Goal: Check status: Check status

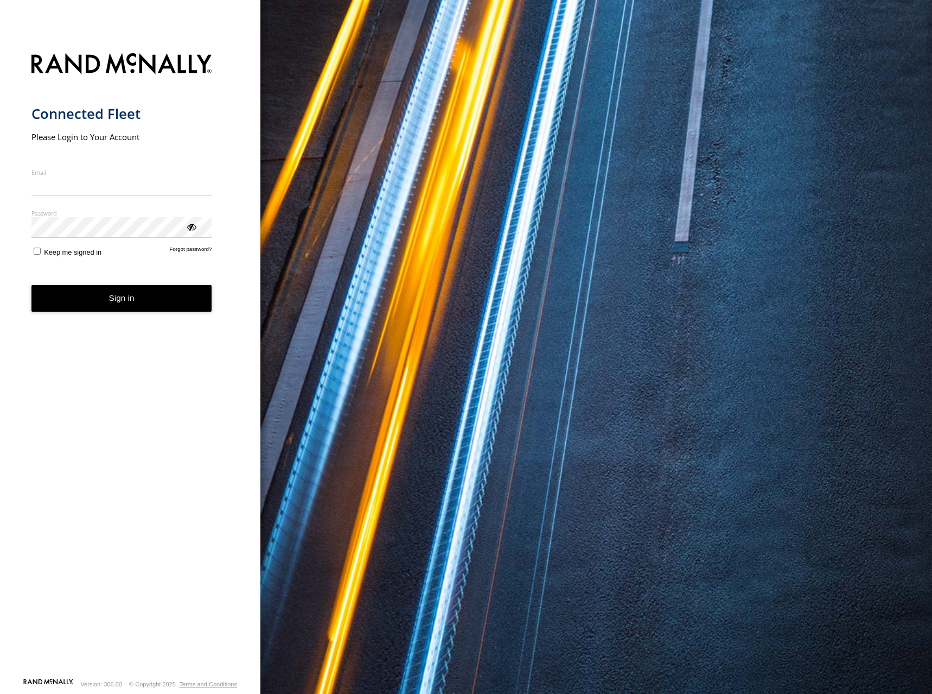
type input "**********"
click at [137, 303] on button "Sign in" at bounding box center [121, 298] width 181 height 27
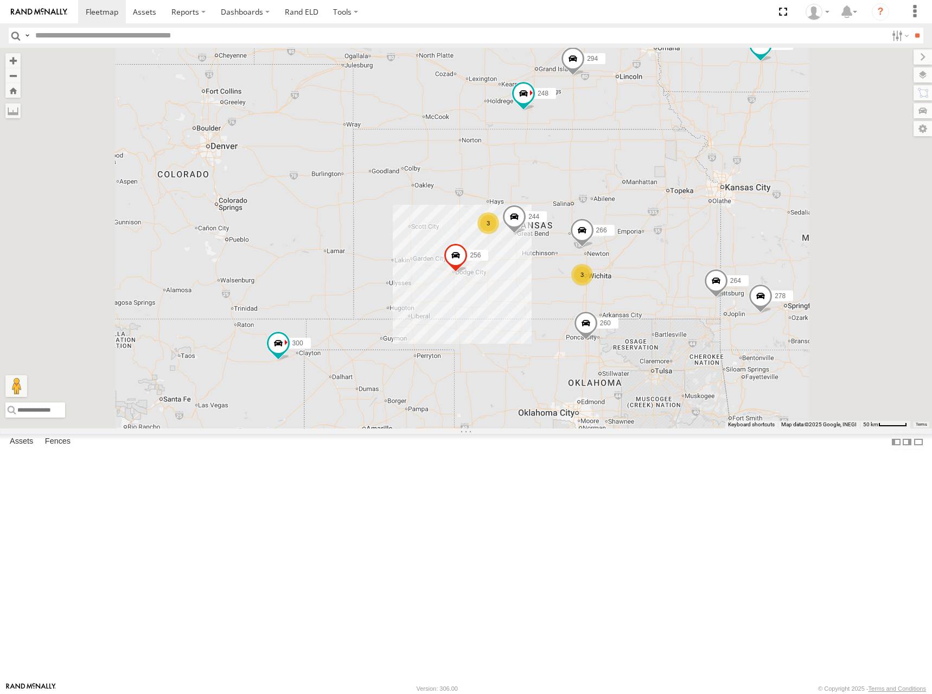
drag, startPoint x: 574, startPoint y: 319, endPoint x: 576, endPoint y: 275, distance: 44.0
click at [576, 275] on div "302 260 300 244 246 3 270 3 256 264 248 266 278 294" at bounding box center [466, 238] width 932 height 380
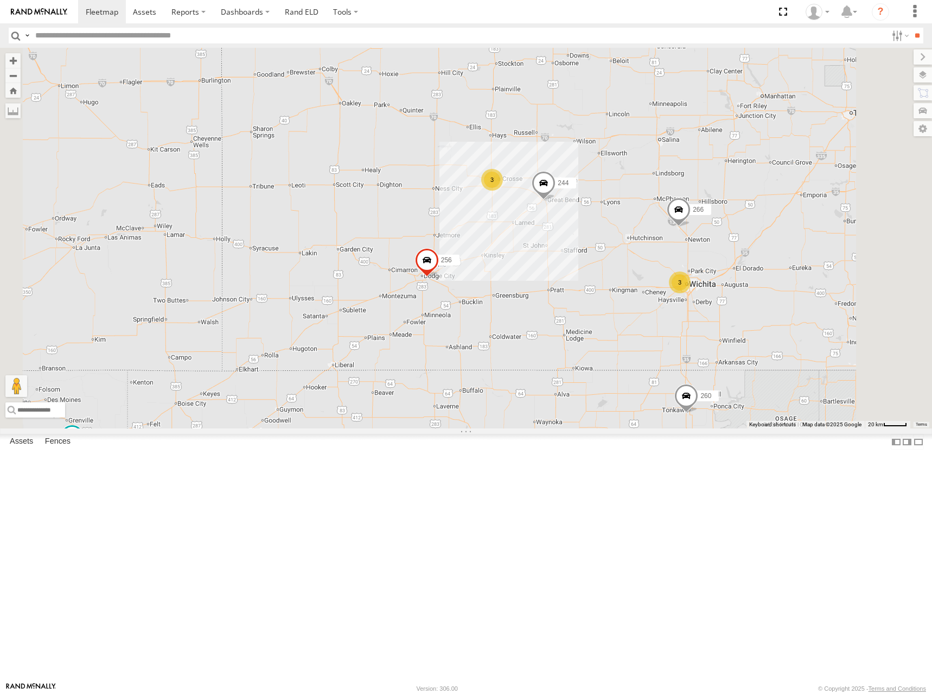
drag, startPoint x: 802, startPoint y: 265, endPoint x: 750, endPoint y: 263, distance: 52.1
click at [750, 263] on div "302 260 300 244 246 270 256 264 248 266 278 294 3 3" at bounding box center [466, 238] width 932 height 380
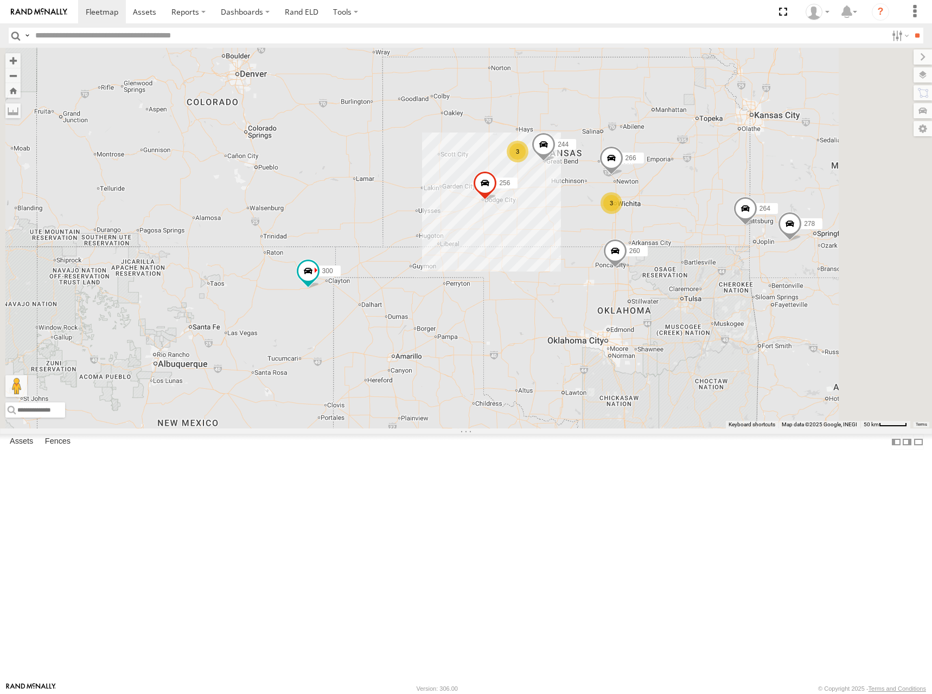
drag, startPoint x: 754, startPoint y: 251, endPoint x: 741, endPoint y: 244, distance: 15.3
click at [741, 244] on div "302 260 300 244 246 270 256 264 248 266 278 294 3 3" at bounding box center [466, 238] width 932 height 380
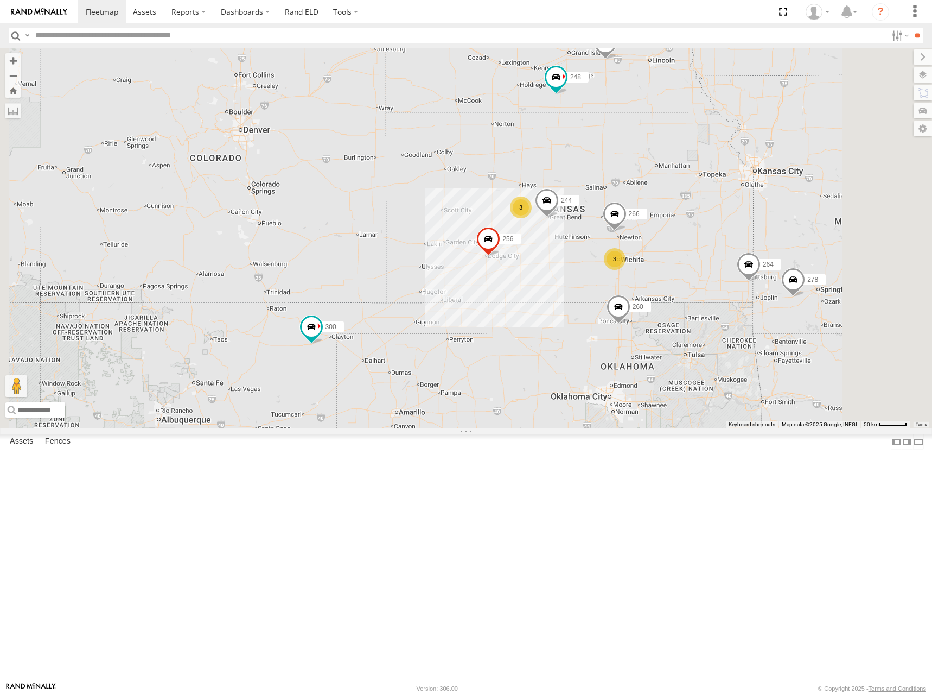
drag, startPoint x: 770, startPoint y: 236, endPoint x: 773, endPoint y: 276, distance: 39.8
click at [773, 276] on div "302 260 300 244 246 270 256 264 248 266 278 294 3 3" at bounding box center [466, 238] width 932 height 380
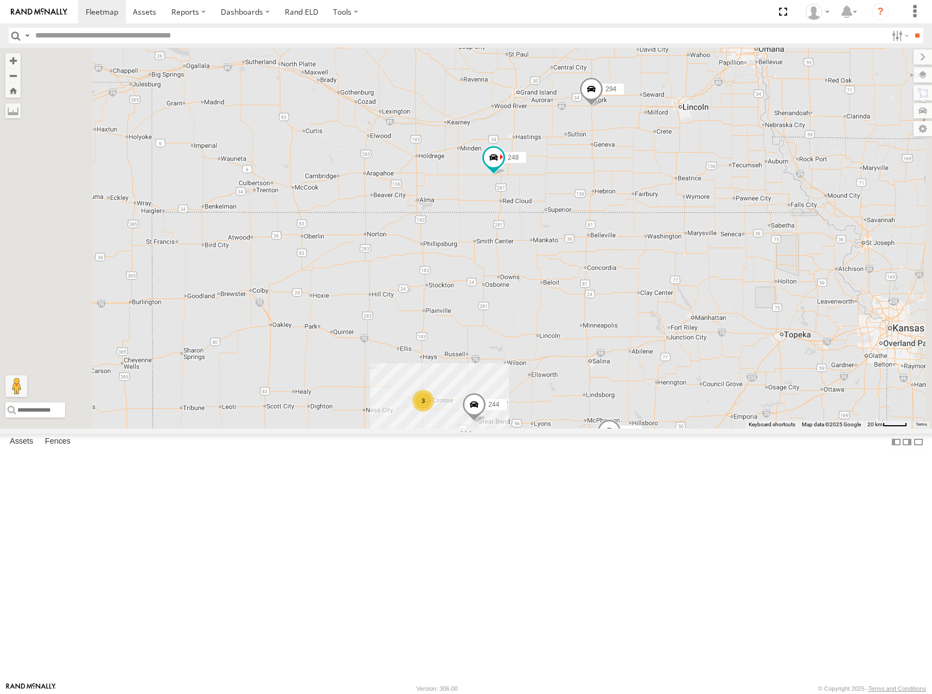
drag, startPoint x: 774, startPoint y: 231, endPoint x: 757, endPoint y: 261, distance: 34.3
click at [757, 261] on div "302 260 300 244 246 270 256 264 248 266 278 294 3 3" at bounding box center [466, 238] width 932 height 380
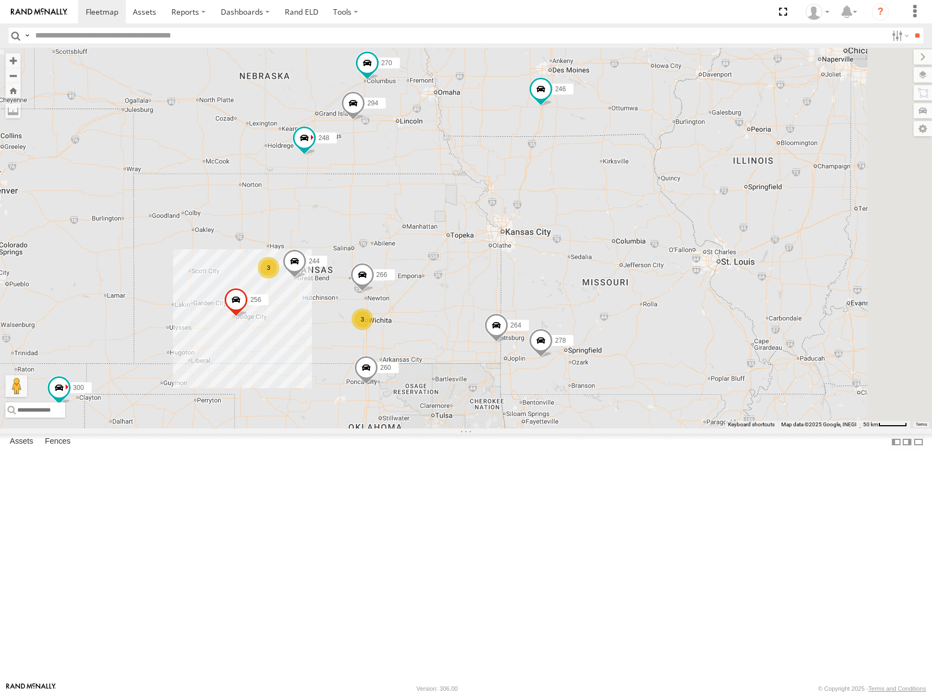
drag, startPoint x: 734, startPoint y: 310, endPoint x: 528, endPoint y: 308, distance: 206.3
click at [528, 308] on div "302 260 300 244 246 270 256 264 248 266 278 294 3 3" at bounding box center [466, 238] width 932 height 380
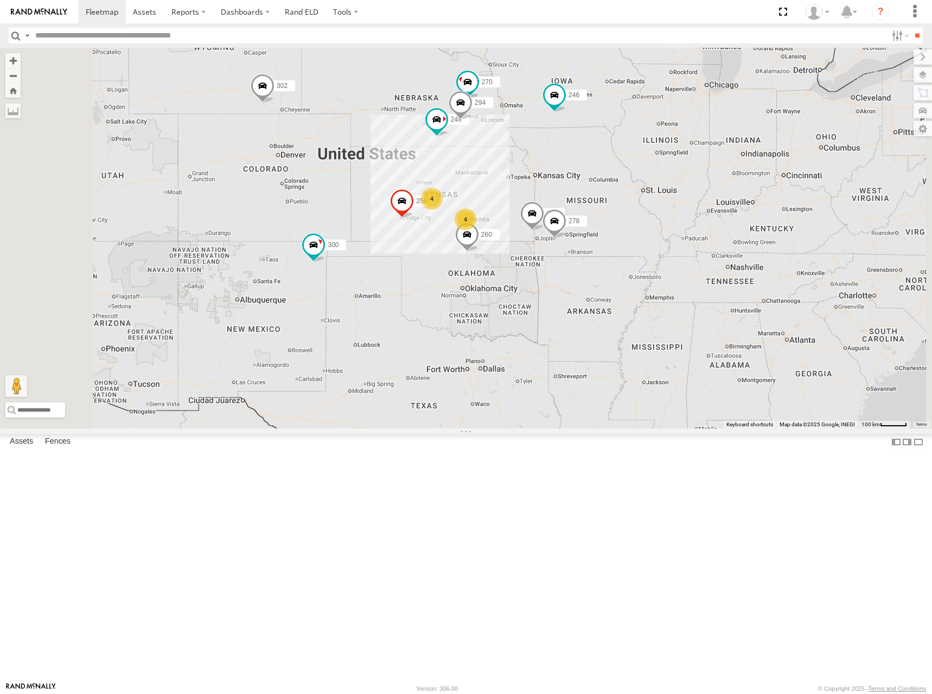
drag, startPoint x: 673, startPoint y: 270, endPoint x: 727, endPoint y: 225, distance: 70.6
click at [727, 225] on div "302 260 300 246 270 256 264 248 278 294 4 4" at bounding box center [466, 238] width 932 height 380
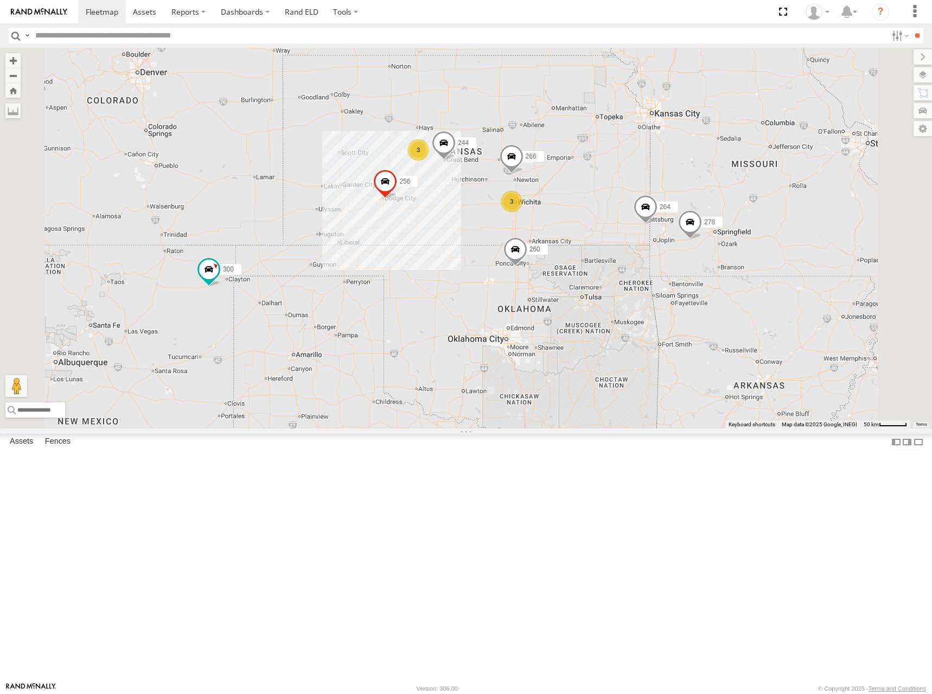
drag, startPoint x: 671, startPoint y: 256, endPoint x: 696, endPoint y: 244, distance: 27.4
click at [696, 244] on div "302 260 300 246 270 256 264 248 278 294 244 3 3 266" at bounding box center [466, 238] width 932 height 380
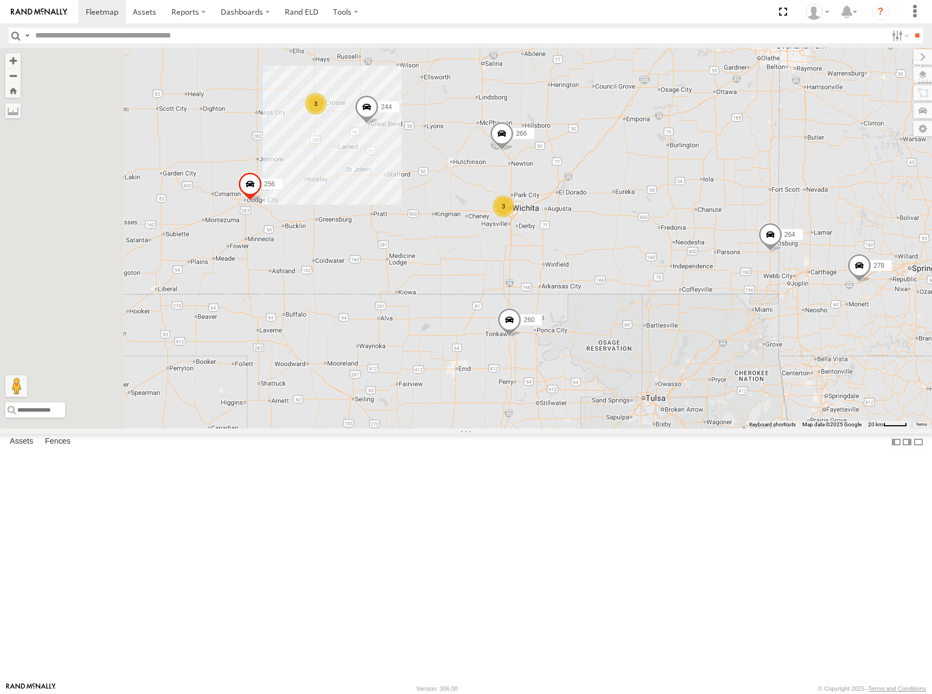
drag, startPoint x: 682, startPoint y: 296, endPoint x: 742, endPoint y: 224, distance: 94.1
click at [742, 224] on div "302 260 300 246 270 256 264 248 278 294 244 266 3 3" at bounding box center [466, 238] width 932 height 380
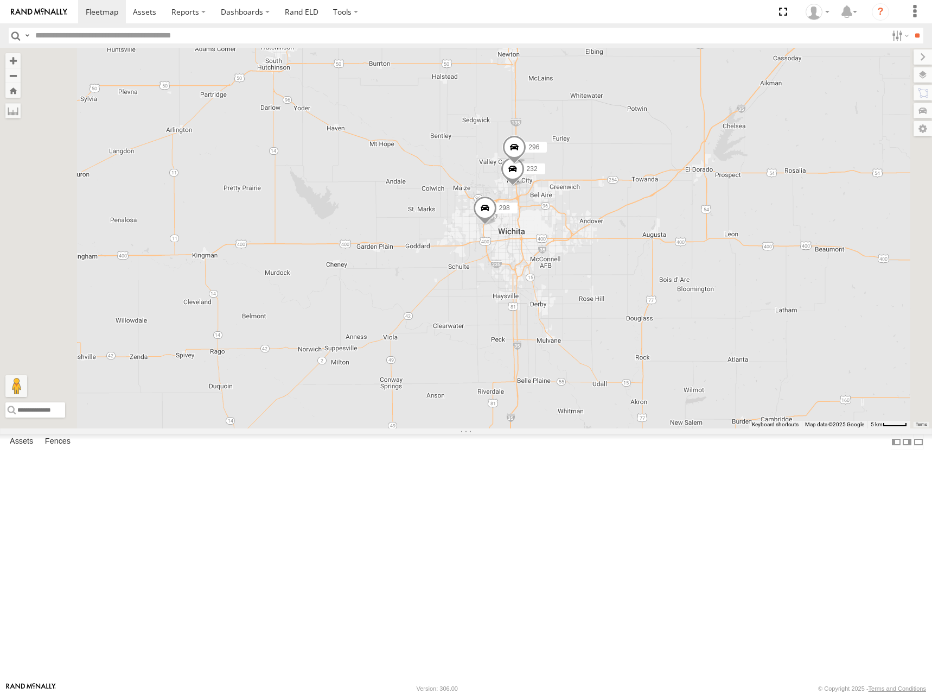
drag, startPoint x: 697, startPoint y: 290, endPoint x: 725, endPoint y: 278, distance: 30.6
click at [725, 278] on div "302 260 300 246 270 256 264 248 278 294 244 266 298 232 296" at bounding box center [466, 238] width 932 height 380
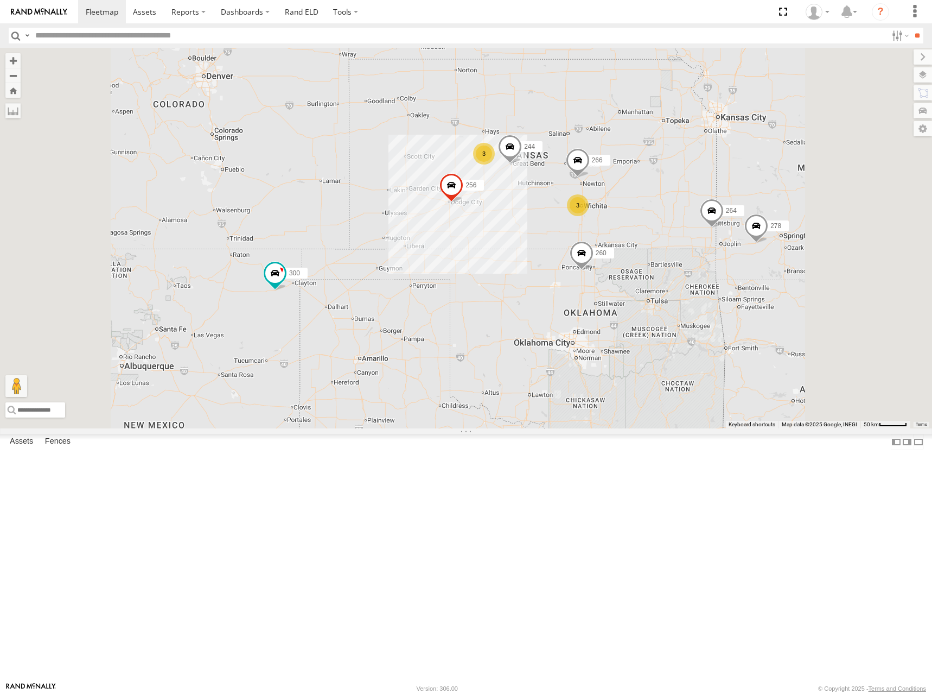
drag, startPoint x: 750, startPoint y: 197, endPoint x: 752, endPoint y: 244, distance: 46.7
click at [752, 244] on div "302 260 300 246 270 256 264 248 278 294 244 266 3 3" at bounding box center [466, 238] width 932 height 380
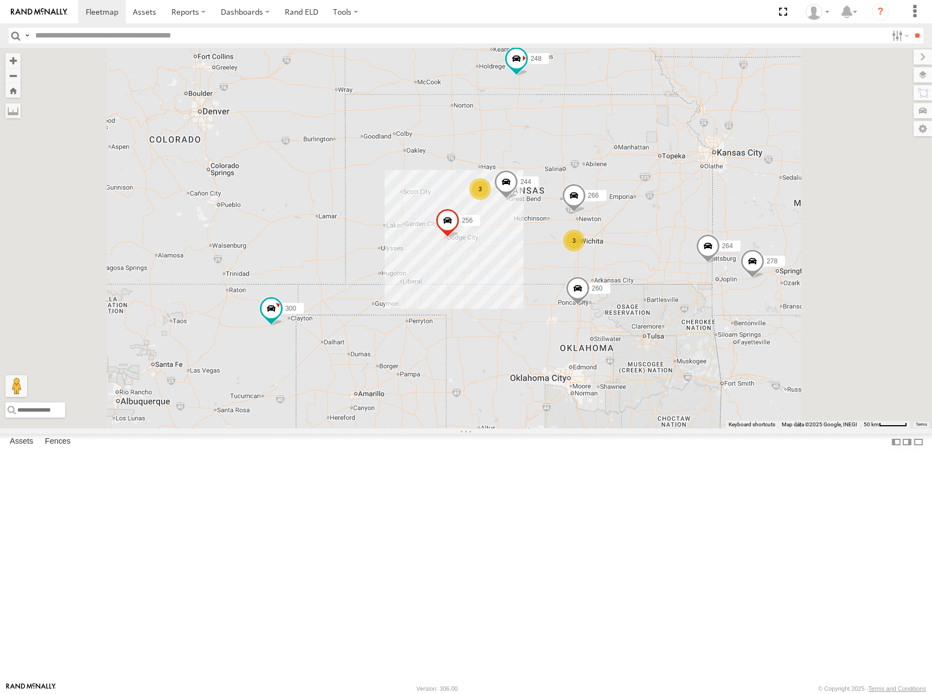
drag, startPoint x: 751, startPoint y: 223, endPoint x: 747, endPoint y: 260, distance: 37.1
click at [747, 260] on div "302 260 300 246 270 256 264 248 278 294 244 266 3 3" at bounding box center [466, 238] width 932 height 380
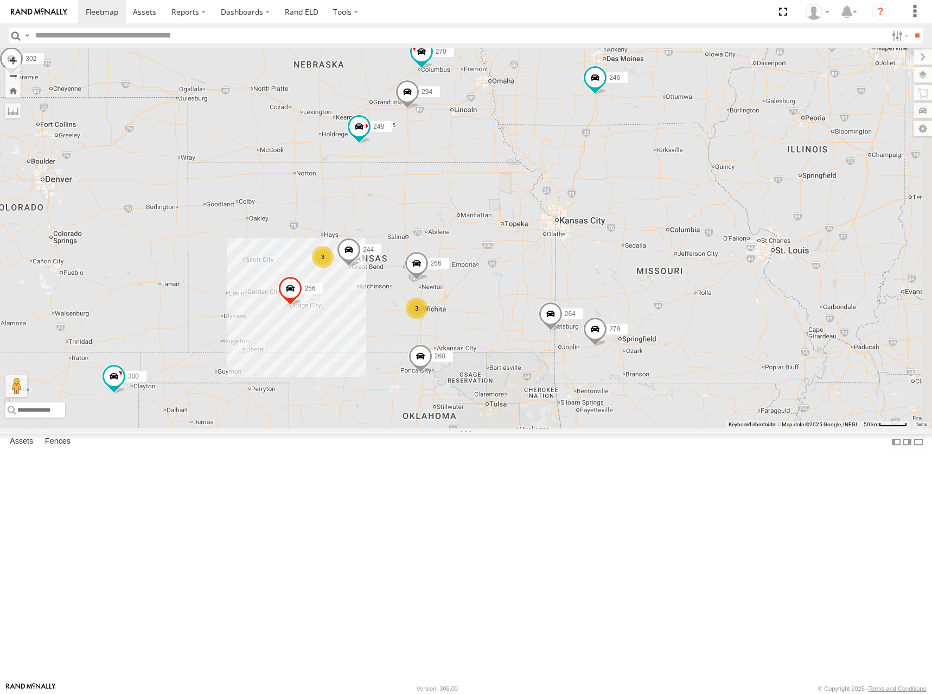
drag, startPoint x: 761, startPoint y: 246, endPoint x: 604, endPoint y: 315, distance: 171.8
click at [604, 315] on div "302 260 300 246 270 256 264 248 278 294 244 266 3 3" at bounding box center [466, 238] width 932 height 380
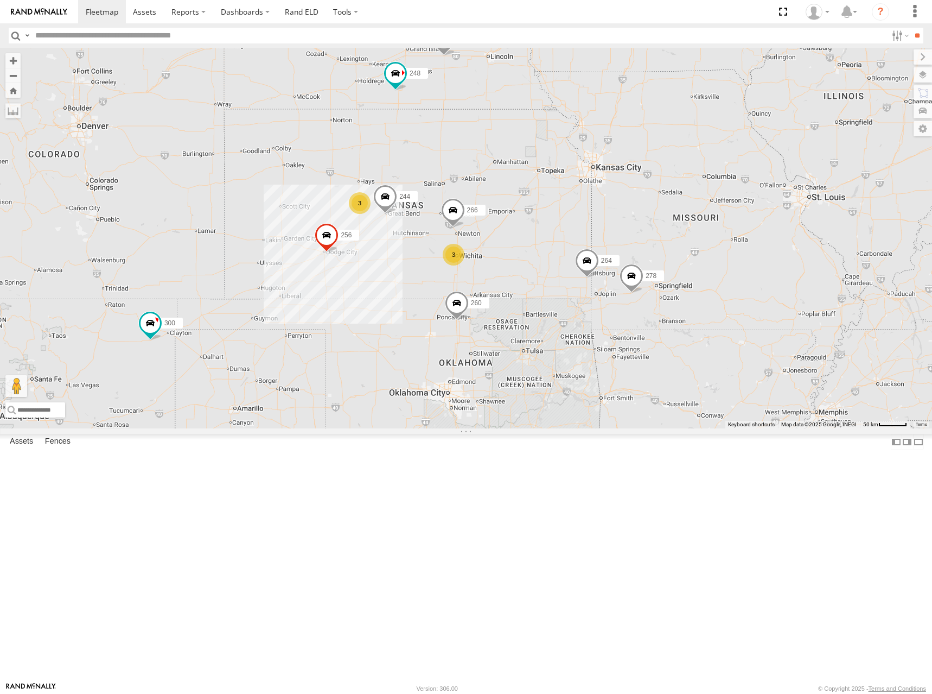
drag, startPoint x: 633, startPoint y: 338, endPoint x: 689, endPoint y: 272, distance: 86.2
click at [689, 268] on div "302 260 300 246 270 256 264 248 278 294 244 266 3 3" at bounding box center [466, 238] width 932 height 380
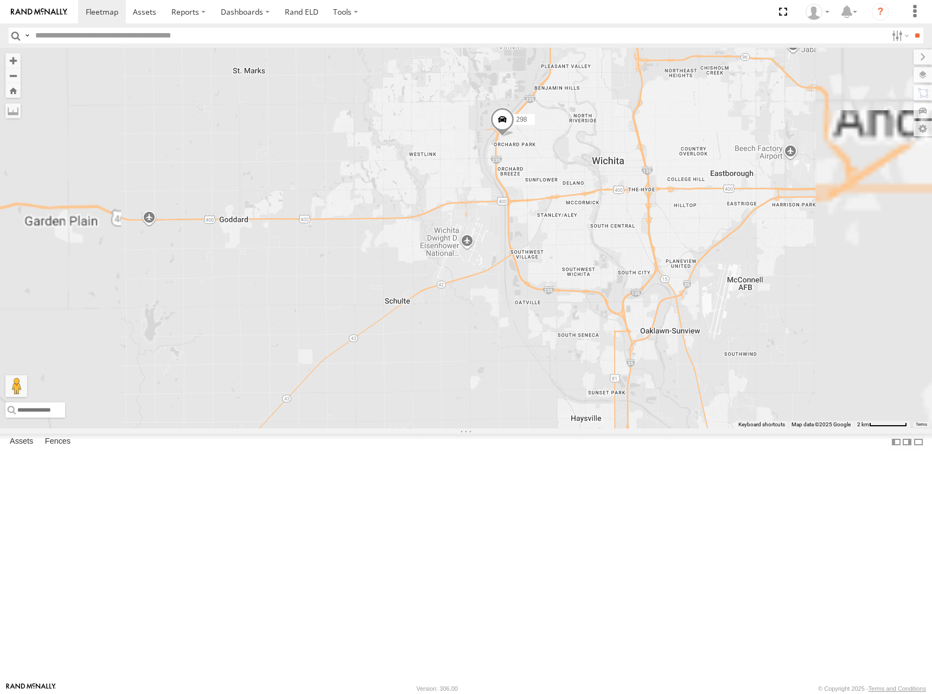
click at [515, 136] on span at bounding box center [503, 121] width 24 height 29
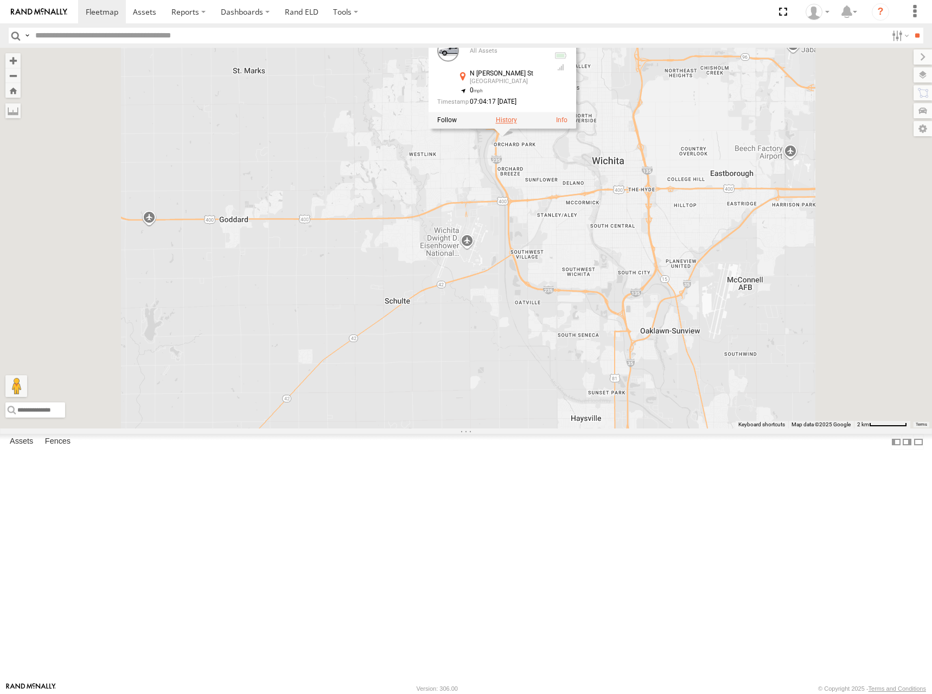
click at [517, 124] on label at bounding box center [506, 120] width 21 height 8
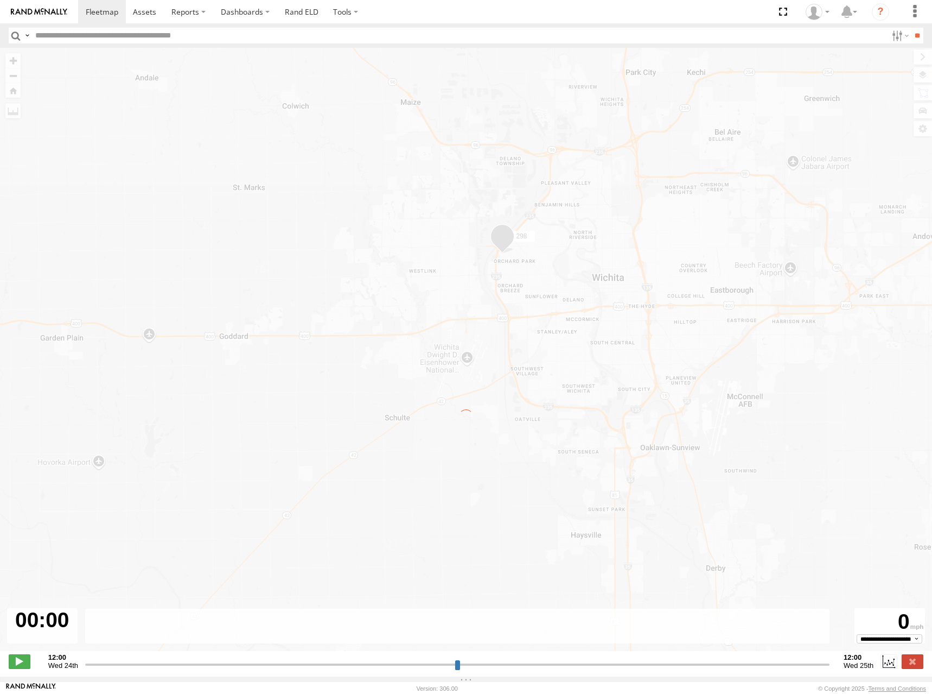
type input "**********"
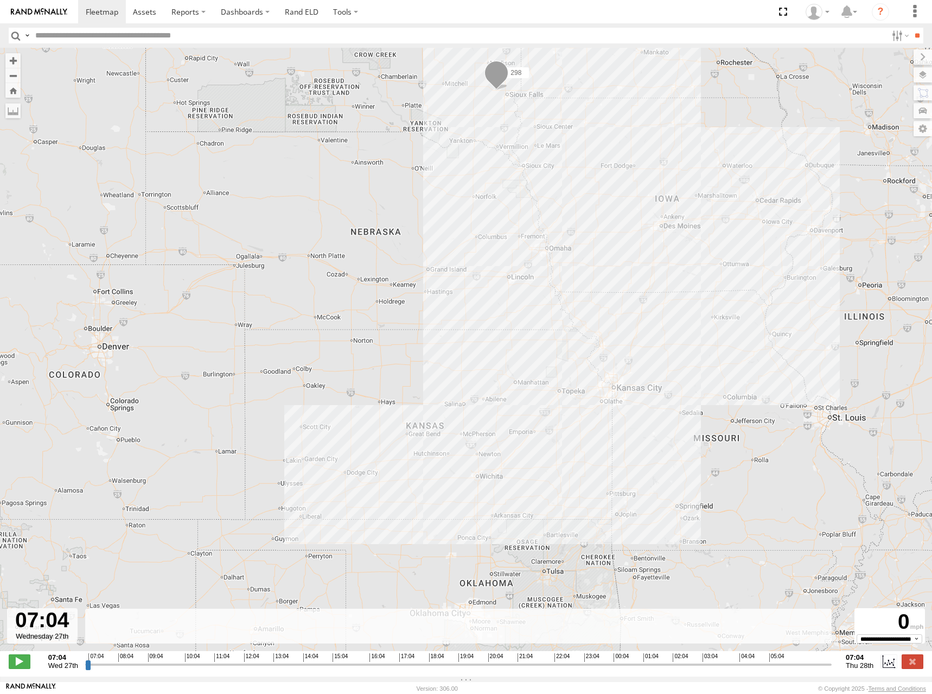
drag, startPoint x: 429, startPoint y: 341, endPoint x: 608, endPoint y: 265, distance: 194.8
click at [608, 265] on div "298" at bounding box center [466, 355] width 932 height 614
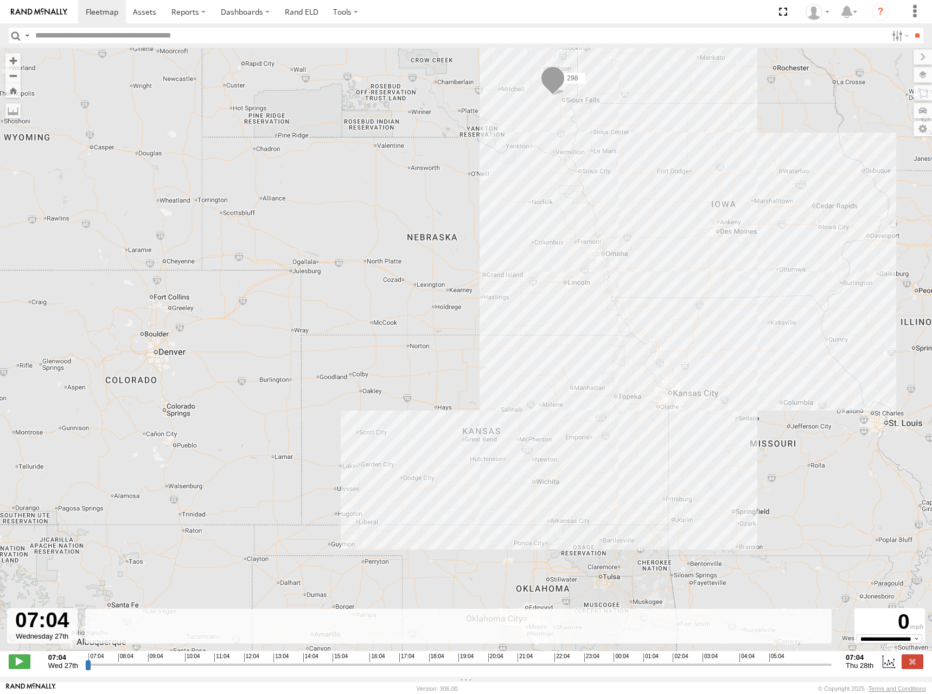
drag, startPoint x: 595, startPoint y: 292, endPoint x: 650, endPoint y: 296, distance: 55.0
click at [650, 296] on div "298" at bounding box center [466, 355] width 932 height 614
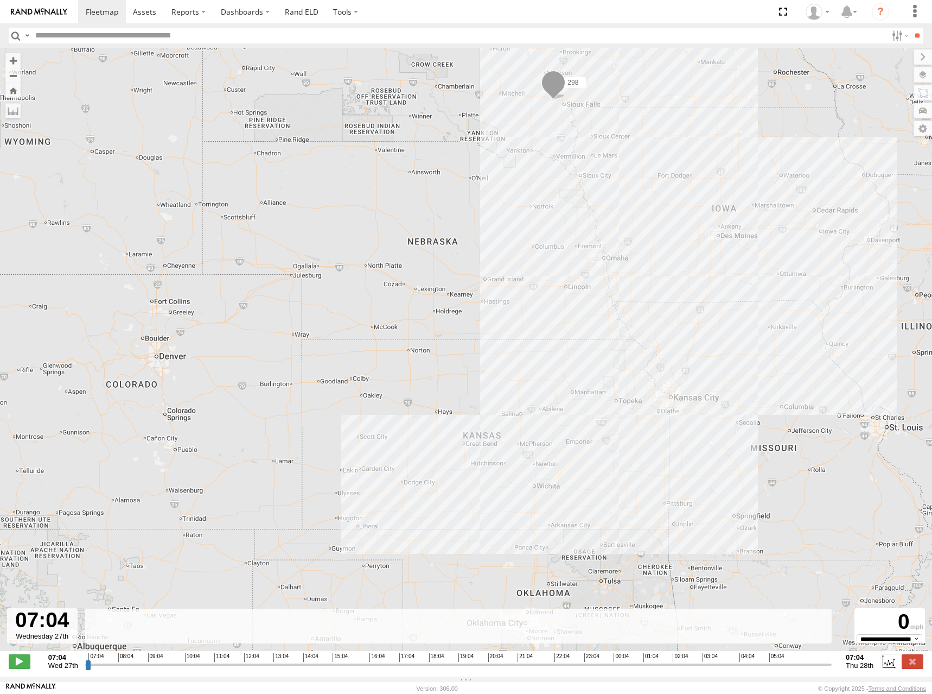
drag, startPoint x: 669, startPoint y: 279, endPoint x: 673, endPoint y: 284, distance: 6.5
click at [673, 284] on div "298" at bounding box center [466, 355] width 932 height 614
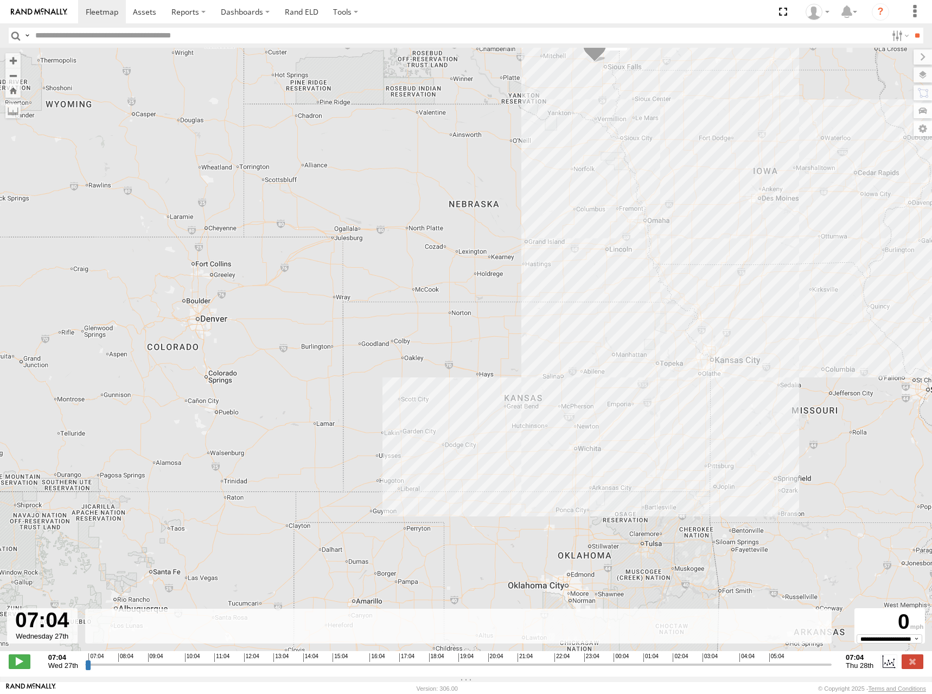
drag, startPoint x: 642, startPoint y: 295, endPoint x: 626, endPoint y: 264, distance: 34.7
click at [626, 264] on div "298" at bounding box center [466, 355] width 932 height 614
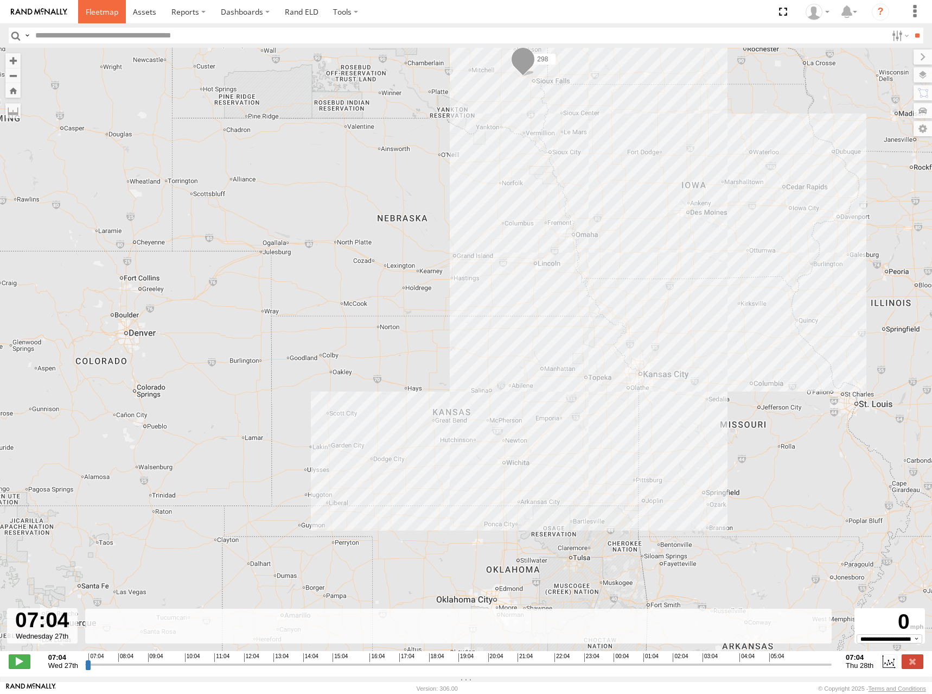
click at [105, 12] on span at bounding box center [102, 12] width 33 height 10
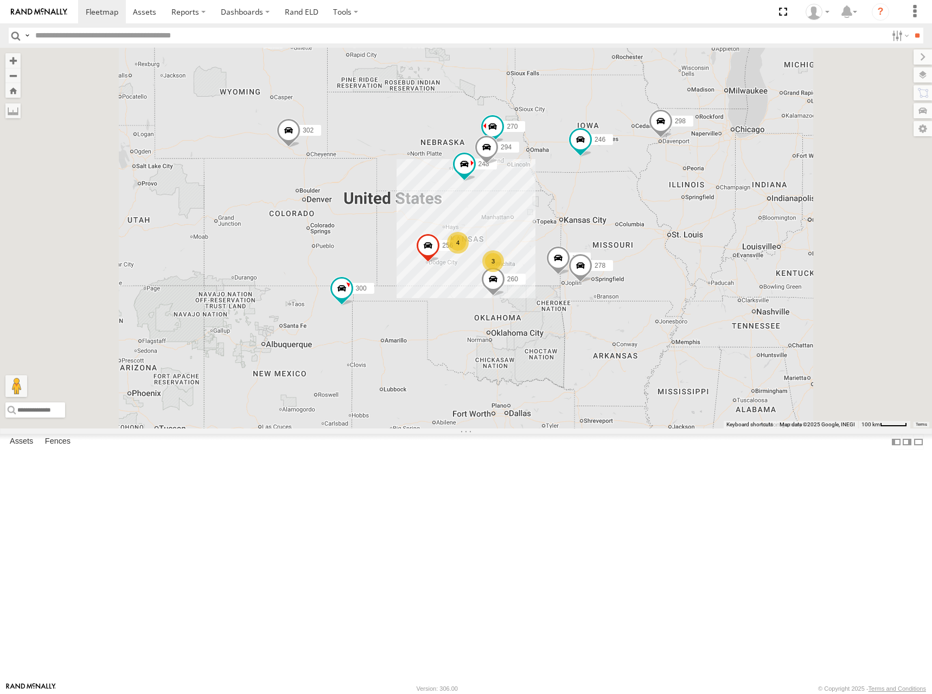
drag, startPoint x: 484, startPoint y: 217, endPoint x: 500, endPoint y: 195, distance: 27.9
click at [496, 193] on div "302 260 300 4 246 298 270 256 3 264 248 278 294" at bounding box center [466, 238] width 932 height 380
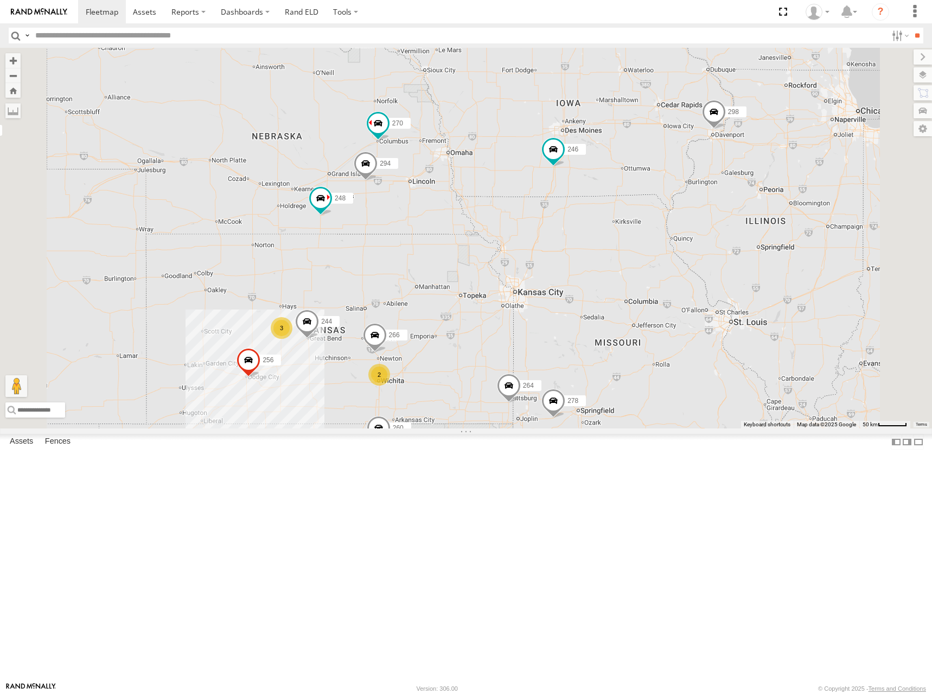
drag, startPoint x: 777, startPoint y: 340, endPoint x: 680, endPoint y: 338, distance: 97.2
click at [680, 338] on div "302 260 300 246 298 270 256 264 248 278 294 244 3 2 266" at bounding box center [466, 238] width 932 height 380
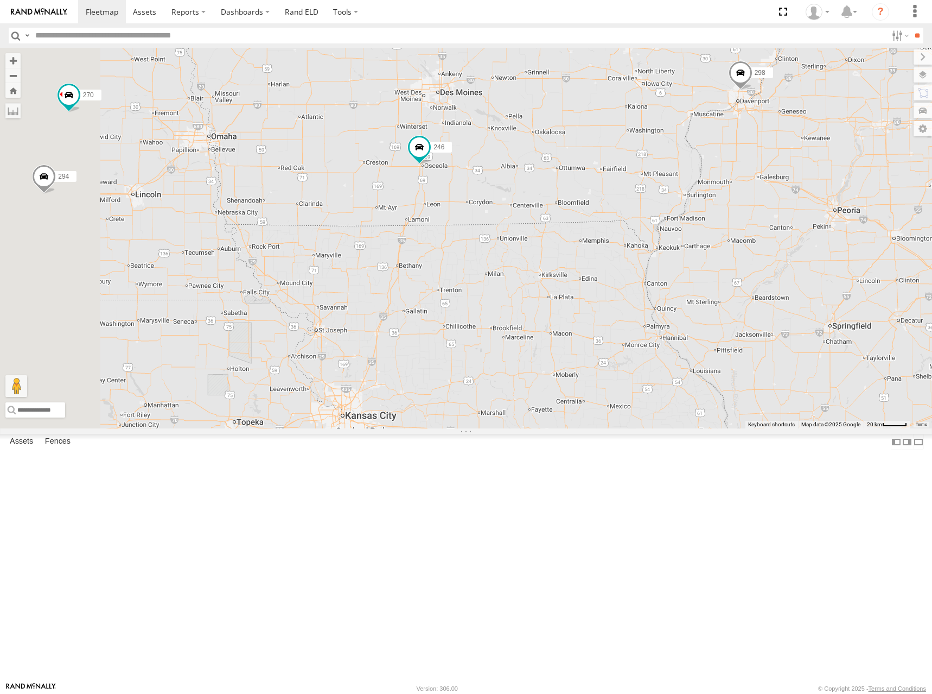
drag, startPoint x: 657, startPoint y: 413, endPoint x: 709, endPoint y: 347, distance: 84.2
click at [706, 351] on div "302 260 300 246 298 270 256 264 248 278 294 244 266" at bounding box center [466, 238] width 932 height 380
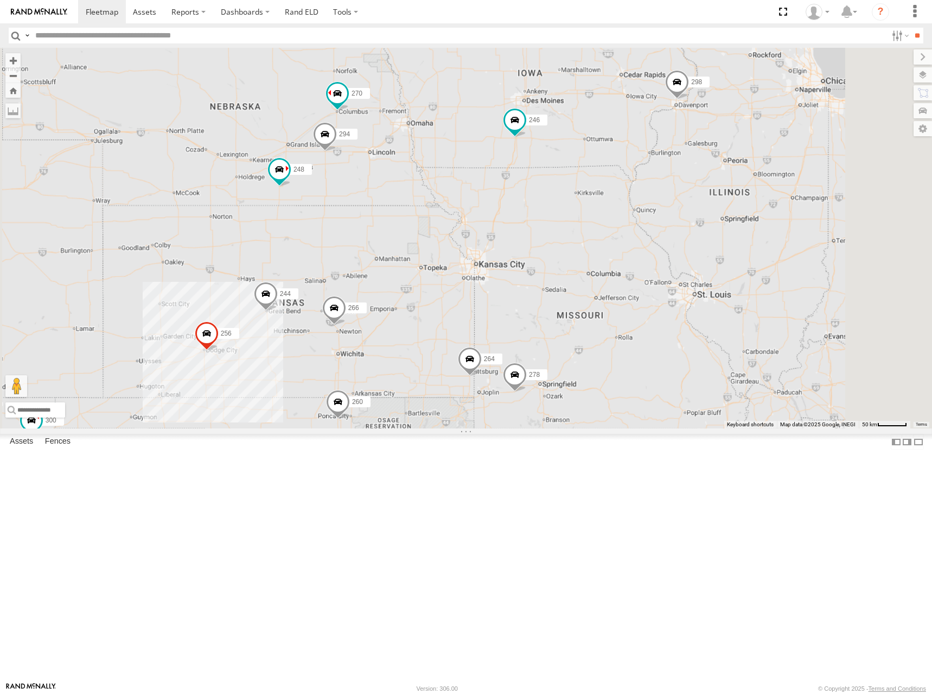
drag, startPoint x: 548, startPoint y: 408, endPoint x: 668, endPoint y: 338, distance: 139.4
click at [668, 338] on div "302 260 300 246 298 270 256 264 248 278 294 244 266" at bounding box center [466, 238] width 932 height 380
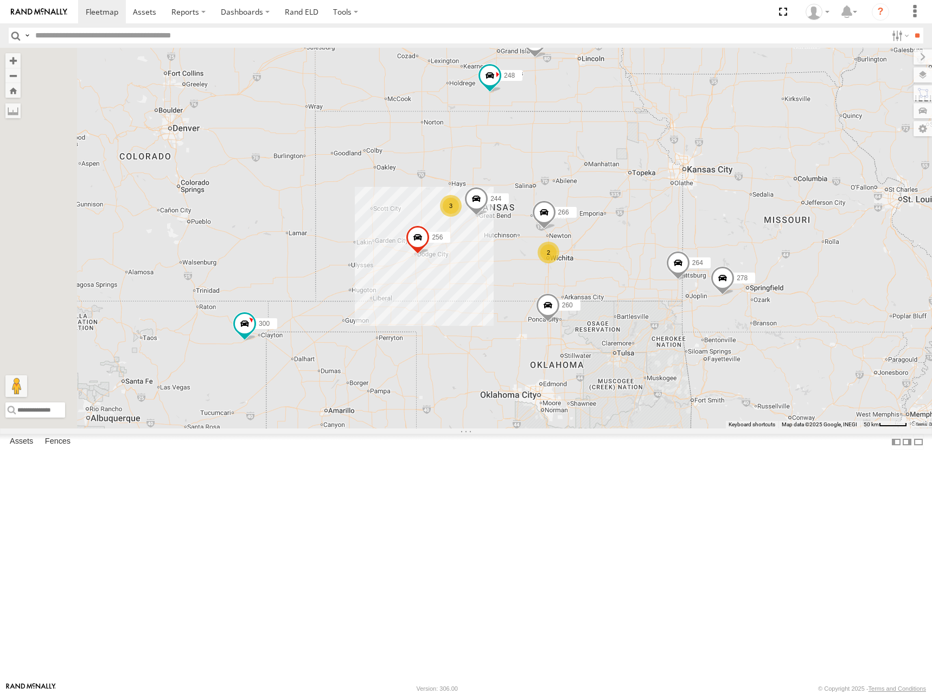
drag, startPoint x: 521, startPoint y: 304, endPoint x: 664, endPoint y: 316, distance: 143.7
click at [669, 322] on div "302 260 300 246 298 270 256 264 248 278 294 244 266 3 2" at bounding box center [466, 238] width 932 height 380
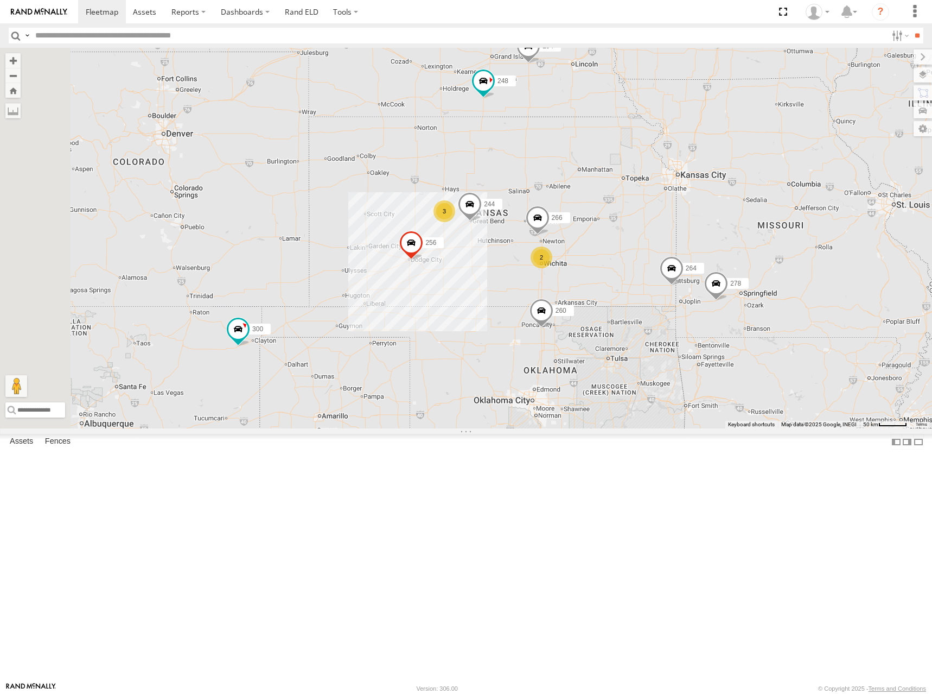
drag, startPoint x: 699, startPoint y: 288, endPoint x: 684, endPoint y: 294, distance: 15.3
click at [684, 294] on div "302 260 300 246 298 270 256 264 248 278 294 244 266 3 2" at bounding box center [466, 238] width 932 height 380
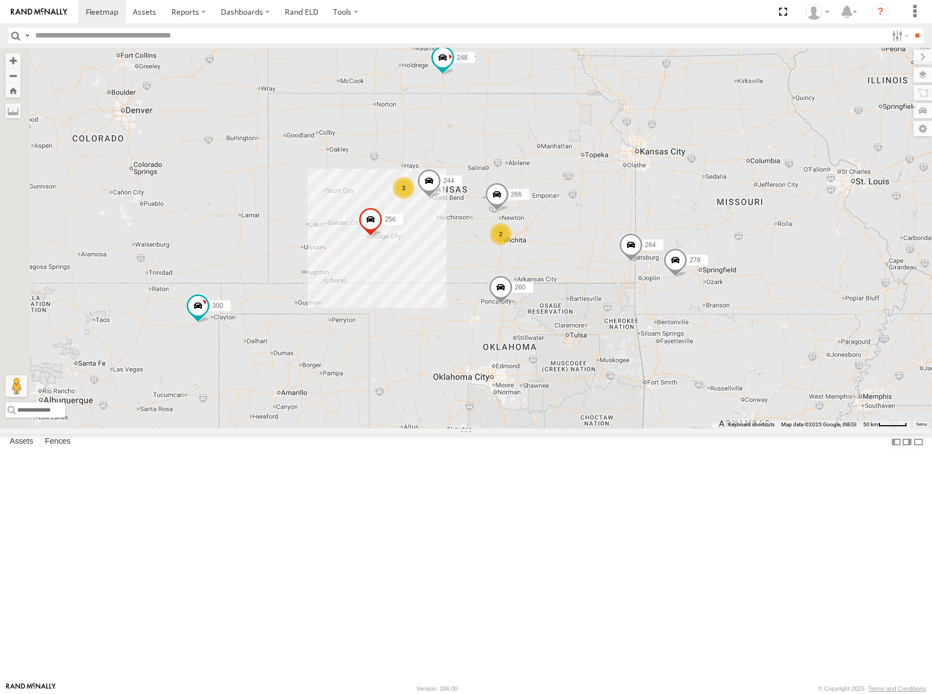
drag, startPoint x: 708, startPoint y: 320, endPoint x: 674, endPoint y: 290, distance: 46.2
click at [674, 290] on div "302 260 300 246 298 270 256 264 248 278 294 244 266 3 2" at bounding box center [466, 238] width 932 height 380
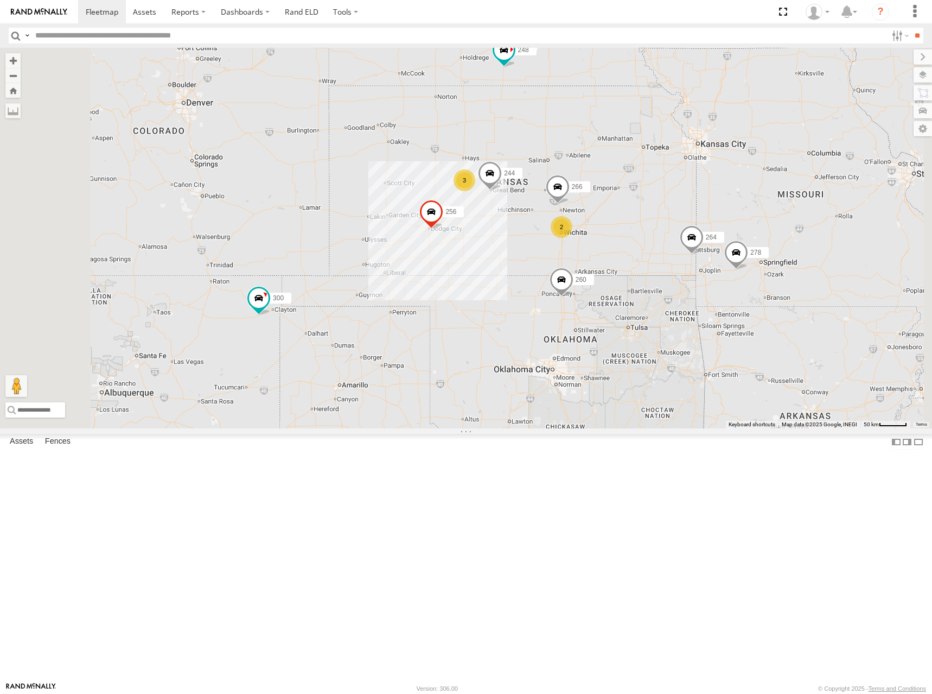
drag, startPoint x: 701, startPoint y: 294, endPoint x: 741, endPoint y: 287, distance: 40.2
click at [741, 287] on div "302 260 300 246 298 270 256 264 248 278 294 244 266 3 2" at bounding box center [466, 238] width 932 height 380
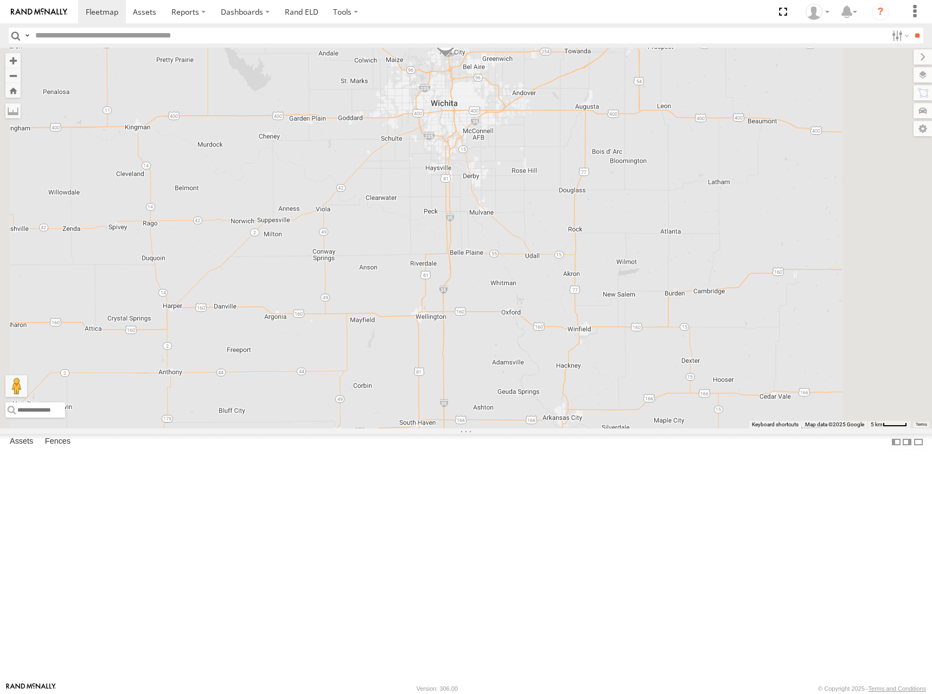
drag, startPoint x: 651, startPoint y: 293, endPoint x: 662, endPoint y: 318, distance: 27.9
click at [662, 318] on div "302 260 300 246 298 270 256 264 248 278 294 244 266 232 296" at bounding box center [466, 238] width 932 height 380
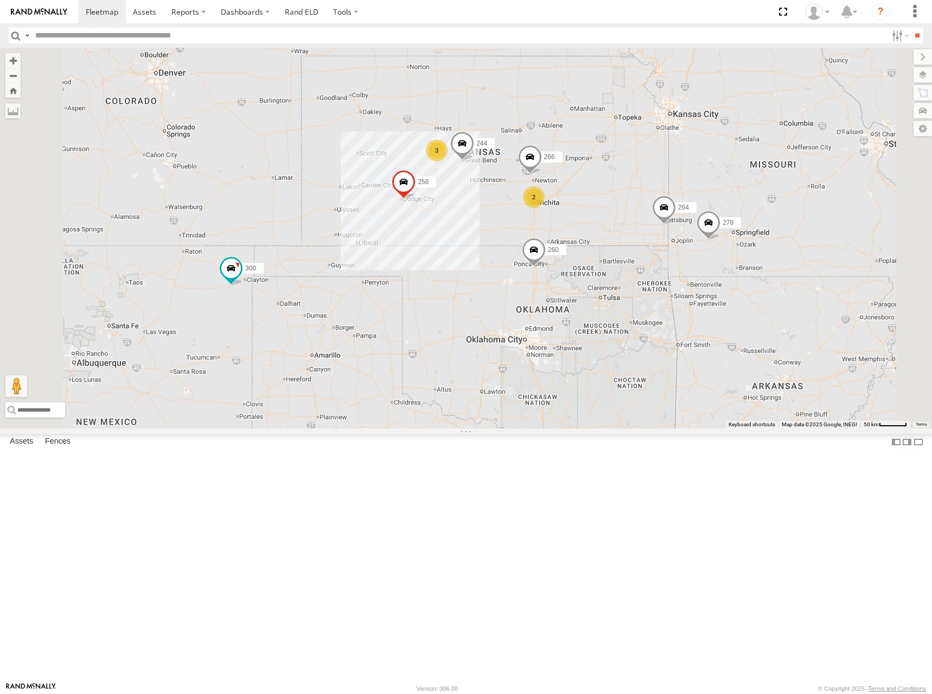
drag, startPoint x: 650, startPoint y: 222, endPoint x: 670, endPoint y: 244, distance: 29.6
click at [670, 244] on div "302 260 300 246 298 270 256 264 248 278 294 244 266 3 2" at bounding box center [466, 238] width 932 height 380
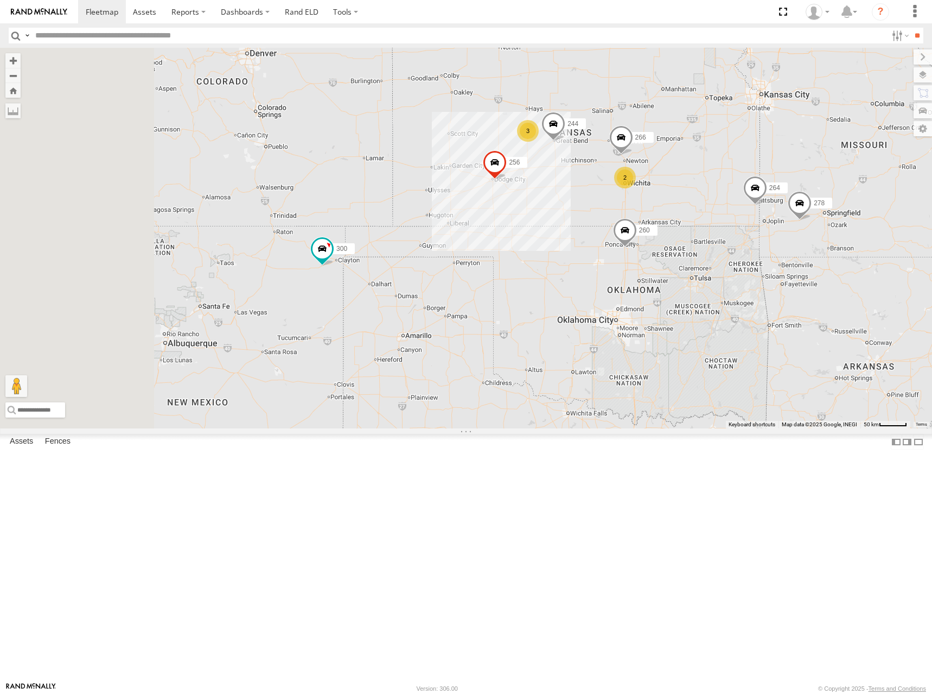
drag, startPoint x: 451, startPoint y: 351, endPoint x: 521, endPoint y: 341, distance: 70.7
click at [521, 341] on div "302 260 300 246 298 270 256 264 248 278 294 244 266 3 2" at bounding box center [466, 238] width 932 height 380
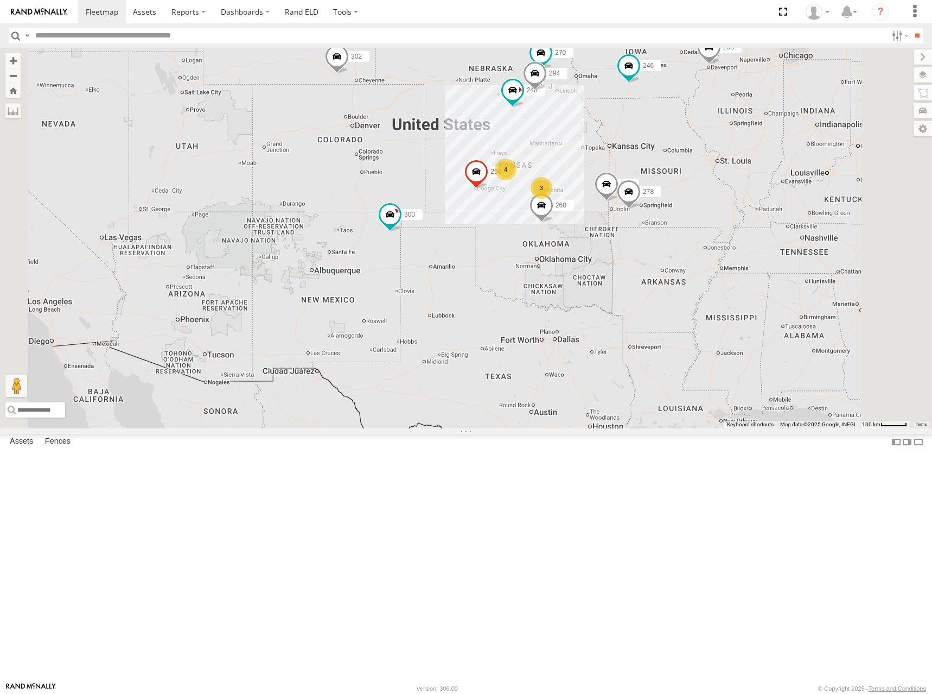
drag, startPoint x: 500, startPoint y: 294, endPoint x: 526, endPoint y: 287, distance: 26.6
click at [526, 287] on div "302 260 300 246 298 270 256 264 248 278 294 4 3" at bounding box center [466, 238] width 932 height 380
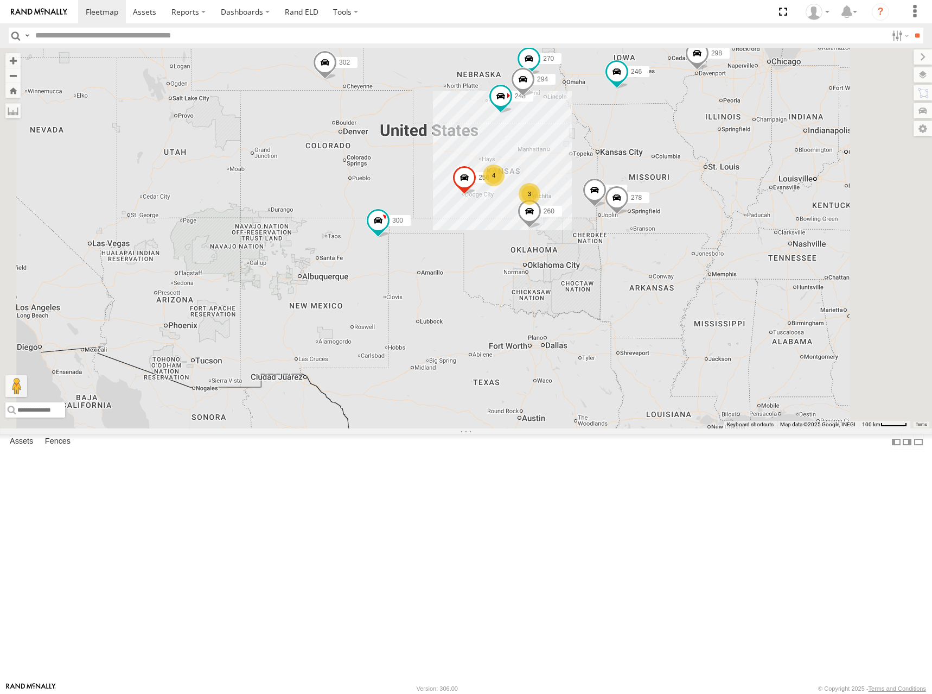
drag, startPoint x: 723, startPoint y: 267, endPoint x: 708, endPoint y: 273, distance: 16.0
click at [708, 273] on div "302 260 300 246 298 270 256 264 248 278 294 4 3" at bounding box center [466, 238] width 932 height 380
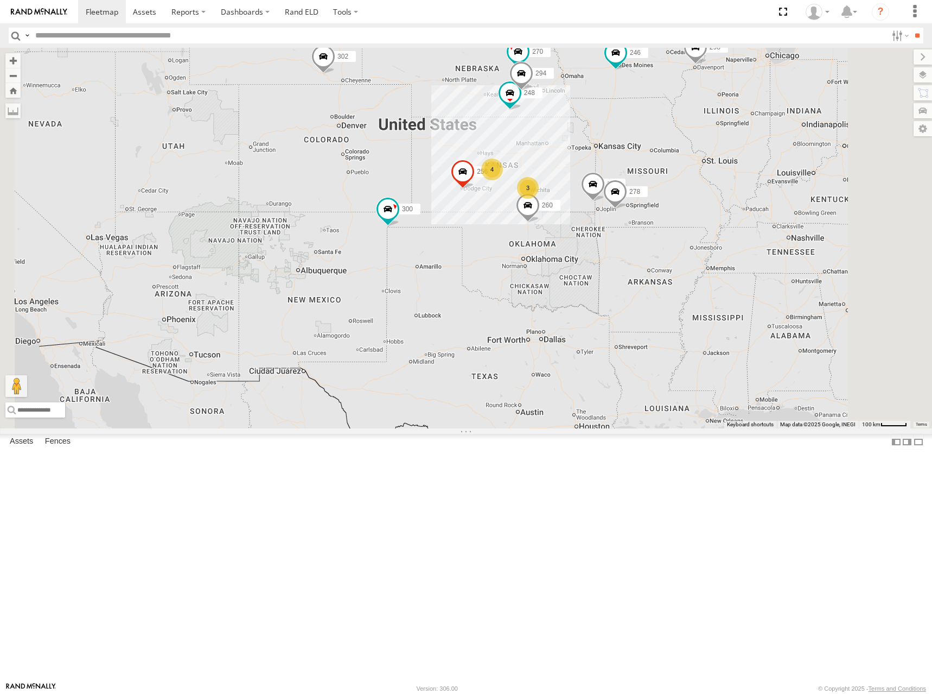
drag, startPoint x: 734, startPoint y: 268, endPoint x: 734, endPoint y: 261, distance: 7.1
click at [734, 261] on div "300 246 298 270 256 264 302 248 278 294 260 4 3" at bounding box center [466, 238] width 932 height 380
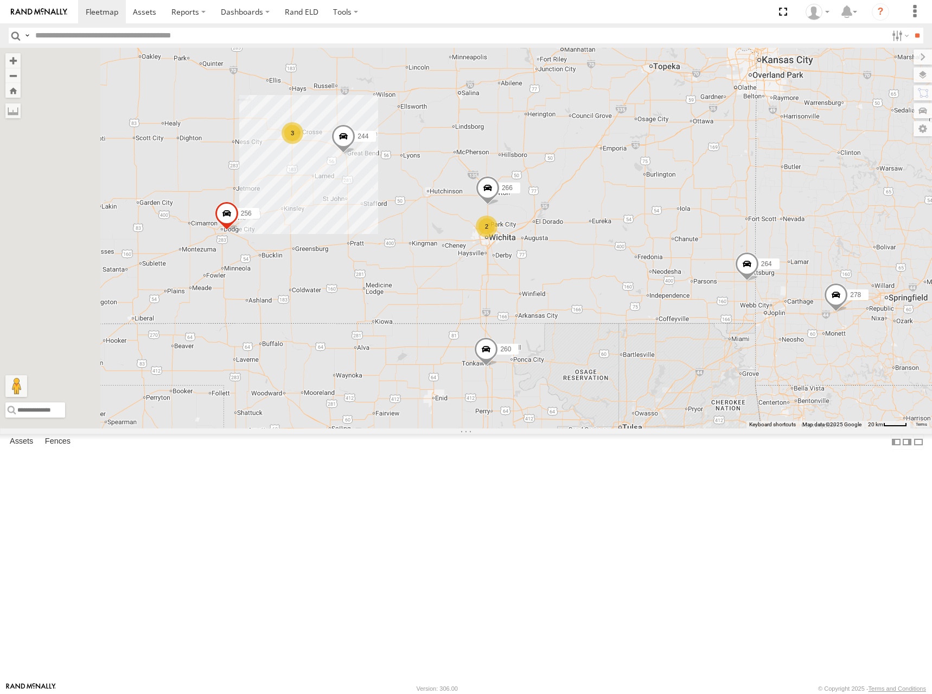
drag, startPoint x: 707, startPoint y: 294, endPoint x: 712, endPoint y: 273, distance: 21.1
click at [712, 273] on div "300 246 298 270 256 264 302 248 278 294 260 244 3 2 266" at bounding box center [466, 238] width 932 height 380
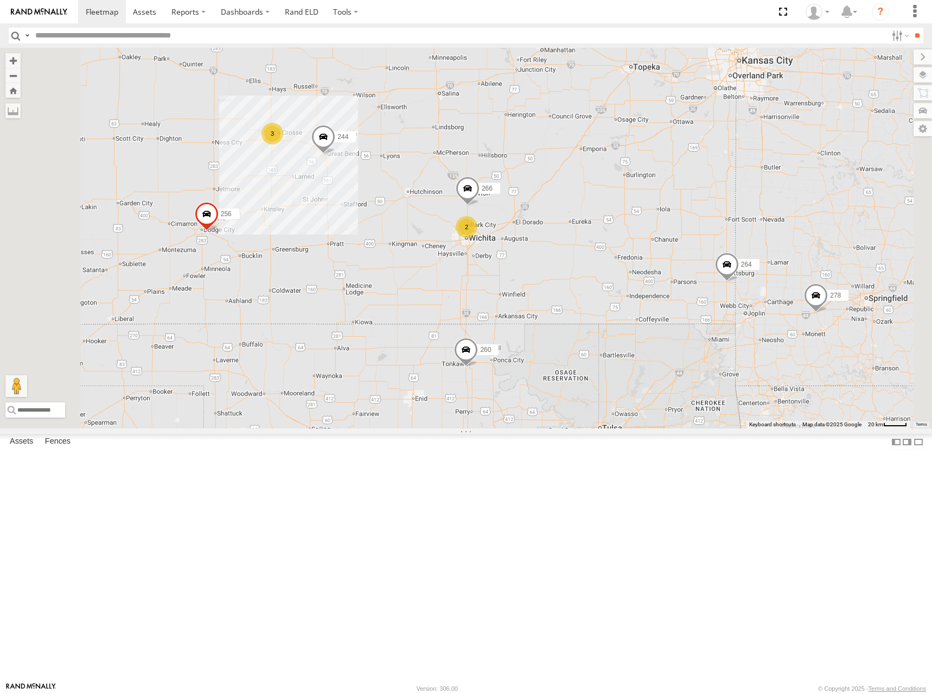
drag, startPoint x: 724, startPoint y: 266, endPoint x: 703, endPoint y: 267, distance: 21.2
click at [703, 267] on div "300 246 298 270 256 264 302 248 278 294 260 244 3 2 266" at bounding box center [466, 238] width 932 height 380
drag, startPoint x: 700, startPoint y: 267, endPoint x: 721, endPoint y: 264, distance: 21.3
click at [721, 264] on div "300 246 298 270 256 264 302 248 278 294 260 244 3 2 266" at bounding box center [466, 238] width 932 height 380
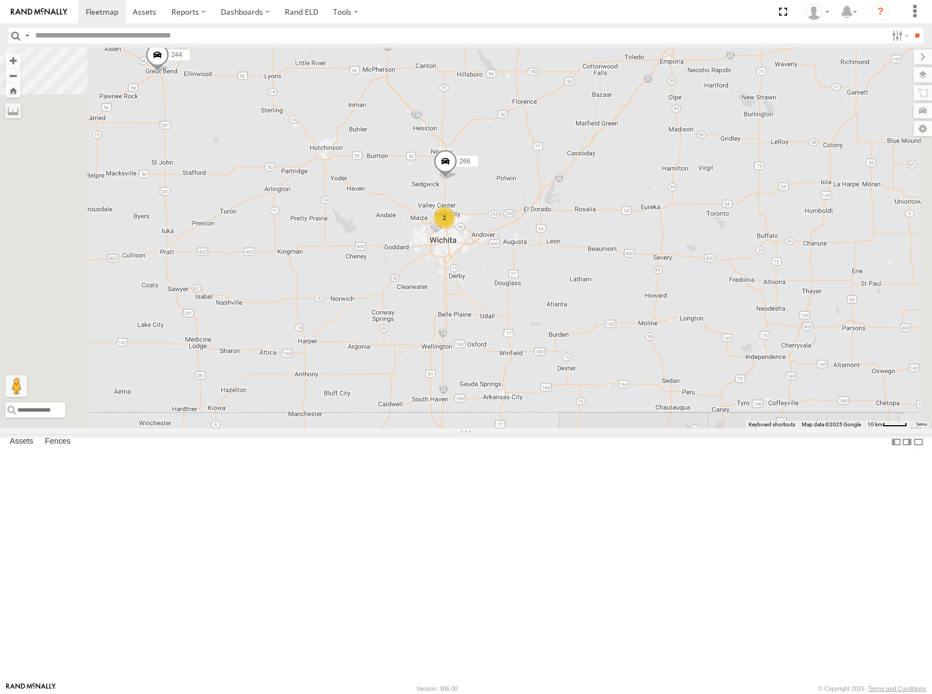
drag, startPoint x: 654, startPoint y: 347, endPoint x: 727, endPoint y: 323, distance: 77.6
click at [727, 323] on div "300 246 298 270 256 264 302 248 278 294 260 244 266 2" at bounding box center [466, 238] width 932 height 380
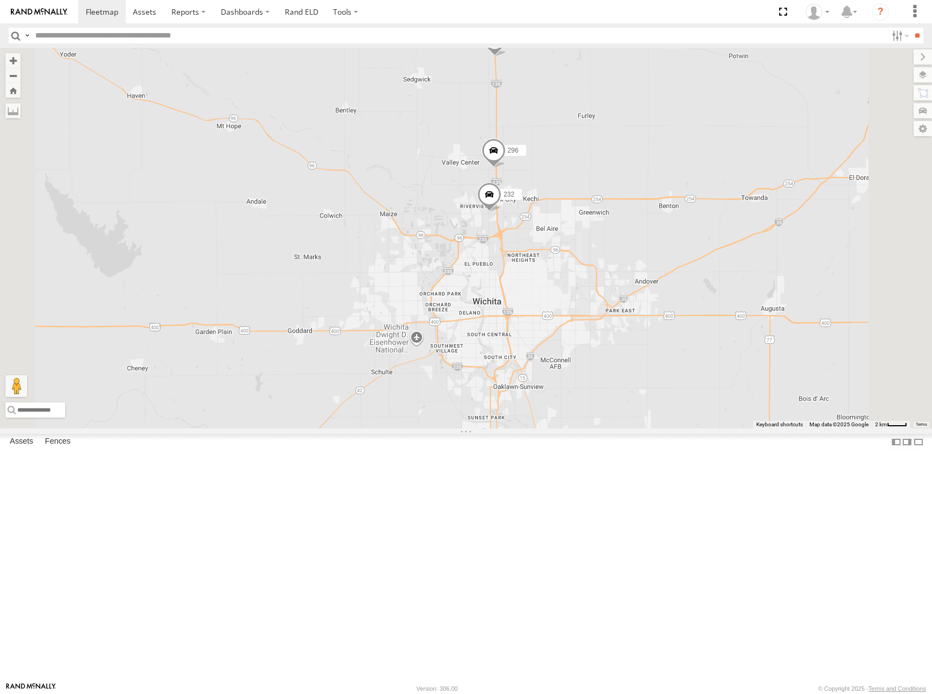
drag, startPoint x: 672, startPoint y: 276, endPoint x: 701, endPoint y: 312, distance: 46.7
click at [701, 312] on div "300 246 298 270 256 264 302 248 278 294 260 244 266 232 296" at bounding box center [466, 238] width 932 height 380
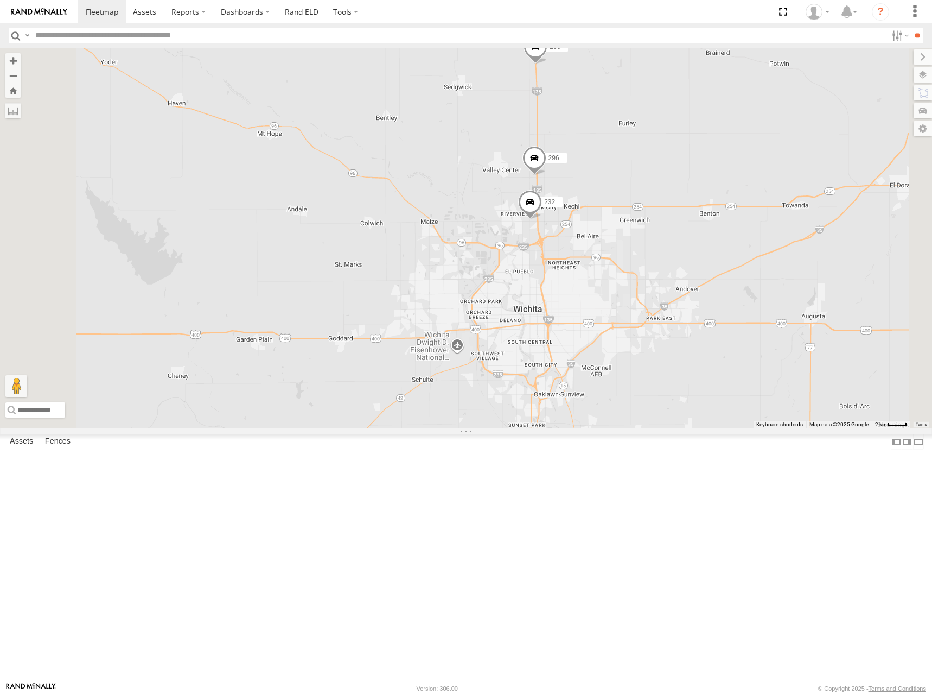
drag, startPoint x: 693, startPoint y: 287, endPoint x: 738, endPoint y: 294, distance: 45.6
click at [738, 294] on div "300 246 298 270 256 264 302 248 278 294 260 244 266 232 296" at bounding box center [466, 238] width 932 height 380
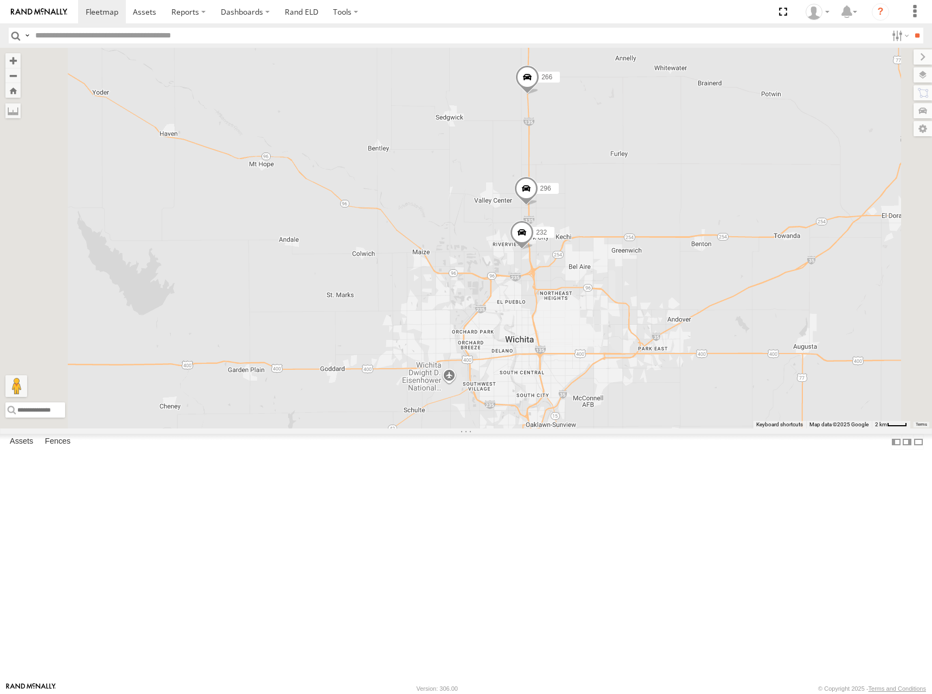
drag, startPoint x: 701, startPoint y: 334, endPoint x: 763, endPoint y: 326, distance: 61.9
click at [763, 326] on div "300 246 298 270 256 264 302 248 278 294 260 244 266 232 296" at bounding box center [466, 238] width 932 height 380
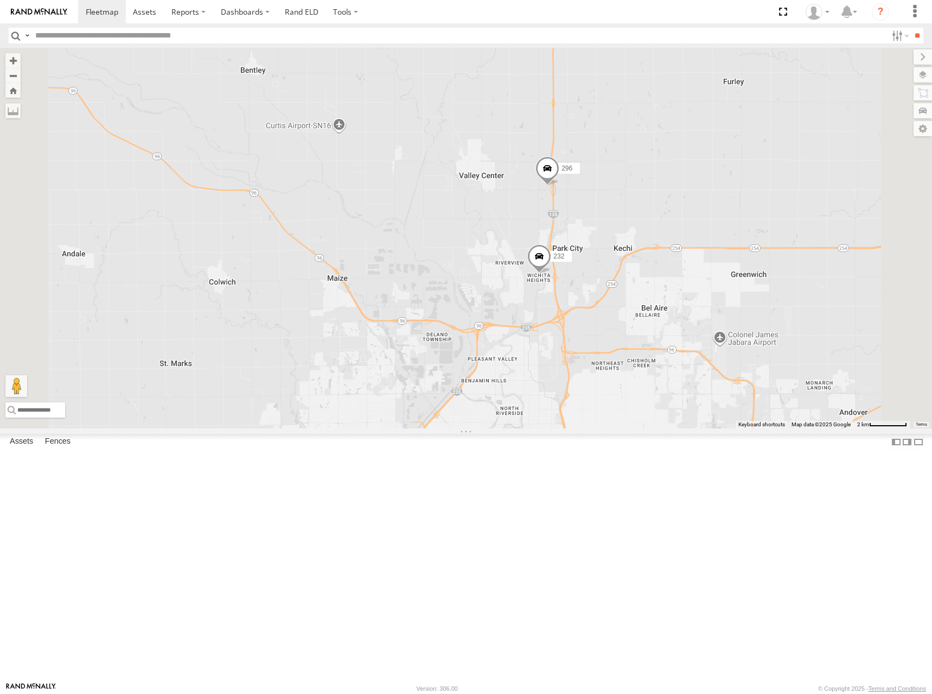
drag, startPoint x: 688, startPoint y: 343, endPoint x: 736, endPoint y: 334, distance: 49.2
click at [736, 334] on div "300 246 298 270 256 264 302 248 278 294 260 244 266 232 296" at bounding box center [466, 238] width 932 height 380
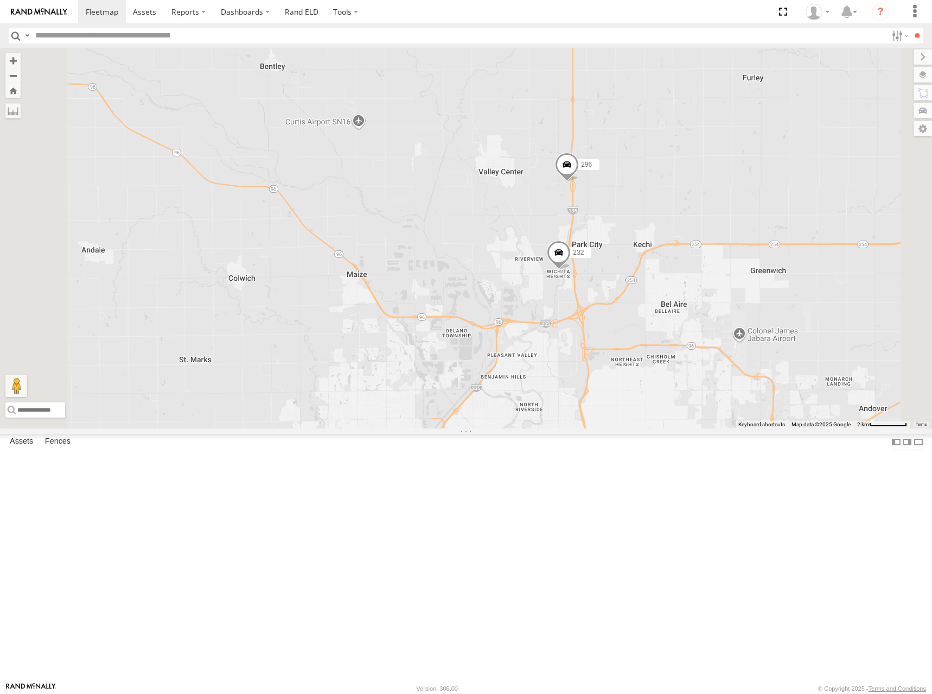
drag, startPoint x: 725, startPoint y: 337, endPoint x: 747, endPoint y: 333, distance: 22.1
click at [747, 333] on div "300 246 298 270 256 264 302 248 278 294 260 244 266 232 296" at bounding box center [466, 238] width 932 height 380
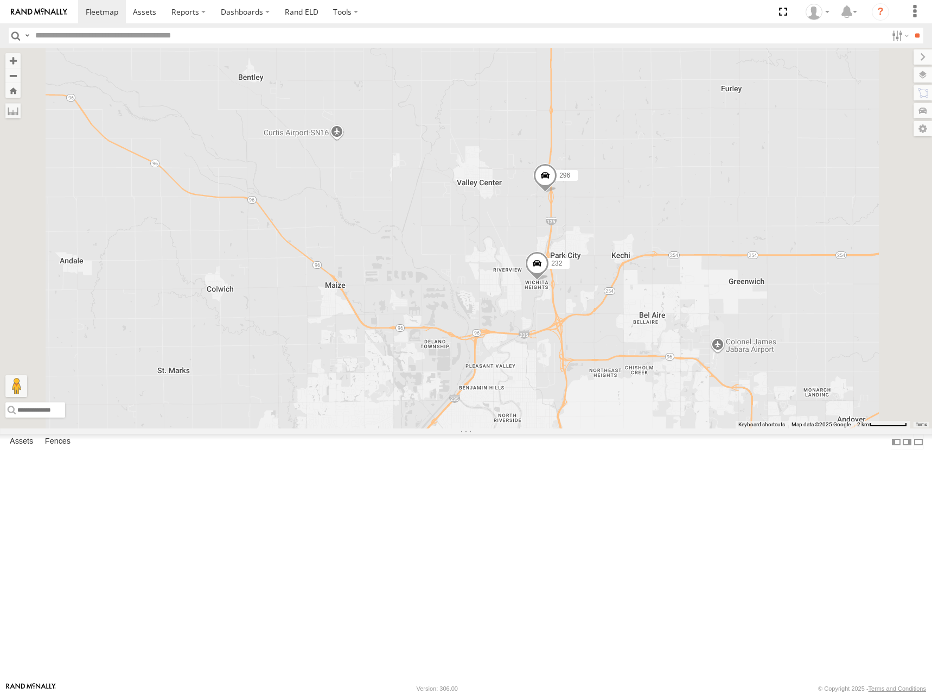
drag, startPoint x: 743, startPoint y: 320, endPoint x: 731, endPoint y: 333, distance: 18.1
click at [731, 333] on div "300 246 298 270 256 264 302 248 278 294 260 244 266 232 296" at bounding box center [466, 238] width 932 height 380
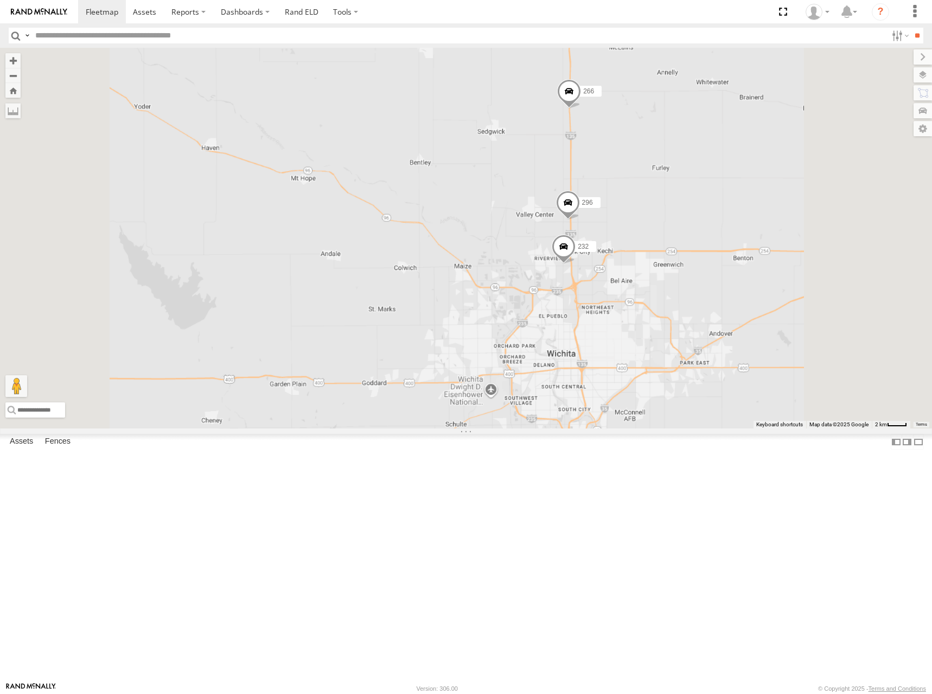
drag, startPoint x: 770, startPoint y: 296, endPoint x: 778, endPoint y: 309, distance: 15.6
click at [778, 309] on div "300 246 298 270 256 264 302 248 278 294 260 244 266 232 296" at bounding box center [466, 238] width 932 height 380
drag, startPoint x: 778, startPoint y: 309, endPoint x: 781, endPoint y: 302, distance: 7.8
click at [781, 302] on div "300 246 298 270 256 264 302 248 278 294 260 244 266 232 296" at bounding box center [466, 238] width 932 height 380
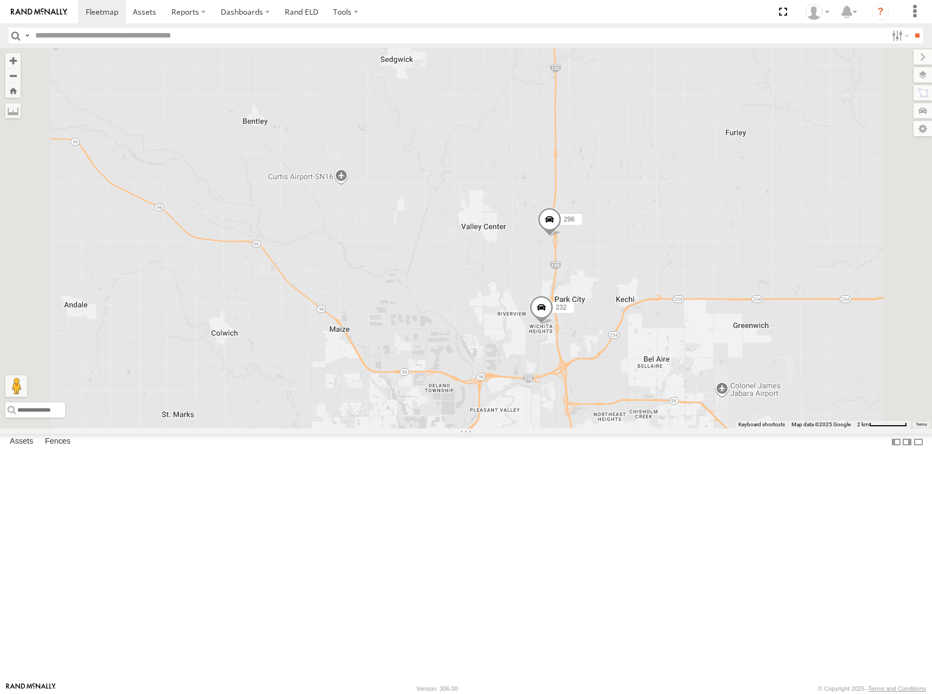
drag, startPoint x: 762, startPoint y: 234, endPoint x: 786, endPoint y: 266, distance: 39.9
click at [786, 266] on div "300 246 298 270 256 264 302 248 278 294 260 244 266 232 296" at bounding box center [466, 238] width 932 height 380
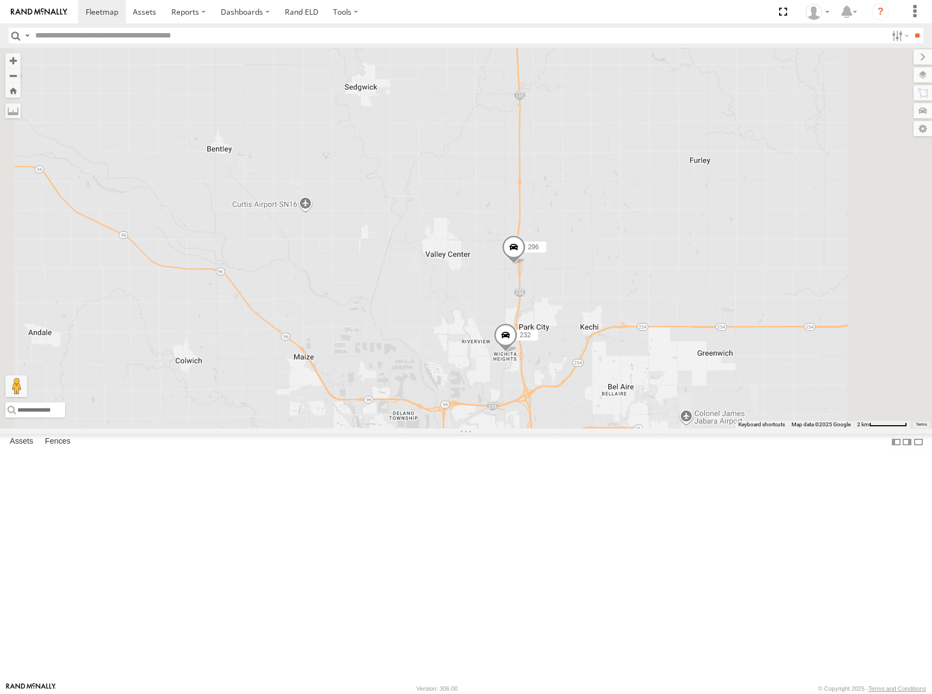
drag, startPoint x: 777, startPoint y: 224, endPoint x: 735, endPoint y: 244, distance: 46.6
click at [735, 244] on div "300 246 298 270 256 264 302 248 278 294 260 244 266 232 296" at bounding box center [466, 238] width 932 height 380
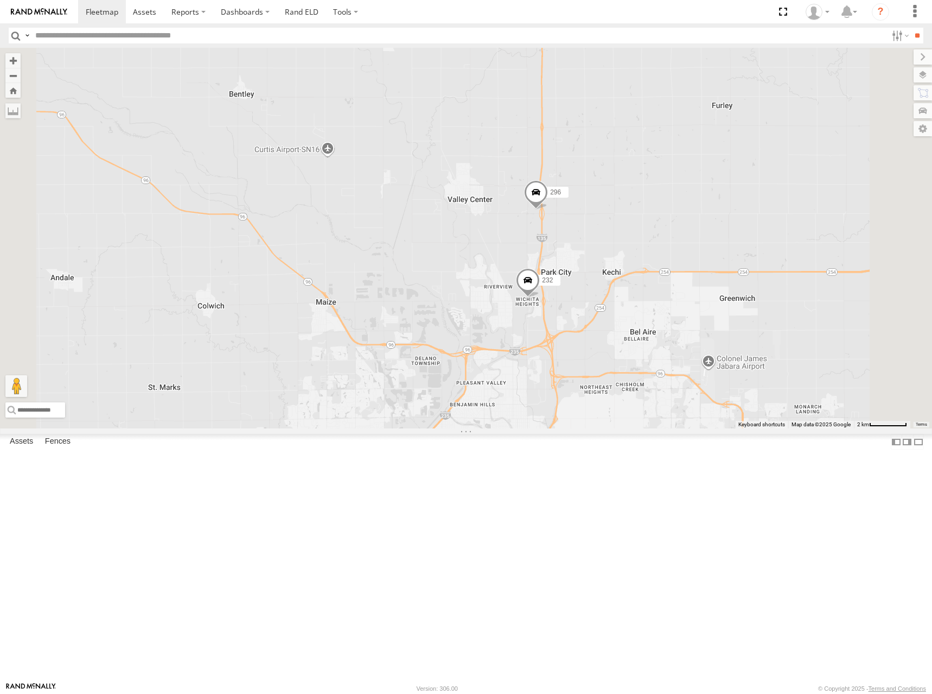
drag, startPoint x: 713, startPoint y: 282, endPoint x: 728, endPoint y: 263, distance: 24.0
click at [728, 263] on div "300 246 298 270 256 264 302 248 278 294 260 244 266 232 296" at bounding box center [466, 238] width 932 height 380
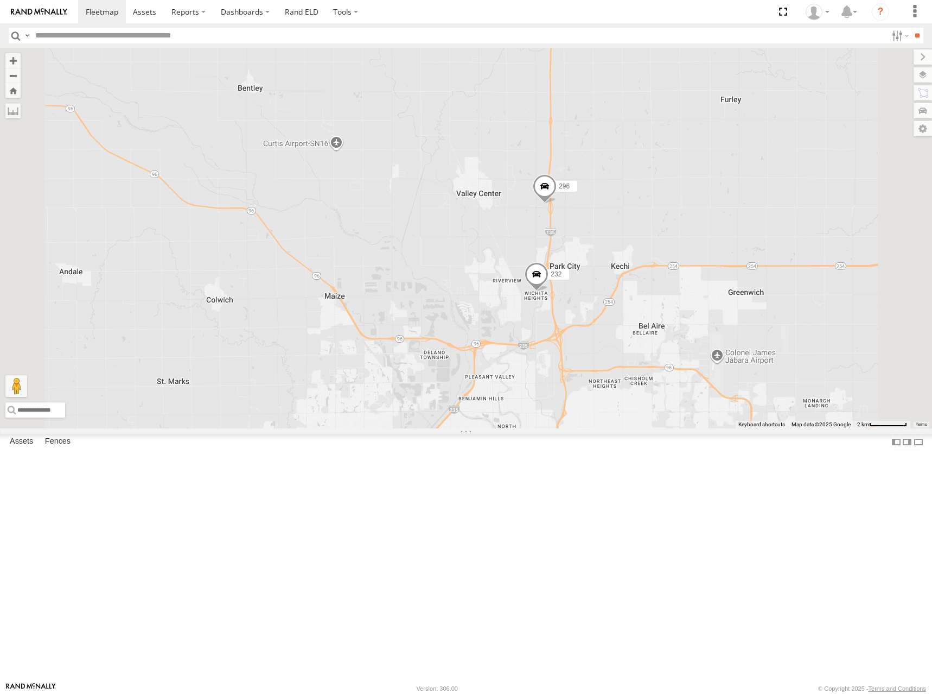
drag, startPoint x: 728, startPoint y: 267, endPoint x: 748, endPoint y: 259, distance: 21.5
click at [746, 255] on div "300 246 298 270 256 264 302 248 278 294 260 244 266 232 296" at bounding box center [466, 238] width 932 height 380
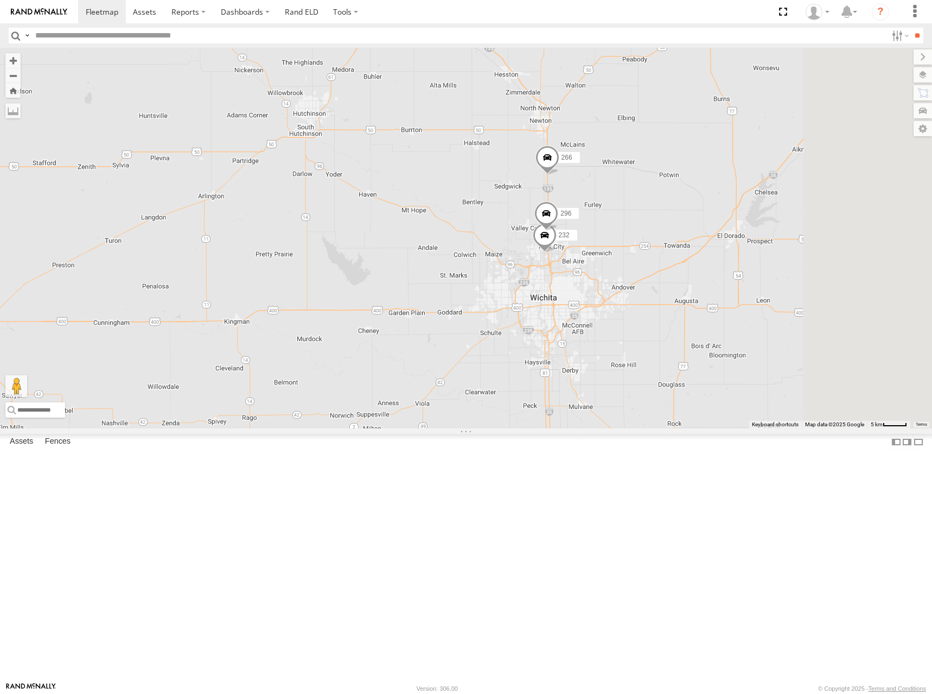
drag, startPoint x: 803, startPoint y: 306, endPoint x: 719, endPoint y: 347, distance: 93.9
click at [719, 347] on div "300 246 298 270 256 264 302 248 278 294 260 244 266 232 296" at bounding box center [466, 238] width 932 height 380
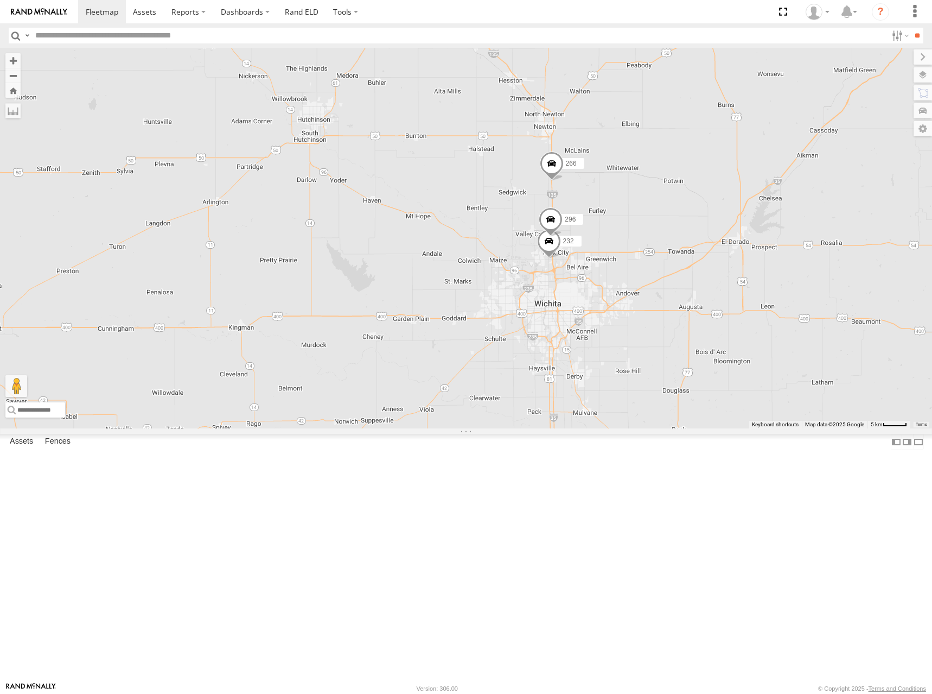
click at [752, 324] on div "300 246 298 270 256 264 302 248 278 294 260 244 266 232 296" at bounding box center [466, 238] width 932 height 380
drag, startPoint x: 737, startPoint y: 327, endPoint x: 747, endPoint y: 320, distance: 13.3
click at [747, 320] on div "300 246 298 270 256 264 302 248 278 294 260 244 266 232 296" at bounding box center [466, 238] width 932 height 380
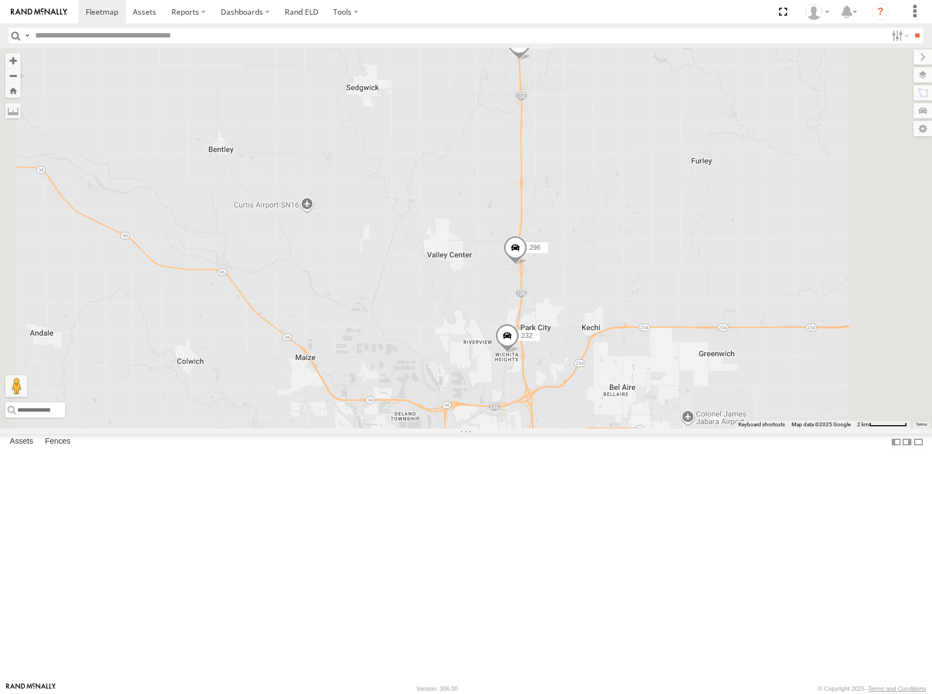
drag, startPoint x: 705, startPoint y: 365, endPoint x: 746, endPoint y: 342, distance: 47.1
click at [746, 342] on div "300 246 298 270 256 264 302 248 278 294 260 244 266 232 296" at bounding box center [466, 238] width 932 height 380
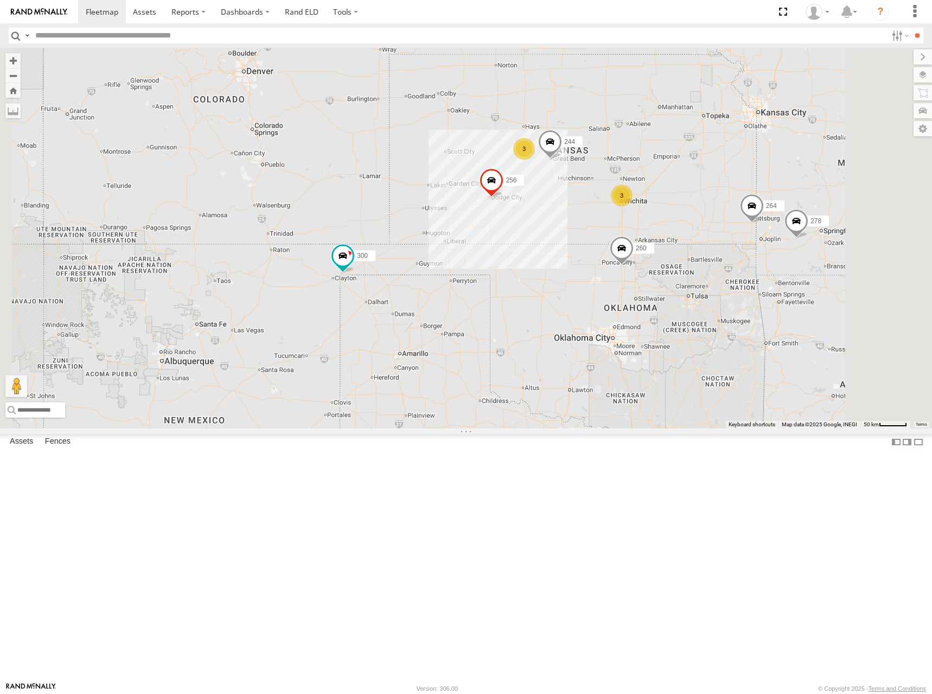
drag, startPoint x: 810, startPoint y: 289, endPoint x: 798, endPoint y: 306, distance: 21.4
click at [798, 306] on div "300 246 298 270 256 264 302 248 278 294 260 244 3 3" at bounding box center [466, 238] width 932 height 380
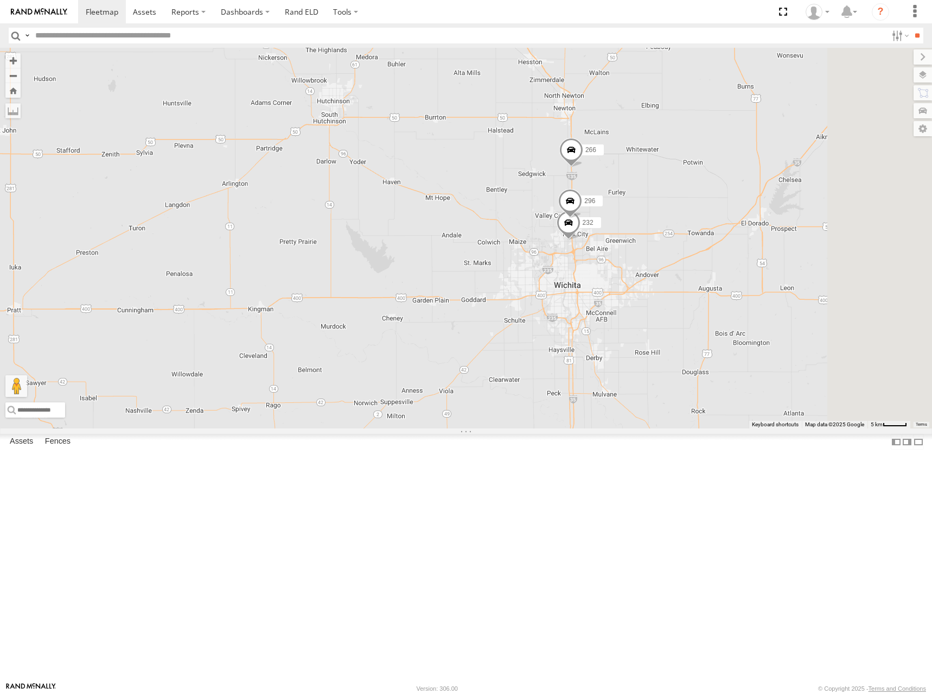
drag, startPoint x: 801, startPoint y: 319, endPoint x: 742, endPoint y: 341, distance: 63.2
click at [742, 341] on div "300 246 298 270 256 264 302 248 278 294 260 244 266 232 296" at bounding box center [466, 238] width 932 height 380
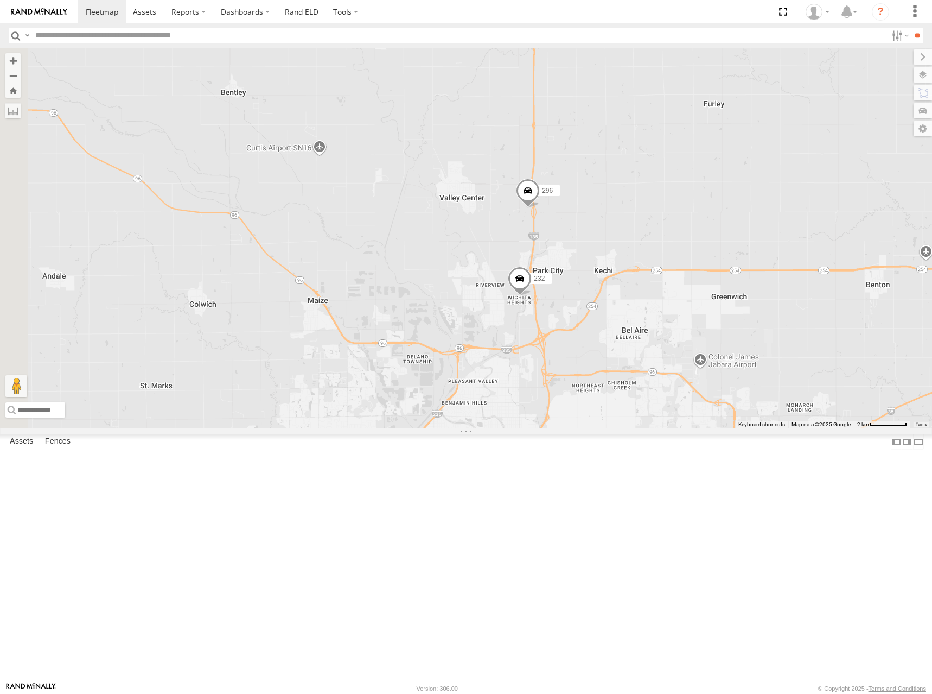
drag, startPoint x: 730, startPoint y: 337, endPoint x: 758, endPoint y: 333, distance: 27.9
click at [758, 333] on div "300 246 298 270 256 264 302 248 278 294 260 244 266 232 296" at bounding box center [466, 238] width 932 height 380
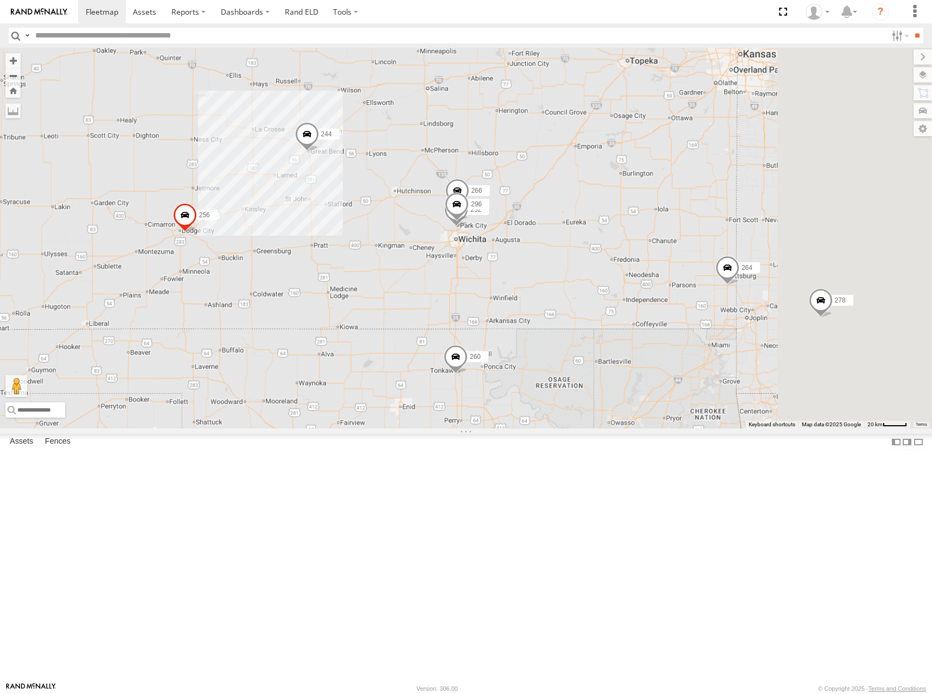
drag, startPoint x: 835, startPoint y: 340, endPoint x: 639, endPoint y: 352, distance: 196.3
click at [639, 352] on div "300 246 298 270 256 264 302 248 278 294 260 244 266 232 296" at bounding box center [466, 238] width 932 height 380
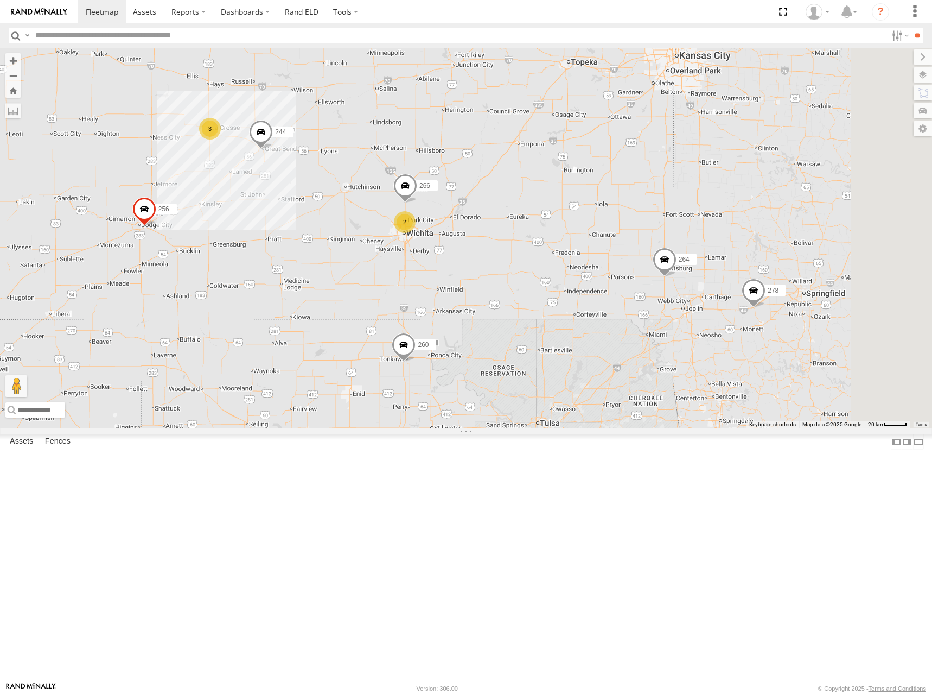
drag, startPoint x: 688, startPoint y: 322, endPoint x: 656, endPoint y: 307, distance: 35.0
click at [656, 307] on div "300 246 298 270 256 264 302 248 278 294 260 244 266 3 2" at bounding box center [466, 238] width 932 height 380
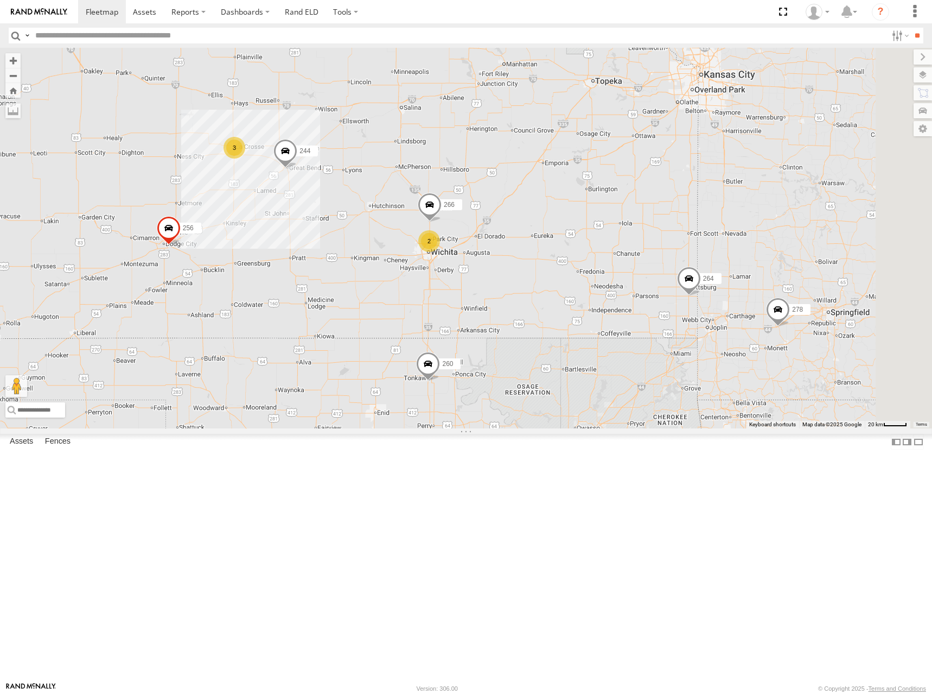
drag, startPoint x: 613, startPoint y: 205, endPoint x: 683, endPoint y: 250, distance: 83.3
click at [683, 250] on div "300 246 298 270 256 264 302 248 278 294 260 244 266 3 2" at bounding box center [466, 238] width 932 height 380
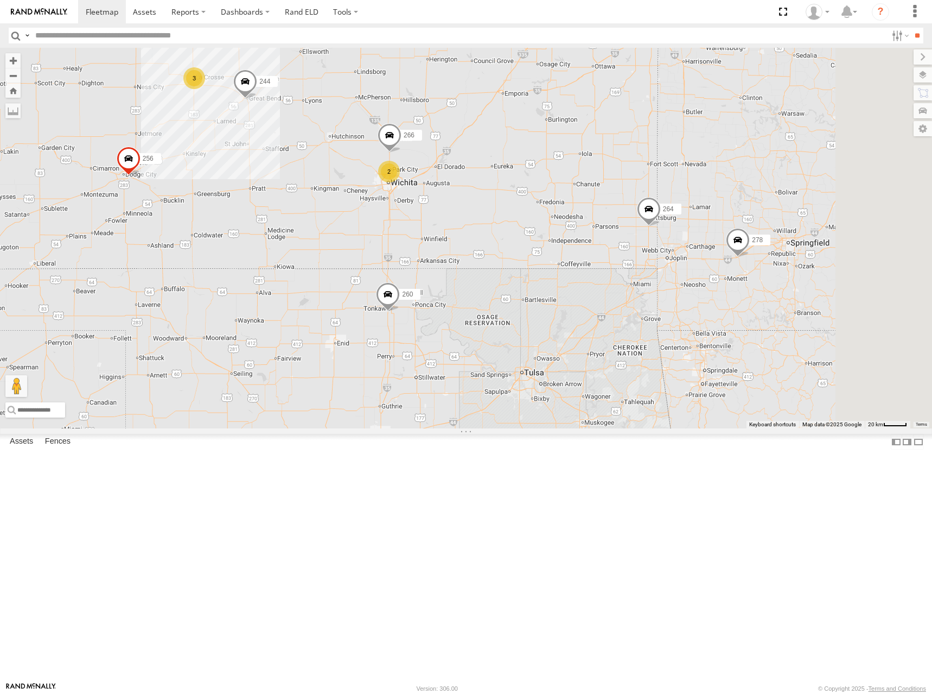
drag, startPoint x: 621, startPoint y: 233, endPoint x: 583, endPoint y: 179, distance: 66.1
click at [583, 179] on div "244 256 264 248 266 278 260 3 2" at bounding box center [466, 238] width 932 height 380
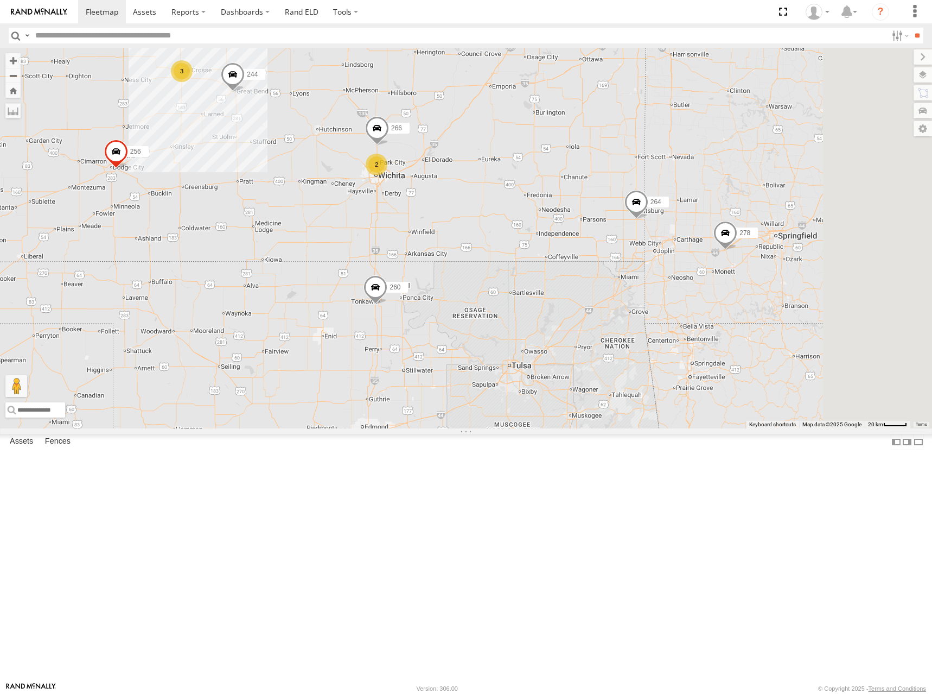
drag, startPoint x: 731, startPoint y: 234, endPoint x: 707, endPoint y: 228, distance: 24.1
click at [707, 228] on div "244 256 264 248 266 278 260 3 2" at bounding box center [466, 238] width 932 height 380
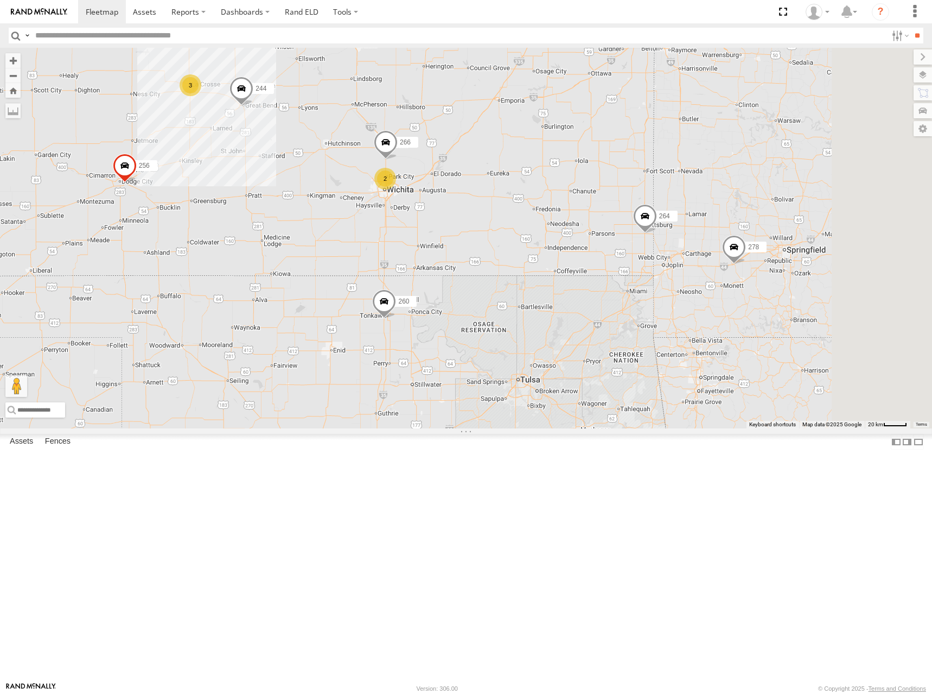
drag, startPoint x: 739, startPoint y: 223, endPoint x: 757, endPoint y: 238, distance: 23.5
click at [757, 238] on div "244 256 264 248 266 278 260 3 2" at bounding box center [466, 238] width 932 height 380
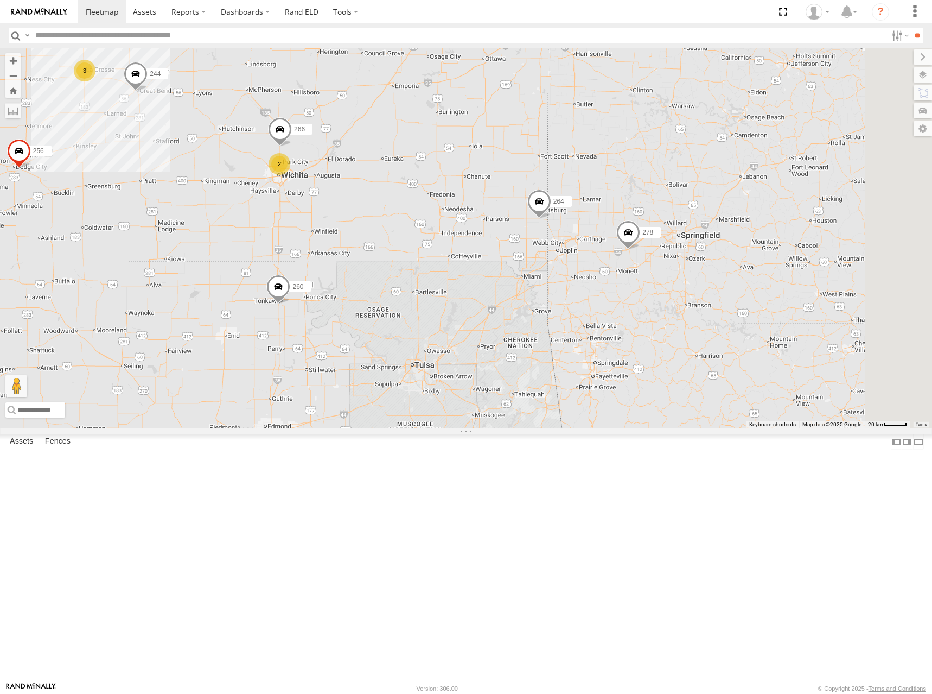
drag, startPoint x: 709, startPoint y: 274, endPoint x: 595, endPoint y: 246, distance: 116.9
click at [595, 246] on div "244 256 264 248 266 278 260 3 2" at bounding box center [466, 238] width 932 height 380
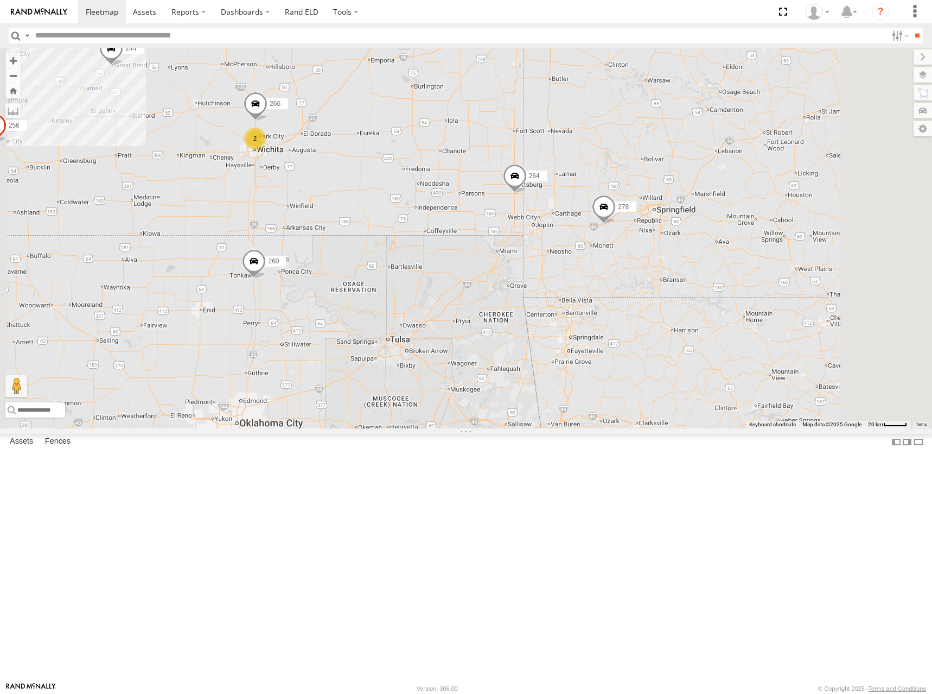
drag, startPoint x: 627, startPoint y: 342, endPoint x: 640, endPoint y: 338, distance: 14.2
click at [633, 345] on div "244 256 264 248 266 278 260 2" at bounding box center [466, 238] width 932 height 380
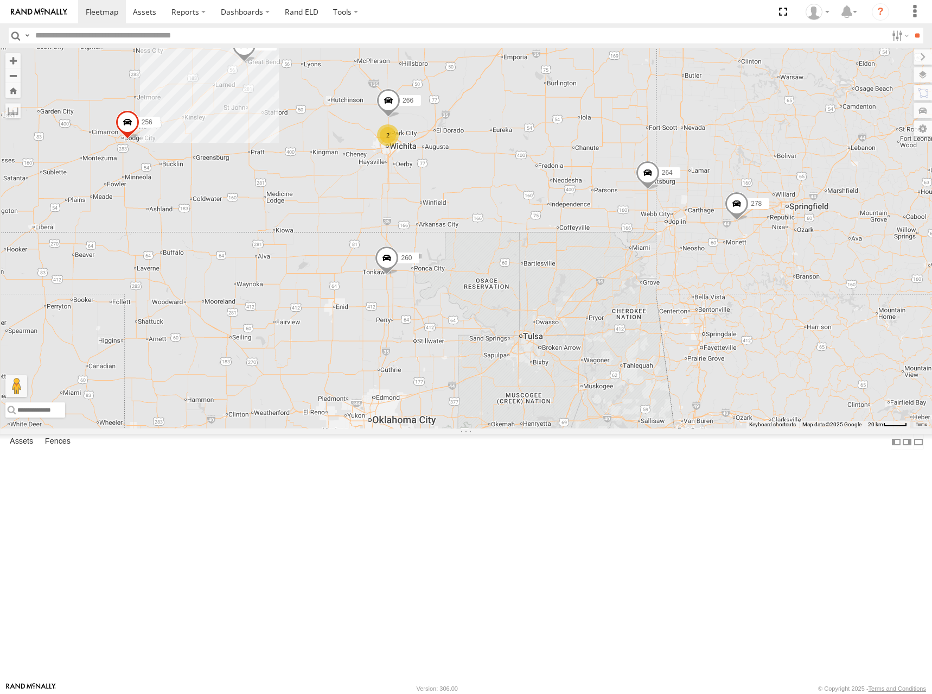
drag, startPoint x: 586, startPoint y: 350, endPoint x: 683, endPoint y: 324, distance: 99.9
click at [683, 324] on div "244 256 264 248 266 278 260 2" at bounding box center [466, 238] width 932 height 380
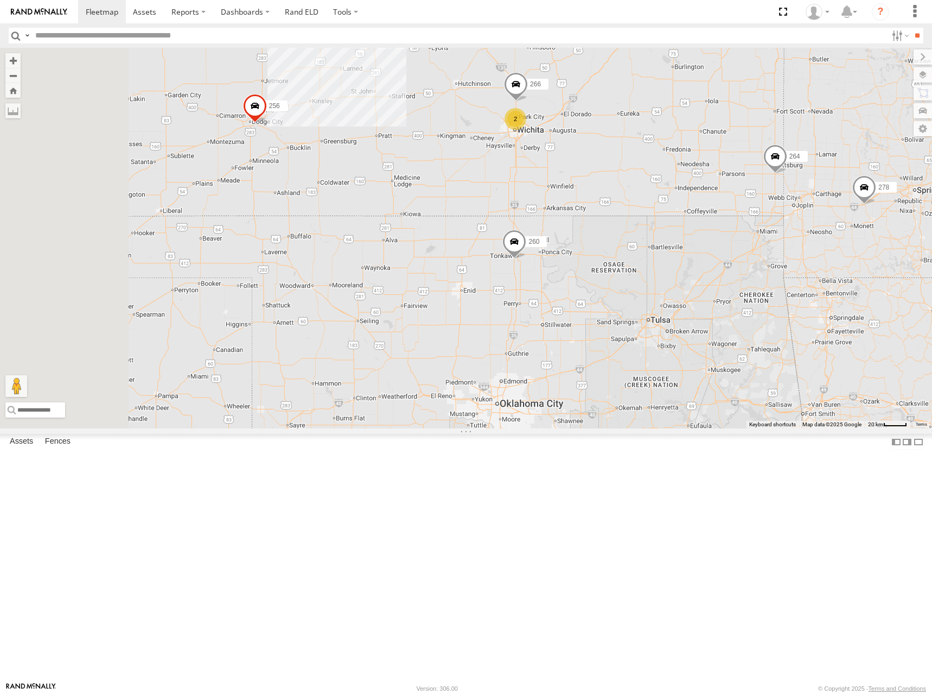
drag, startPoint x: 518, startPoint y: 337, endPoint x: 634, endPoint y: 334, distance: 116.2
click at [634, 334] on div "244 256 264 248 266 278 260 2 3" at bounding box center [466, 238] width 932 height 380
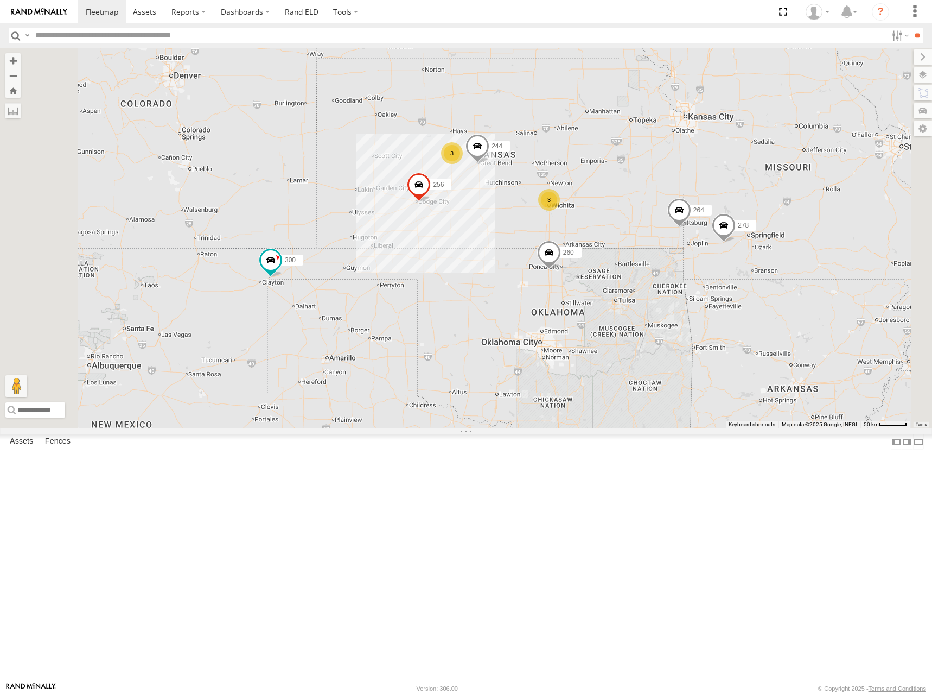
drag, startPoint x: 661, startPoint y: 259, endPoint x: 668, endPoint y: 286, distance: 27.5
click at [668, 286] on div "244 256 264 248 278 260 300 246 270 3 3 294" at bounding box center [466, 238] width 932 height 380
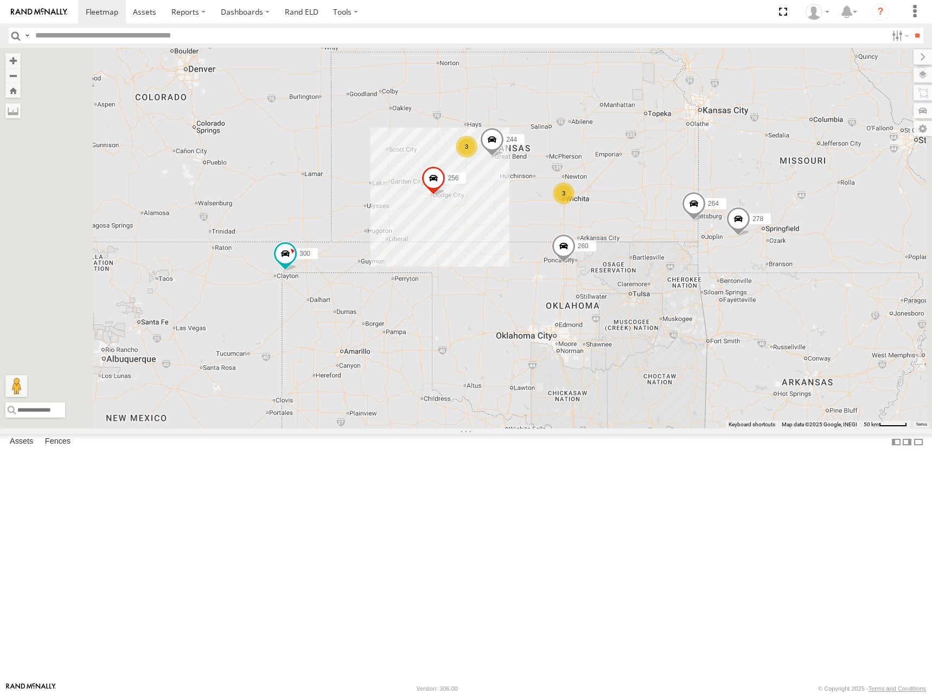
drag, startPoint x: 674, startPoint y: 265, endPoint x: 697, endPoint y: 240, distance: 34.2
click at [697, 240] on div "244 256 264 248 278 260 300 246 270 3 3 294 302" at bounding box center [466, 238] width 932 height 380
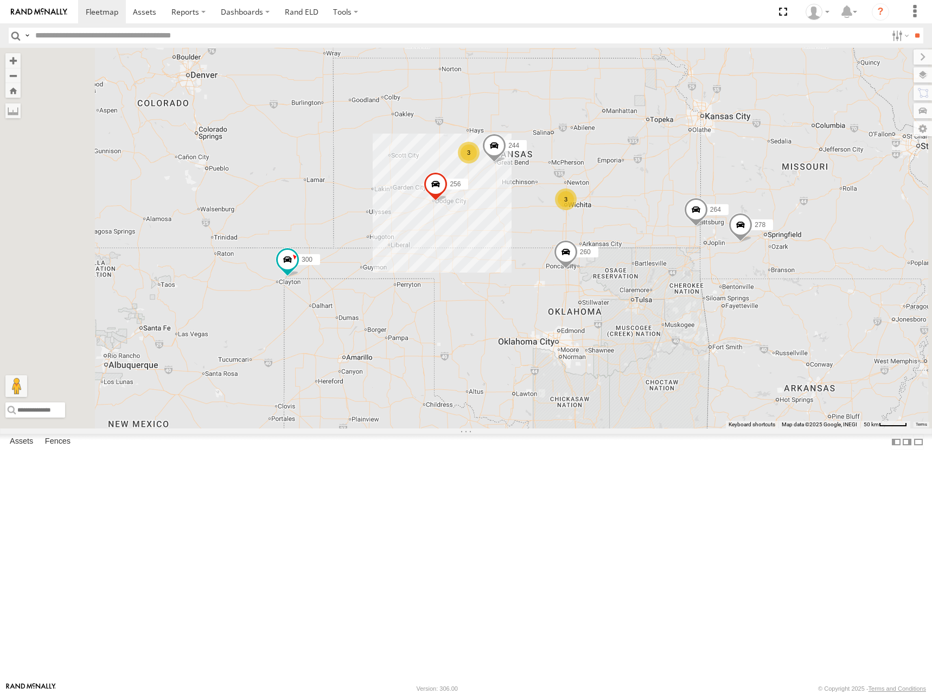
drag, startPoint x: 651, startPoint y: 270, endPoint x: 646, endPoint y: 278, distance: 9.8
click at [646, 278] on div "244 256 264 248 278 260 300 246 270 3 3 294 302" at bounding box center [466, 238] width 932 height 380
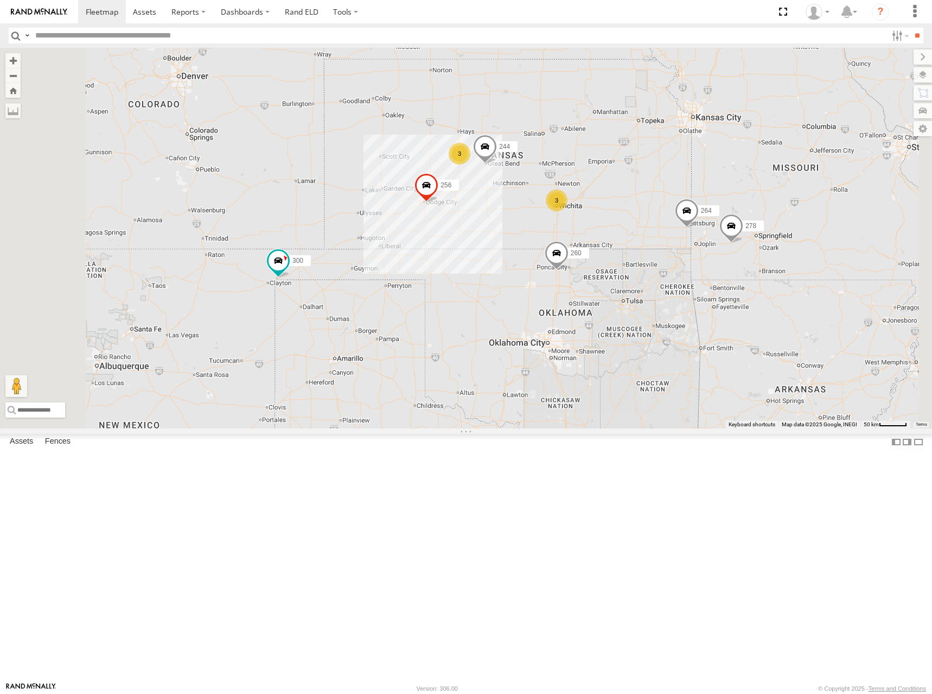
click at [709, 261] on div "244 256 264 248 278 260 300 246 270 3 3 294 302" at bounding box center [466, 238] width 932 height 380
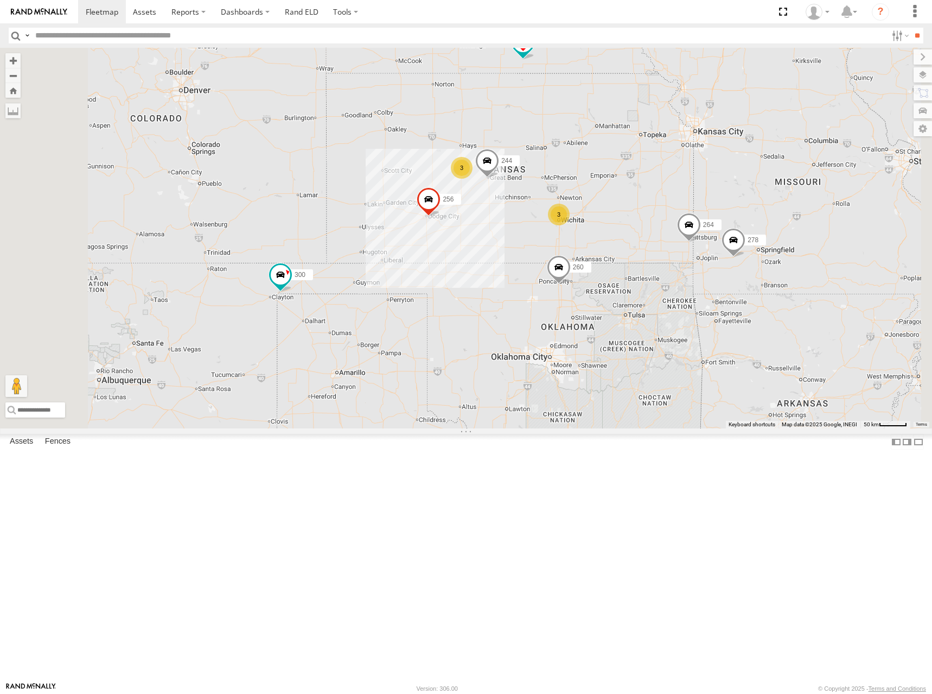
drag, startPoint x: 709, startPoint y: 261, endPoint x: 743, endPoint y: 277, distance: 37.4
click at [743, 277] on div "244 256 264 248 278 260 300 246 270 3 3 294 302" at bounding box center [466, 238] width 932 height 380
click at [697, 228] on div "244 256 264 248 278 260 300 246 270 3 3 294 302" at bounding box center [466, 238] width 932 height 380
click at [682, 275] on div "244 256 264 248 278 260 300 246 270 3 3 294 302" at bounding box center [466, 238] width 932 height 380
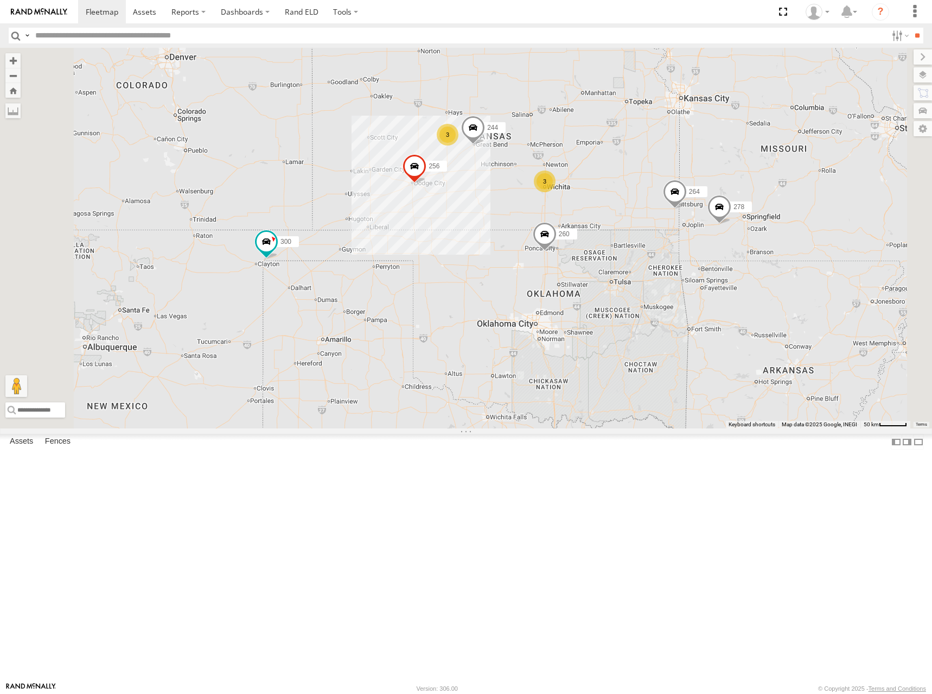
drag, startPoint x: 794, startPoint y: 253, endPoint x: 777, endPoint y: 212, distance: 43.8
click at [777, 212] on div "244 256 264 248 278 260 300 246 270 3 3 294 302" at bounding box center [466, 238] width 932 height 380
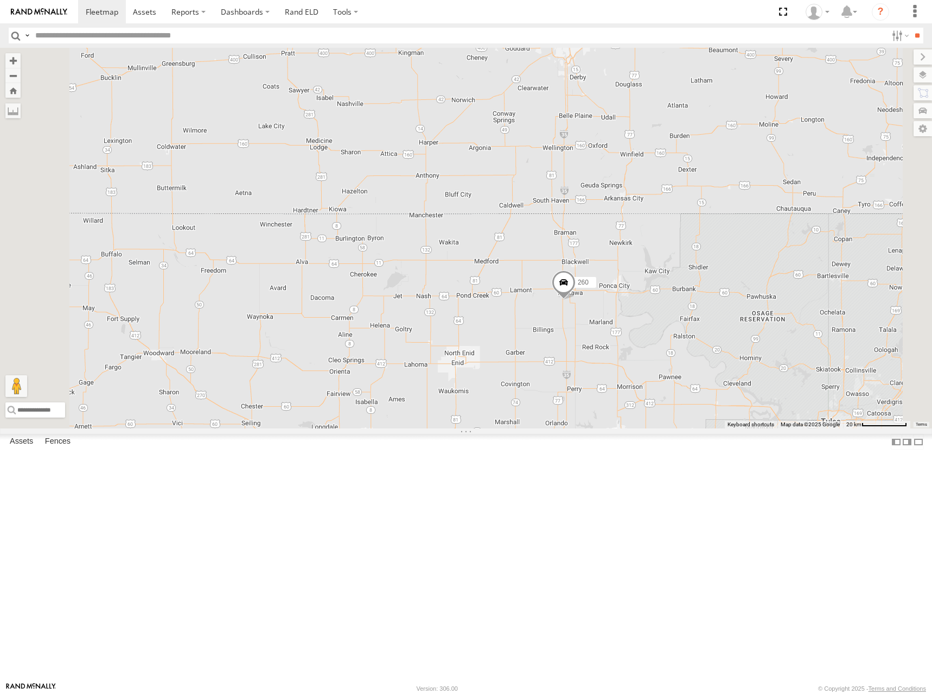
drag, startPoint x: 730, startPoint y: 230, endPoint x: 706, endPoint y: 416, distance: 187.2
click at [712, 426] on div "244 256 264 248 278 260 300 246 270 294 302 266" at bounding box center [466, 238] width 932 height 380
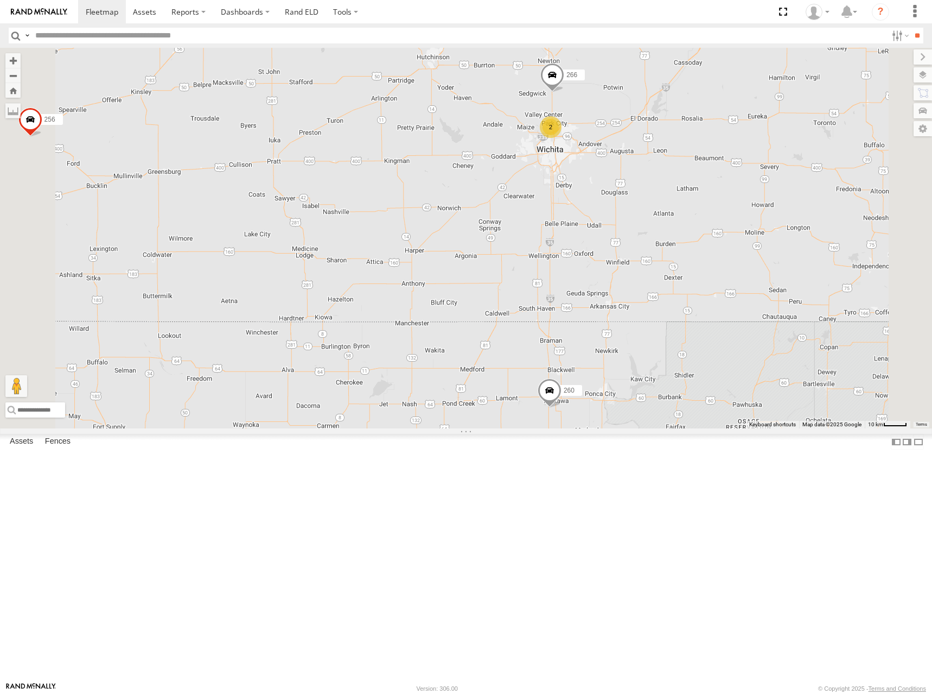
drag, startPoint x: 709, startPoint y: 344, endPoint x: 707, endPoint y: 378, distance: 33.7
click at [707, 378] on div "244 256 264 248 278 260 300 246 270 294 302 266 3 2" at bounding box center [466, 238] width 932 height 380
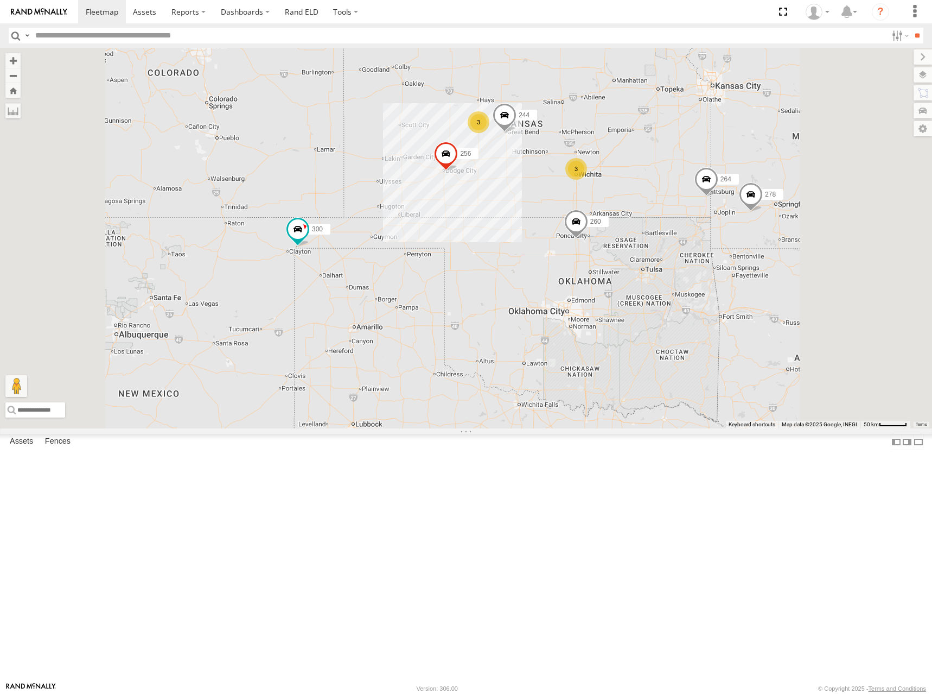
drag, startPoint x: 686, startPoint y: 205, endPoint x: 687, endPoint y: 223, distance: 17.9
click at [687, 223] on div "244 256 264 248 278 260 300 246 270 294 302 3 3" at bounding box center [466, 238] width 932 height 380
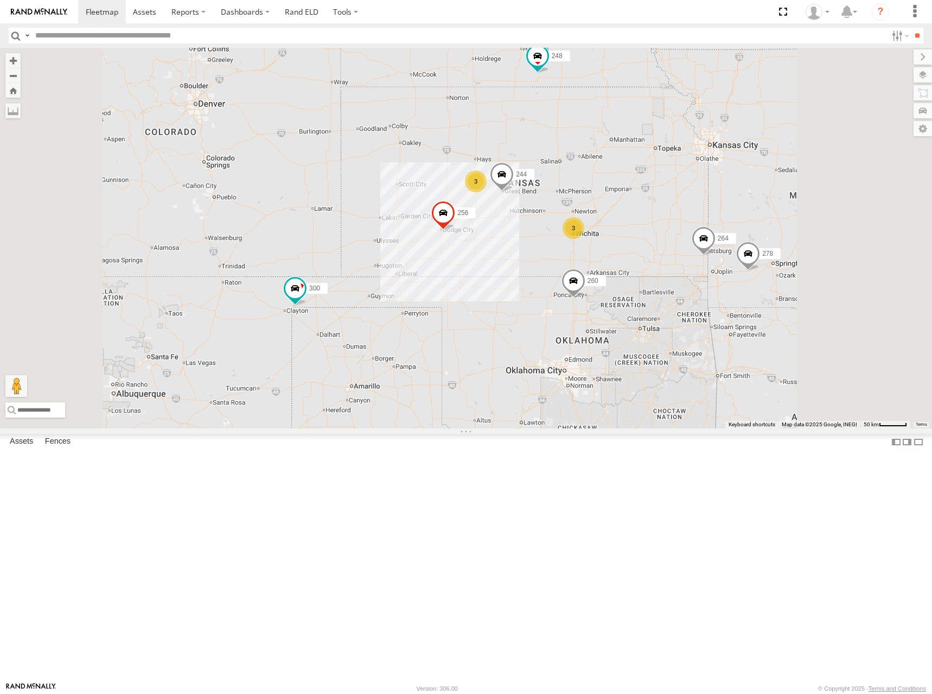
drag, startPoint x: 748, startPoint y: 218, endPoint x: 741, endPoint y: 278, distance: 60.2
click at [741, 278] on div "244 256 264 248 278 260 300 246 270 294 302 3 3" at bounding box center [466, 238] width 932 height 380
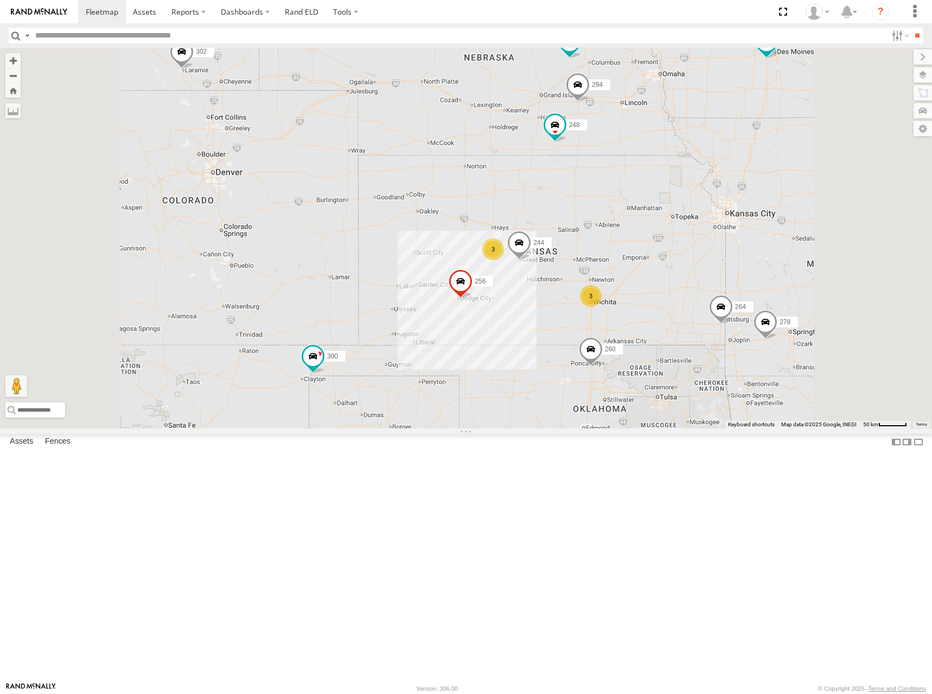
drag, startPoint x: 743, startPoint y: 319, endPoint x: 730, endPoint y: 306, distance: 18.4
click at [730, 306] on div "244 256 264 248 278 260 300 246 270 294 302 3 3" at bounding box center [466, 238] width 932 height 380
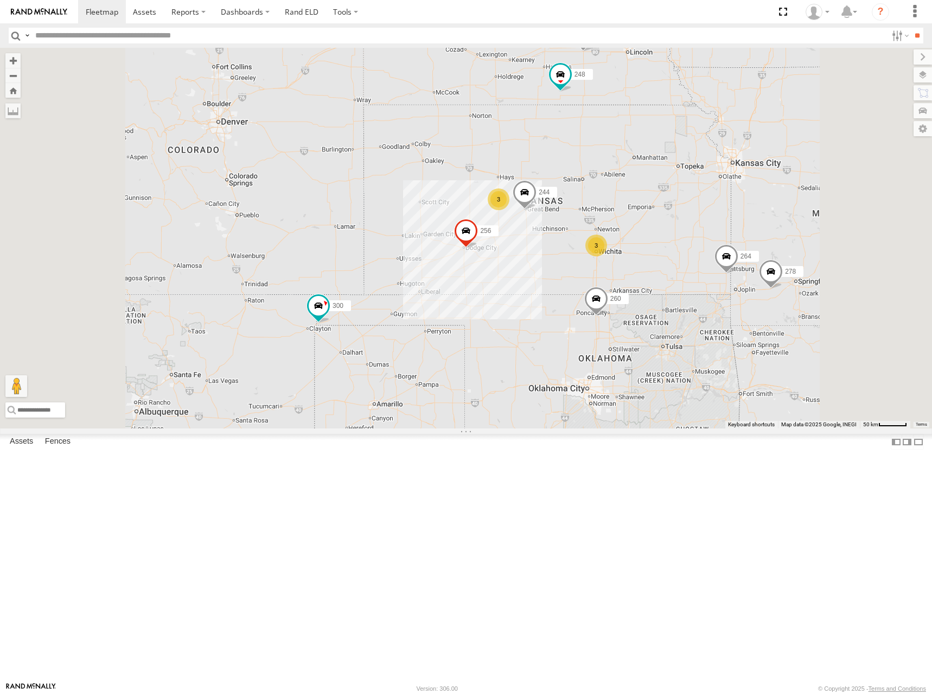
drag, startPoint x: 735, startPoint y: 325, endPoint x: 750, endPoint y: 281, distance: 46.9
click at [750, 281] on div "244 256 264 248 278 260 300 246 270 294 302 3 3" at bounding box center [466, 238] width 932 height 380
drag, startPoint x: 756, startPoint y: 284, endPoint x: 748, endPoint y: 275, distance: 12.0
click at [748, 275] on div "244 256 264 248 278 260 300 246 270 294 302 3 3" at bounding box center [466, 238] width 932 height 380
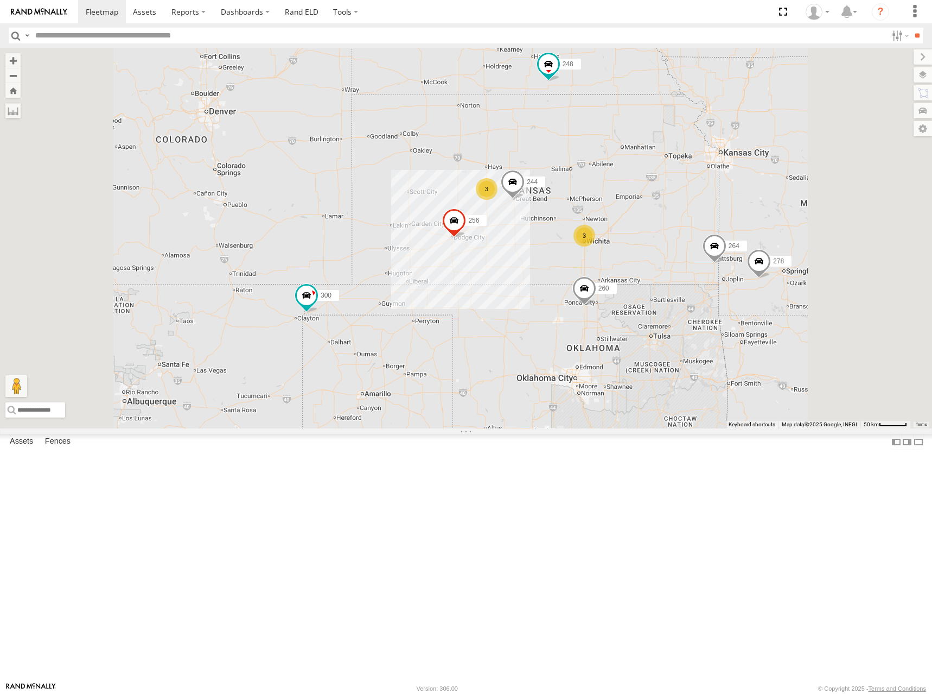
click at [733, 254] on div "244 256 264 248 278 260 300 246 270 294 302 3 3" at bounding box center [466, 238] width 932 height 380
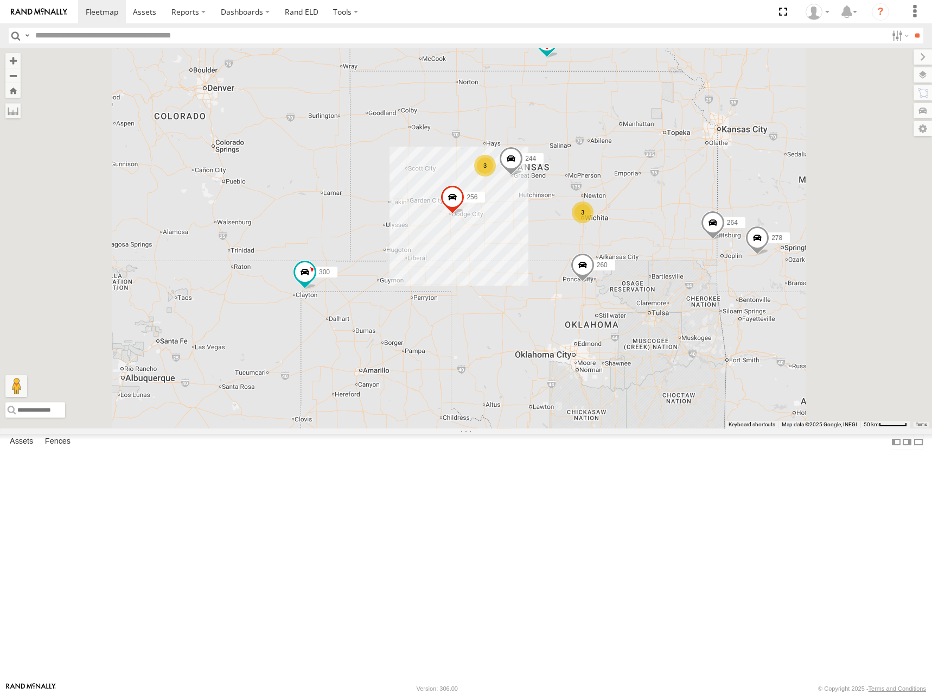
drag, startPoint x: 747, startPoint y: 253, endPoint x: 746, endPoint y: 227, distance: 25.6
click at [746, 227] on div "244 256 264 248 278 260 300 246 270 294 302 3 3" at bounding box center [466, 238] width 932 height 380
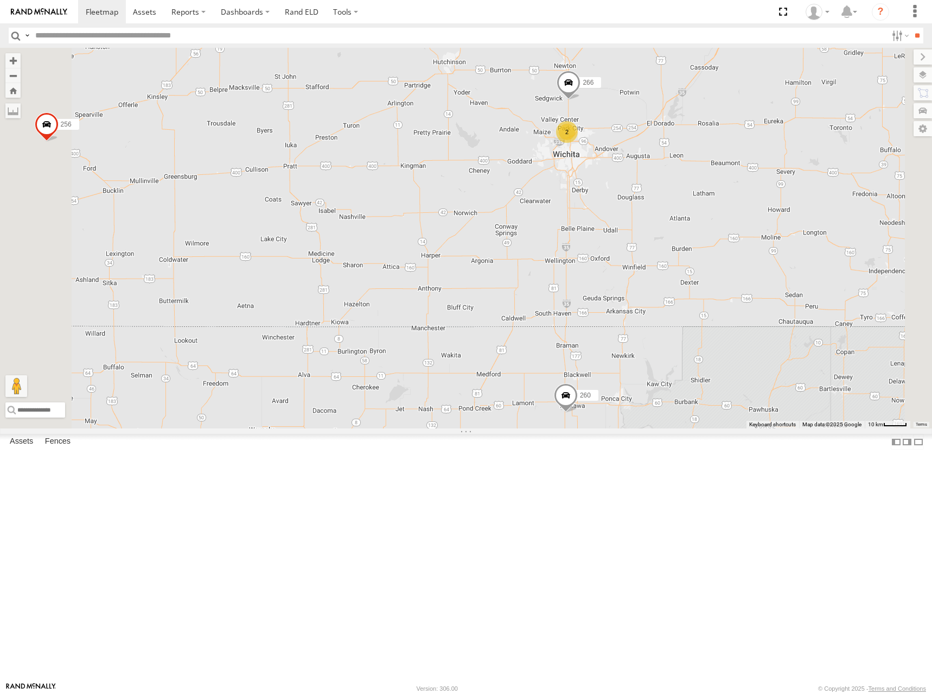
drag, startPoint x: 759, startPoint y: 290, endPoint x: 744, endPoint y: 314, distance: 28.8
click at [744, 314] on div "244 256 264 248 278 260 300 246 270 294 302 3 2 266" at bounding box center [466, 238] width 932 height 380
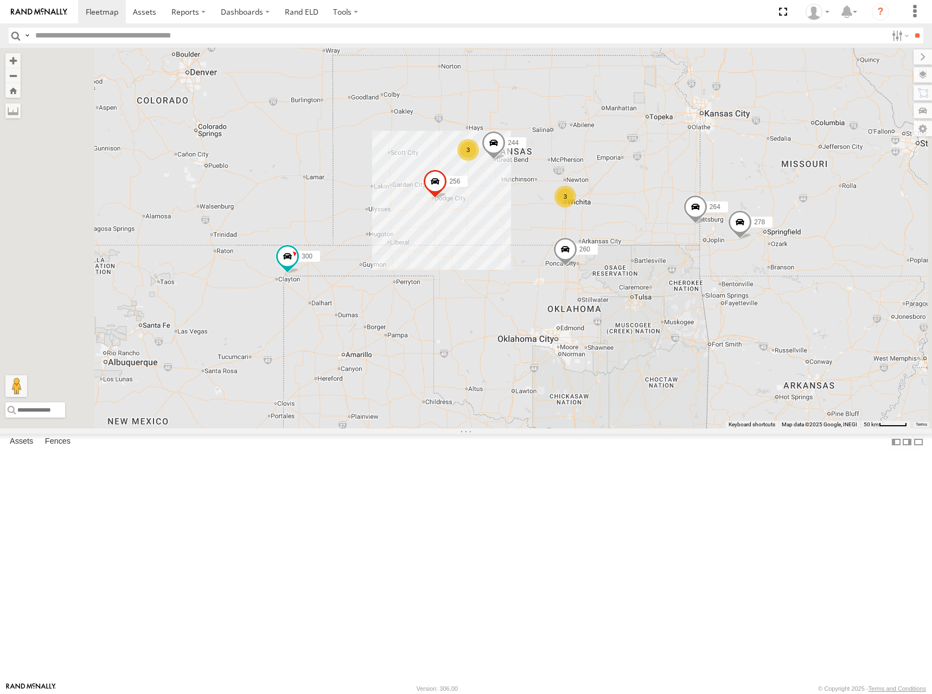
drag, startPoint x: 754, startPoint y: 223, endPoint x: 753, endPoint y: 239, distance: 16.9
click at [753, 239] on div "244 256 264 248 278 260 300 246 270 294 302 3 3" at bounding box center [466, 238] width 932 height 380
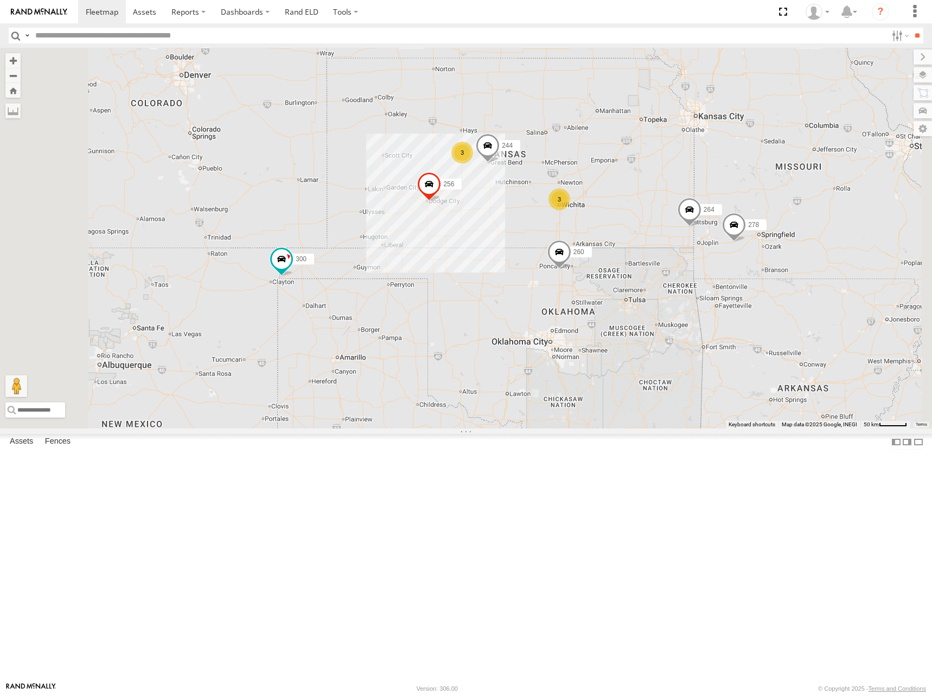
drag, startPoint x: 769, startPoint y: 252, endPoint x: 760, endPoint y: 253, distance: 8.2
click at [760, 253] on div "244 256 264 248 278 260 300 246 270 294 302 3 3" at bounding box center [466, 238] width 932 height 380
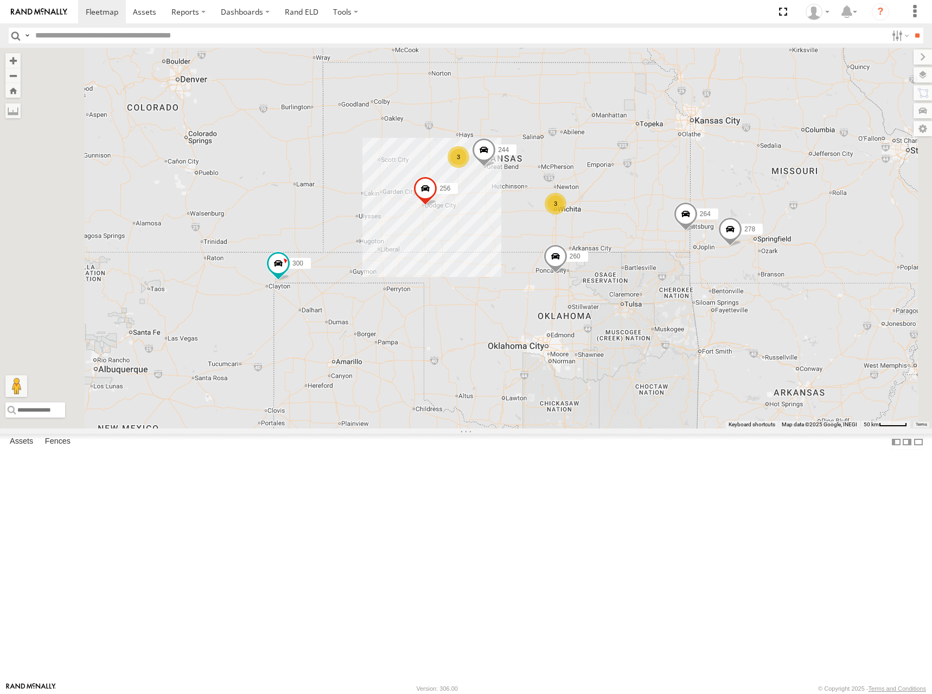
drag, startPoint x: 723, startPoint y: 211, endPoint x: 723, endPoint y: 218, distance: 7.1
click at [723, 218] on div "244 256 264 248 278 260 300 246 270 294 302 3 3" at bounding box center [466, 238] width 932 height 380
click at [720, 215] on div "244 256 264 248 278 260 300 246 270 294 302 3 3" at bounding box center [466, 238] width 932 height 380
click at [713, 232] on div "244 256 264 248 278 260 300 246 270 294 302 3 3" at bounding box center [466, 238] width 932 height 380
click at [744, 230] on div "244 256 264 248 278 260 300 246 270 294 302 3 3" at bounding box center [466, 238] width 932 height 380
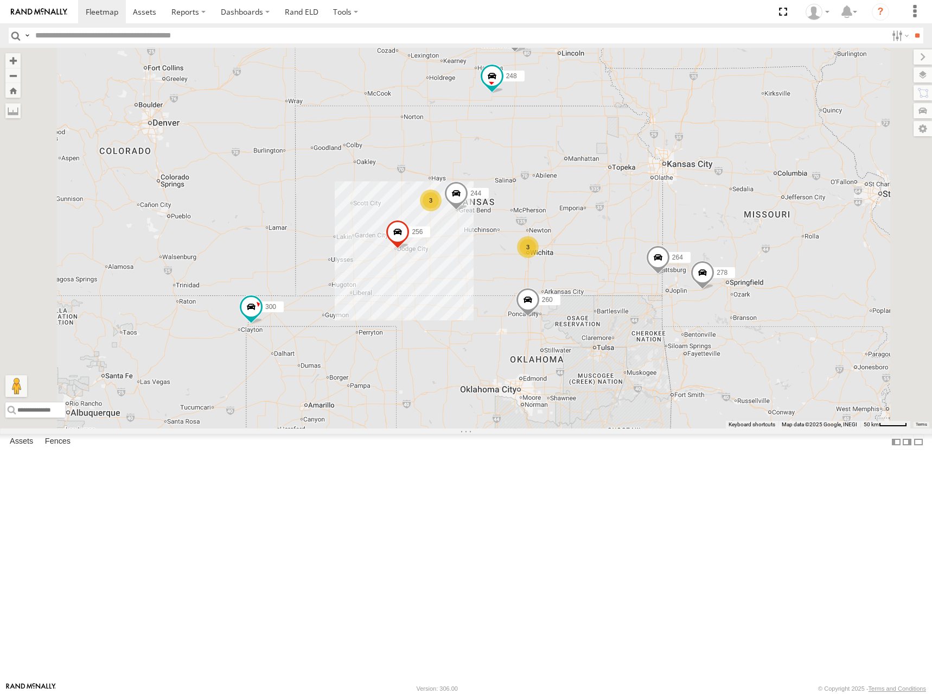
drag, startPoint x: 775, startPoint y: 203, endPoint x: 738, endPoint y: 255, distance: 64.2
click at [738, 255] on div "244 256 264 248 278 260 300 246 270 294 302 3 3" at bounding box center [466, 238] width 932 height 380
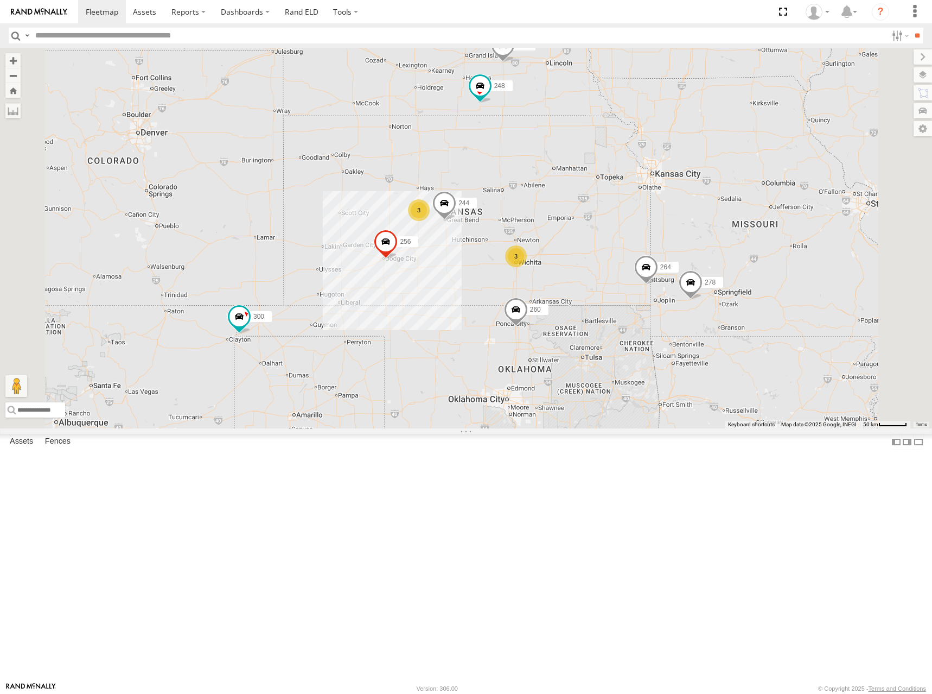
drag, startPoint x: 794, startPoint y: 226, endPoint x: 758, endPoint y: 241, distance: 39.2
click at [758, 241] on div "244 256 264 248 278 260 300 246 270 294 302 3 3" at bounding box center [466, 238] width 932 height 380
drag, startPoint x: 586, startPoint y: 346, endPoint x: 686, endPoint y: 304, distance: 108.1
click at [686, 304] on div "244 256 264 248 278 260 300 246 270 294 302 3 3" at bounding box center [466, 238] width 932 height 380
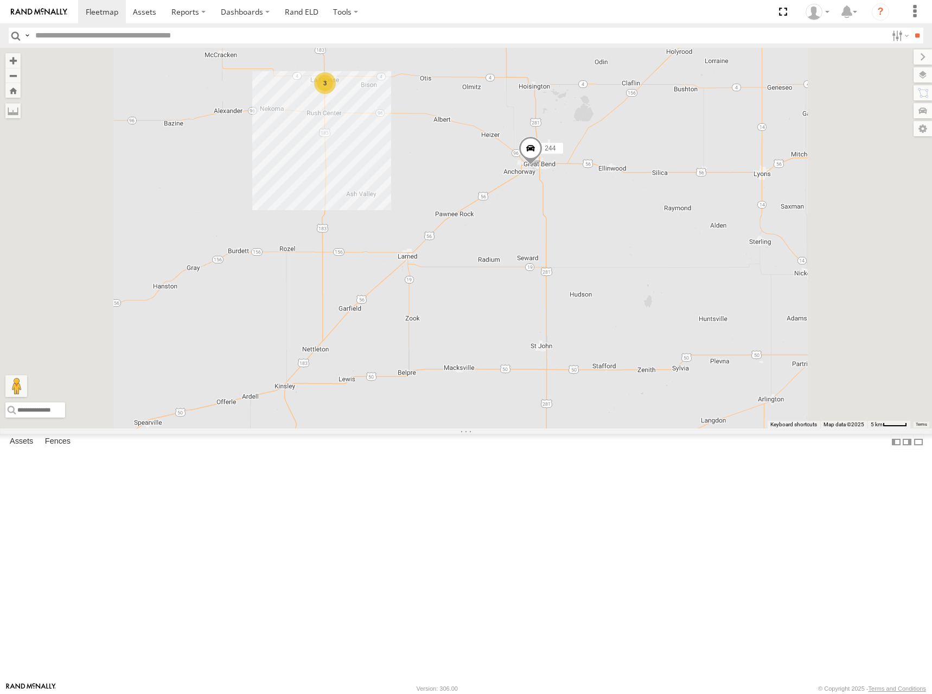
click at [543, 166] on span at bounding box center [531, 150] width 24 height 29
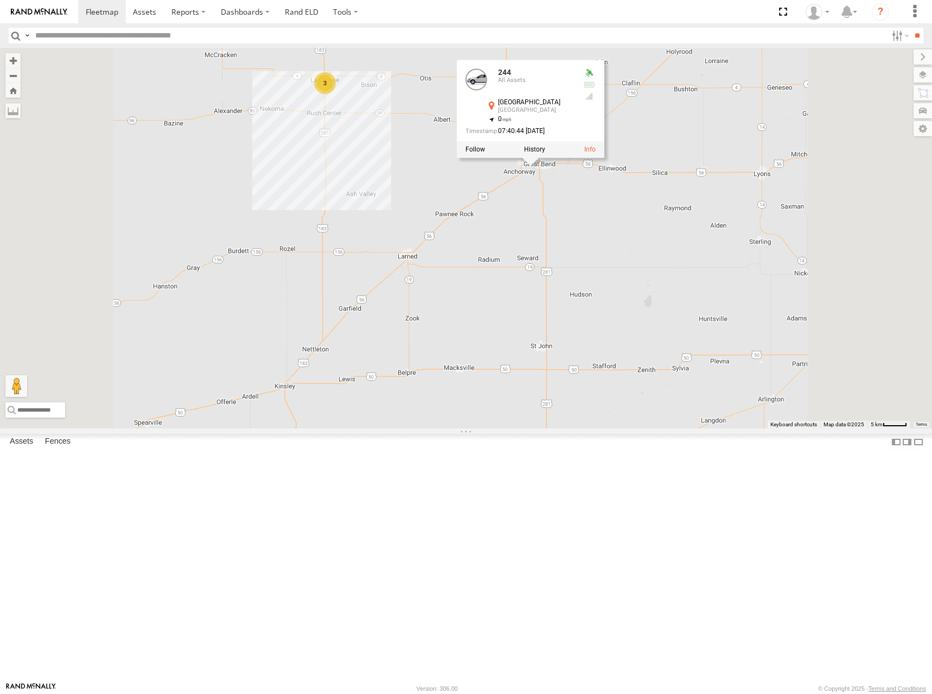
click at [777, 232] on div "244 256 264 248 278 260 300 246 270 294 302 3 244 All Assets Great Bend Great B…" at bounding box center [466, 238] width 932 height 380
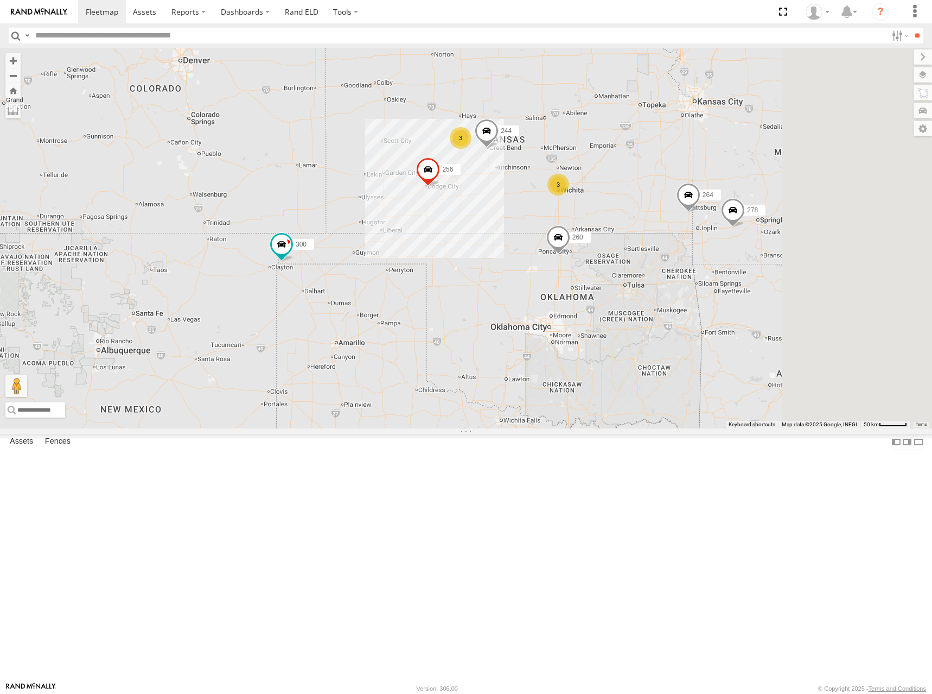
drag, startPoint x: 781, startPoint y: 230, endPoint x: 652, endPoint y: 266, distance: 133.7
click at [652, 266] on div "244 256 264 248 278 260 300 246 270 294 302 3 3" at bounding box center [466, 238] width 932 height 380
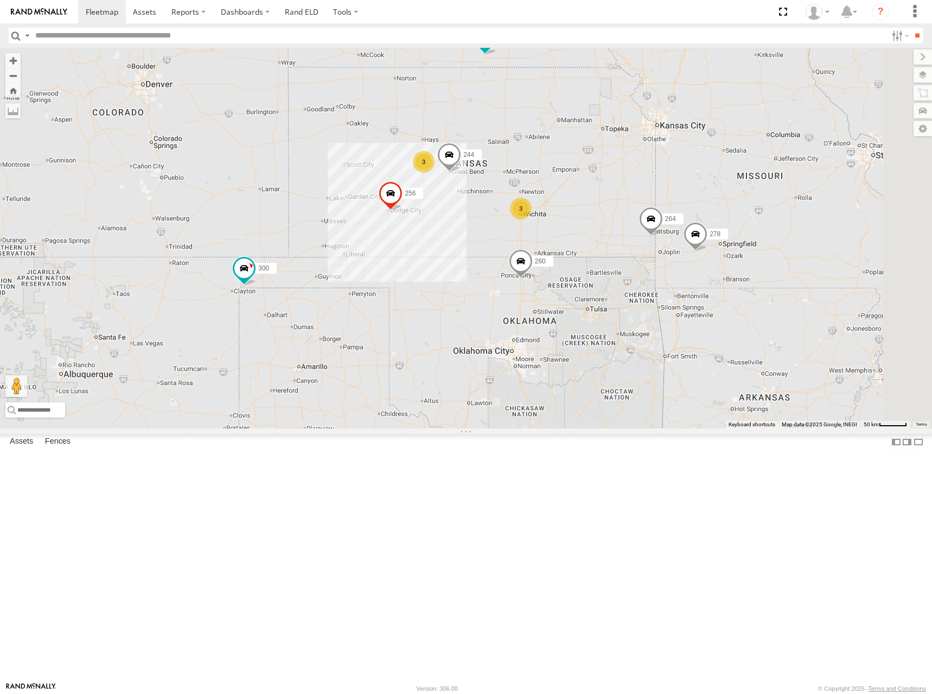
drag, startPoint x: 673, startPoint y: 223, endPoint x: 675, endPoint y: 232, distance: 10.1
click at [675, 232] on div "244 256 264 248 278 260 300 246 270 294 302 3 3" at bounding box center [466, 238] width 932 height 380
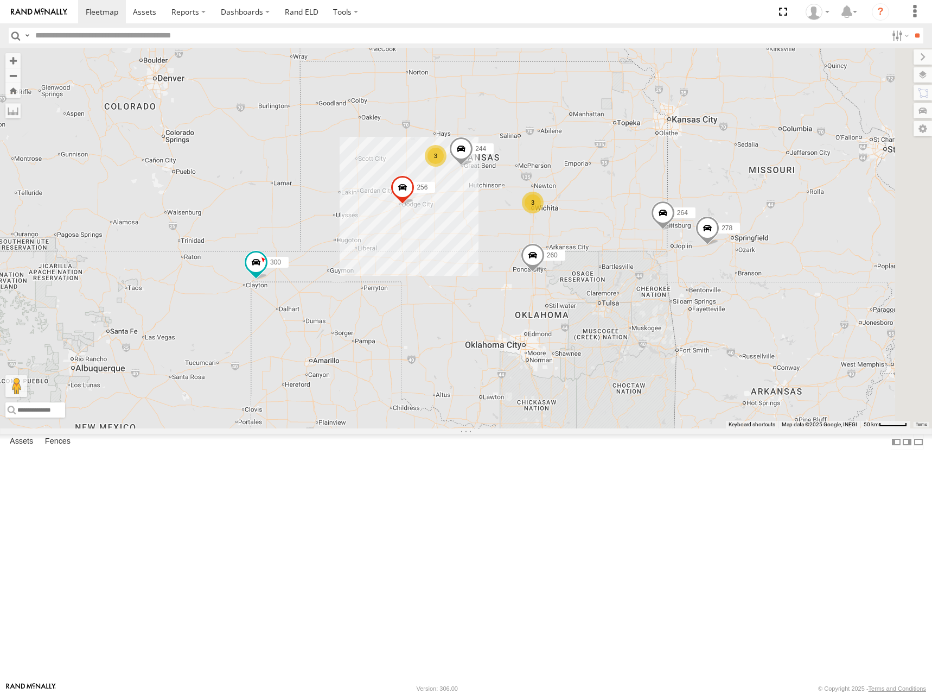
drag, startPoint x: 702, startPoint y: 254, endPoint x: 717, endPoint y: 244, distance: 17.6
click at [717, 244] on div "244 256 264 248 278 260 300 246 270 294 302 3 3" at bounding box center [466, 238] width 932 height 380
click at [671, 221] on div "244 256 264 248 278 260 300 246 270 294 302 3 3" at bounding box center [466, 238] width 932 height 380
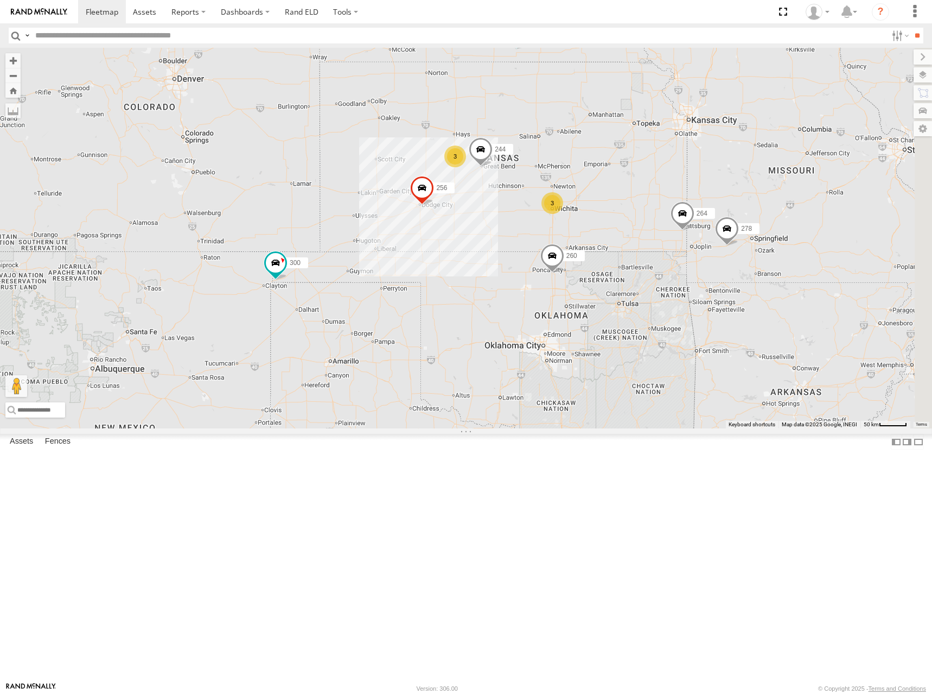
drag, startPoint x: 678, startPoint y: 262, endPoint x: 699, endPoint y: 260, distance: 20.1
click at [699, 260] on div "244 256 264 248 278 260 300 246 270 294 302 3 3" at bounding box center [466, 238] width 932 height 380
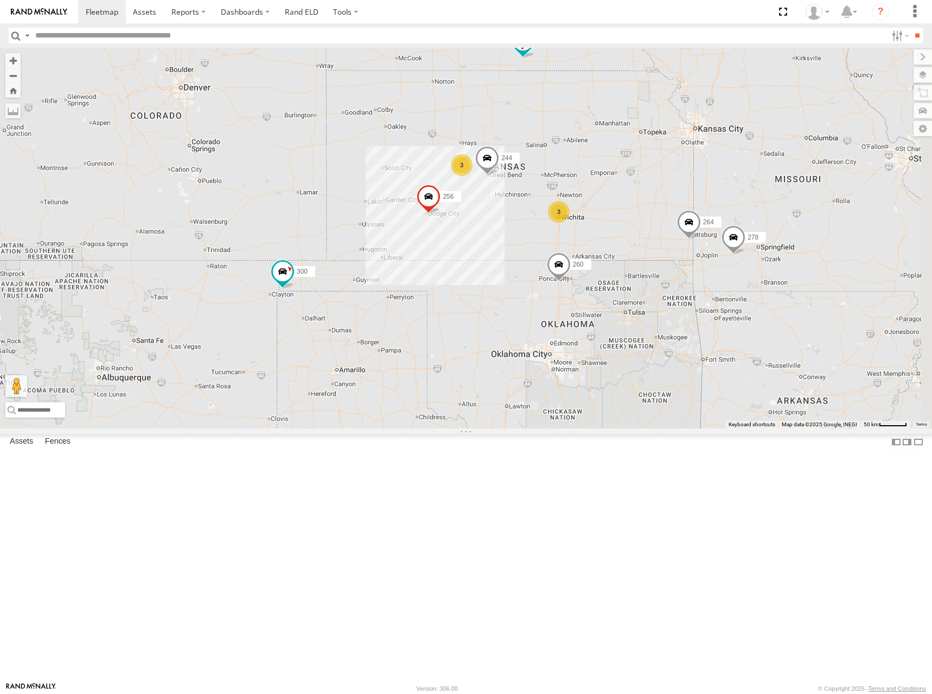
drag, startPoint x: 648, startPoint y: 214, endPoint x: 655, endPoint y: 224, distance: 12.1
click at [655, 224] on div "244 256 264 248 278 260 300 246 270 294 302 3 3" at bounding box center [466, 238] width 932 height 380
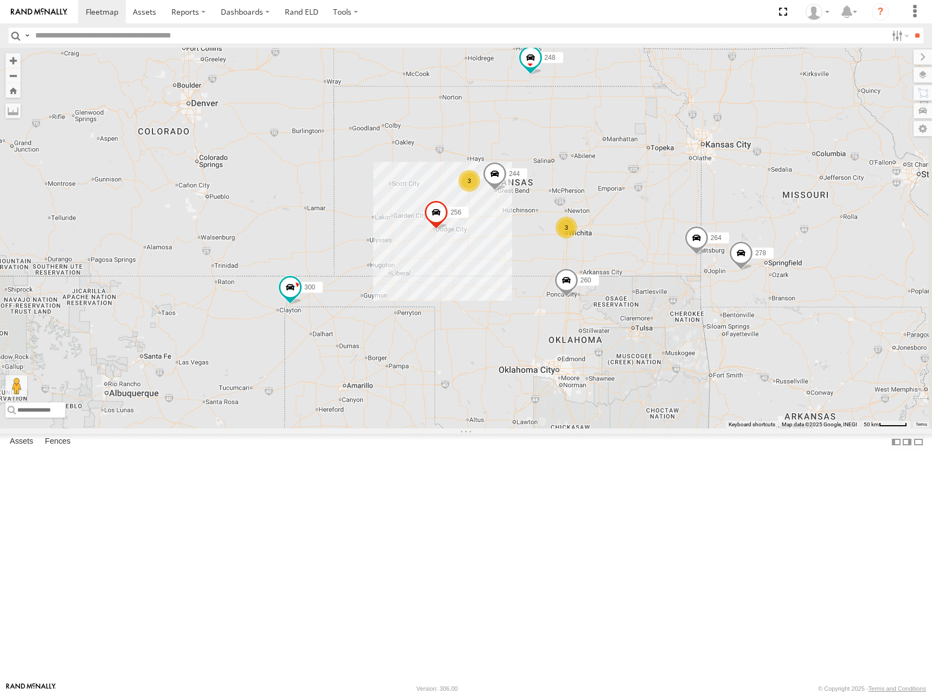
drag, startPoint x: 655, startPoint y: 215, endPoint x: 664, endPoint y: 231, distance: 18.7
click at [664, 231] on div "244 256 264 248 278 260 300 246 270 294 302 3 3" at bounding box center [466, 238] width 932 height 380
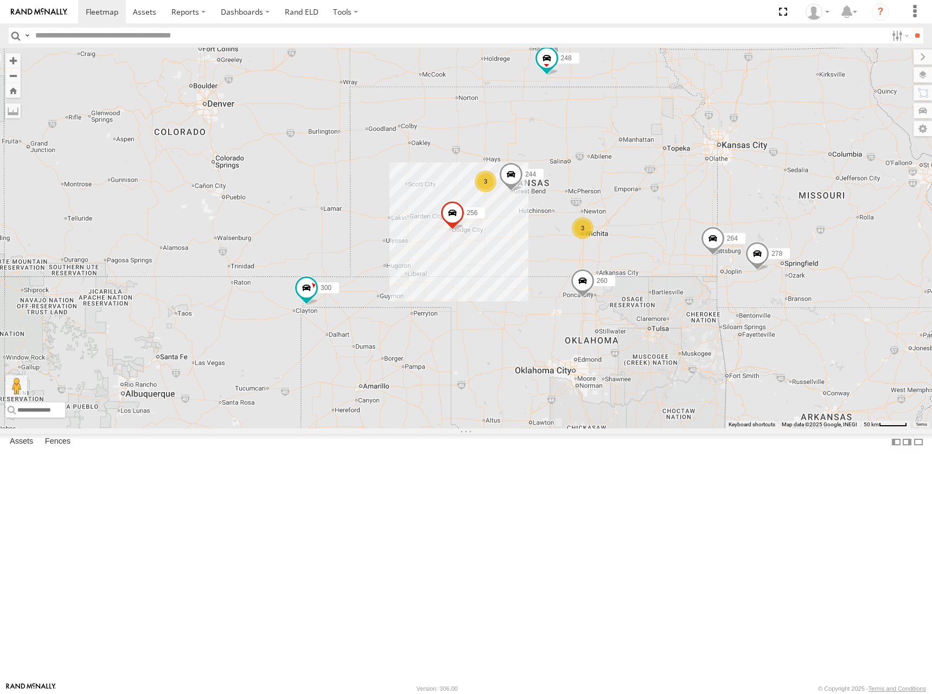
drag, startPoint x: 726, startPoint y: 257, endPoint x: 746, endPoint y: 256, distance: 19.5
click at [746, 256] on div "244 256 264 248 278 260 300 246 270 294 302 3 3" at bounding box center [466, 238] width 932 height 380
click at [747, 260] on div "244 256 264 248 278 260 300 246 270 294 302 3 3" at bounding box center [466, 238] width 932 height 380
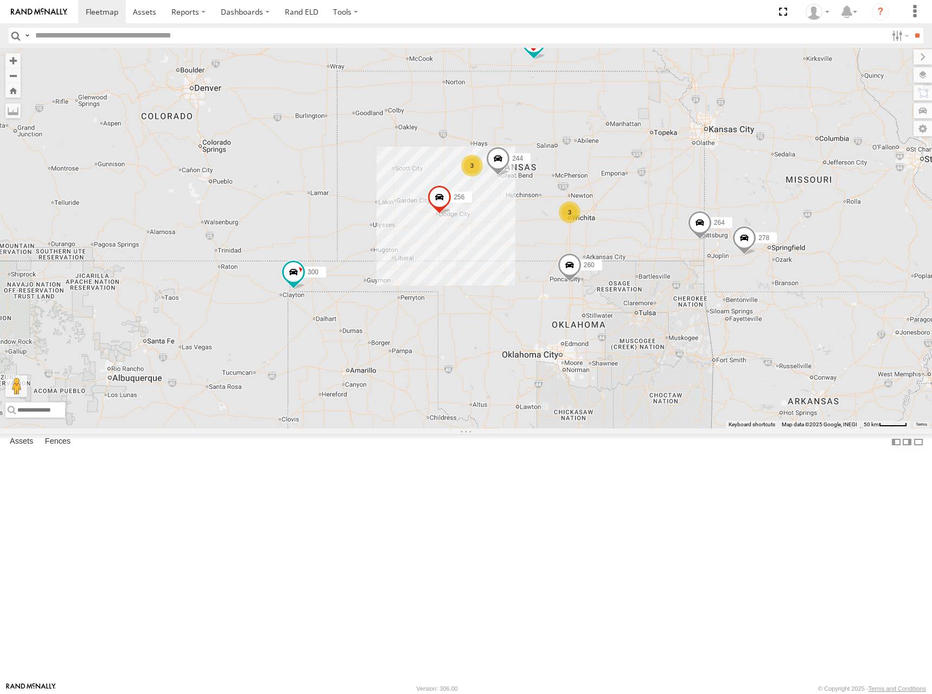
drag, startPoint x: 688, startPoint y: 255, endPoint x: 680, endPoint y: 244, distance: 13.1
click at [680, 244] on div "244 256 264 248 278 260 300 246 270 294 302 3 3" at bounding box center [466, 238] width 932 height 380
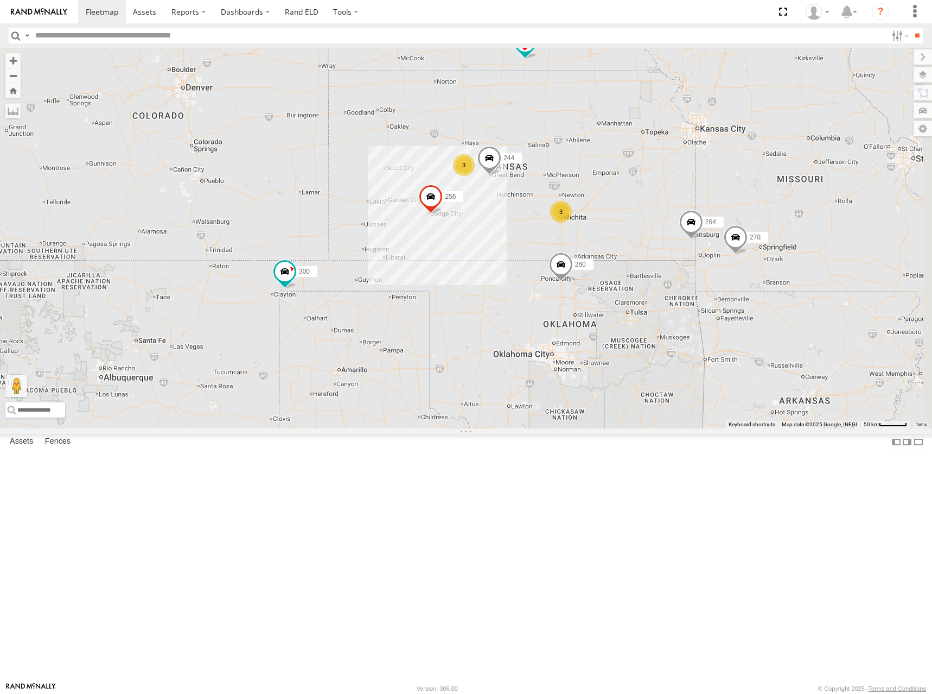
drag, startPoint x: 696, startPoint y: 241, endPoint x: 688, endPoint y: 243, distance: 8.4
click at [688, 243] on div "244 256 264 248 278 260 300 246 270 294 302 3 3" at bounding box center [466, 238] width 932 height 380
click at [712, 241] on div "244 256 264 248 278 260 300 246 270 294 302 3 3" at bounding box center [466, 238] width 932 height 380
click at [733, 232] on div "244 256 264 248 278 260 300 246 270 294 302 3 3" at bounding box center [466, 238] width 932 height 380
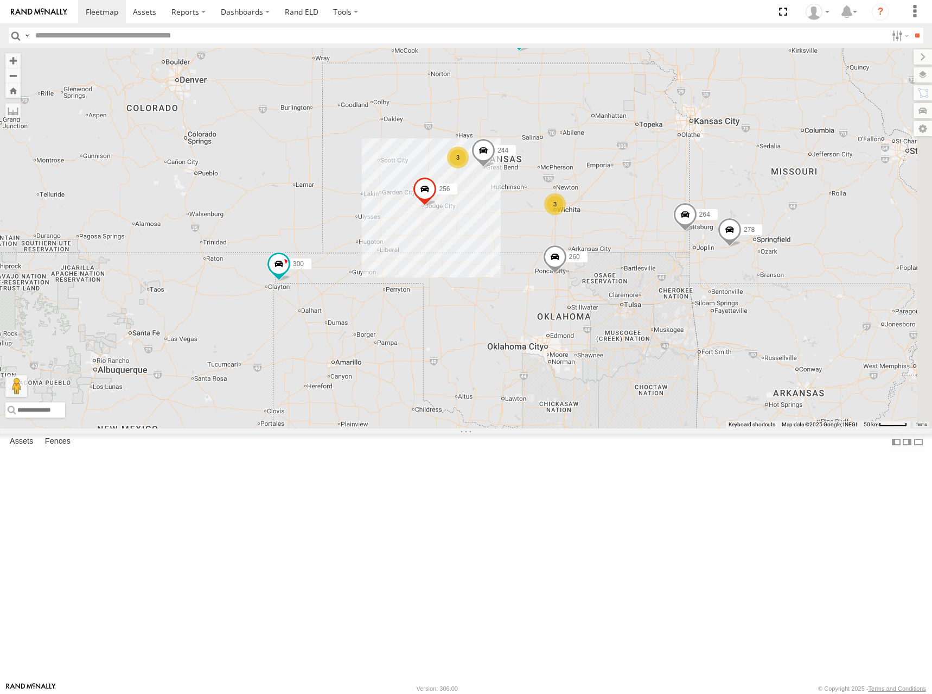
drag, startPoint x: 713, startPoint y: 226, endPoint x: 709, endPoint y: 215, distance: 11.5
click at [709, 215] on div "244 256 264 248 278 260 300 246 270 294 302 3 3" at bounding box center [466, 238] width 932 height 380
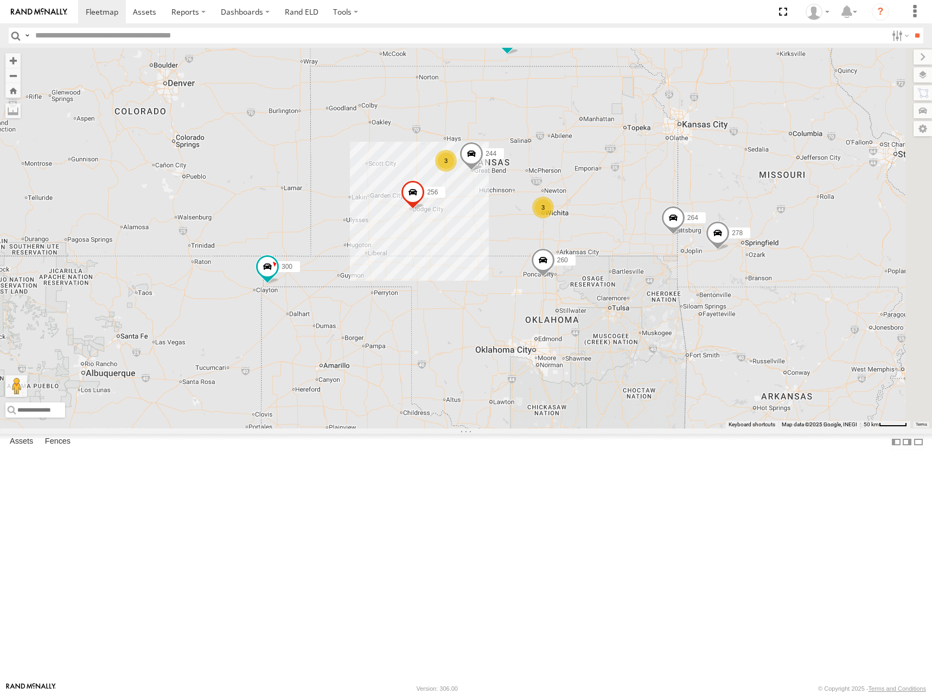
drag, startPoint x: 662, startPoint y: 255, endPoint x: 650, endPoint y: 262, distance: 14.1
click at [650, 262] on div "244 256 264 248 278 260 300 246 270 294 302 3 3" at bounding box center [466, 238] width 932 height 380
drag, startPoint x: 689, startPoint y: 248, endPoint x: 694, endPoint y: 242, distance: 7.4
click at [694, 242] on div "244 256 264 248 278 260 300 246 270 294 302 3 3" at bounding box center [466, 238] width 932 height 380
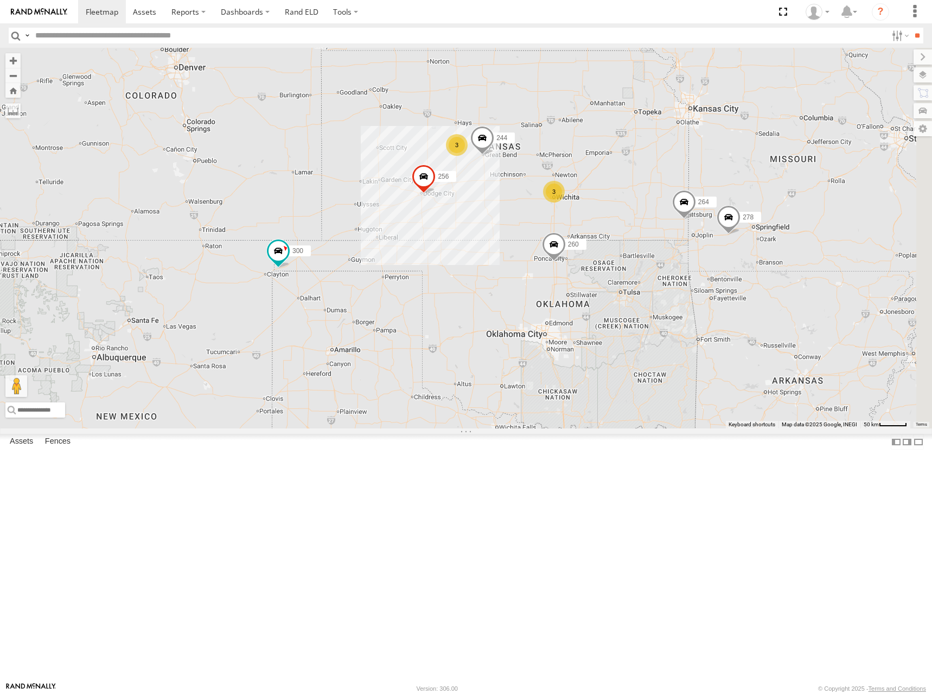
drag, startPoint x: 698, startPoint y: 250, endPoint x: 707, endPoint y: 238, distance: 14.3
click at [707, 238] on div "244 256 264 248 278 260 300 246 270 294 302 3 3" at bounding box center [466, 238] width 932 height 380
drag, startPoint x: 671, startPoint y: 208, endPoint x: 670, endPoint y: 227, distance: 19.0
click at [670, 227] on div "244 256 264 248 278 260 300 246 270 294 302 3 3" at bounding box center [466, 238] width 932 height 380
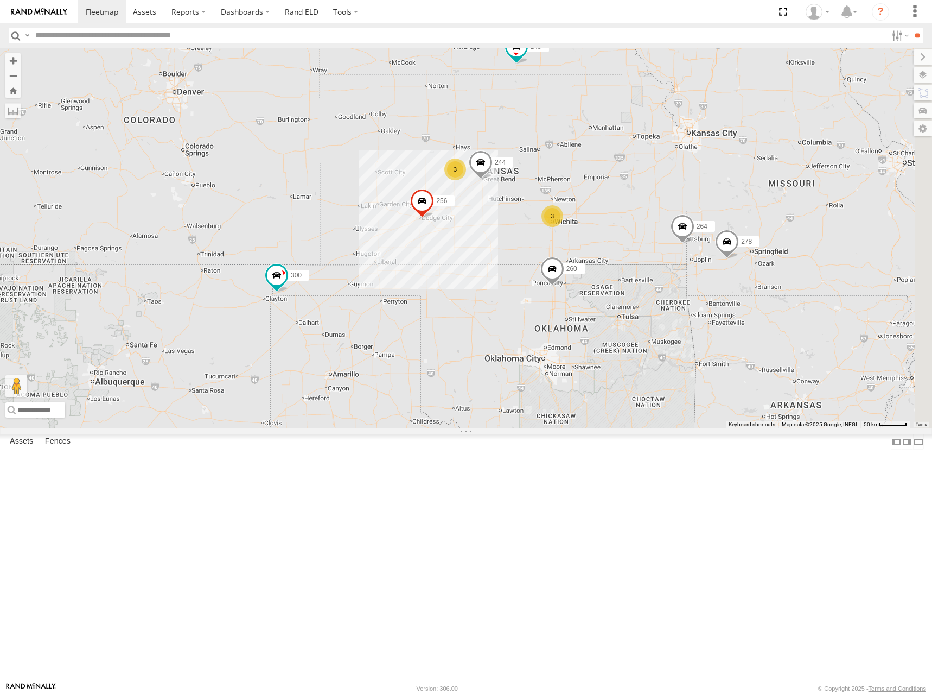
click at [708, 236] on div "244 256 264 248 278 260 300 246 270 294 302 3 3" at bounding box center [466, 238] width 932 height 380
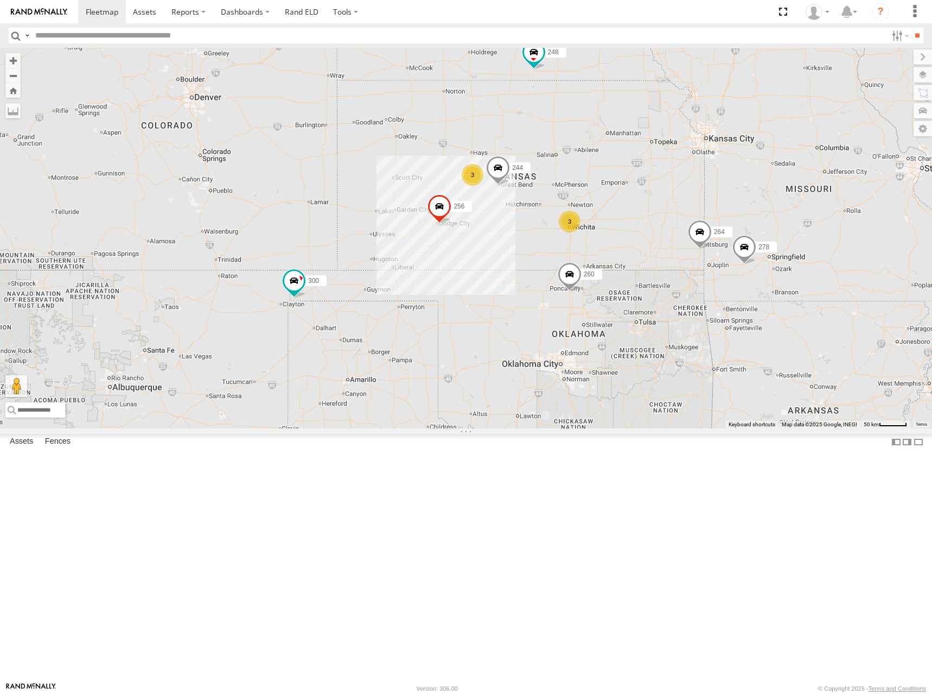
drag, startPoint x: 645, startPoint y: 240, endPoint x: 670, endPoint y: 245, distance: 25.4
click at [670, 245] on div "244 256 264 248 278 260 300 246 270 294 302 3 3" at bounding box center [466, 238] width 932 height 380
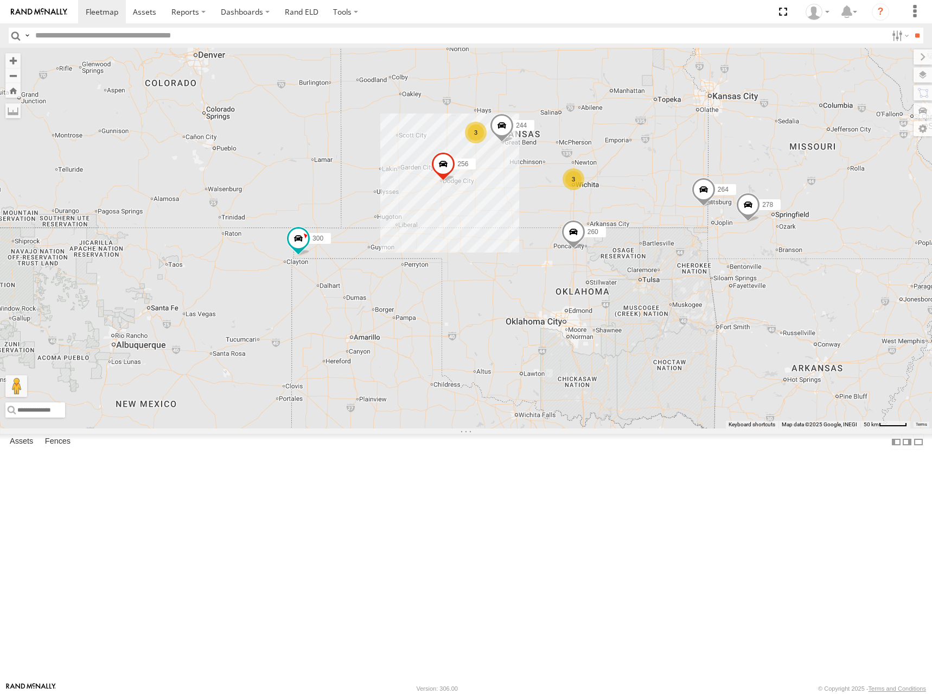
drag, startPoint x: 716, startPoint y: 270, endPoint x: 714, endPoint y: 222, distance: 47.8
click at [714, 222] on div "244 256 264 248 278 260 300 246 270 294 302 3 3" at bounding box center [466, 238] width 932 height 380
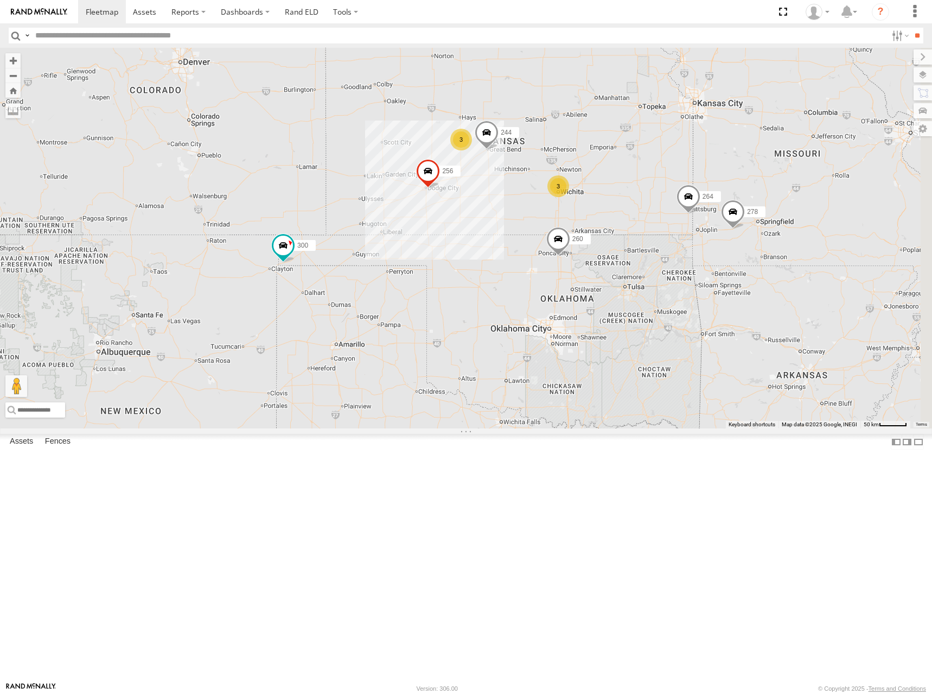
drag, startPoint x: 710, startPoint y: 179, endPoint x: 691, endPoint y: 196, distance: 25.4
click at [691, 196] on div "244 256 264 248 278 260 300 246 270 294 302 3 3" at bounding box center [466, 238] width 932 height 380
drag, startPoint x: 762, startPoint y: 209, endPoint x: 701, endPoint y: 199, distance: 61.6
click at [705, 202] on div "244 256 264 248 278 260 300 246 270 294 302 3 3" at bounding box center [466, 238] width 932 height 380
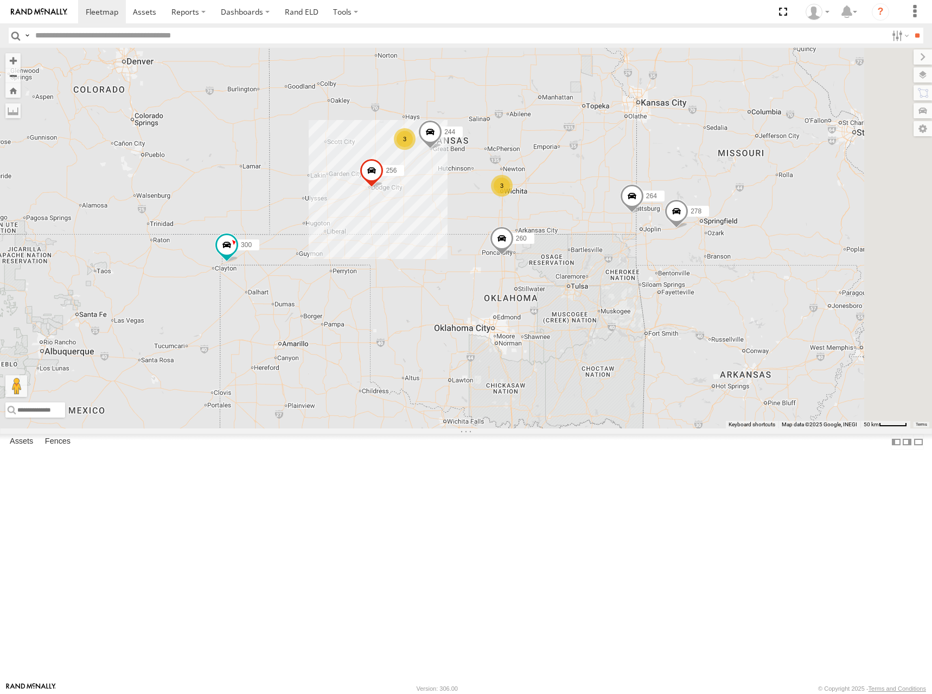
drag, startPoint x: 620, startPoint y: 195, endPoint x: 642, endPoint y: 207, distance: 24.8
click at [642, 207] on div "244 256 264 248 278 260 300 246 270 294 302 3 3" at bounding box center [466, 238] width 932 height 380
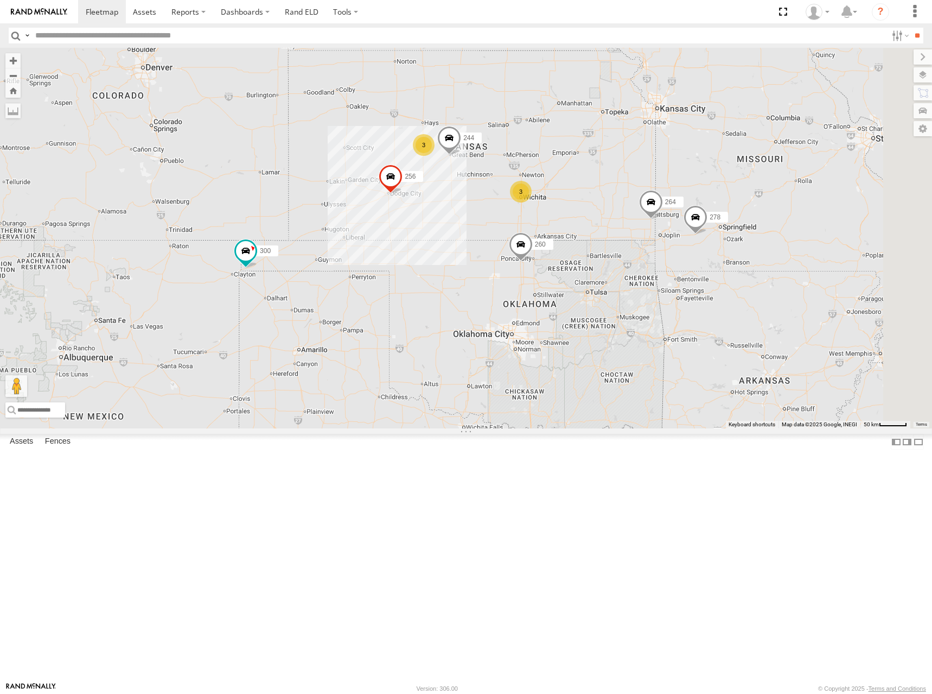
drag, startPoint x: 592, startPoint y: 213, endPoint x: 612, endPoint y: 218, distance: 20.8
click at [612, 218] on div "244 256 264 248 278 260 300 246 270 294 302 3 3" at bounding box center [466, 238] width 932 height 380
click at [646, 194] on div "244 256 264 248 278 260 300 246 270 294 302 3 3" at bounding box center [466, 238] width 932 height 380
drag, startPoint x: 698, startPoint y: 208, endPoint x: 704, endPoint y: 206, distance: 6.2
click at [704, 206] on div "244 256 264 248 278 260 300 246 270 294 302 3 3" at bounding box center [466, 238] width 932 height 380
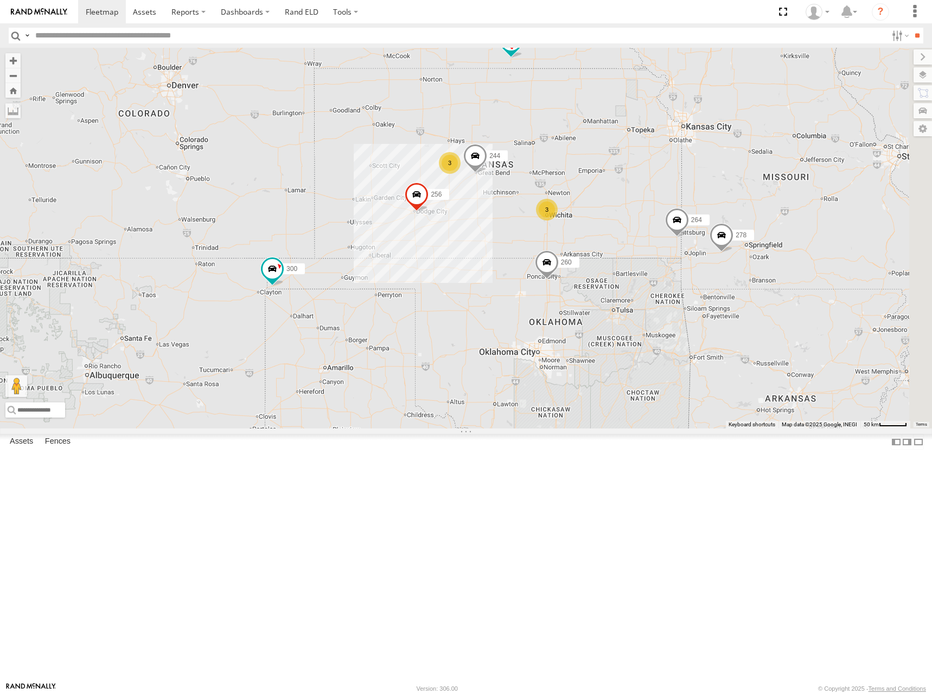
drag, startPoint x: 605, startPoint y: 213, endPoint x: 629, endPoint y: 231, distance: 29.9
click at [629, 231] on div "244 256 264 248 278 260 300 246 270 294 302 3 3" at bounding box center [466, 238] width 932 height 380
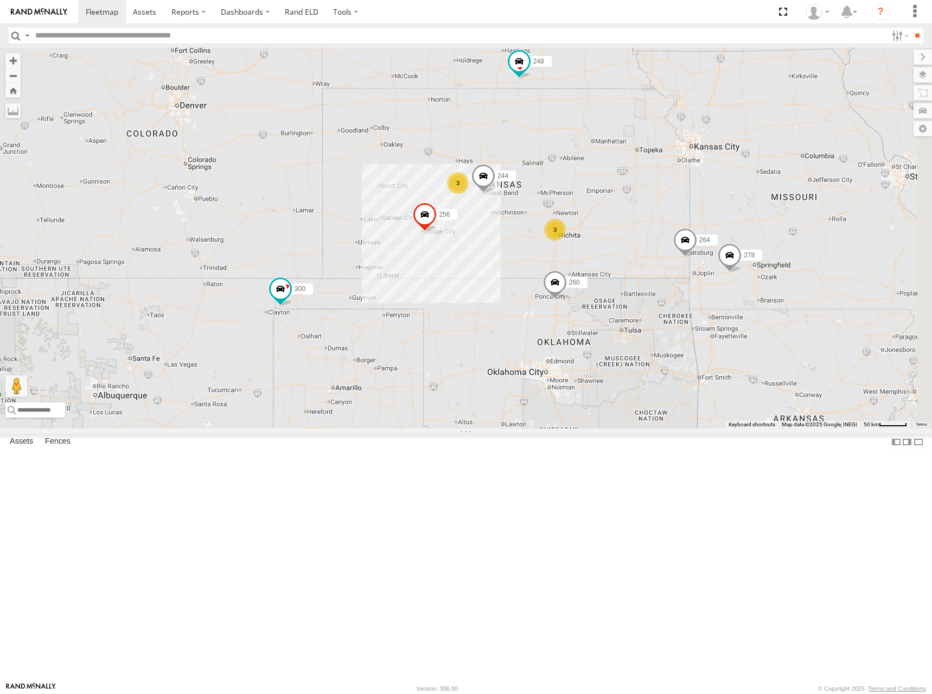
drag, startPoint x: 629, startPoint y: 231, endPoint x: 637, endPoint y: 252, distance: 22.2
click at [637, 252] on div "244 256 264 248 278 260 300 246 270 294 302 3 3" at bounding box center [466, 238] width 932 height 380
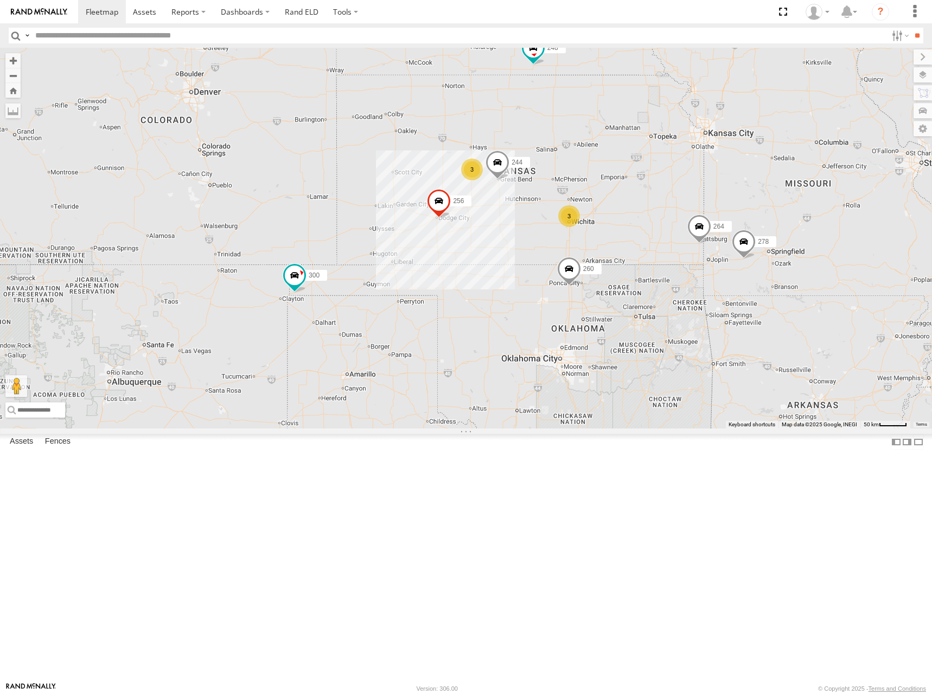
drag, startPoint x: 622, startPoint y: 261, endPoint x: 636, endPoint y: 246, distance: 20.3
click at [636, 246] on div "244 256 264 248 278 260 300 246 270 294 302 3 3" at bounding box center [466, 238] width 932 height 380
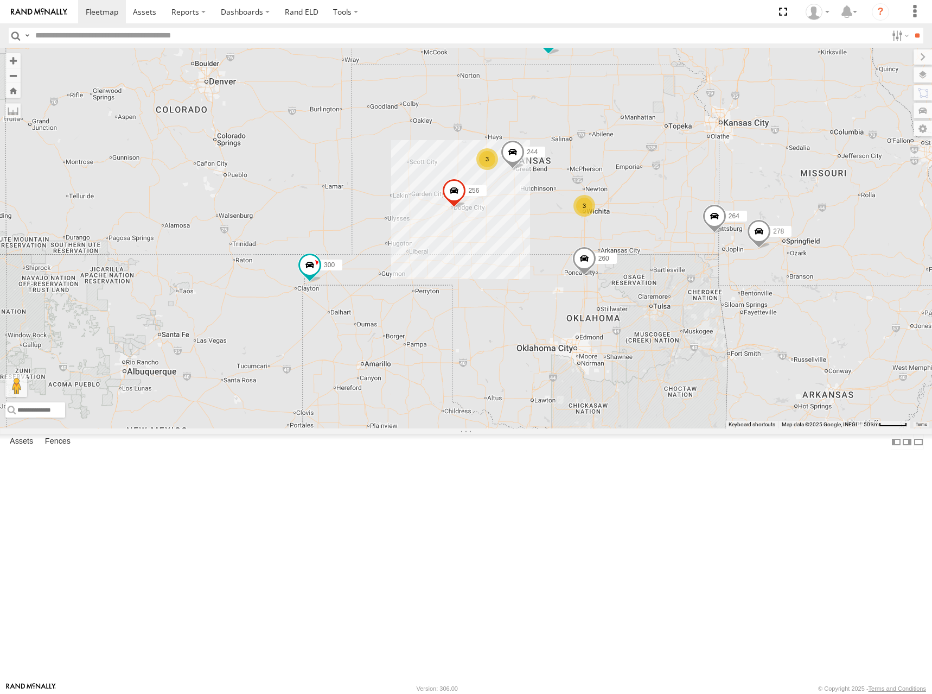
drag, startPoint x: 636, startPoint y: 252, endPoint x: 652, endPoint y: 240, distance: 20.3
click at [652, 240] on div "244 256 264 248 278 260 300 246 270 294 302 3 3" at bounding box center [466, 238] width 932 height 380
click at [657, 237] on div "244 256 264 248 278 260 300 246 270 294 302 3 3" at bounding box center [466, 238] width 932 height 380
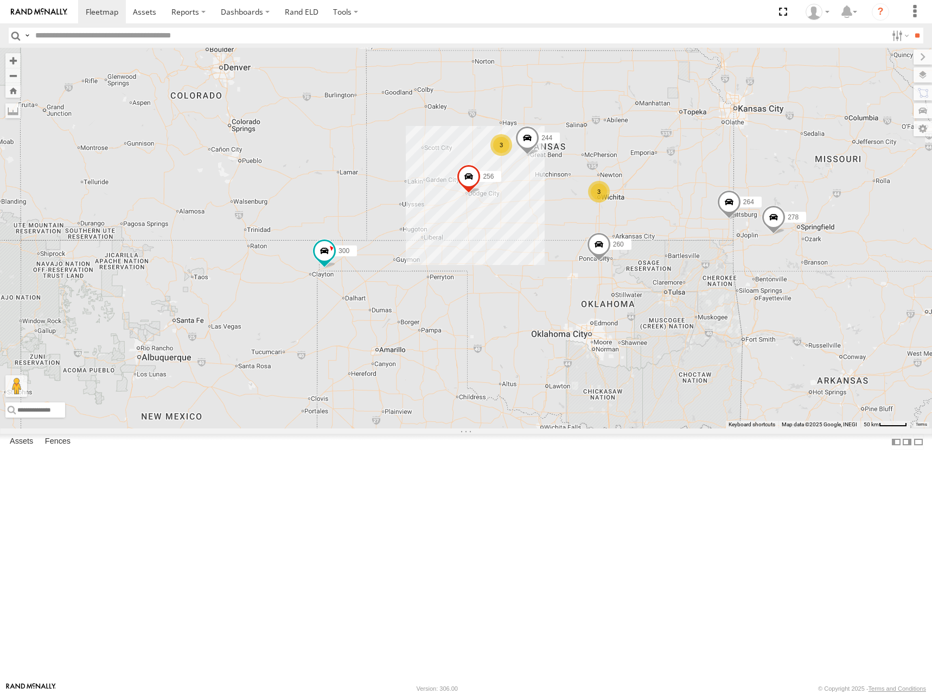
drag, startPoint x: 657, startPoint y: 237, endPoint x: 669, endPoint y: 224, distance: 17.7
click at [669, 224] on div "244 256 264 248 278 260 300 246 270 294 302 3 3" at bounding box center [466, 238] width 932 height 380
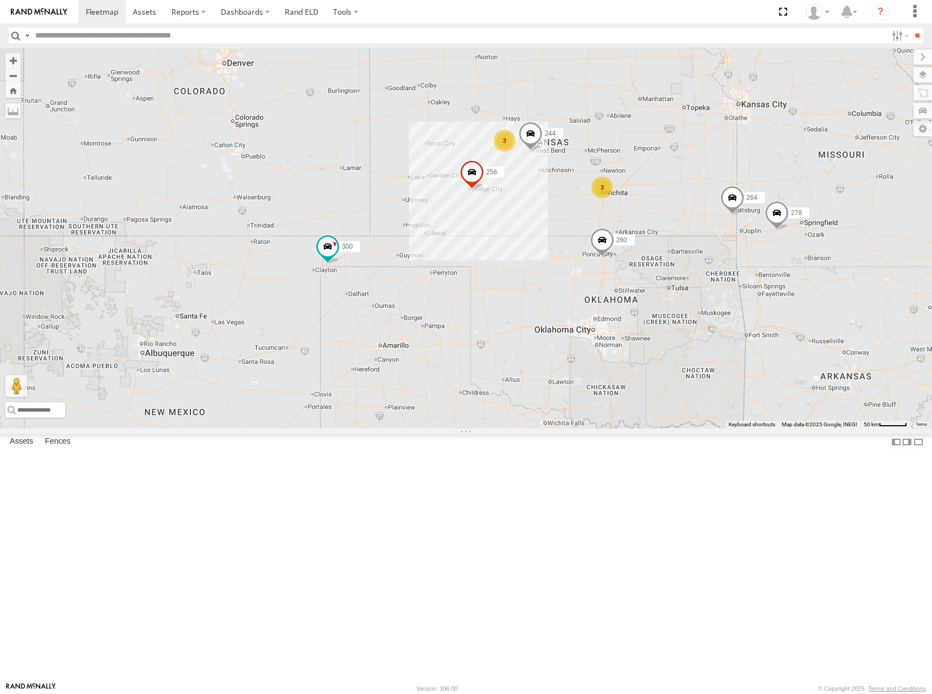
drag, startPoint x: 675, startPoint y: 230, endPoint x: 680, endPoint y: 223, distance: 8.9
click at [680, 223] on div "244 256 264 248 278 260 300 246 270 294 302 3 3" at bounding box center [466, 238] width 932 height 380
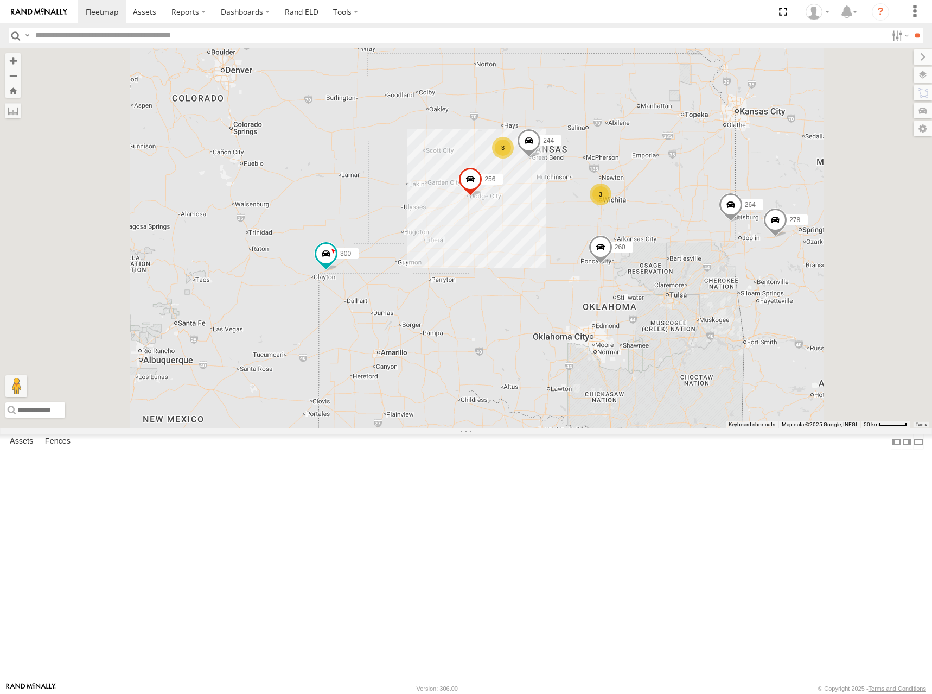
drag, startPoint x: 765, startPoint y: 235, endPoint x: 759, endPoint y: 251, distance: 16.7
click at [759, 251] on div "244 256 264 248 278 260 300 246 270 294 302 3 3" at bounding box center [466, 238] width 932 height 380
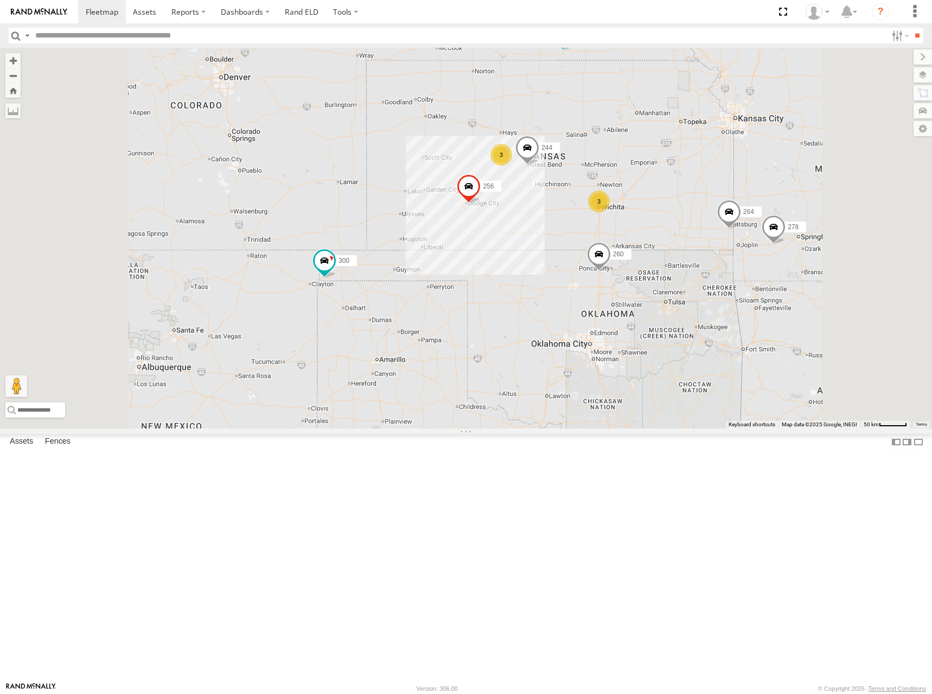
click at [722, 246] on div "244 256 264 248 278 260 300 246 270 294 302 3 3" at bounding box center [466, 238] width 932 height 380
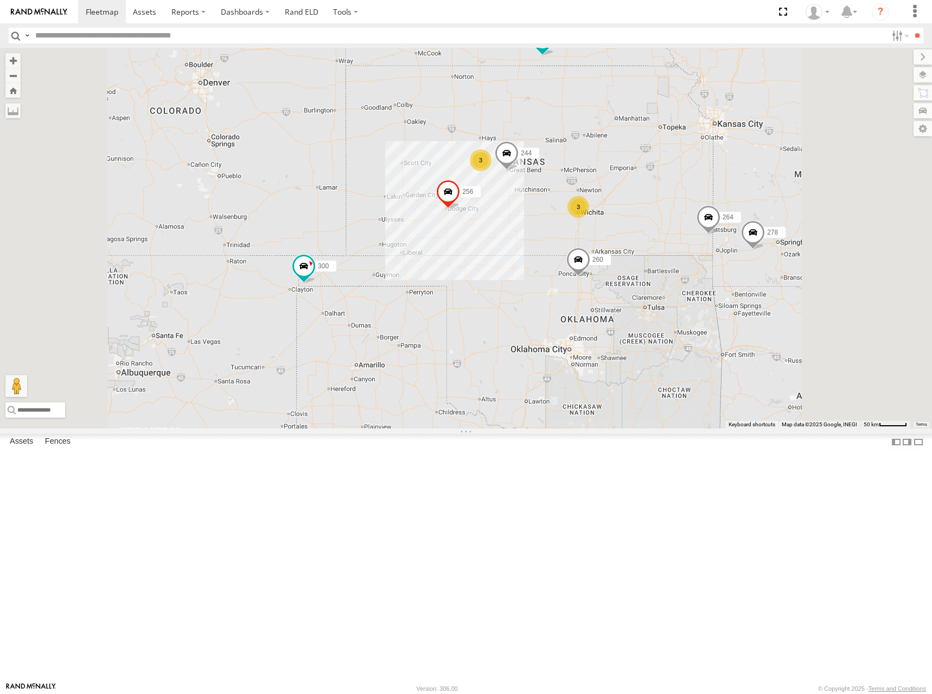
drag, startPoint x: 732, startPoint y: 240, endPoint x: 710, endPoint y: 244, distance: 22.6
click at [710, 244] on div "244 256 264 248 278 260 300 246 270 294 302 3 3" at bounding box center [466, 238] width 932 height 380
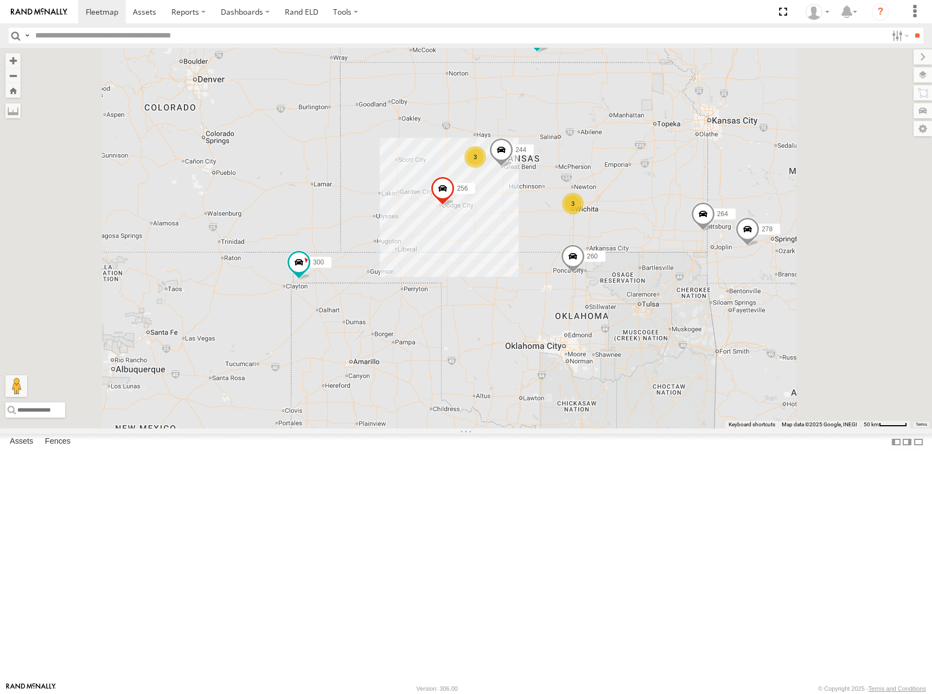
drag, startPoint x: 722, startPoint y: 238, endPoint x: 709, endPoint y: 230, distance: 15.1
click at [709, 230] on div "244 256 264 248 278 260 300 246 270 294 302 3 3" at bounding box center [466, 238] width 932 height 380
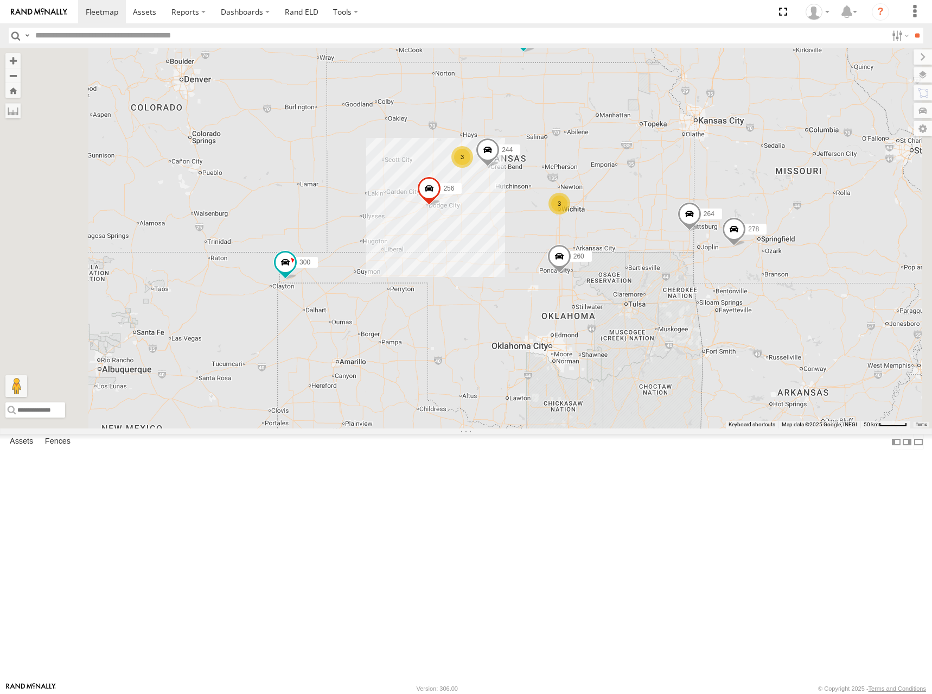
drag, startPoint x: 719, startPoint y: 205, endPoint x: 713, endPoint y: 210, distance: 8.1
click at [713, 210] on div "244 256 264 248 278 260 300 246 270 294 302 3 3" at bounding box center [466, 238] width 932 height 380
click at [727, 199] on div "244 256 264 248 278 260 300 246 270 294 302 3 3" at bounding box center [466, 238] width 932 height 380
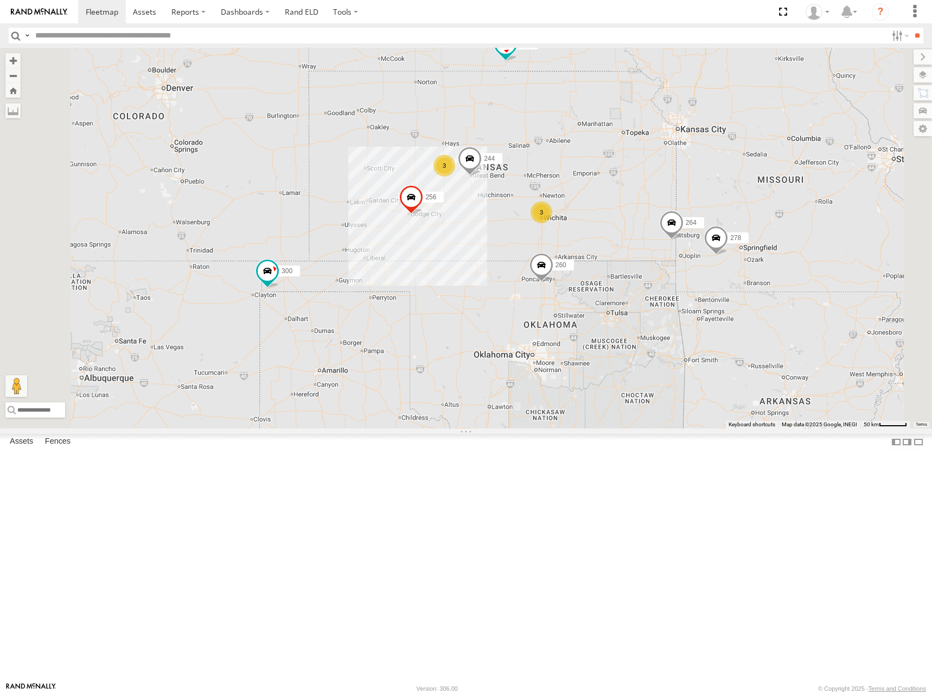
drag, startPoint x: 737, startPoint y: 224, endPoint x: 718, endPoint y: 232, distance: 20.7
click at [718, 232] on div "244 256 264 248 278 260 300 246 270 294 302 3 3" at bounding box center [466, 238] width 932 height 380
click at [671, 241] on div "244 256 264 248 278 260 300 246 270 294 302 3 3" at bounding box center [466, 238] width 932 height 380
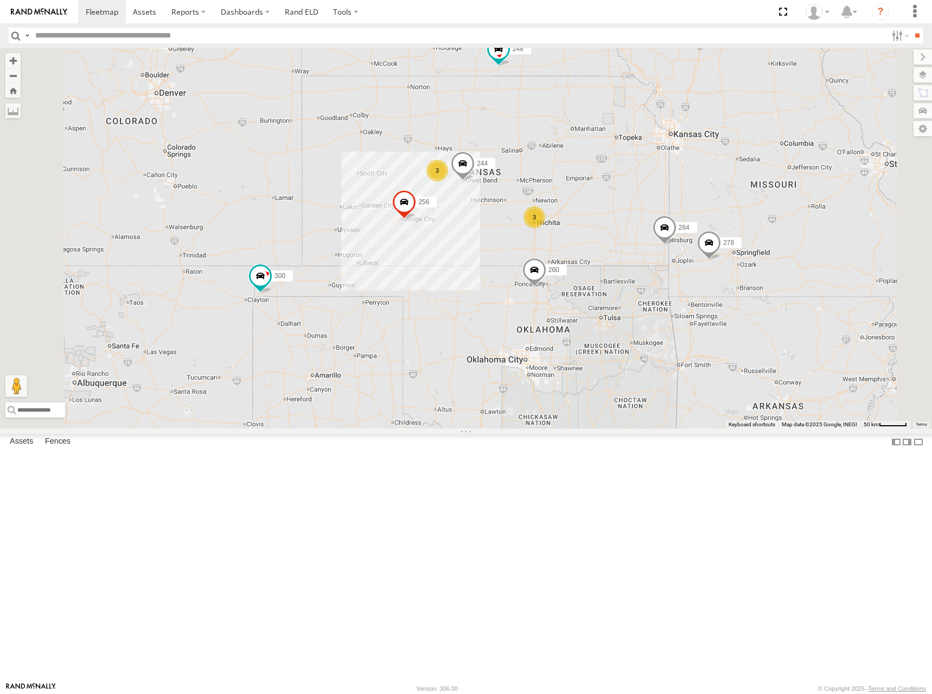
drag, startPoint x: 693, startPoint y: 238, endPoint x: 684, endPoint y: 238, distance: 8.1
click at [684, 238] on div "244 256 264 248 278 260 300 246 270 294 302 3 3" at bounding box center [466, 238] width 932 height 380
drag, startPoint x: 693, startPoint y: 235, endPoint x: 688, endPoint y: 231, distance: 6.6
click at [688, 231] on div "244 256 264 248 278 260 300 246 270 294 302 3 3" at bounding box center [466, 238] width 932 height 380
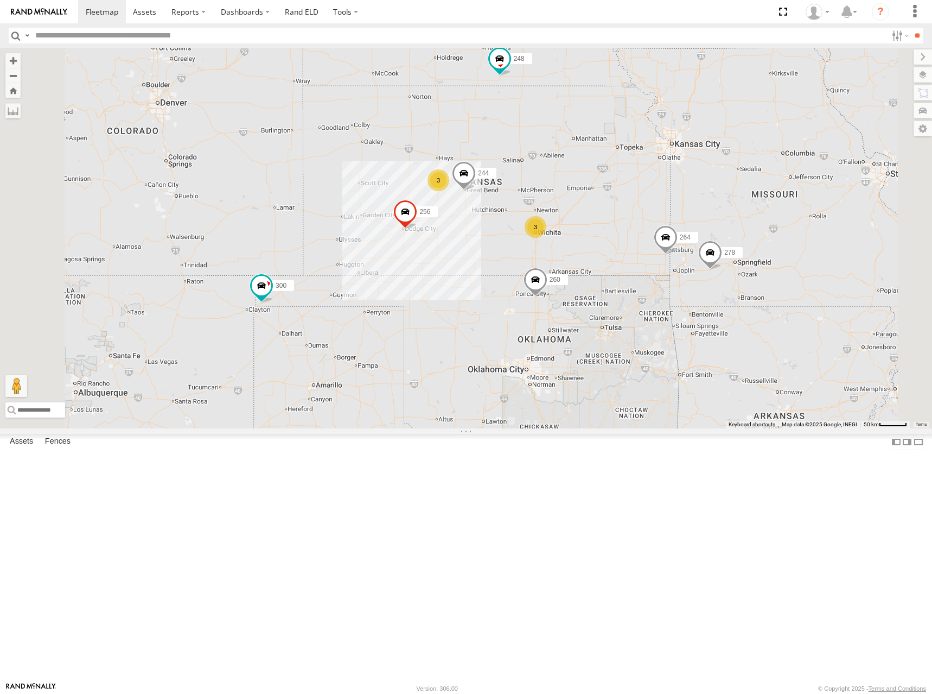
drag, startPoint x: 689, startPoint y: 241, endPoint x: 694, endPoint y: 256, distance: 15.6
click at [694, 256] on div "244 256 264 248 278 260 300 246 270 294 302 3 3" at bounding box center [466, 238] width 932 height 380
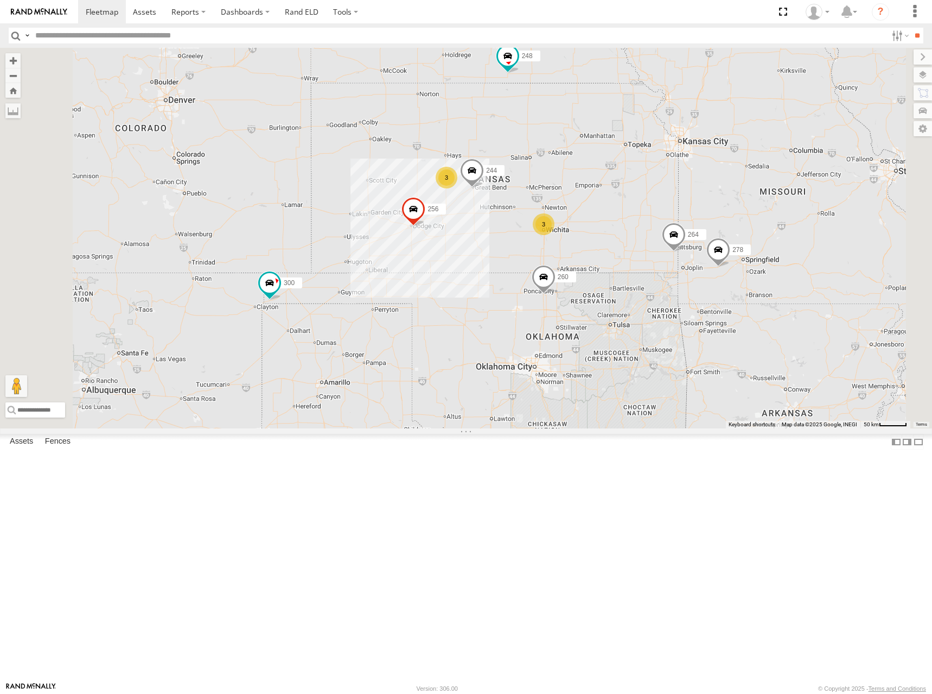
drag, startPoint x: 699, startPoint y: 259, endPoint x: 706, endPoint y: 248, distance: 14.2
click at [706, 248] on div "244 256 264 248 278 260 300 246 270 294 302 3 3" at bounding box center [466, 238] width 932 height 380
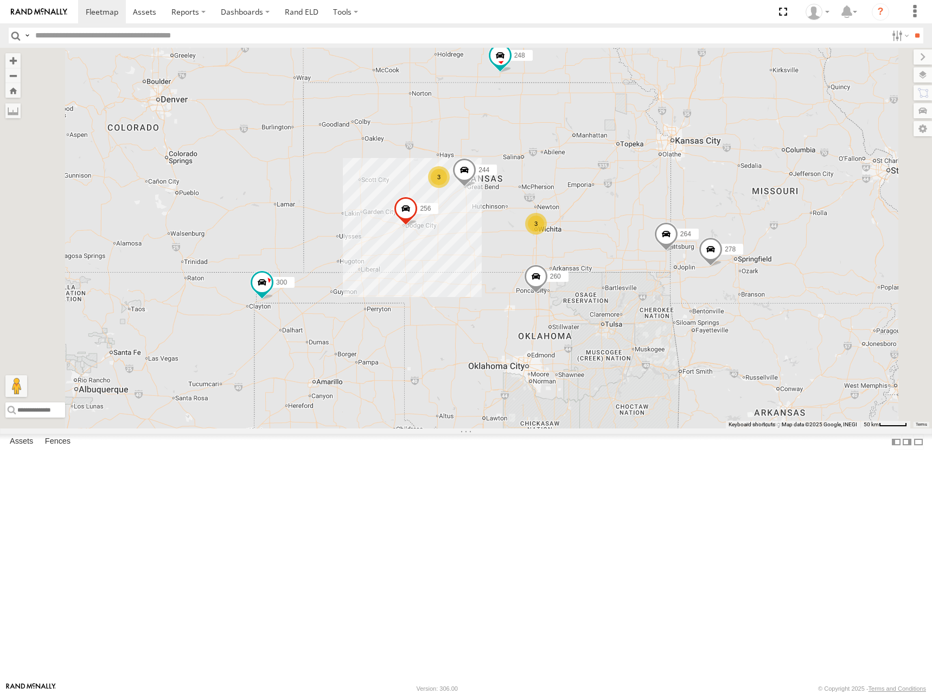
drag, startPoint x: 729, startPoint y: 252, endPoint x: 722, endPoint y: 262, distance: 11.7
click at [722, 262] on div "244 256 264 248 278 260 300 246 270 294 302 3 3" at bounding box center [466, 238] width 932 height 380
click at [699, 252] on div "244 256 264 248 278 260 300 246 270 294 302 3 3" at bounding box center [466, 238] width 932 height 380
drag, startPoint x: 722, startPoint y: 245, endPoint x: 721, endPoint y: 261, distance: 15.2
click at [721, 261] on div "244 256 264 248 278 260 300 246 270 294 302 3 3" at bounding box center [466, 238] width 932 height 380
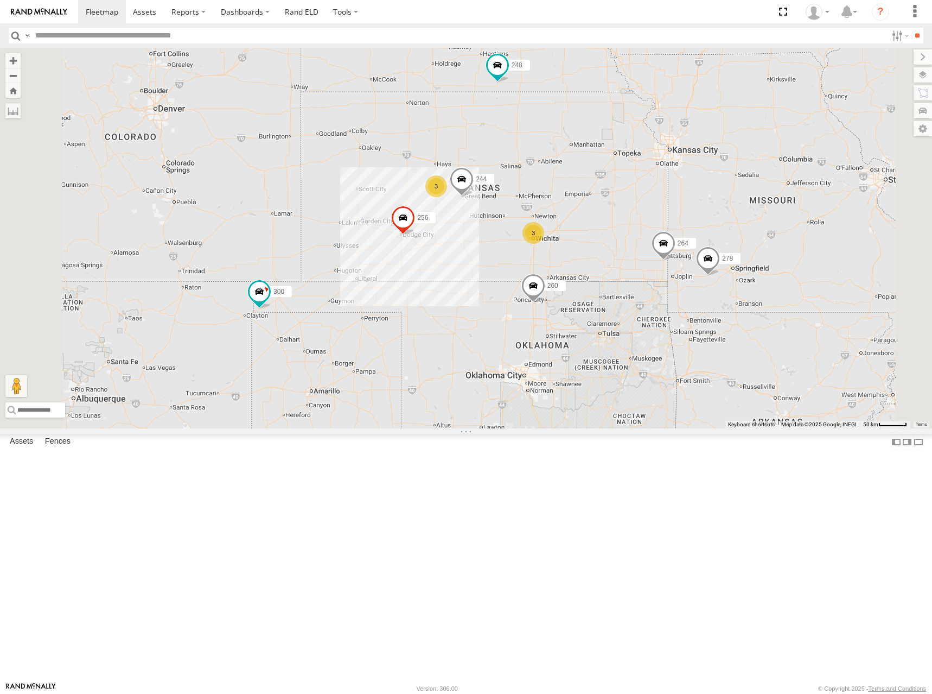
drag, startPoint x: 728, startPoint y: 238, endPoint x: 726, endPoint y: 214, distance: 24.0
click at [726, 214] on div "244 256 264 248 278 260 300 246 270 294 302 3 3" at bounding box center [466, 238] width 932 height 380
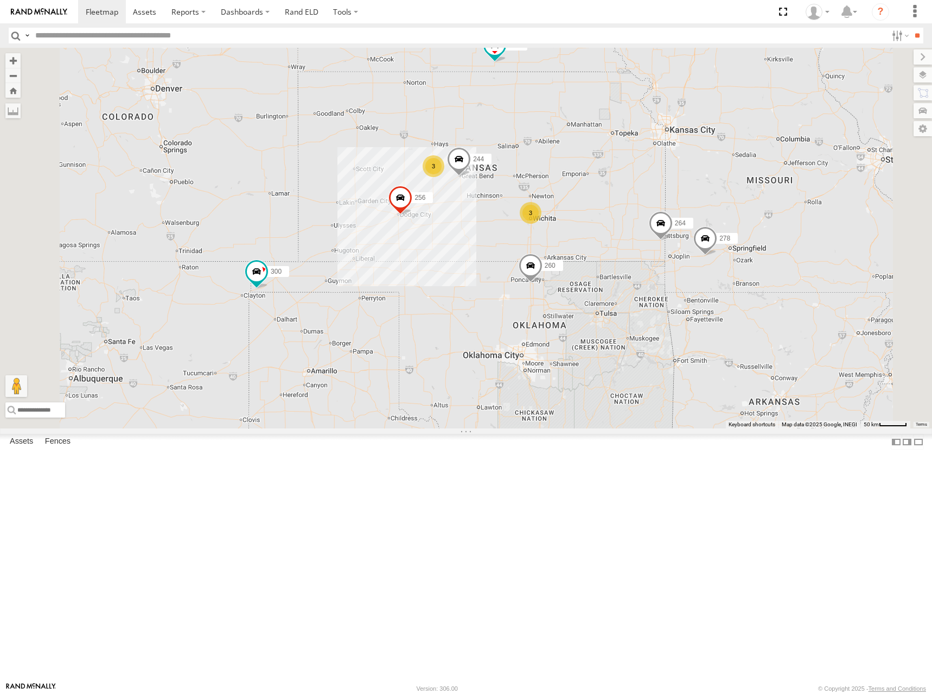
click at [690, 240] on div "244 256 264 248 278 260 300 246 270 294 302 3 3" at bounding box center [466, 238] width 932 height 380
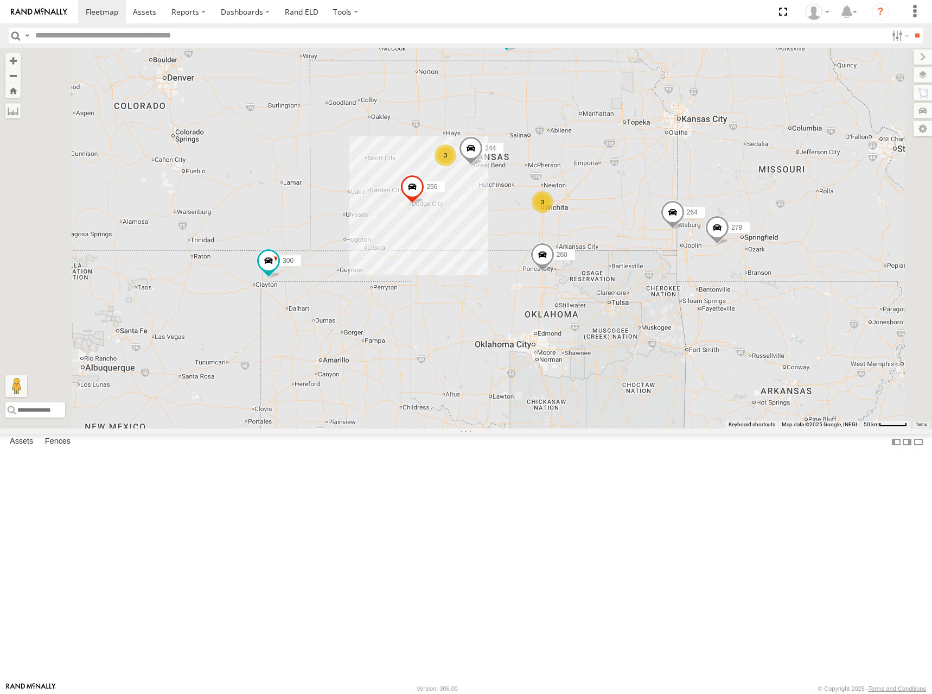
drag, startPoint x: 650, startPoint y: 233, endPoint x: 667, endPoint y: 215, distance: 24.6
click at [667, 215] on div "244 256 264 248 278 260 300 246 270 294 302 3 3" at bounding box center [466, 238] width 932 height 380
click at [713, 212] on div "244 256 264 248 278 260 300 246 270 294 302 3 3" at bounding box center [466, 238] width 932 height 380
drag, startPoint x: 700, startPoint y: 216, endPoint x: 694, endPoint y: 218, distance: 6.2
click at [694, 218] on div "244 256 264 248 278 260 300 246 270 294 302 3 3" at bounding box center [466, 238] width 932 height 380
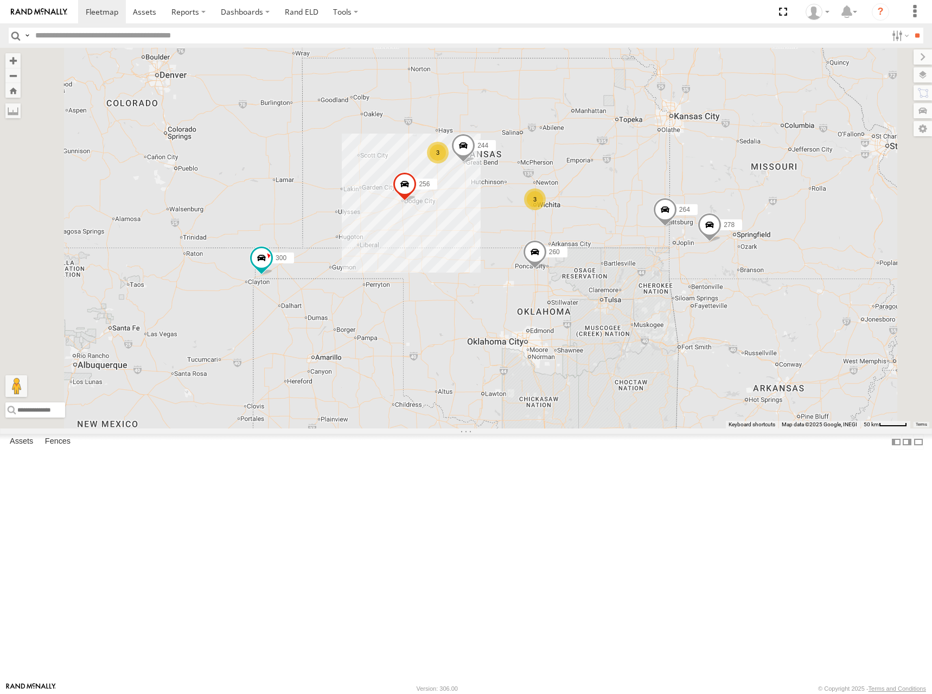
click at [747, 329] on div "244 256 264 248 278 260 300 246 270 294 302 3 3" at bounding box center [466, 238] width 932 height 380
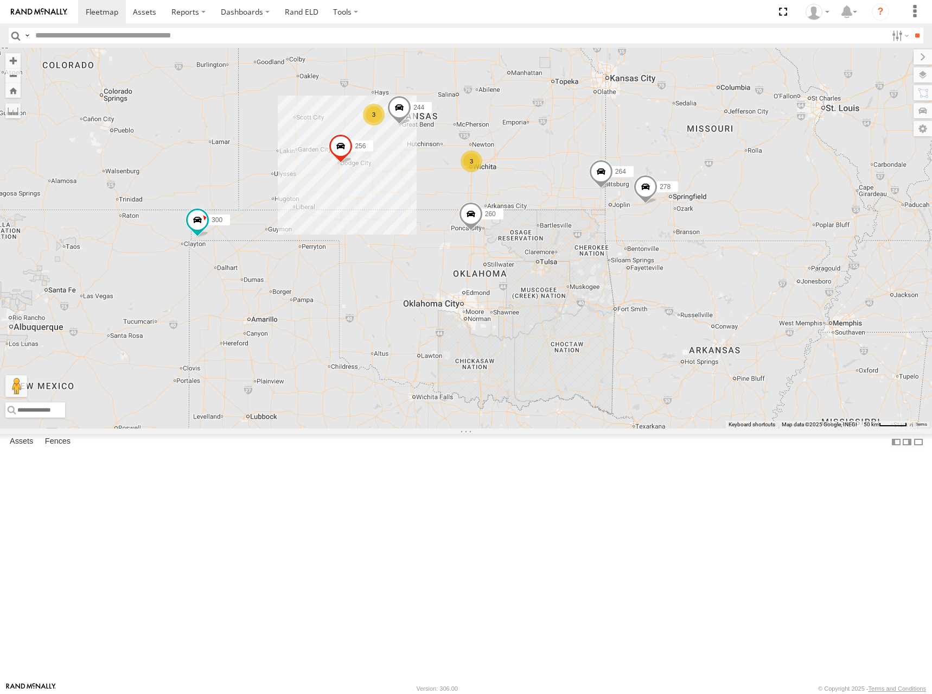
drag, startPoint x: 564, startPoint y: 148, endPoint x: 643, endPoint y: 176, distance: 83.6
click at [643, 176] on div "264 260 300 244 3 256 3 248 278 294" at bounding box center [466, 238] width 932 height 380
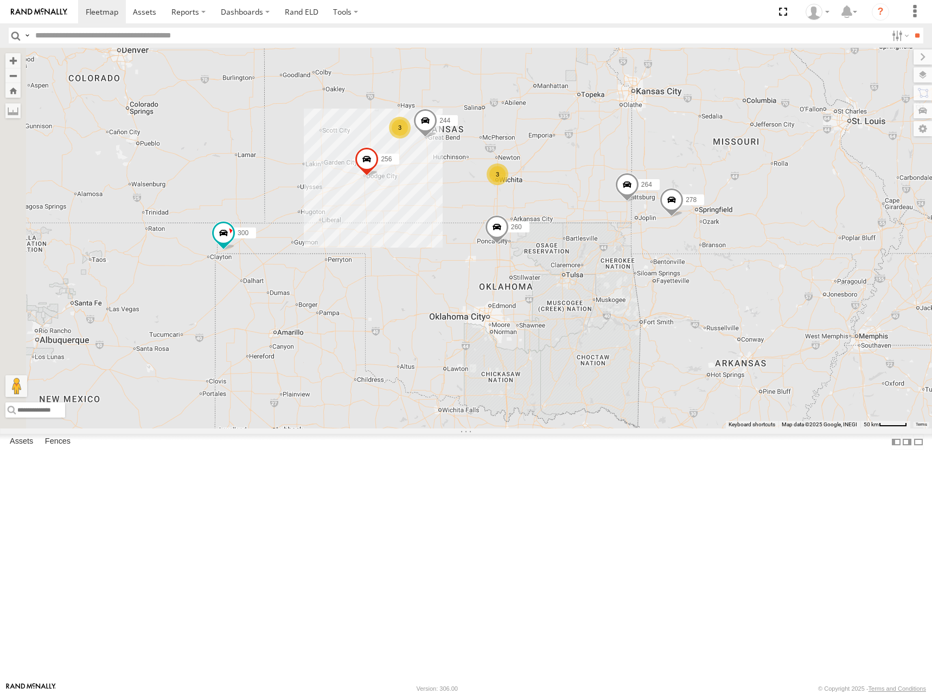
drag, startPoint x: 573, startPoint y: 167, endPoint x: 612, endPoint y: 189, distance: 44.7
click at [612, 189] on div "264 260 300 244 3 256 3 248 278 294 246 270" at bounding box center [466, 238] width 932 height 380
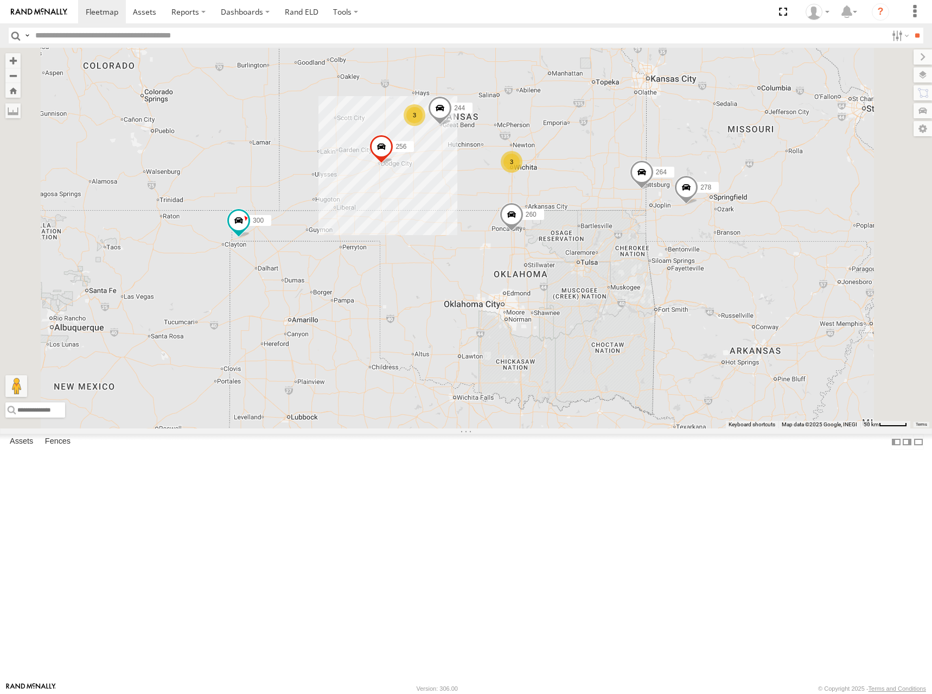
drag, startPoint x: 651, startPoint y: 186, endPoint x: 657, endPoint y: 185, distance: 6.0
click at [657, 185] on div "264 260 300 244 256 248 278 294 246 270 3 3" at bounding box center [466, 238] width 932 height 380
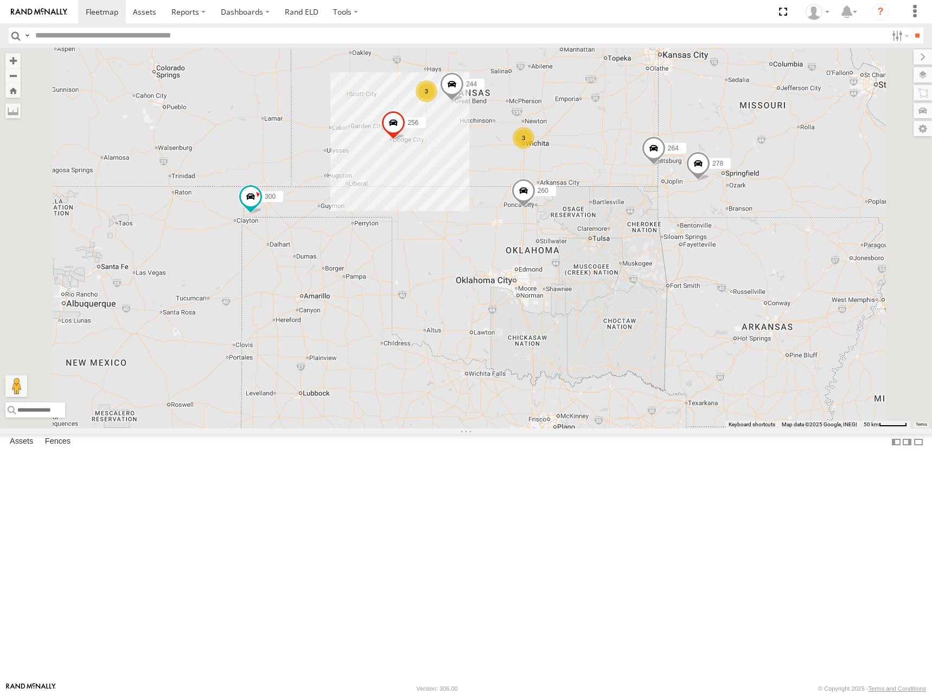
drag, startPoint x: 682, startPoint y: 157, endPoint x: 682, endPoint y: 163, distance: 6.5
click at [682, 163] on div "264 260 300 244 256 248 278 294 246 270 3 3" at bounding box center [466, 238] width 932 height 380
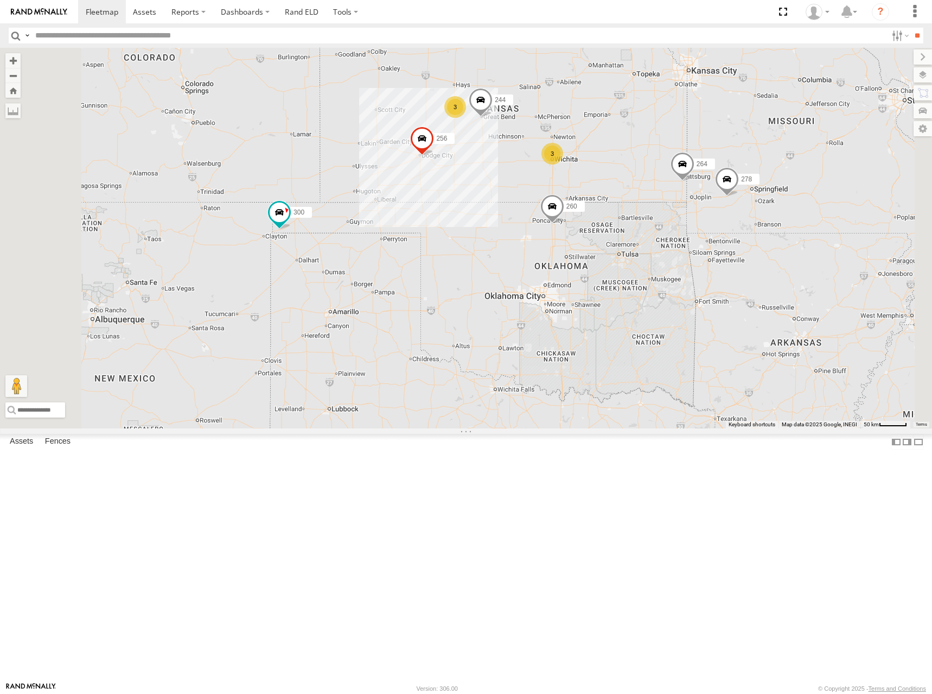
drag, startPoint x: 647, startPoint y: 162, endPoint x: 677, endPoint y: 174, distance: 32.5
click at [677, 174] on div "264 260 300 244 256 248 278 294 246 270 3 3" at bounding box center [466, 238] width 932 height 380
drag, startPoint x: 727, startPoint y: 160, endPoint x: 728, endPoint y: 192, distance: 31.5
click at [728, 192] on div "264 260 300 244 256 248 278 294 246 270 302 3 3" at bounding box center [466, 238] width 932 height 380
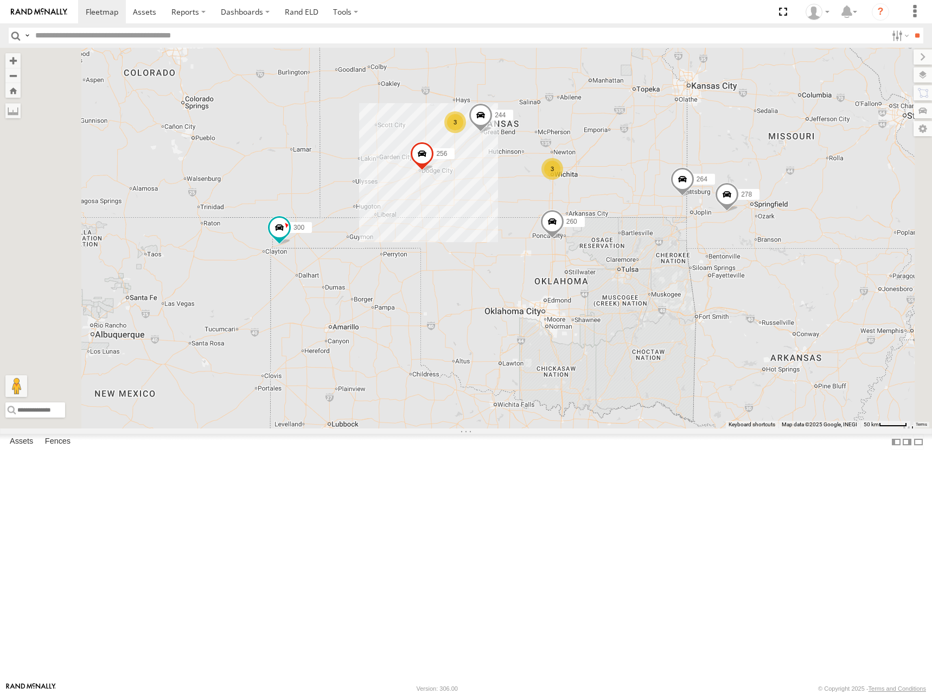
drag, startPoint x: 677, startPoint y: 188, endPoint x: 683, endPoint y: 174, distance: 15.8
click at [683, 174] on div "264 260 300 244 256 248 278 294 246 270 302 3 3" at bounding box center [466, 238] width 932 height 380
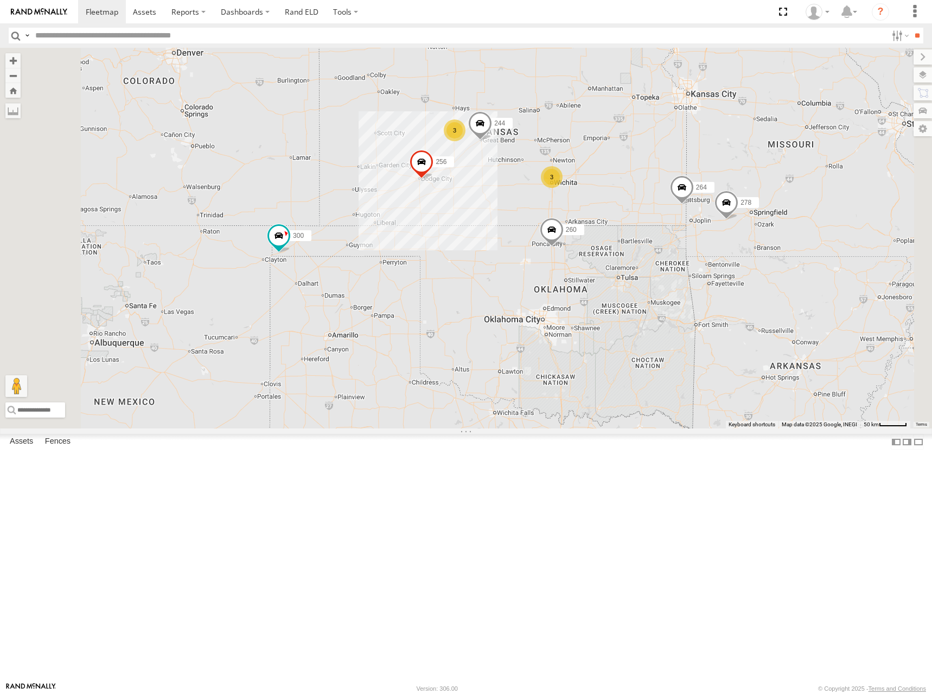
drag, startPoint x: 722, startPoint y: 157, endPoint x: 712, endPoint y: 182, distance: 27.2
click at [712, 183] on div "264 260 300 244 256 248 278 294 246 270 302 3 3" at bounding box center [466, 238] width 932 height 380
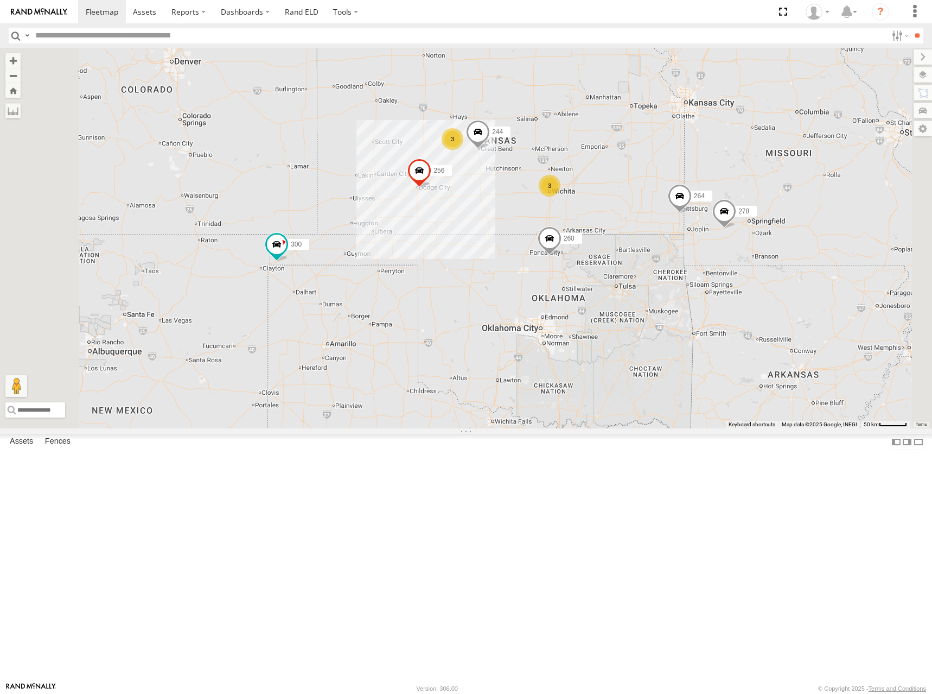
drag, startPoint x: 677, startPoint y: 197, endPoint x: 675, endPoint y: 204, distance: 6.9
click at [675, 204] on div "264 260 300 244 256 248 278 294 246 270 302 3 3" at bounding box center [466, 238] width 932 height 380
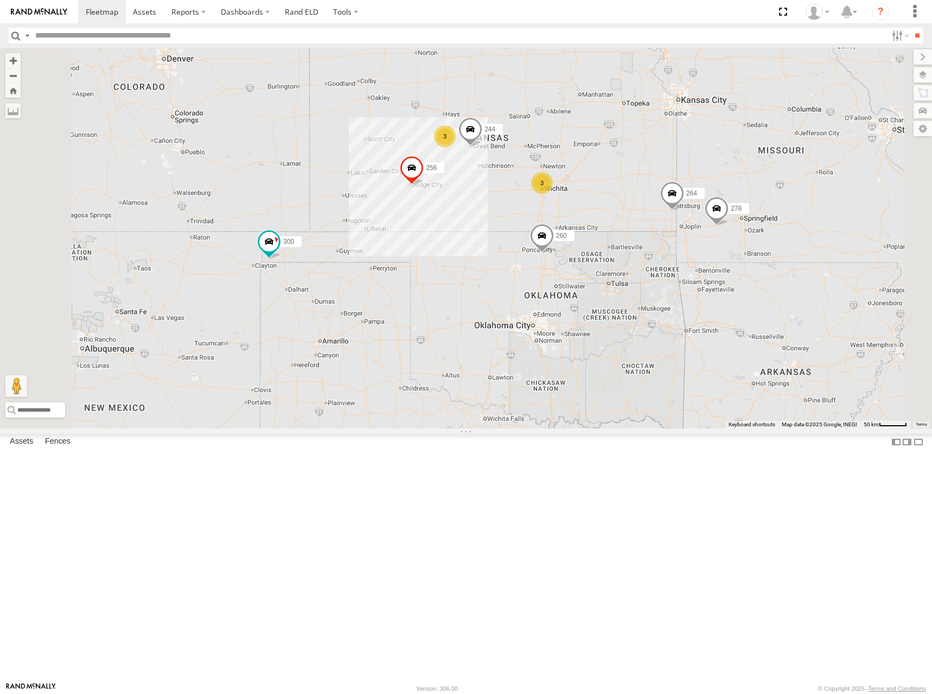
drag, startPoint x: 706, startPoint y: 205, endPoint x: 697, endPoint y: 201, distance: 9.3
click at [697, 201] on div "264 260 300 244 256 248 278 294 246 270 302 3 3" at bounding box center [466, 238] width 932 height 380
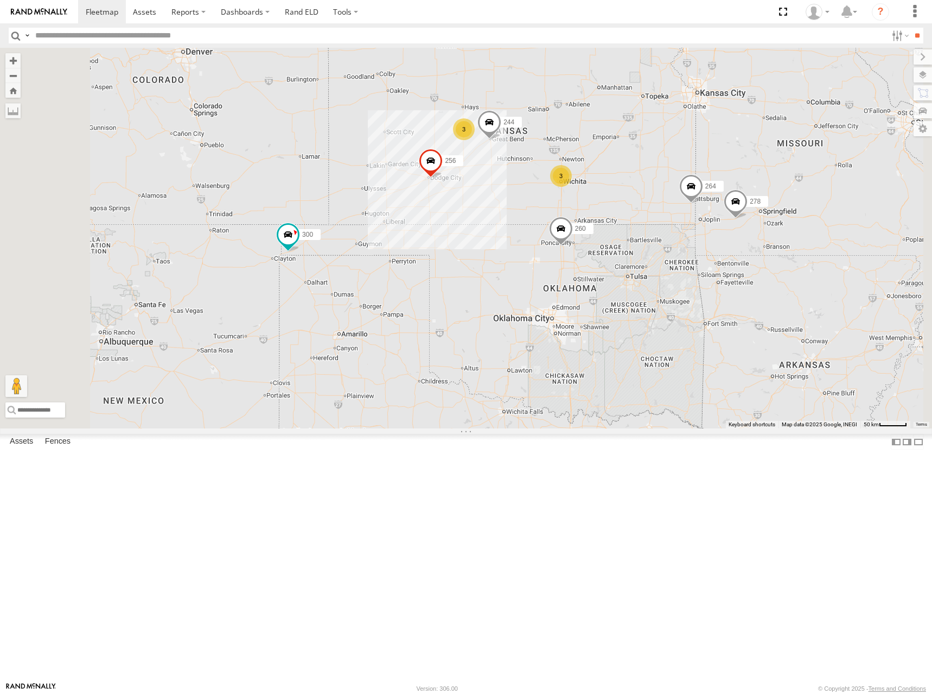
drag, startPoint x: 704, startPoint y: 197, endPoint x: 724, endPoint y: 189, distance: 21.7
click at [724, 189] on div "264 260 300 244 256 248 278 294 246 270 302 3 3" at bounding box center [466, 238] width 932 height 380
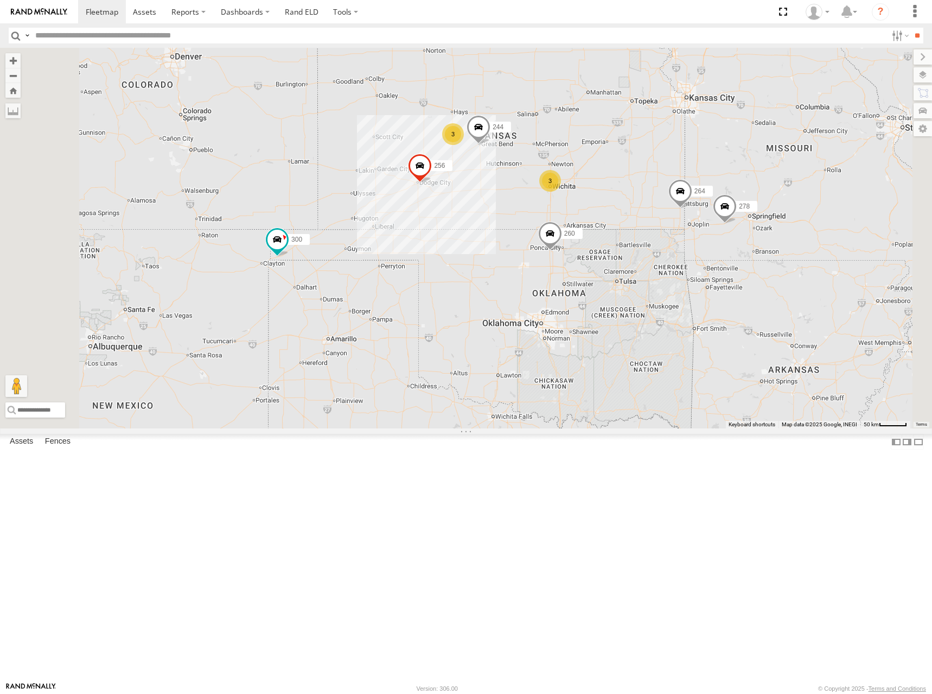
drag, startPoint x: 746, startPoint y: 198, endPoint x: 737, endPoint y: 201, distance: 9.5
click at [737, 201] on div "264 260 300 244 256 248 278 294 246 270 302 3 3" at bounding box center [466, 238] width 932 height 380
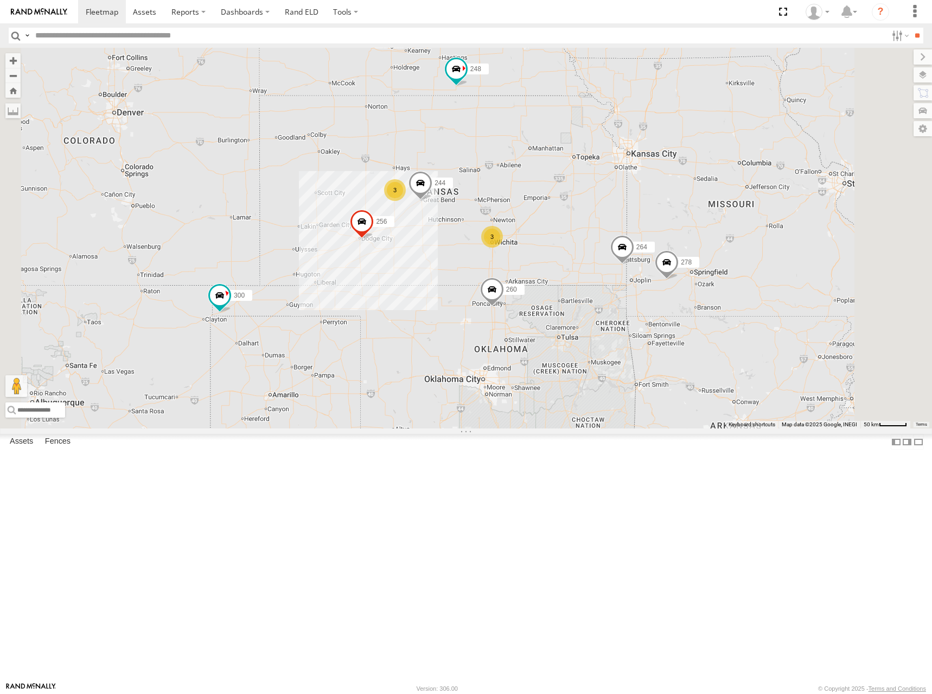
drag, startPoint x: 683, startPoint y: 208, endPoint x: 623, endPoint y: 264, distance: 81.8
click at [623, 264] on div "264 260 300 244 256 248 278 294 246 270 302 3 3" at bounding box center [466, 238] width 932 height 380
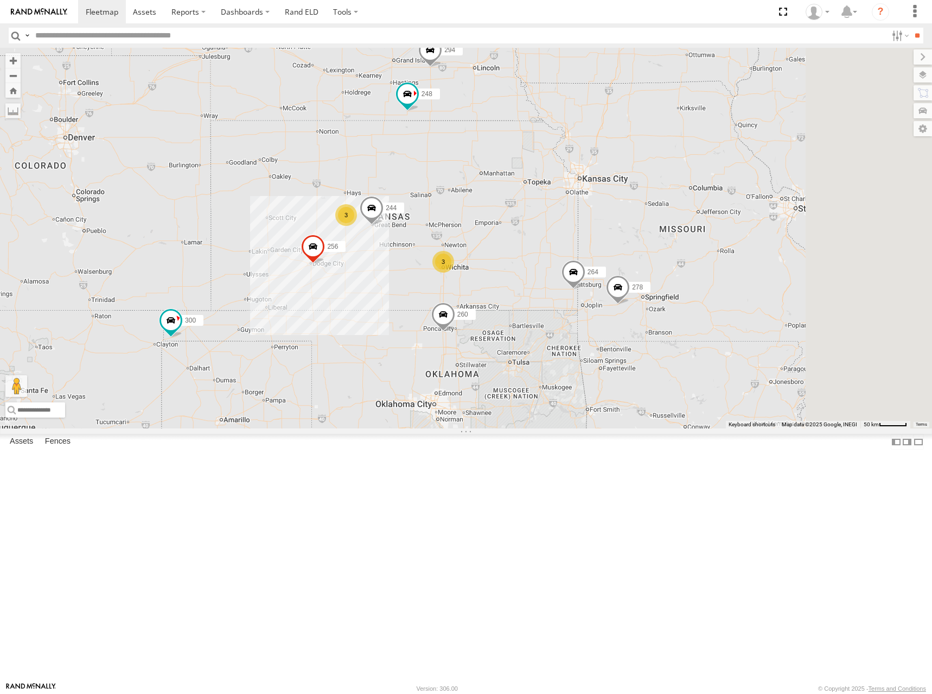
drag, startPoint x: 769, startPoint y: 206, endPoint x: 705, endPoint y: 250, distance: 76.9
click at [705, 250] on div "264 260 300 244 256 248 278 294 246 298 270 302 3 3" at bounding box center [466, 238] width 932 height 380
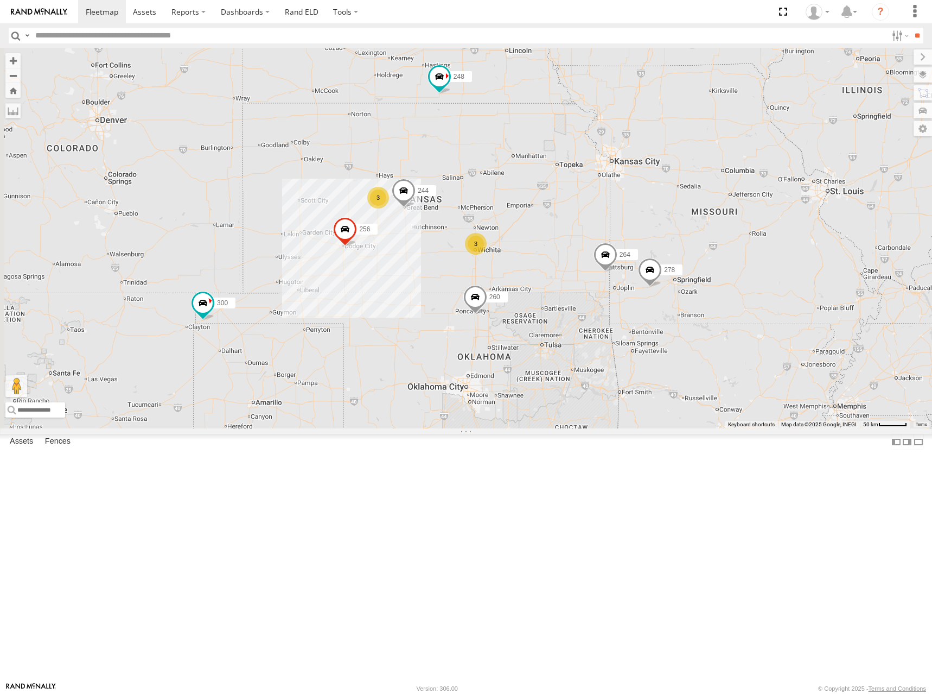
drag, startPoint x: 604, startPoint y: 306, endPoint x: 692, endPoint y: 252, distance: 103.8
click at [692, 252] on div "264 260 300 244 256 248 278 294 246 298 270 302 3 3" at bounding box center [466, 238] width 932 height 380
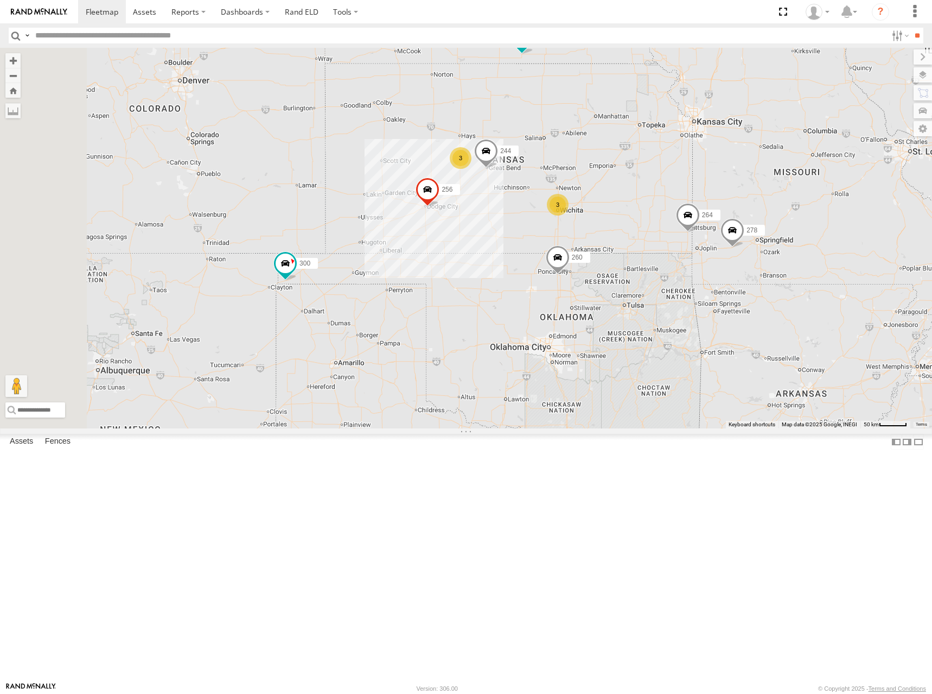
drag, startPoint x: 644, startPoint y: 221, endPoint x: 691, endPoint y: 225, distance: 47.4
click at [691, 225] on div "264 260 300 244 256 248 278 294 246 298 270 302 3 3" at bounding box center [466, 238] width 932 height 380
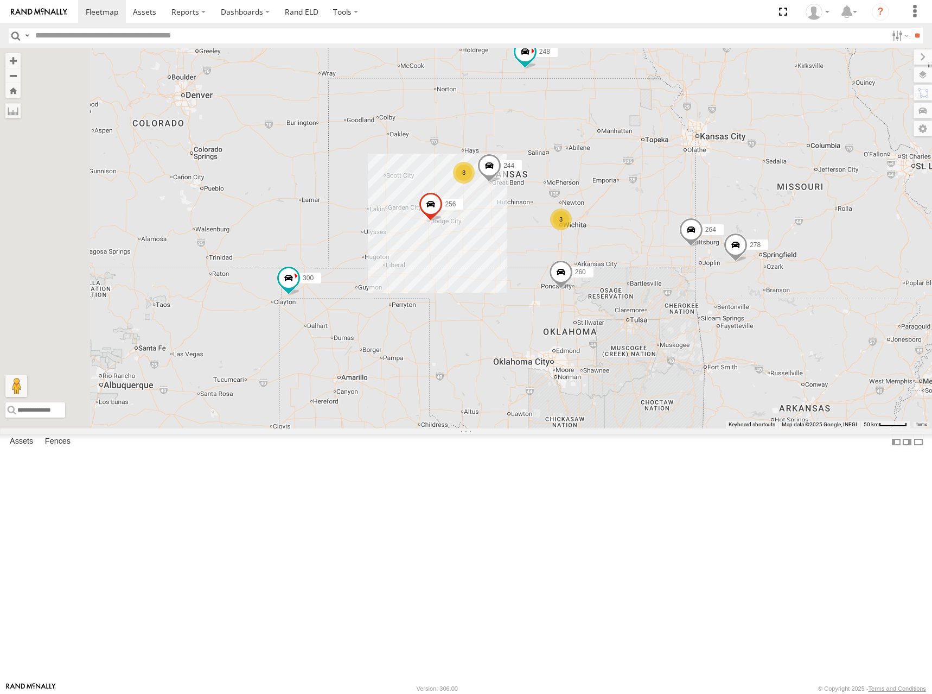
drag, startPoint x: 699, startPoint y: 243, endPoint x: 701, endPoint y: 249, distance: 6.9
click at [701, 249] on div "264 260 300 244 256 248 278 294 246 298 270 302 3 3" at bounding box center [466, 238] width 932 height 380
click at [700, 235] on div "264 260 300 244 256 248 278 294 246 298 270 302 3 3" at bounding box center [466, 238] width 932 height 380
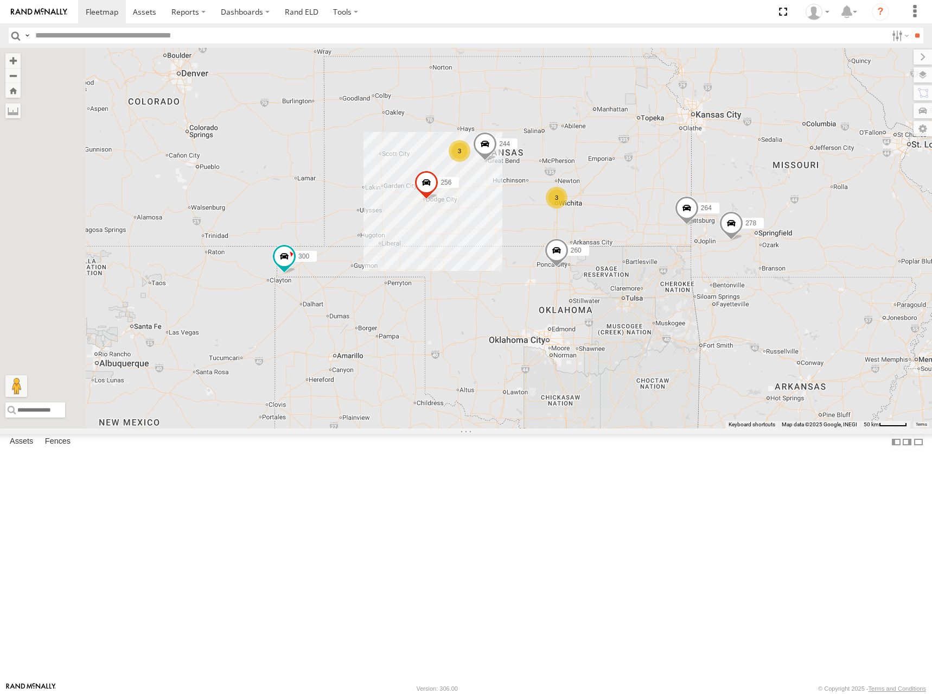
drag, startPoint x: 687, startPoint y: 242, endPoint x: 690, endPoint y: 207, distance: 34.3
click at [690, 207] on div "264 260 300 244 256 248 278 294 246 298 270 302 3 3" at bounding box center [466, 238] width 932 height 380
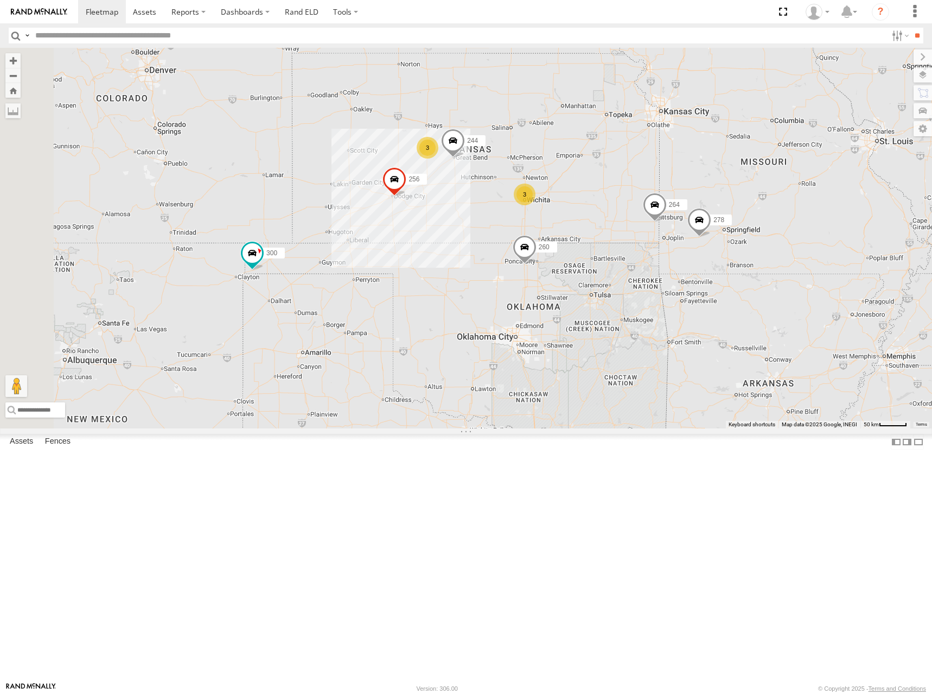
drag, startPoint x: 733, startPoint y: 207, endPoint x: 724, endPoint y: 207, distance: 8.7
click at [724, 207] on div "264 260 300 244 256 248 278 294 246 298 270 302 3 3" at bounding box center [466, 238] width 932 height 380
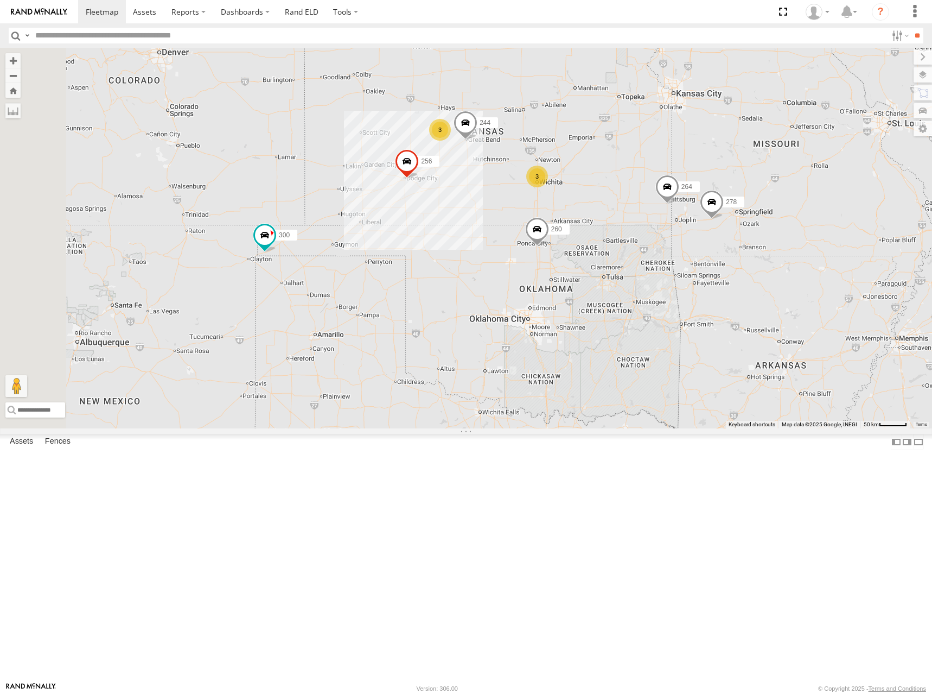
drag, startPoint x: 716, startPoint y: 213, endPoint x: 721, endPoint y: 208, distance: 7.3
click at [721, 208] on div "264 260 300 244 256 248 278 294 246 298 270 302 3 3" at bounding box center [466, 238] width 932 height 380
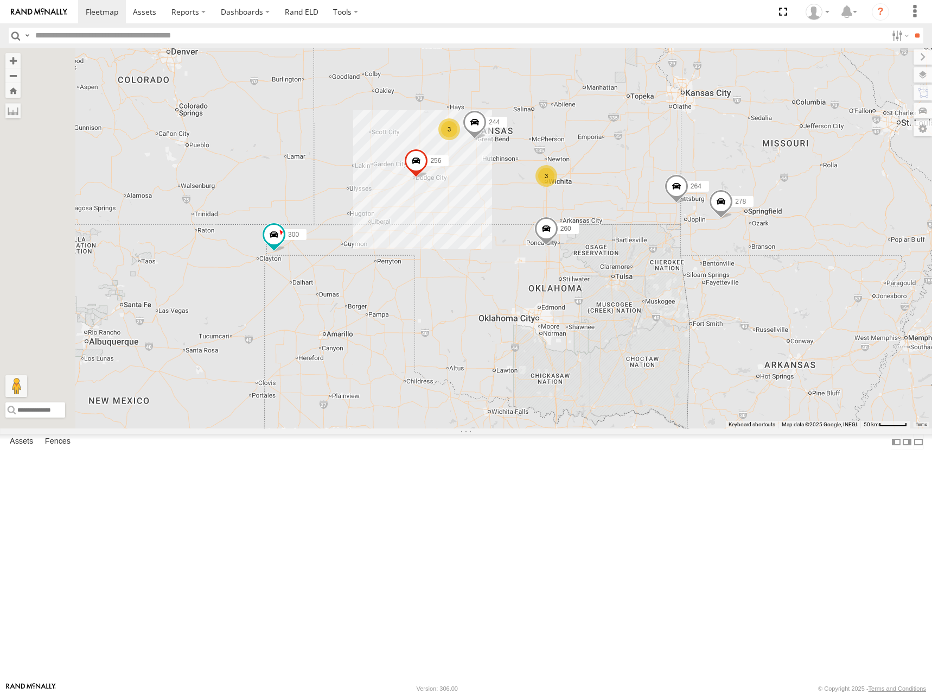
drag, startPoint x: 737, startPoint y: 191, endPoint x: 746, endPoint y: 190, distance: 9.8
click at [746, 190] on div "264 260 300 244 256 248 278 294 246 298 270 302 3 3" at bounding box center [466, 238] width 932 height 380
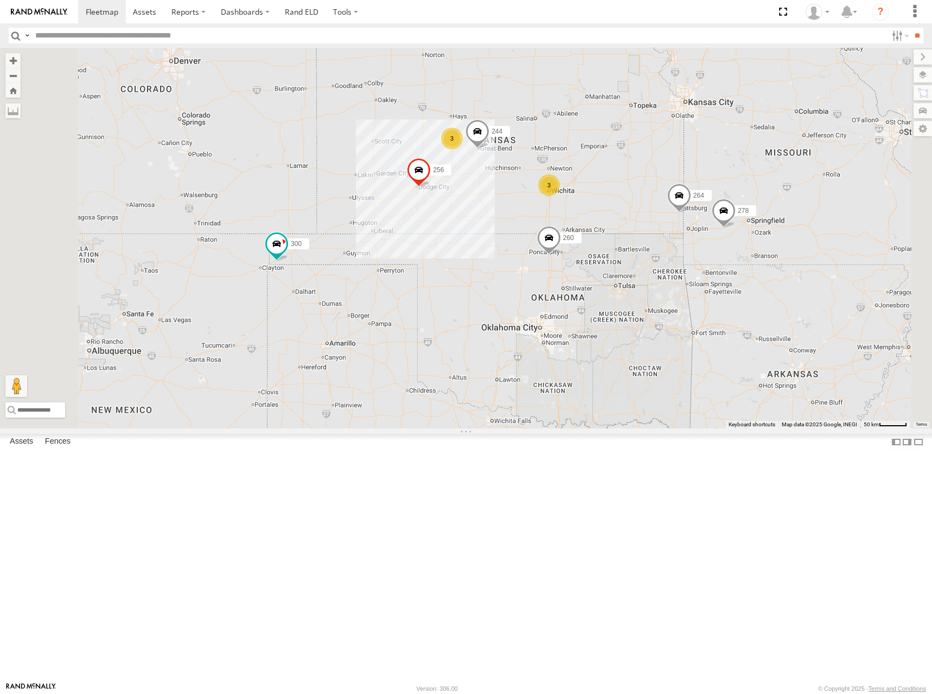
drag, startPoint x: 744, startPoint y: 167, endPoint x: 731, endPoint y: 186, distance: 22.6
click at [731, 186] on div "264 260 300 244 256 248 278 294 246 298 270 302 3 3" at bounding box center [466, 238] width 932 height 380
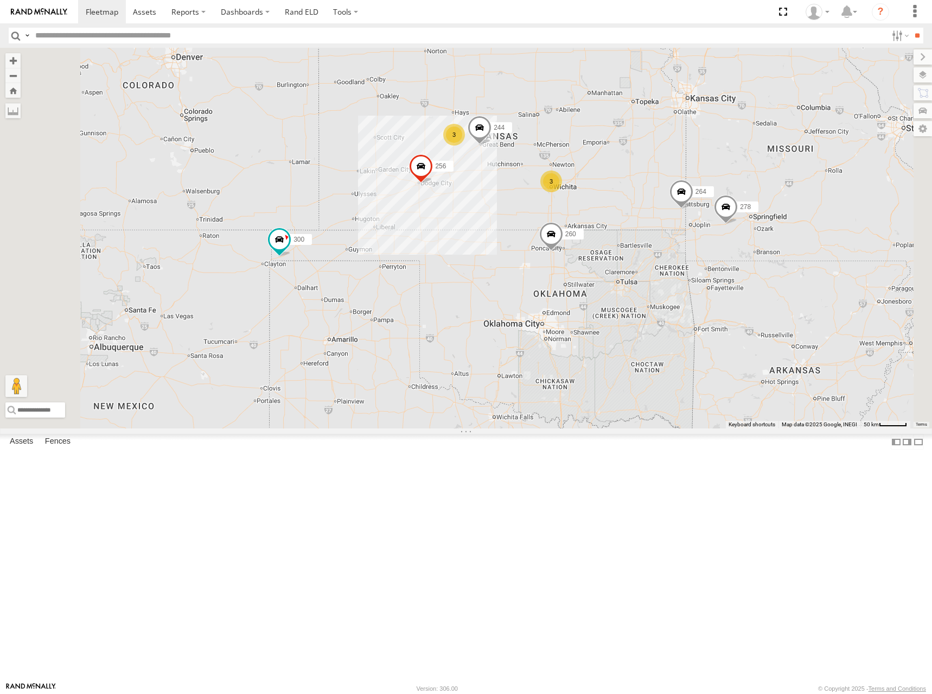
click at [722, 193] on div "264 260 300 244 256 248 278 294 246 298 270 302 3 3" at bounding box center [466, 238] width 932 height 380
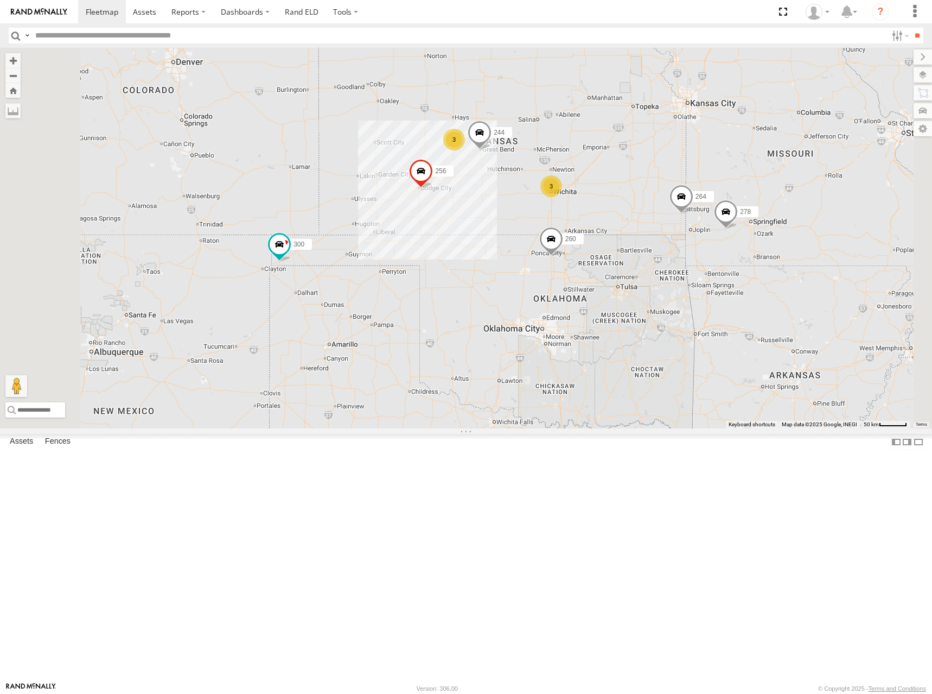
click at [713, 252] on div "264 260 300 244 256 248 278 294 246 298 270 302 3 3" at bounding box center [466, 238] width 932 height 380
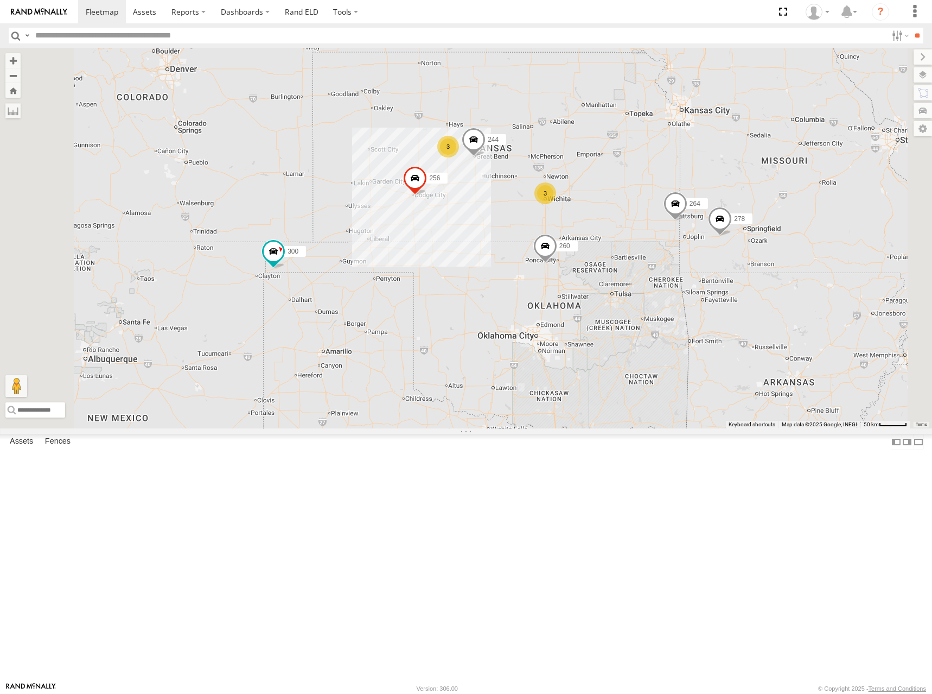
drag, startPoint x: 734, startPoint y: 270, endPoint x: 751, endPoint y: 263, distance: 18.2
click at [751, 264] on div "264 260 300 244 256 248 278 294 246 298 270 302 3 3" at bounding box center [466, 238] width 932 height 380
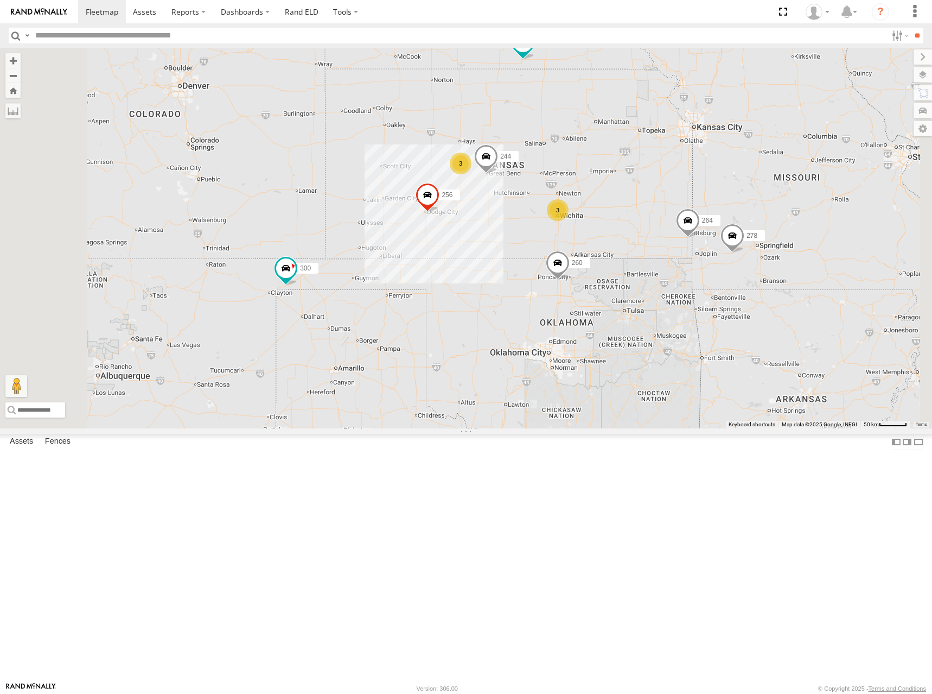
drag, startPoint x: 752, startPoint y: 215, endPoint x: 748, endPoint y: 238, distance: 22.7
click at [748, 238] on div "264 260 300 244 256 248 278 294 246 298 270 302 3 3" at bounding box center [466, 238] width 932 height 380
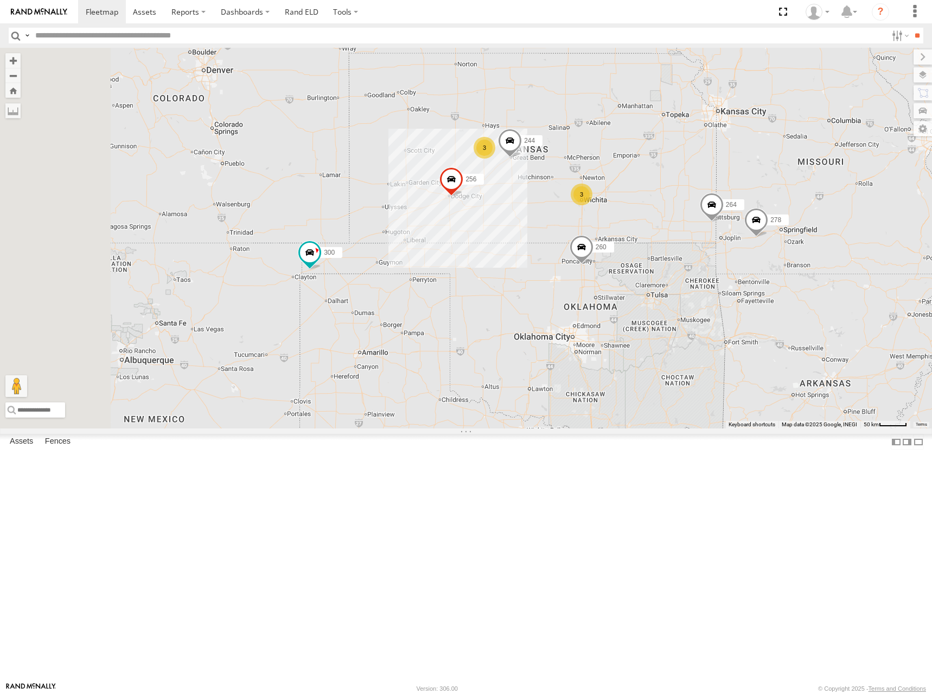
drag, startPoint x: 726, startPoint y: 277, endPoint x: 749, endPoint y: 263, distance: 26.8
click at [749, 263] on div "264 260 300 244 256 248 278 294 246 298 270 302 3 3" at bounding box center [466, 238] width 932 height 380
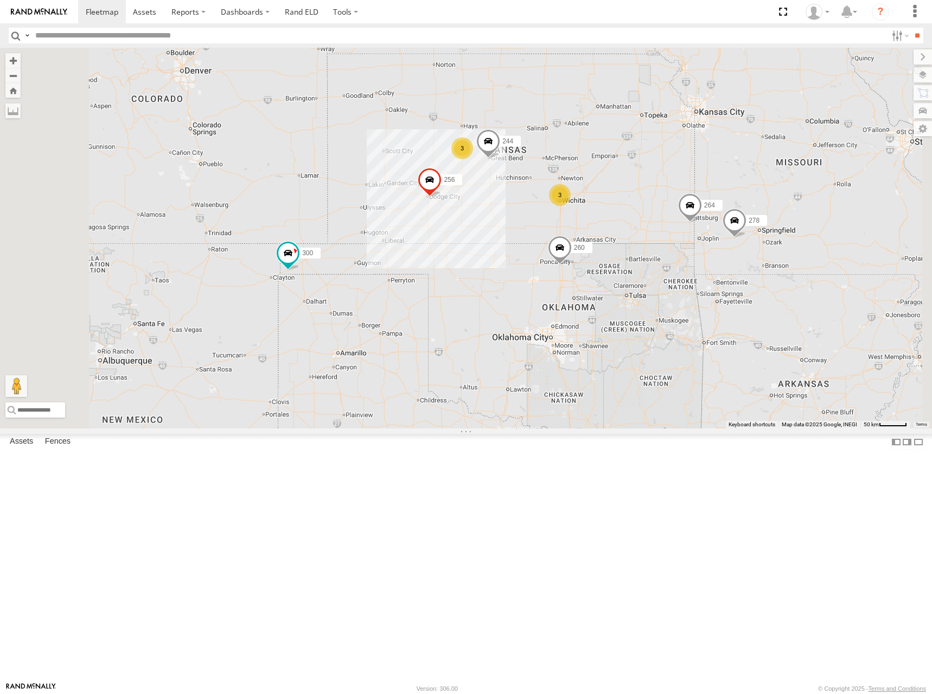
drag, startPoint x: 764, startPoint y: 243, endPoint x: 736, endPoint y: 246, distance: 27.9
click at [736, 246] on div "264 260 300 244 256 248 278 294 246 298 270 302 3 3" at bounding box center [466, 238] width 932 height 380
drag, startPoint x: 738, startPoint y: 179, endPoint x: 736, endPoint y: 193, distance: 13.7
click at [736, 193] on div "264 260 300 244 256 248 278 294 246 298 270 302 3 3" at bounding box center [466, 238] width 932 height 380
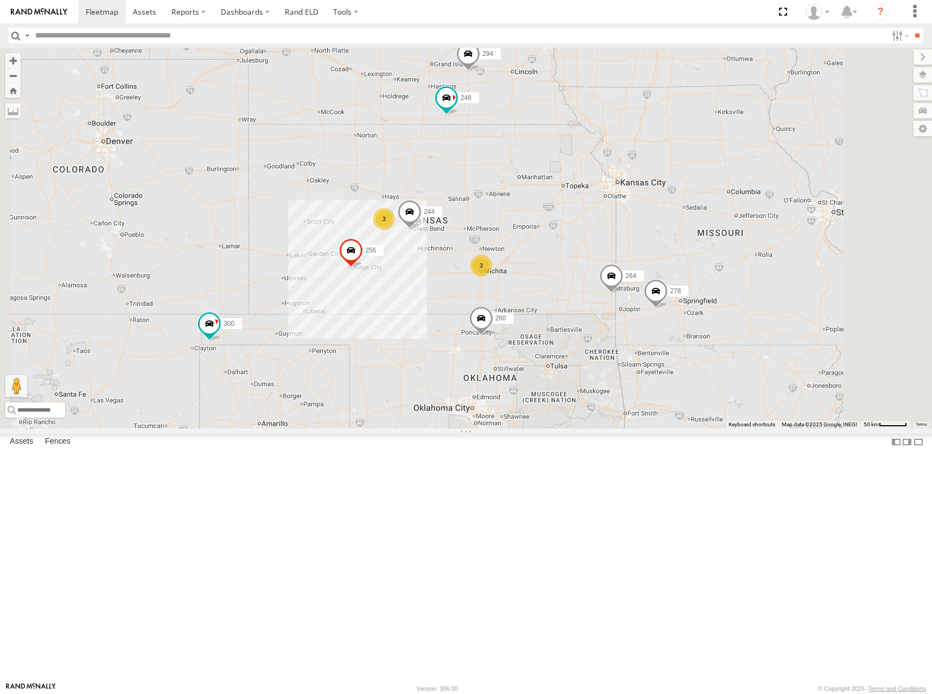
drag, startPoint x: 716, startPoint y: 222, endPoint x: 650, endPoint y: 279, distance: 87.4
click at [650, 279] on div "264 260 300 244 256 248 278 294 246 298 270 302 3 3" at bounding box center [466, 238] width 932 height 380
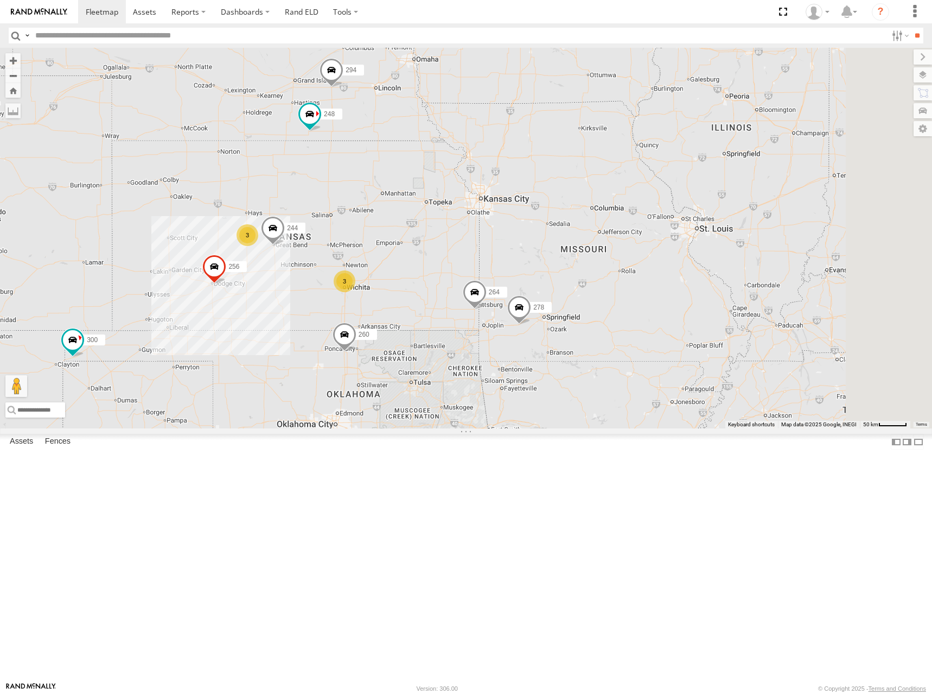
drag, startPoint x: 817, startPoint y: 215, endPoint x: 692, endPoint y: 231, distance: 126.4
click at [692, 231] on div "264 260 300 244 256 248 278 294 246 298 270 302 3 3" at bounding box center [466, 238] width 932 height 380
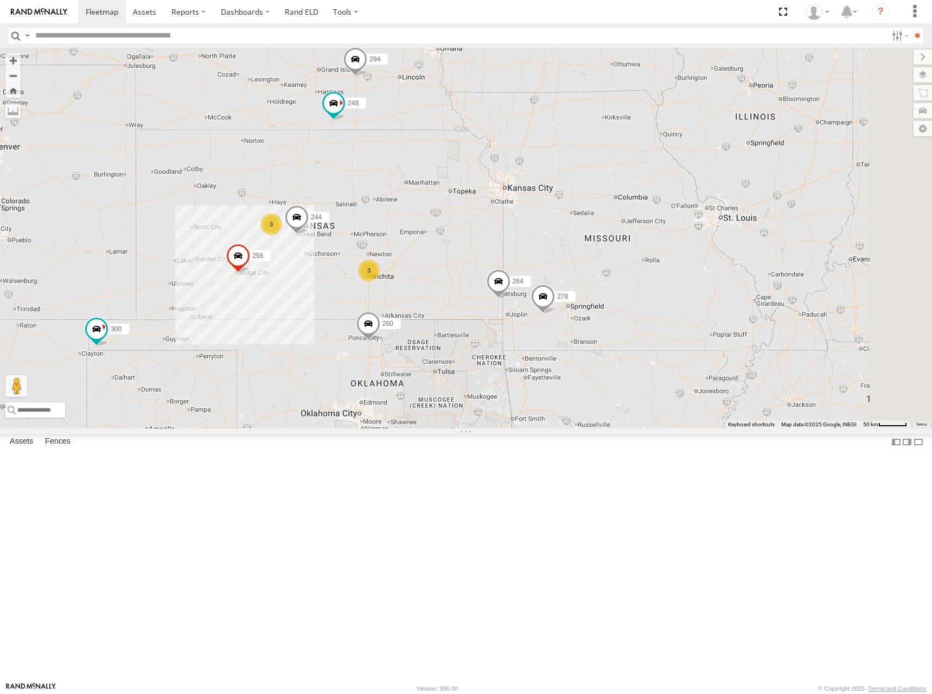
drag, startPoint x: 569, startPoint y: 259, endPoint x: 681, endPoint y: 208, distance: 122.4
click at [681, 208] on div "264 260 300 244 256 248 278 294 246 298 270 302 3 3" at bounding box center [466, 238] width 932 height 380
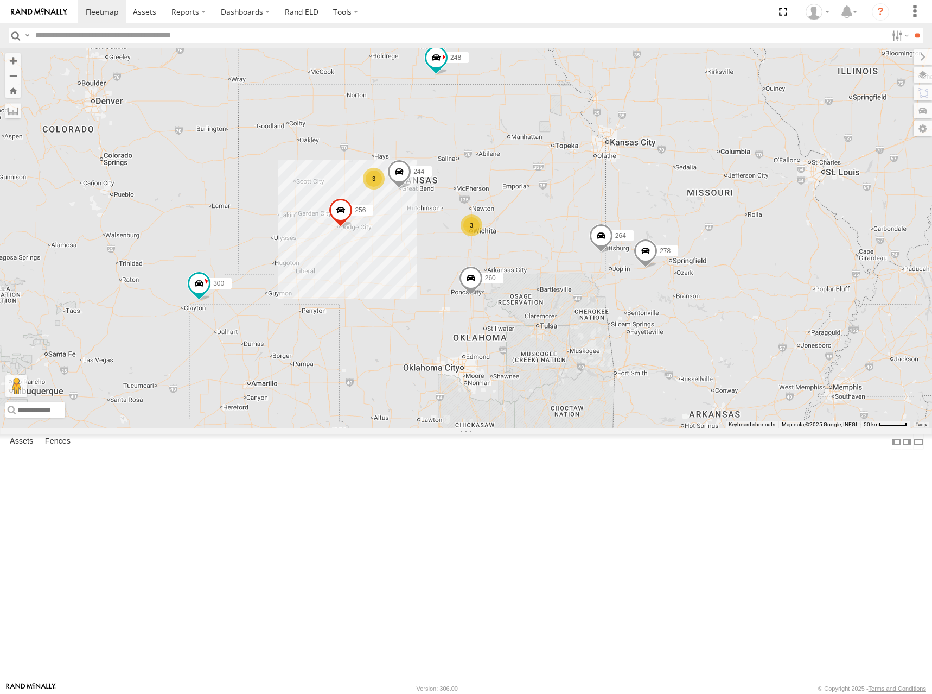
drag, startPoint x: 606, startPoint y: 227, endPoint x: 623, endPoint y: 221, distance: 17.9
click at [623, 221] on div "264 260 300 244 256 248 278 294 246 298 270 302 3 3" at bounding box center [466, 238] width 932 height 380
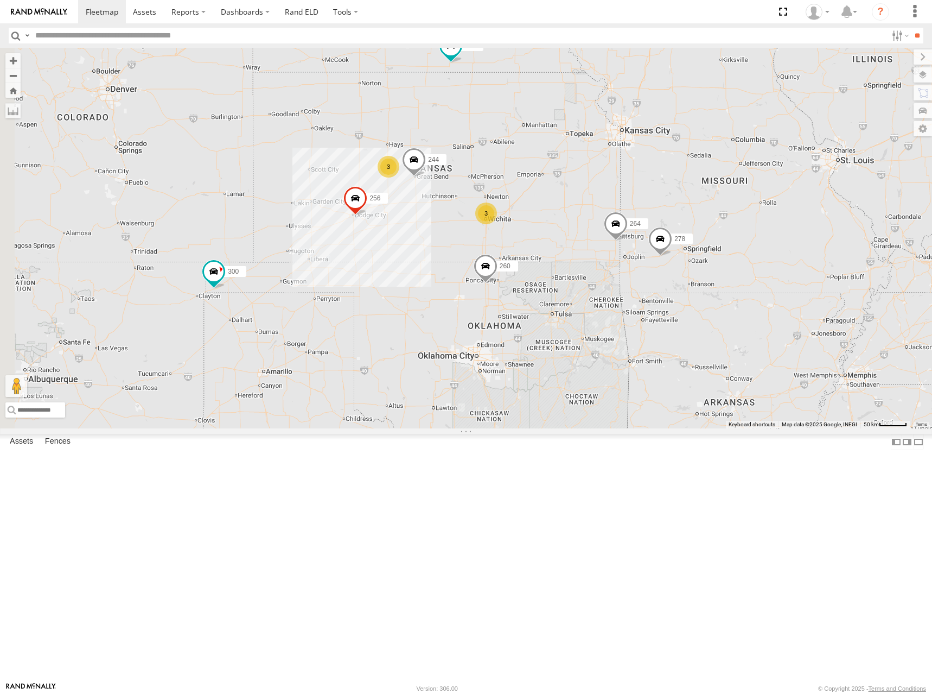
drag, startPoint x: 651, startPoint y: 244, endPoint x: 671, endPoint y: 225, distance: 27.6
click at [671, 225] on div "264 260 300 244 256 248 278 294 246 298 270 302 3 3" at bounding box center [466, 238] width 932 height 380
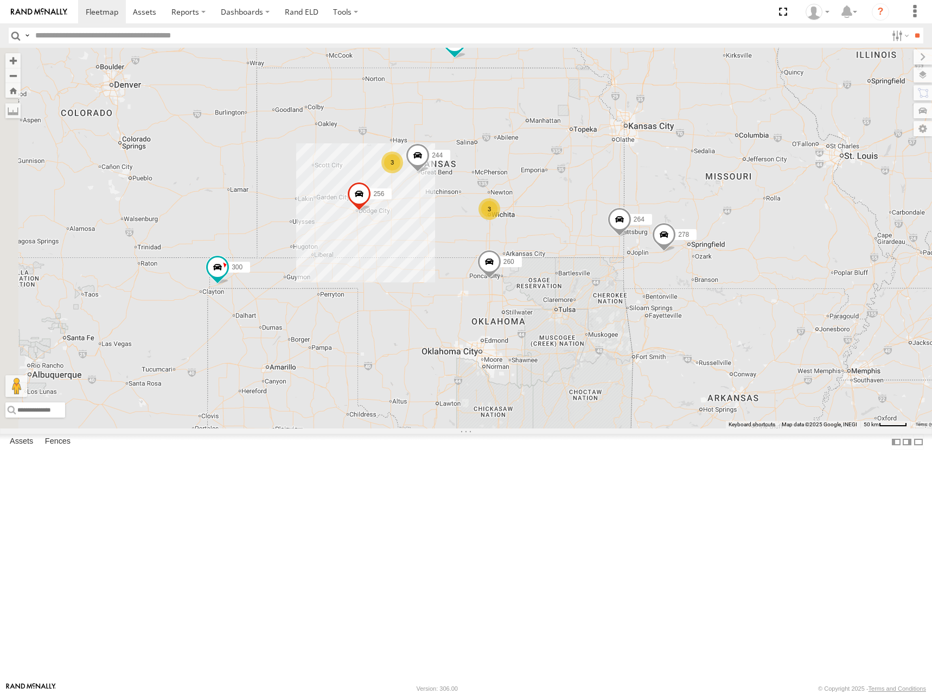
drag, startPoint x: 637, startPoint y: 203, endPoint x: 658, endPoint y: 199, distance: 21.6
click at [658, 199] on div "264 260 300 244 256 248 278 294 246 298 270 302 3 3" at bounding box center [466, 238] width 932 height 380
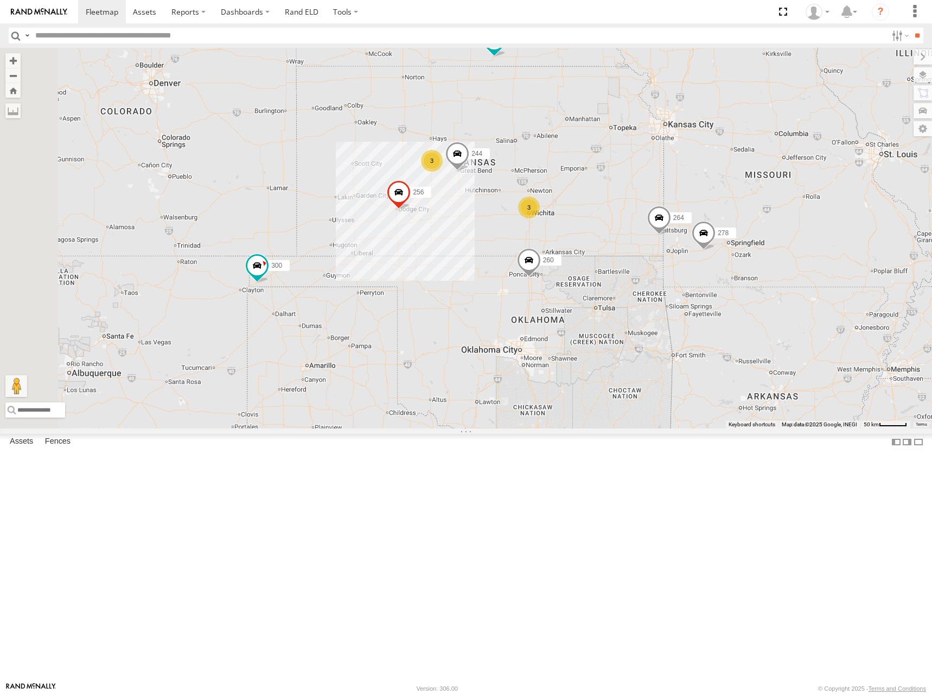
drag, startPoint x: 604, startPoint y: 203, endPoint x: 627, endPoint y: 208, distance: 24.0
click at [627, 208] on div "264 260 300 244 256 248 278 294 246 298 270 302 3 3" at bounding box center [466, 238] width 932 height 380
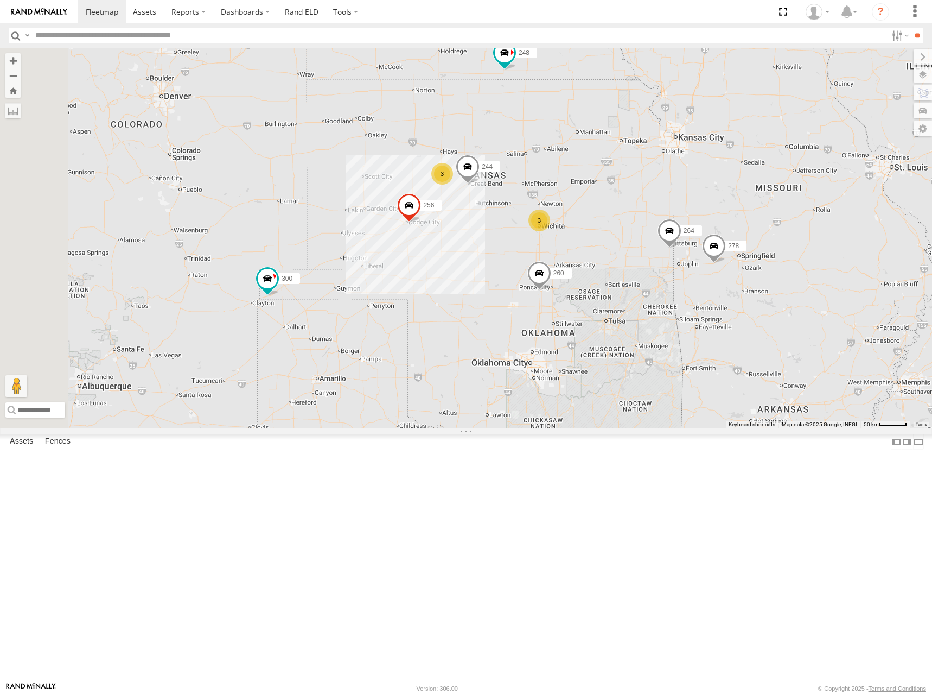
drag, startPoint x: 651, startPoint y: 201, endPoint x: 658, endPoint y: 212, distance: 12.7
click at [658, 212] on div "264 260 300 244 256 248 278 294 246 298 270 302 3 3" at bounding box center [466, 238] width 932 height 380
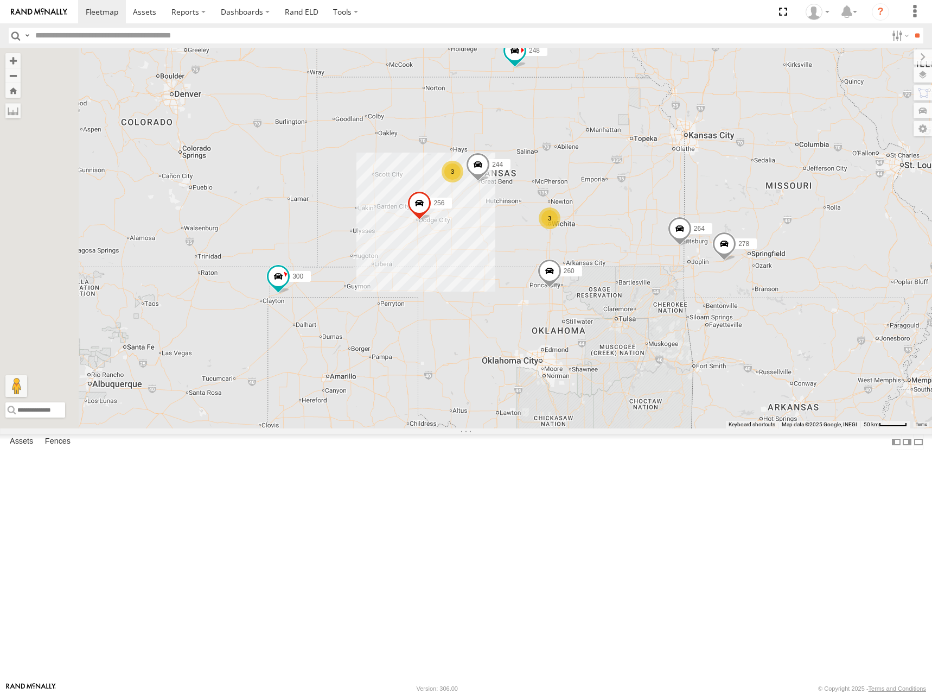
drag, startPoint x: 670, startPoint y: 240, endPoint x: 682, endPoint y: 237, distance: 13.0
click at [682, 237] on div "264 260 300 244 256 248 278 294 246 298 270 302 3 3" at bounding box center [466, 238] width 932 height 380
click at [714, 220] on div "264 260 300 244 256 248 278 294 246 298 270 302 3 3" at bounding box center [466, 238] width 932 height 380
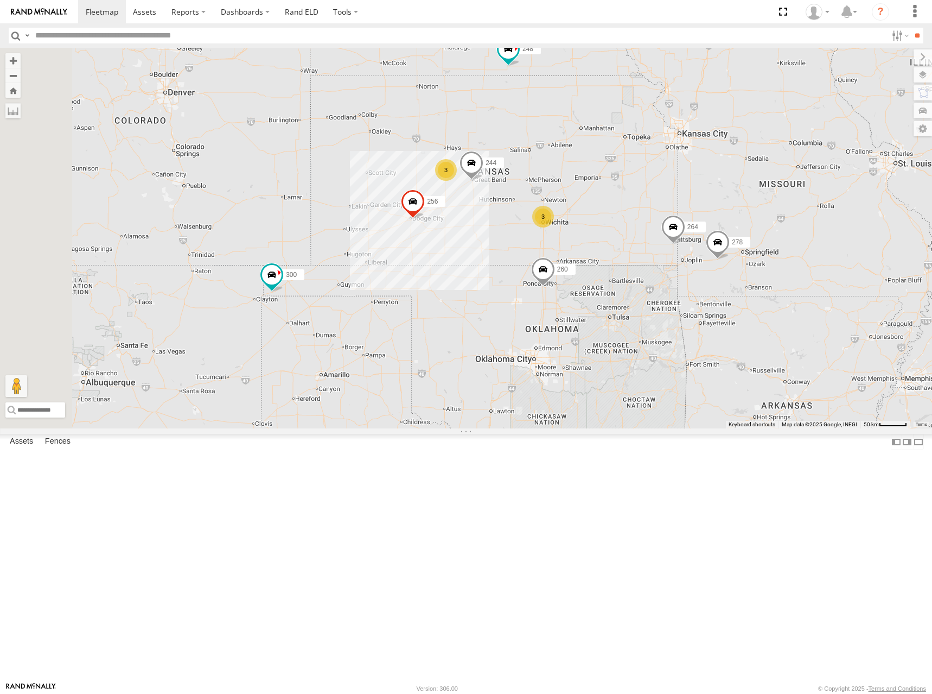
drag, startPoint x: 678, startPoint y: 250, endPoint x: 665, endPoint y: 248, distance: 13.3
click at [665, 248] on div "264 260 300 244 256 248 278 294 246 298 270 302 3 3" at bounding box center [466, 238] width 932 height 380
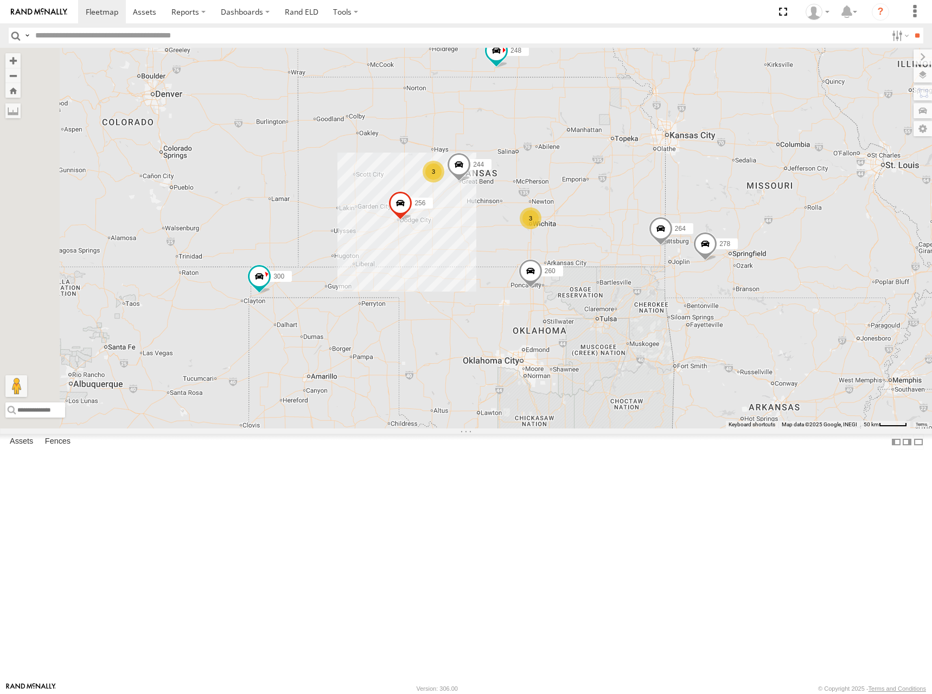
drag, startPoint x: 721, startPoint y: 225, endPoint x: 707, endPoint y: 227, distance: 13.7
click at [707, 227] on div "264 260 300 244 256 248 278 294 246 298 270 302 3 3" at bounding box center [466, 238] width 932 height 380
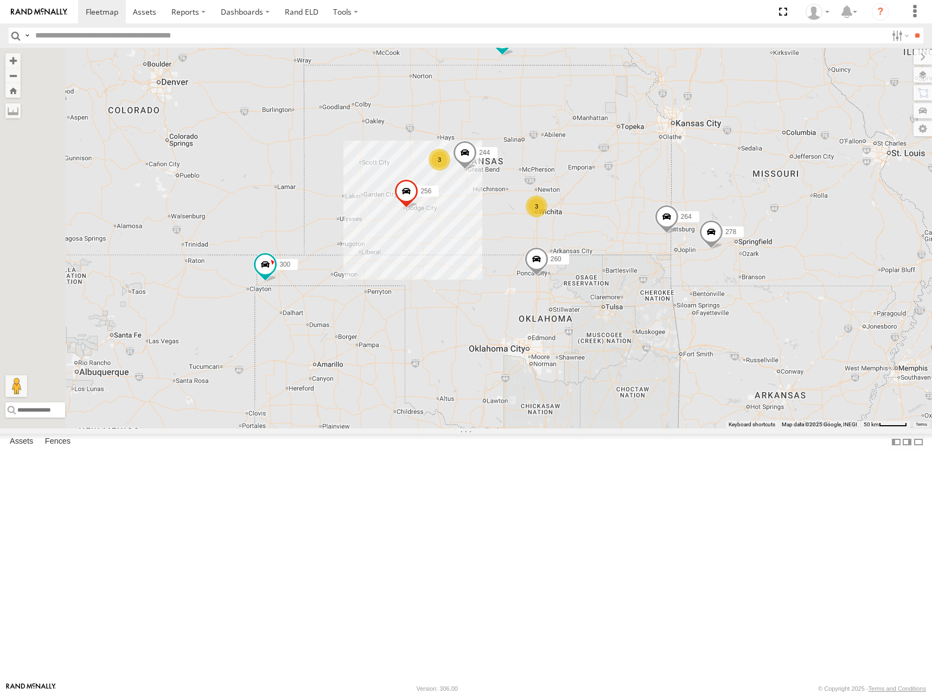
drag, startPoint x: 705, startPoint y: 229, endPoint x: 710, endPoint y: 219, distance: 11.7
click at [710, 219] on div "264 260 300 244 256 248 278 294 246 298 270 302 3 3" at bounding box center [466, 238] width 932 height 380
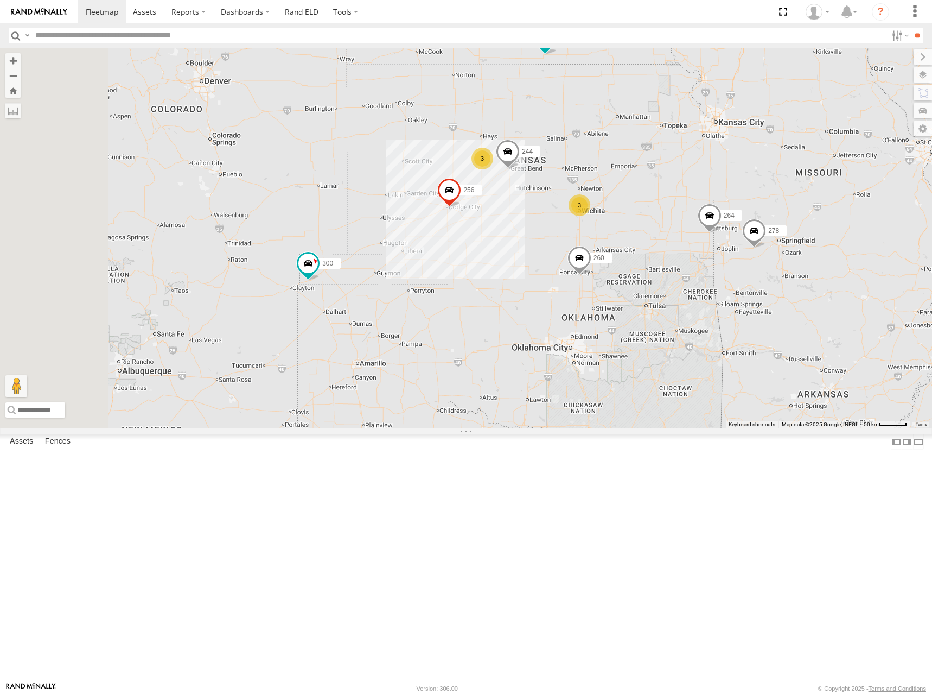
drag, startPoint x: 681, startPoint y: 292, endPoint x: 715, endPoint y: 287, distance: 34.6
click at [715, 287] on div "264 260 300 244 256 248 278 294 246 298 270 302 3 3" at bounding box center [466, 238] width 932 height 380
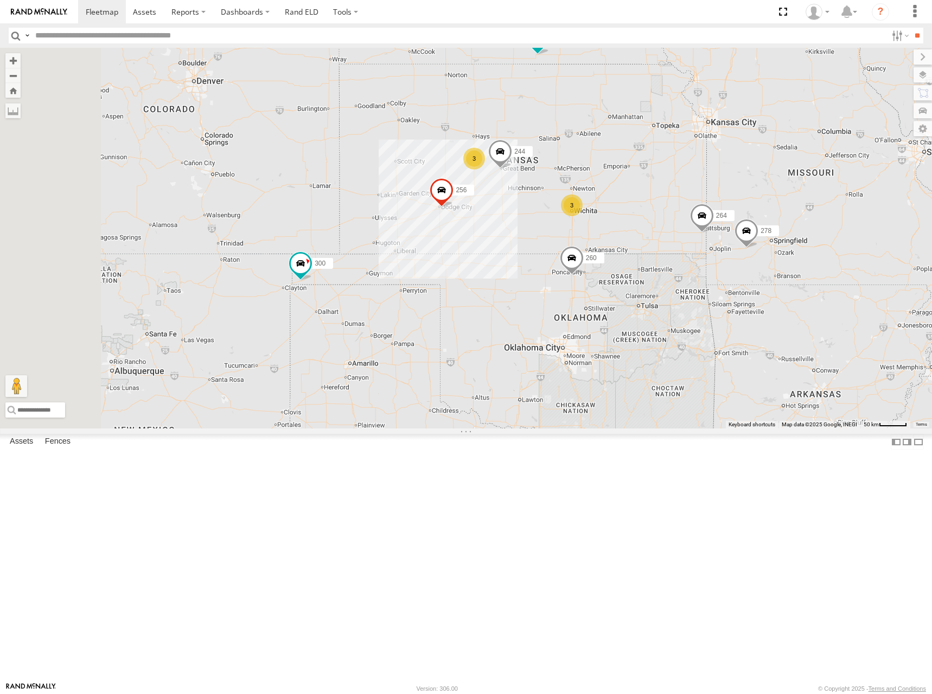
drag, startPoint x: 718, startPoint y: 245, endPoint x: 708, endPoint y: 245, distance: 9.8
click at [708, 245] on div "264 260 300 244 256 248 278 294 246 298 270 302 3 3" at bounding box center [466, 238] width 932 height 380
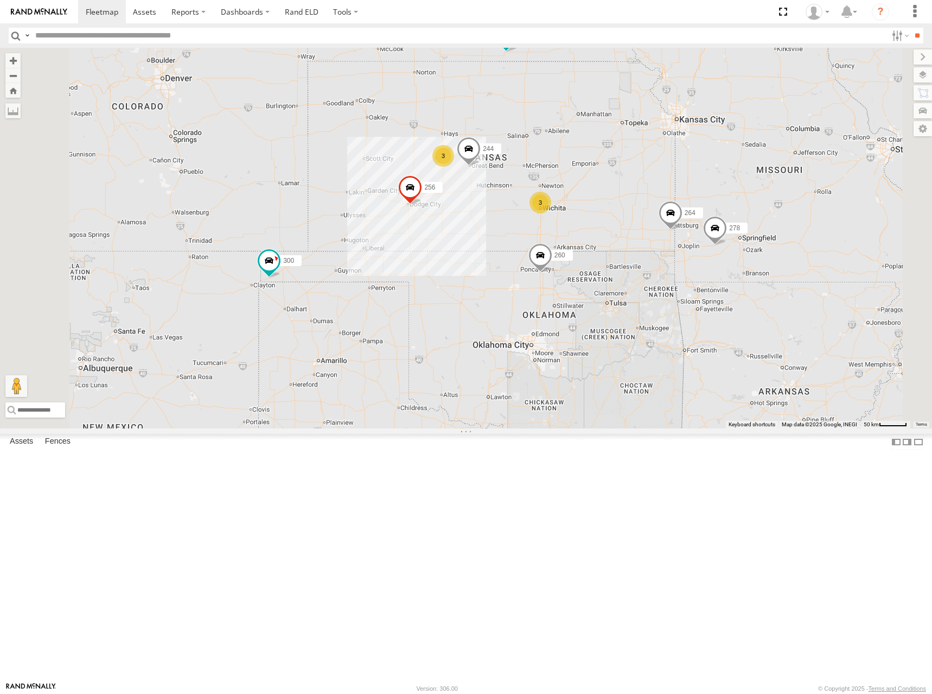
drag, startPoint x: 707, startPoint y: 220, endPoint x: 678, endPoint y: 217, distance: 28.4
click at [678, 217] on div "264 260 300 244 256 248 278 294 246 298 270 302 3 3" at bounding box center [466, 238] width 932 height 380
click at [713, 214] on div "264 260 300 244 256 248 278 294 246 298 270 302 3 3" at bounding box center [466, 238] width 932 height 380
drag, startPoint x: 693, startPoint y: 226, endPoint x: 684, endPoint y: 226, distance: 8.1
click at [684, 226] on div "264 260 300 244 256 248 278 294 246 298 270 302 3 3" at bounding box center [466, 238] width 932 height 380
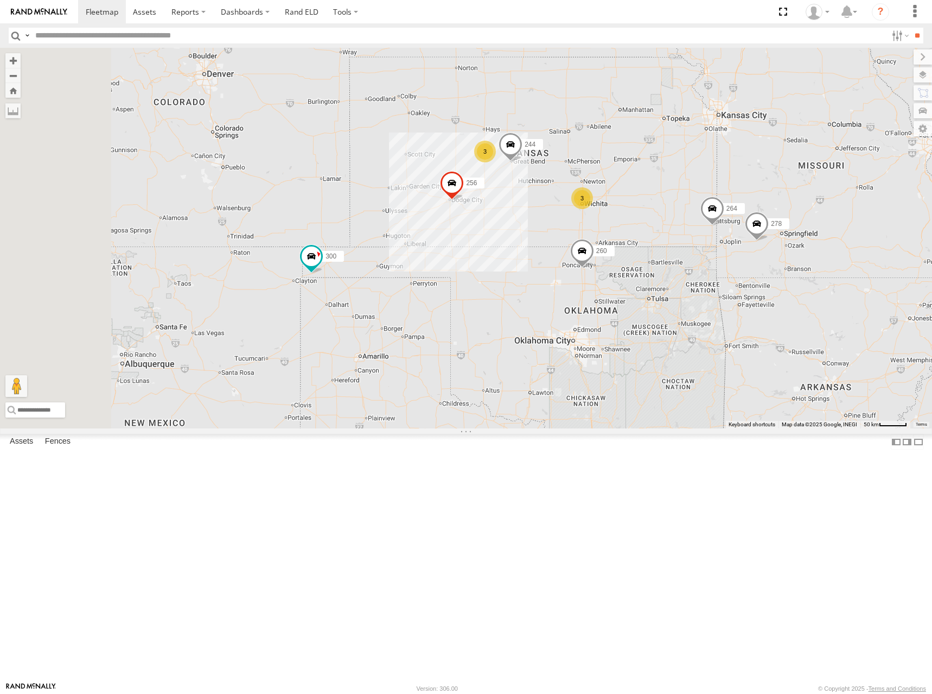
drag, startPoint x: 681, startPoint y: 225, endPoint x: 716, endPoint y: 224, distance: 35.3
click at [716, 224] on div "264 260 300 244 256 248 278 294 246 298 270 302 3 3" at bounding box center [466, 238] width 932 height 380
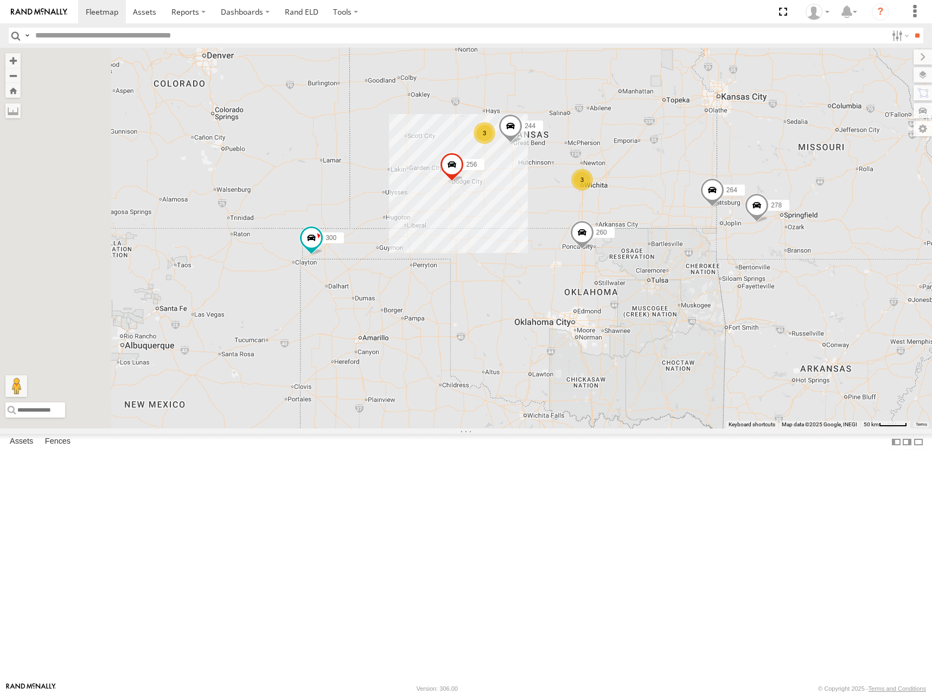
drag, startPoint x: 706, startPoint y: 233, endPoint x: 706, endPoint y: 211, distance: 21.7
click at [706, 211] on div "264 260 300 244 256 248 278 294 246 298 270 302 3 3" at bounding box center [466, 238] width 932 height 380
drag, startPoint x: 720, startPoint y: 199, endPoint x: 715, endPoint y: 203, distance: 6.2
click at [715, 203] on div "264 260 300 244 256 248 278 294 246 298 270 302 3 3" at bounding box center [466, 238] width 932 height 380
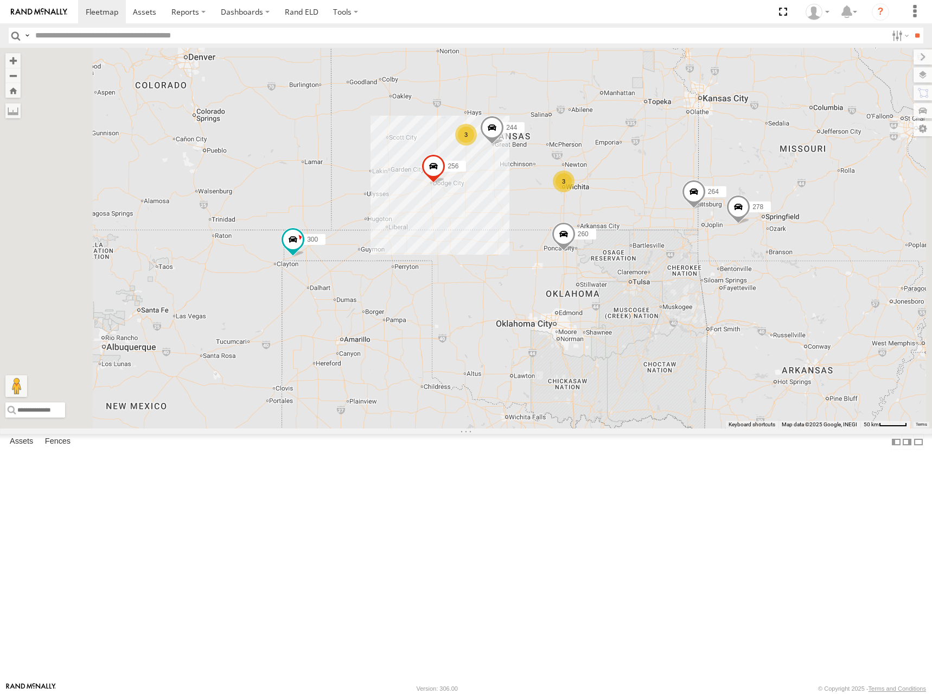
drag, startPoint x: 741, startPoint y: 188, endPoint x: 725, endPoint y: 185, distance: 16.5
click at [725, 185] on div "264 260 300 244 256 248 278 294 246 298 270 302 3 3" at bounding box center [466, 238] width 932 height 380
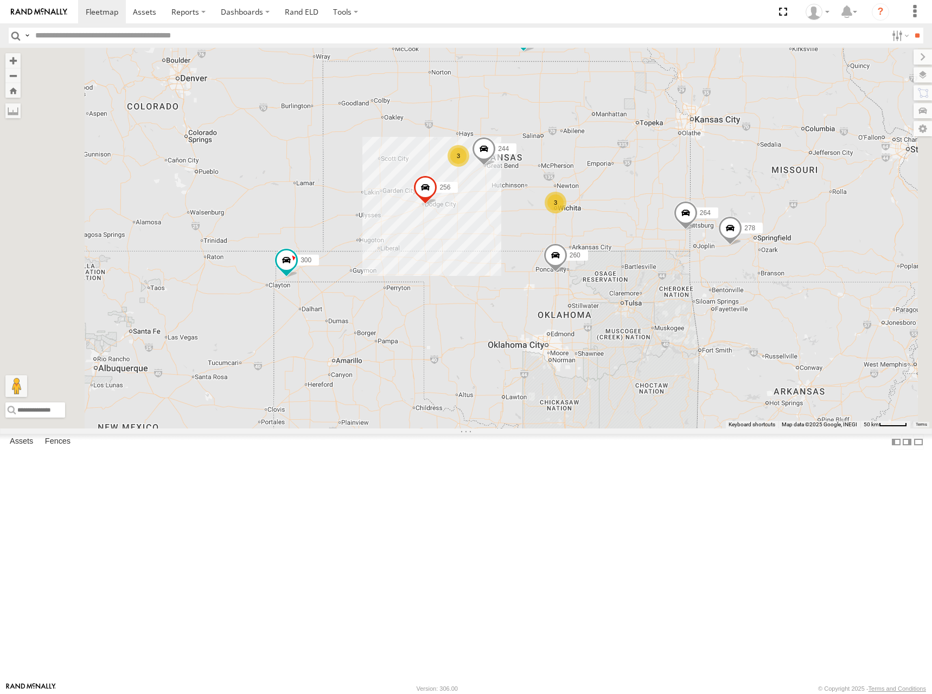
drag, startPoint x: 765, startPoint y: 176, endPoint x: 750, endPoint y: 213, distance: 39.4
click at [750, 213] on div "264 260 300 244 256 248 278 294 246 298 270 302 3 3" at bounding box center [466, 238] width 932 height 380
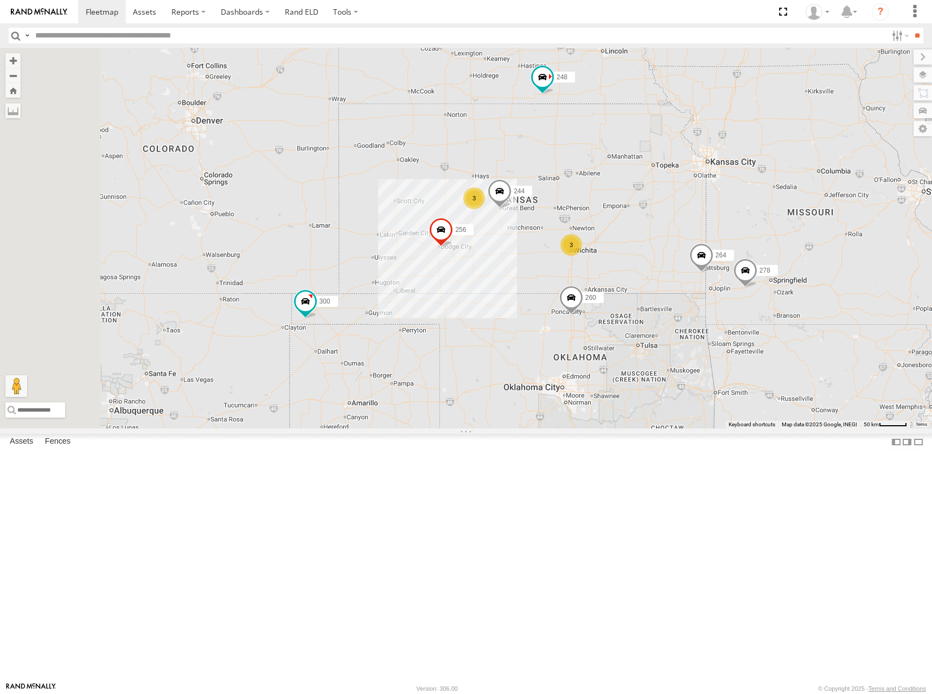
drag, startPoint x: 740, startPoint y: 252, endPoint x: 764, endPoint y: 284, distance: 39.9
click at [764, 284] on div "300 244 246 270 256 264 302 248 278 294 260 3 3" at bounding box center [466, 238] width 932 height 380
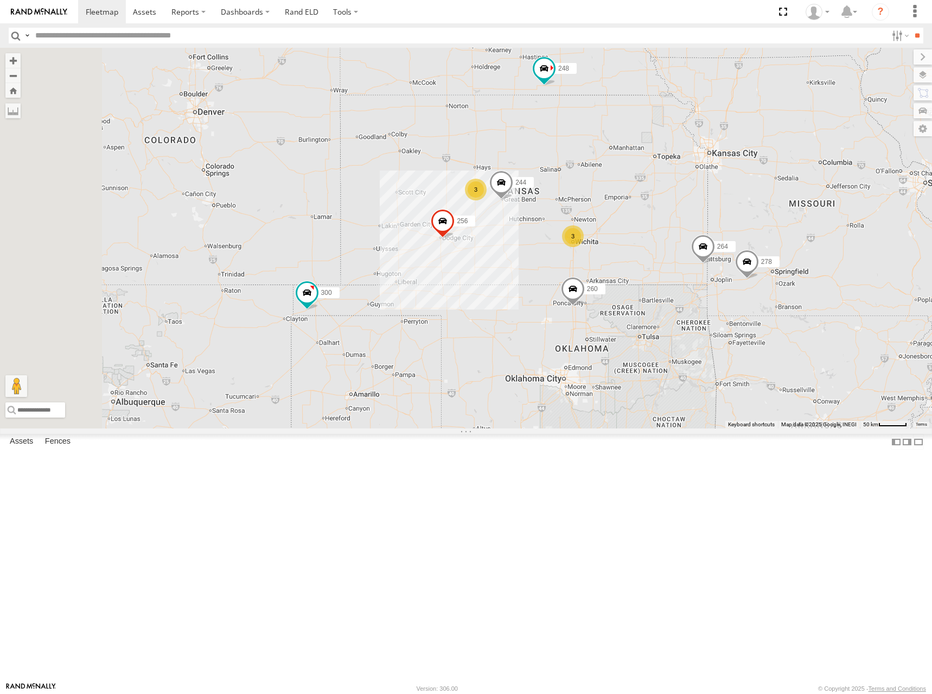
drag, startPoint x: 759, startPoint y: 276, endPoint x: 762, endPoint y: 263, distance: 13.3
click at [762, 263] on div "300 244 246 270 256 264 302 248 278 294 260 3 3" at bounding box center [466, 238] width 932 height 380
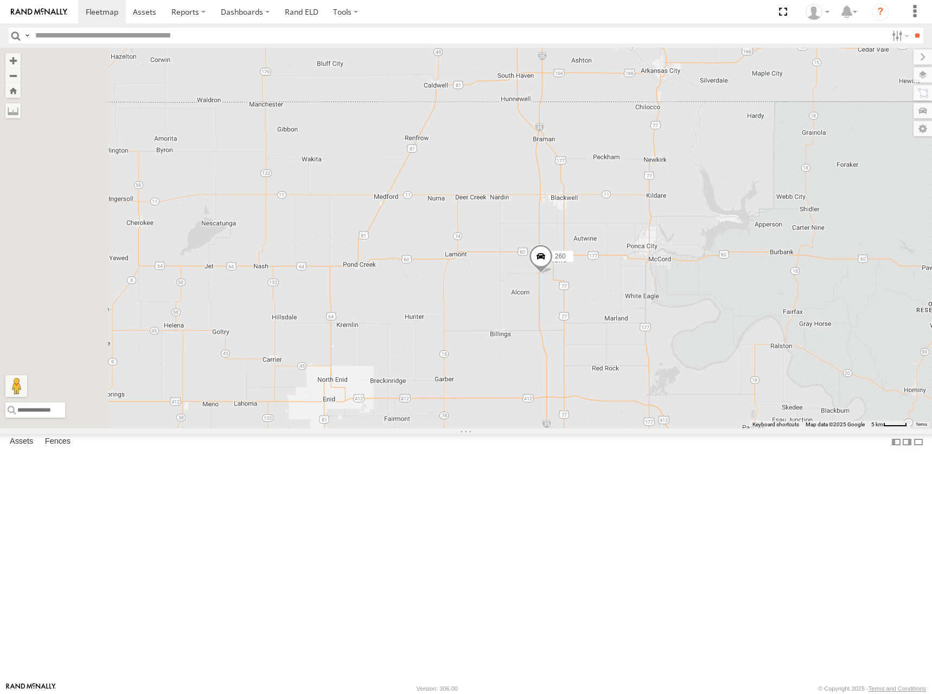
drag, startPoint x: 603, startPoint y: 341, endPoint x: 624, endPoint y: 344, distance: 20.7
click at [624, 344] on div "300 244 246 270 256 264 302 248 278 294 260" at bounding box center [466, 238] width 932 height 380
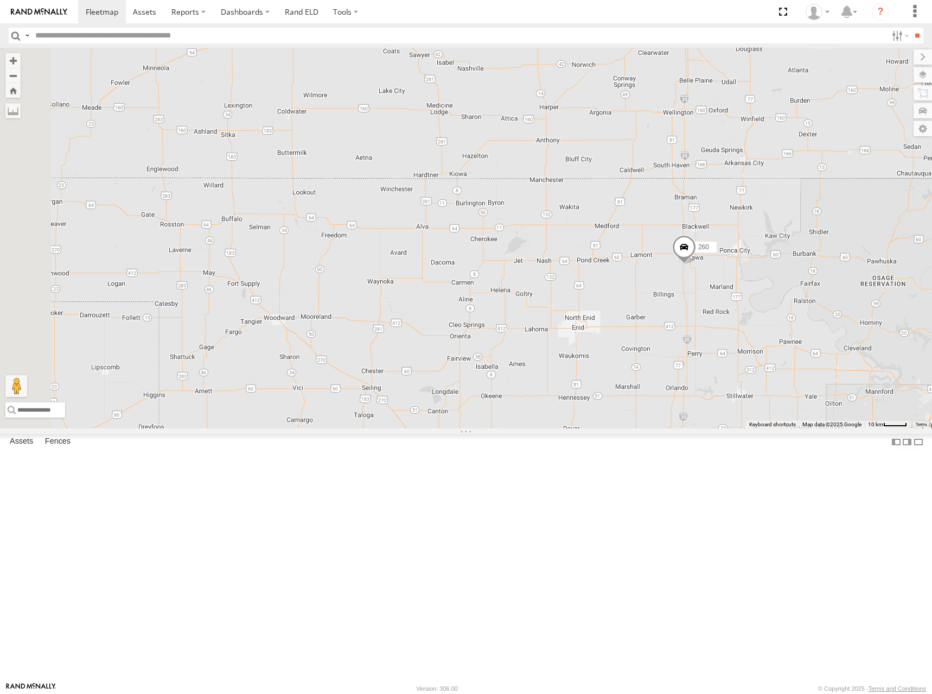
drag, startPoint x: 614, startPoint y: 297, endPoint x: 778, endPoint y: 316, distance: 165.0
click at [778, 316] on div "300 244 246 270 256 264 302 248 278 294 260 3" at bounding box center [466, 238] width 932 height 380
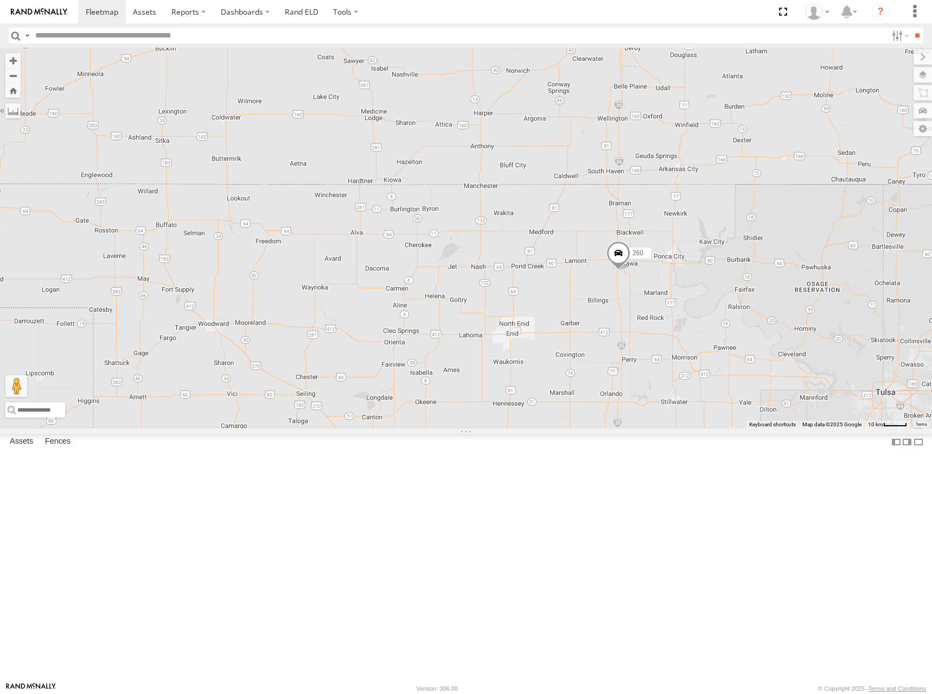
drag, startPoint x: 842, startPoint y: 259, endPoint x: 771, endPoint y: 266, distance: 72.0
click at [771, 266] on div "300 244 246 270 256 264 302 248 278 294 260 3" at bounding box center [466, 238] width 932 height 380
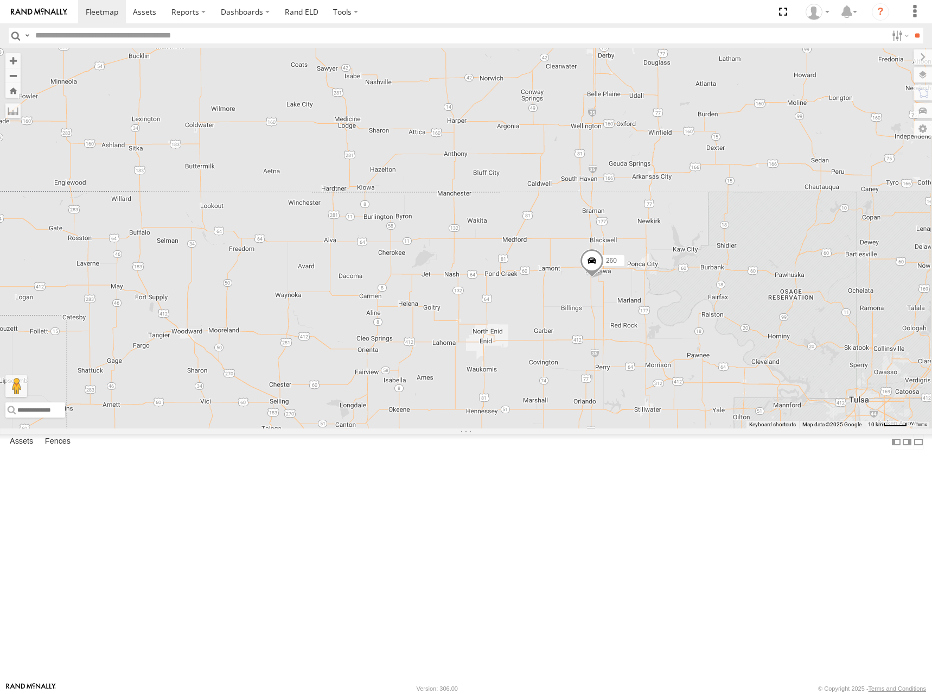
drag, startPoint x: 813, startPoint y: 201, endPoint x: 790, endPoint y: 208, distance: 23.2
click at [790, 208] on div "300 244 246 270 256 264 302 248 278 294 260 3" at bounding box center [466, 238] width 932 height 380
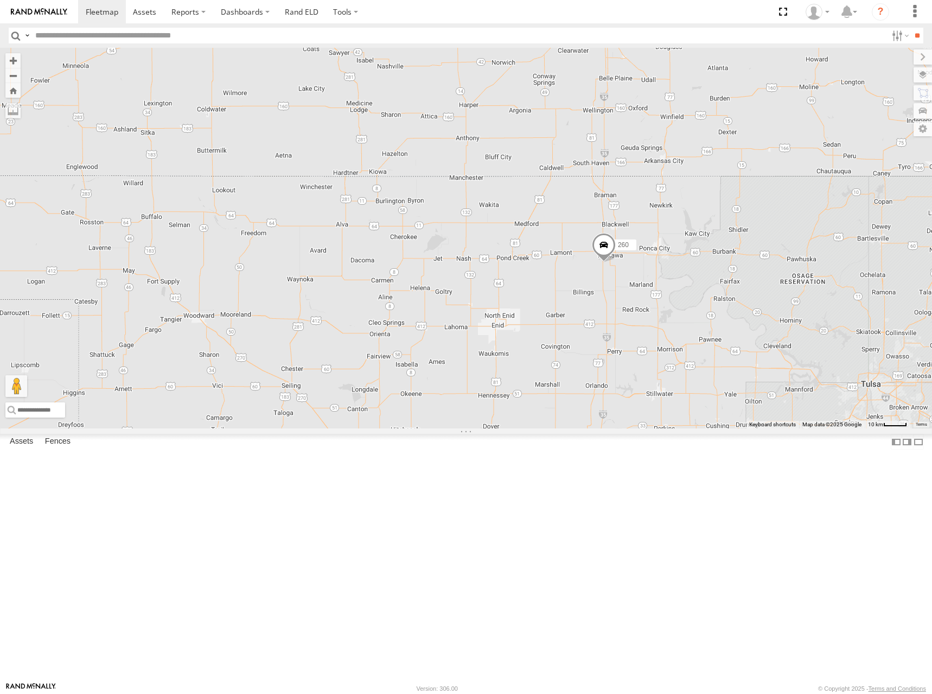
drag, startPoint x: 803, startPoint y: 308, endPoint x: 814, endPoint y: 295, distance: 16.6
click at [814, 295] on div "300 244 246 270 256 264 302 248 278 294 260 3" at bounding box center [466, 238] width 932 height 380
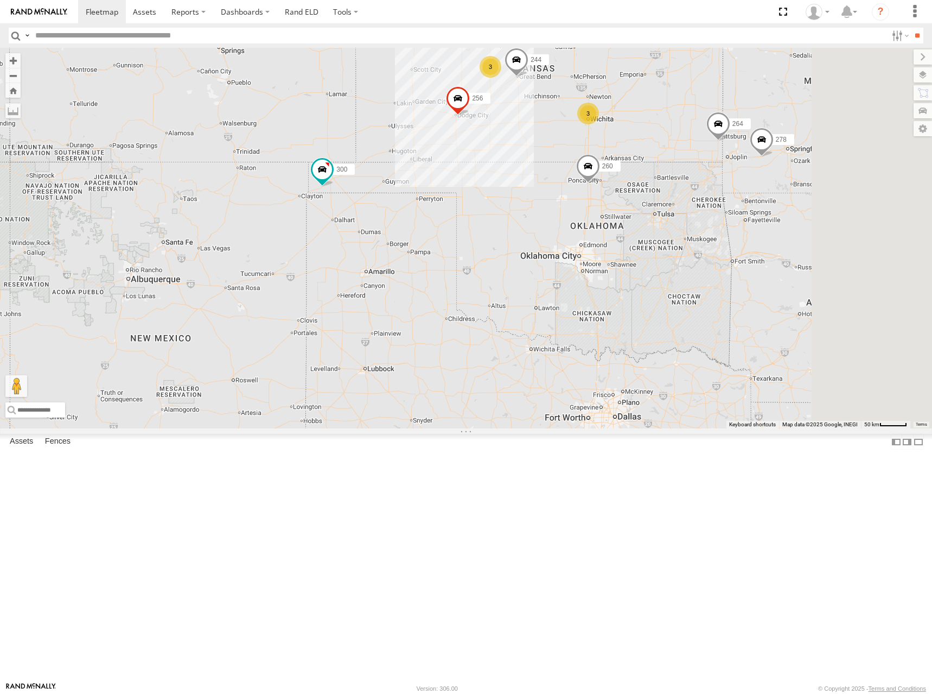
drag, startPoint x: 789, startPoint y: 110, endPoint x: 733, endPoint y: 170, distance: 81.8
click at [733, 170] on div "300 244 246 270 256 264 302 248 278 294 260 3 3" at bounding box center [466, 238] width 932 height 380
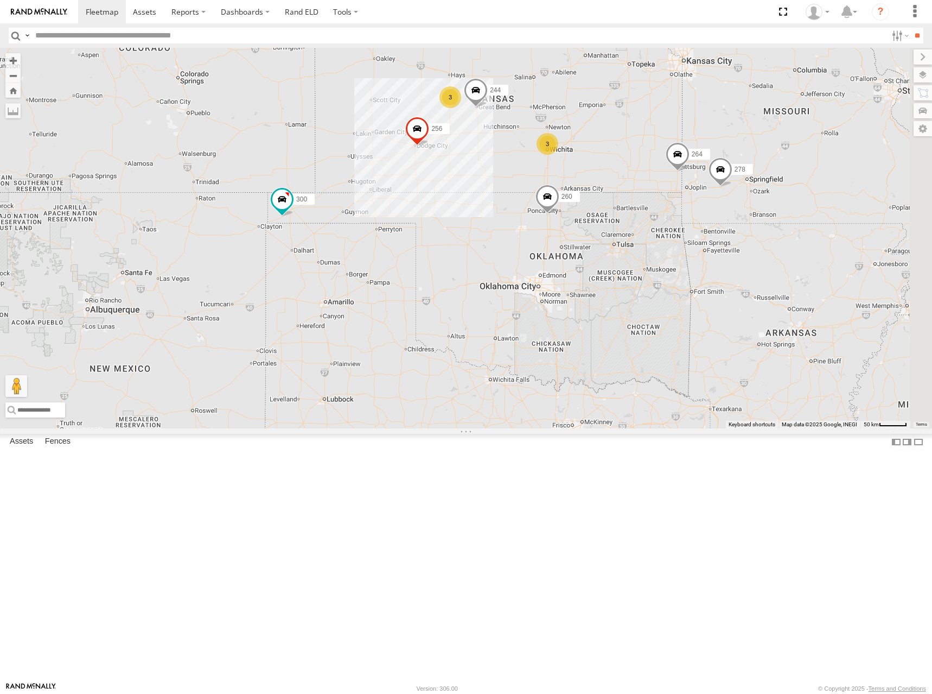
drag, startPoint x: 743, startPoint y: 108, endPoint x: 718, endPoint y: 129, distance: 32.4
click at [718, 129] on div "300 244 246 270 256 264 302 248 278 294 260 3 3" at bounding box center [466, 238] width 932 height 380
click at [739, 156] on div "300 244 246 270 256 264 302 248 278 294 260 3 3" at bounding box center [466, 238] width 932 height 380
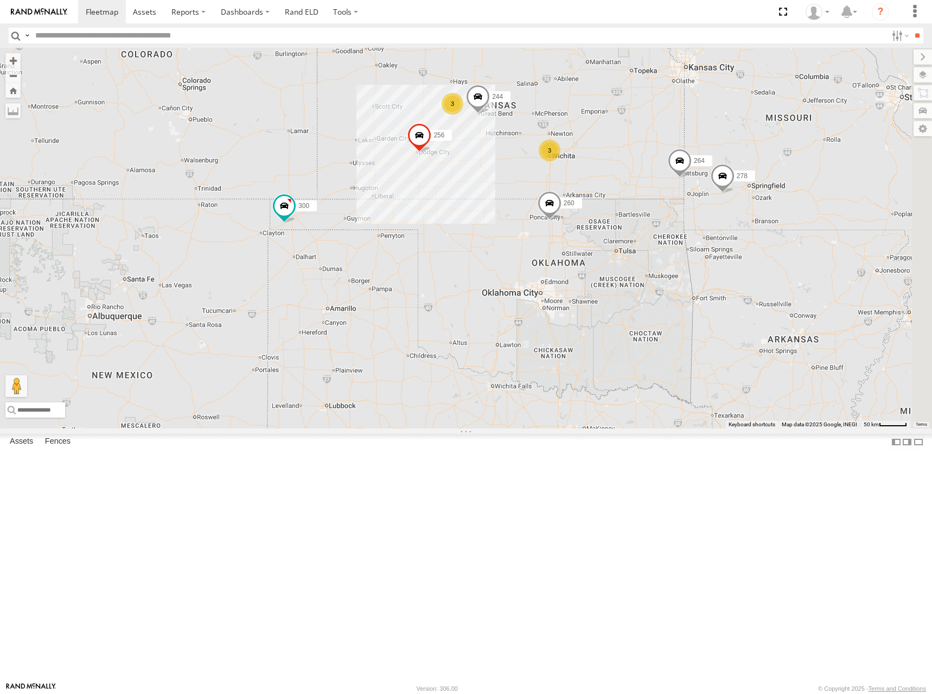
drag, startPoint x: 725, startPoint y: 137, endPoint x: 725, endPoint y: 149, distance: 12.5
click at [725, 149] on div "300 244 246 270 256 264 302 248 278 294 260 3 3" at bounding box center [466, 238] width 932 height 380
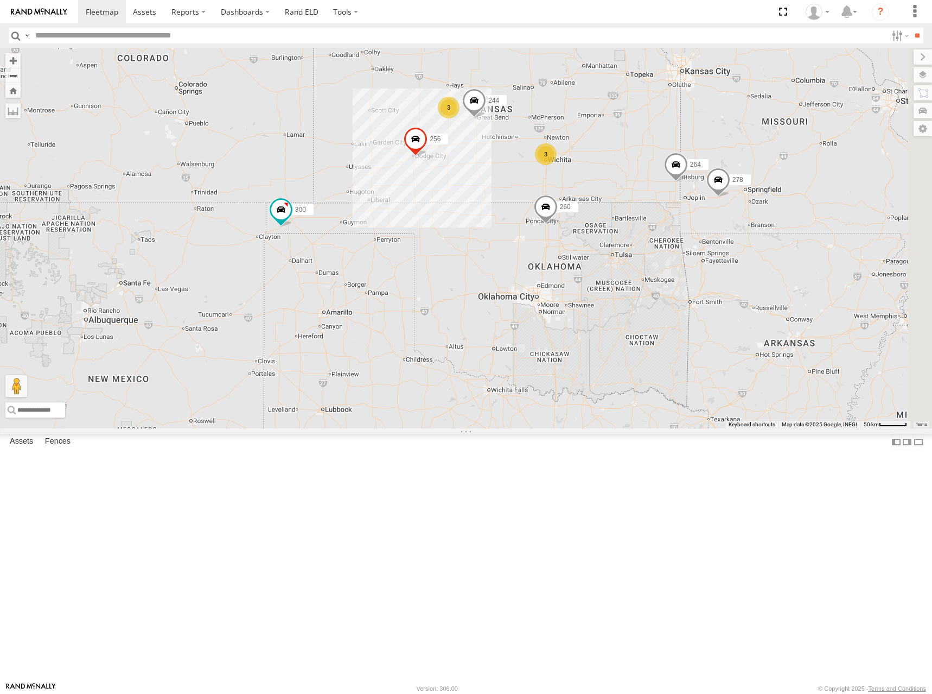
click at [766, 143] on div "300 244 246 270 256 264 302 248 278 294 260 3 3" at bounding box center [466, 238] width 932 height 380
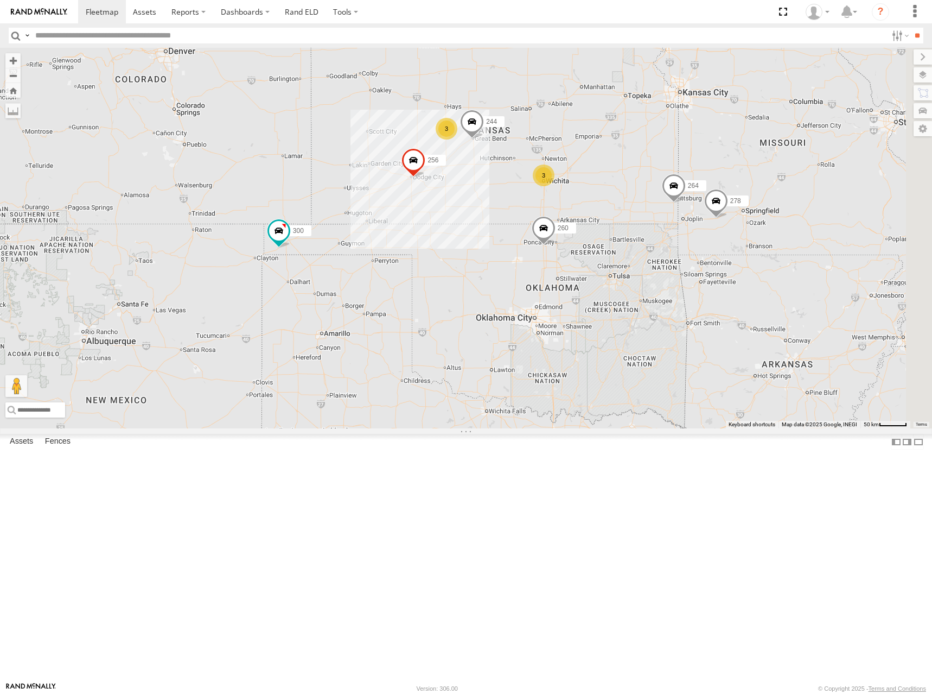
drag, startPoint x: 758, startPoint y: 175, endPoint x: 759, endPoint y: 194, distance: 19.0
click at [759, 194] on div "300 244 246 270 256 264 302 248 278 294 260 3 3" at bounding box center [466, 238] width 932 height 380
drag, startPoint x: 699, startPoint y: 185, endPoint x: 693, endPoint y: 186, distance: 6.6
click at [693, 186] on div "300 244 246 270 256 264 302 248 278 294 260 3 3" at bounding box center [466, 238] width 932 height 380
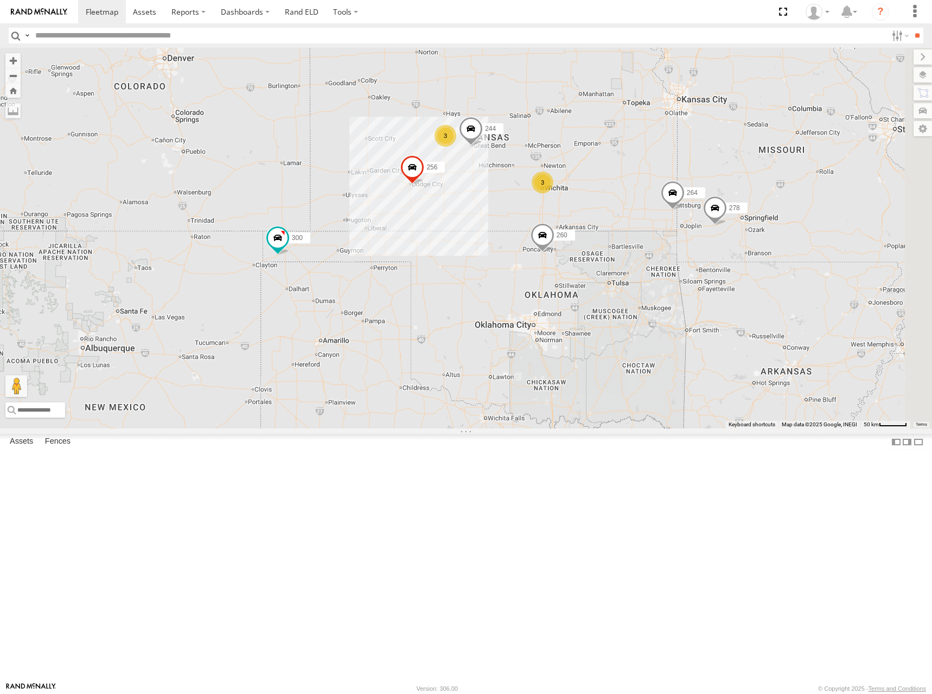
drag, startPoint x: 727, startPoint y: 176, endPoint x: 737, endPoint y: 182, distance: 11.7
click at [737, 182] on div "300 244 246 270 256 264 302 248 278 294 260 3 3" at bounding box center [466, 238] width 932 height 380
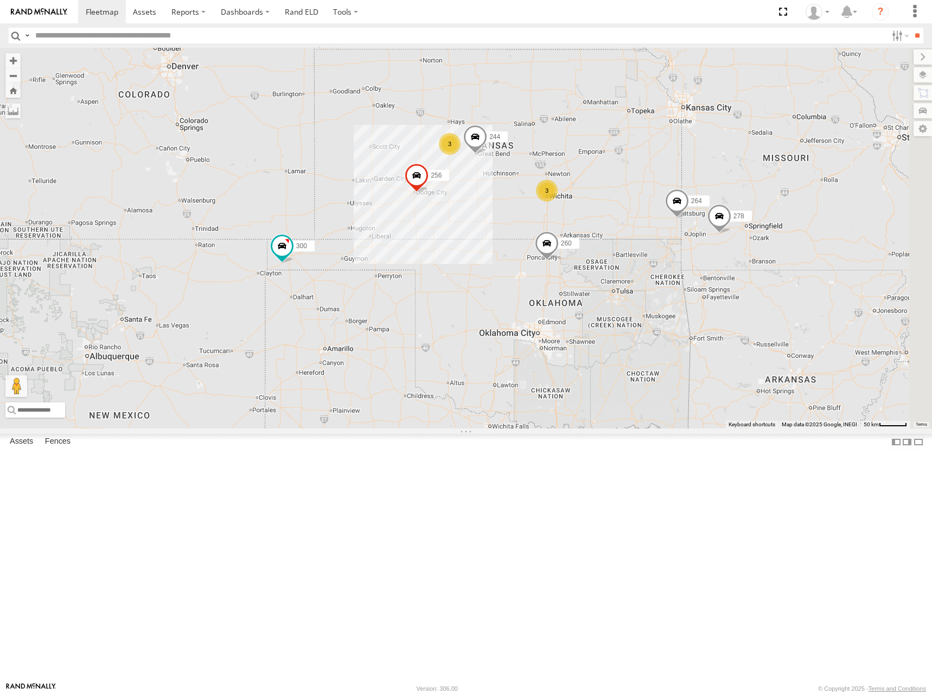
drag, startPoint x: 750, startPoint y: 184, endPoint x: 753, endPoint y: 193, distance: 9.3
click at [753, 193] on div "300 244 246 270 256 264 302 248 278 294 260 3 3" at bounding box center [466, 238] width 932 height 380
click at [725, 202] on div "300 244 246 270 256 264 302 248 278 294 260 3 3" at bounding box center [466, 238] width 932 height 380
drag, startPoint x: 742, startPoint y: 203, endPoint x: 742, endPoint y: 210, distance: 6.5
click at [742, 210] on div "300 244 246 270 256 264 302 248 278 294 260 3 3" at bounding box center [466, 238] width 932 height 380
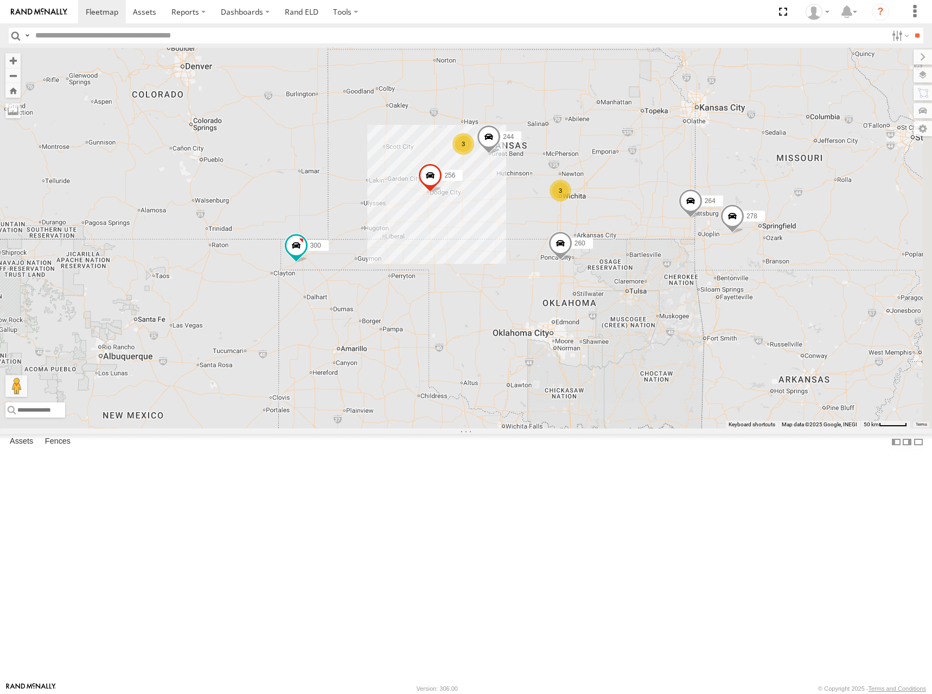
drag, startPoint x: 722, startPoint y: 212, endPoint x: 739, endPoint y: 202, distance: 18.7
click at [740, 205] on div "300 244 246 270 256 264 302 248 278 294 260 3 3" at bounding box center [466, 238] width 932 height 380
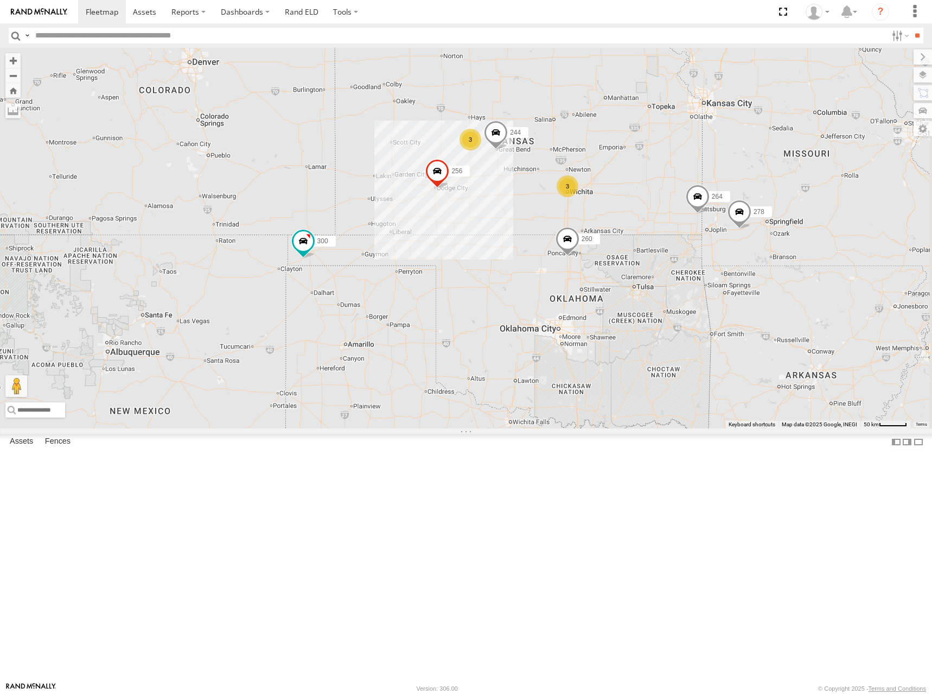
click at [747, 199] on div "300 244 246 270 256 264 302 248 278 294 260 3 3" at bounding box center [466, 238] width 932 height 380
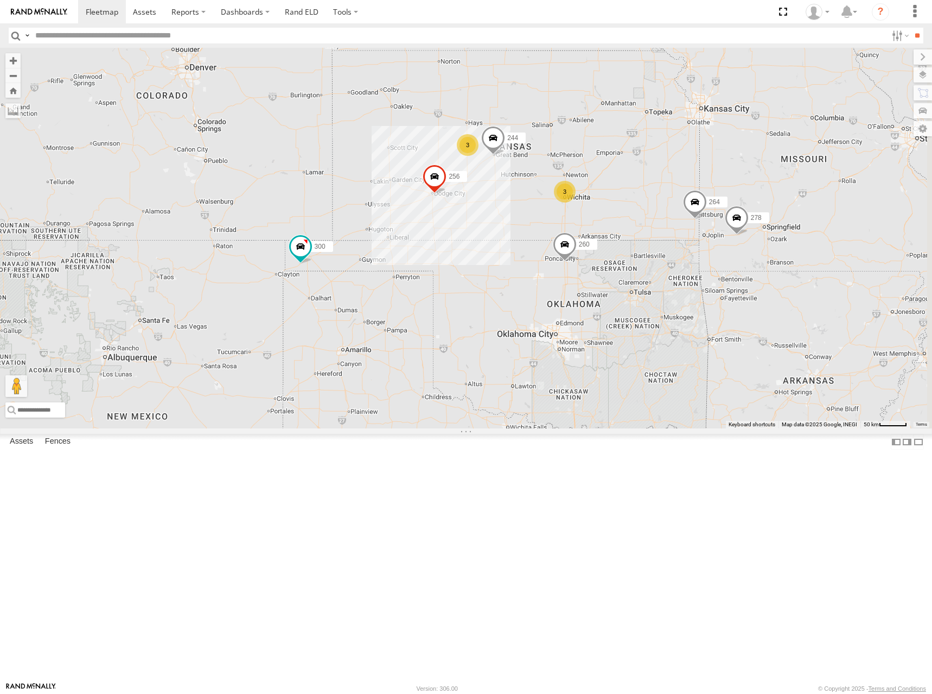
drag, startPoint x: 774, startPoint y: 191, endPoint x: 769, endPoint y: 196, distance: 7.7
click at [769, 196] on div "300 244 246 270 256 264 302 248 278 294 260 3 3" at bounding box center [466, 238] width 932 height 380
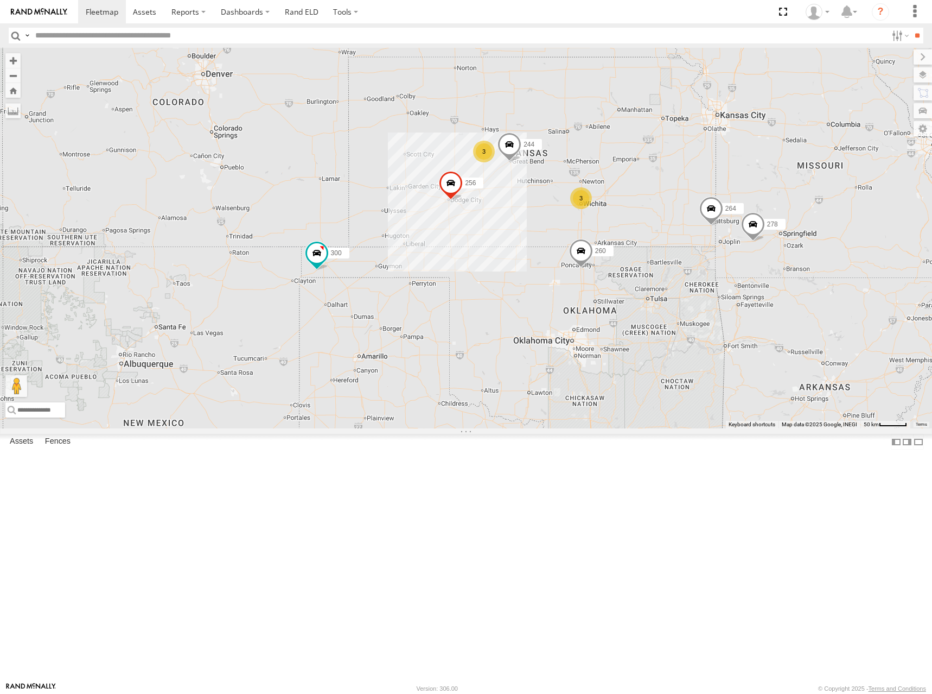
drag, startPoint x: 770, startPoint y: 195, endPoint x: 773, endPoint y: 200, distance: 6.1
click at [773, 200] on div "300 244 246 270 256 264 302 248 278 294 260 3 3" at bounding box center [466, 238] width 932 height 380
click at [745, 219] on div "300 244 246 270 256 264 302 248 278 294 260 3 3" at bounding box center [466, 238] width 932 height 380
click at [290, 10] on link "Rand ELD" at bounding box center [301, 11] width 49 height 23
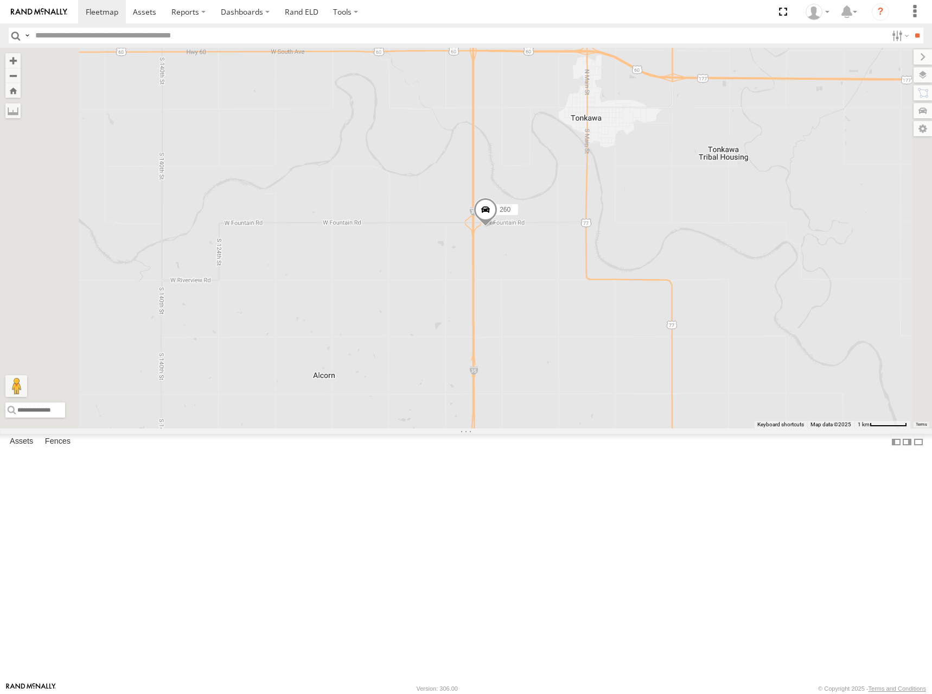
click at [498, 227] on span at bounding box center [486, 212] width 24 height 29
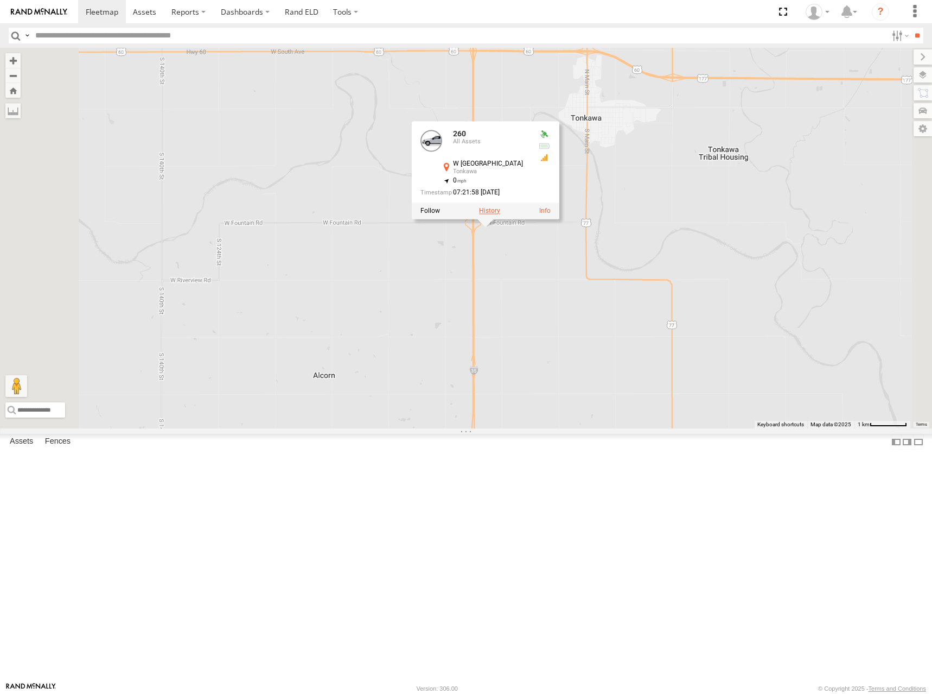
click at [500, 214] on label at bounding box center [489, 211] width 21 height 8
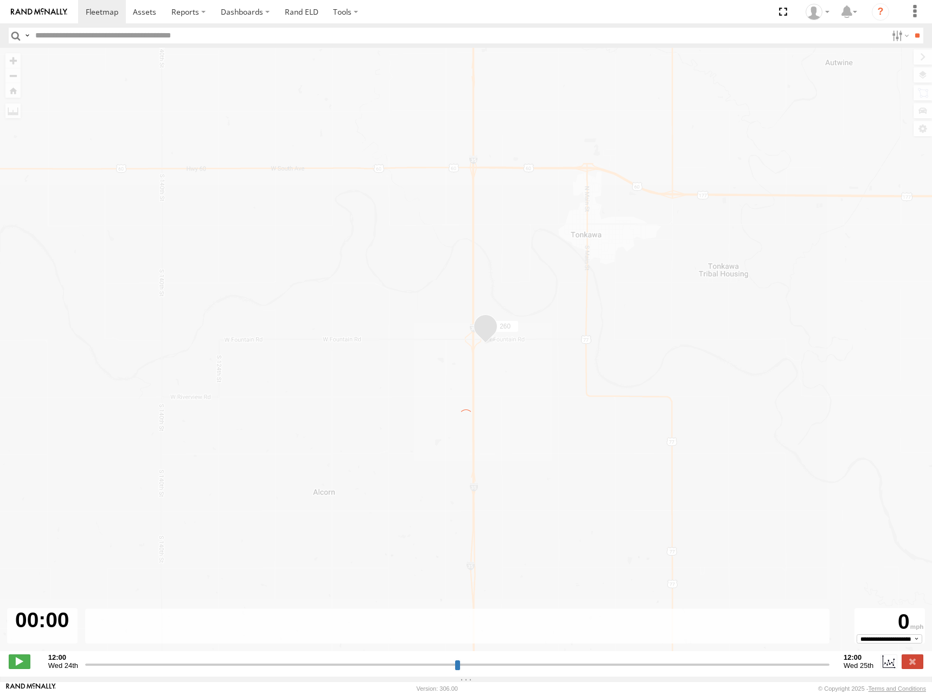
type input "**********"
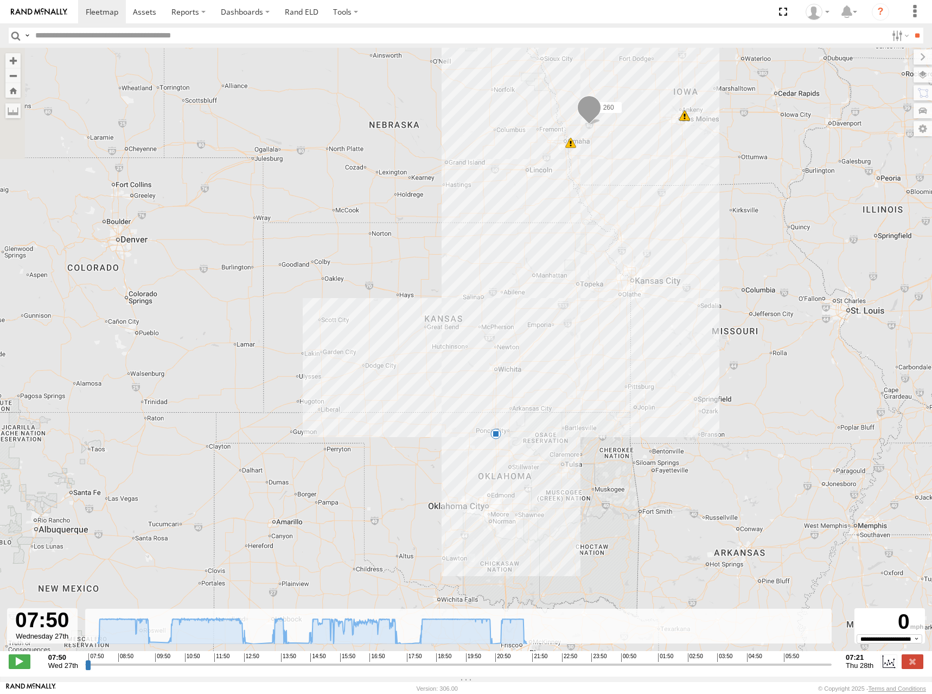
drag, startPoint x: 421, startPoint y: 475, endPoint x: 557, endPoint y: 388, distance: 161.4
click at [557, 388] on div "260 09:40 Wed 09:40 Wed 14:52 Wed 21:56 Wed" at bounding box center [466, 355] width 932 height 614
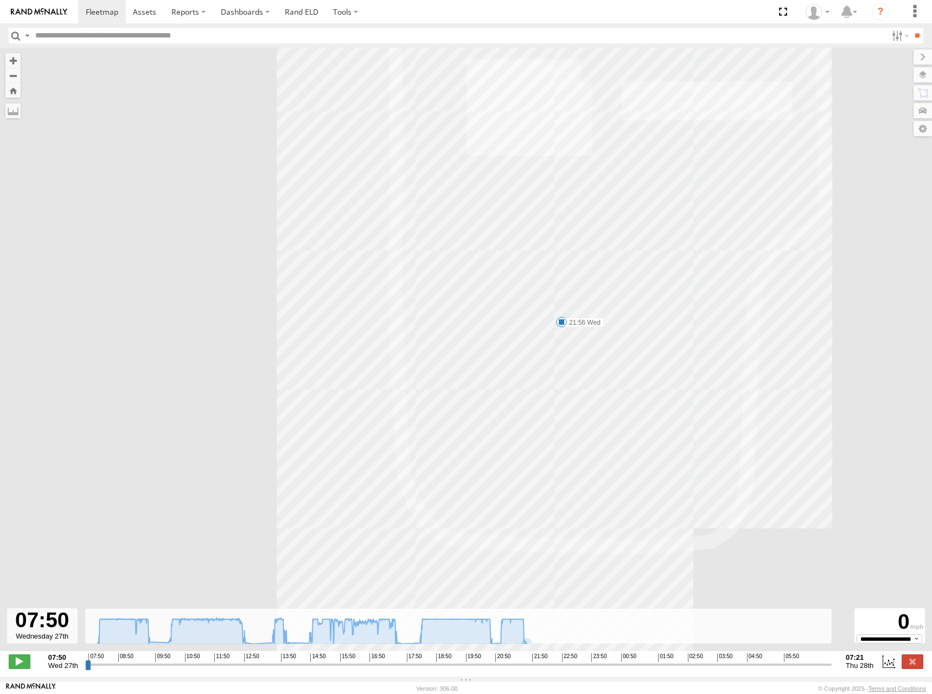
drag, startPoint x: 673, startPoint y: 166, endPoint x: 785, endPoint y: 192, distance: 115.5
click at [785, 192] on div "260 09:40 Wed 09:40 Wed 14:52 Wed 21:56 Wed" at bounding box center [466, 355] width 932 height 614
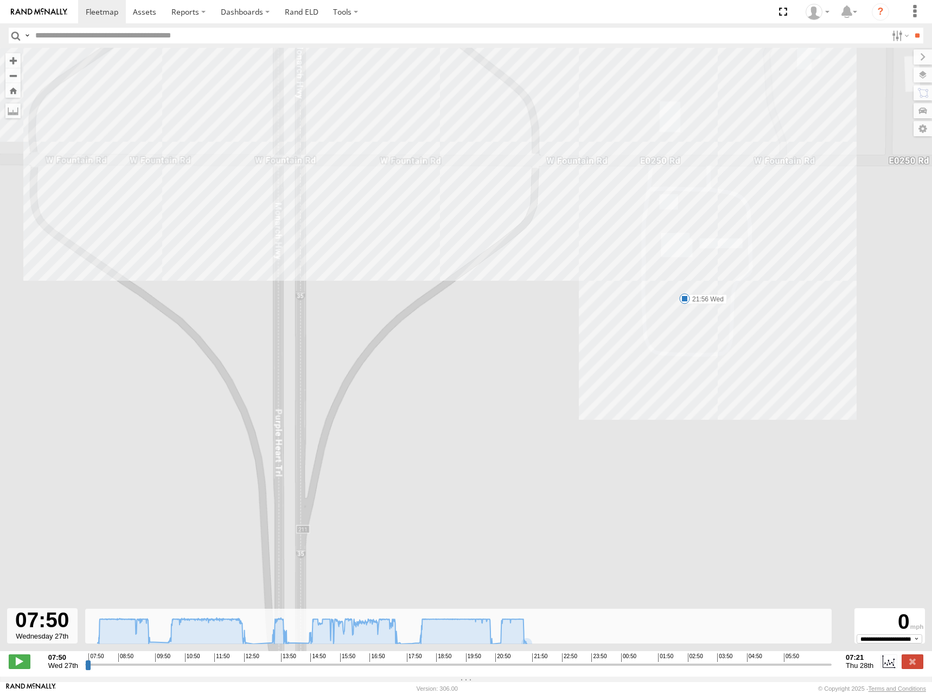
drag, startPoint x: 700, startPoint y: 131, endPoint x: 677, endPoint y: 211, distance: 83.5
click at [677, 211] on div "260 09:40 Wed 09:40 Wed 14:52 Wed 21:56 Wed" at bounding box center [466, 355] width 932 height 614
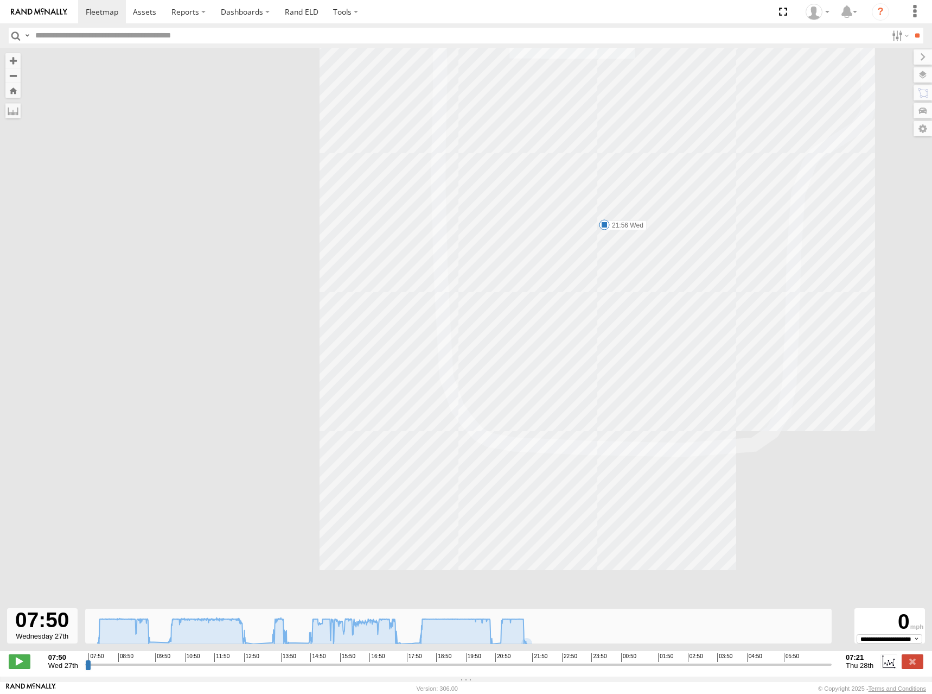
drag, startPoint x: 705, startPoint y: 226, endPoint x: 711, endPoint y: 241, distance: 16.3
click at [703, 242] on div "260 09:40 Wed 09:40 Wed 14:52 Wed 21:56 Wed" at bounding box center [466, 355] width 932 height 614
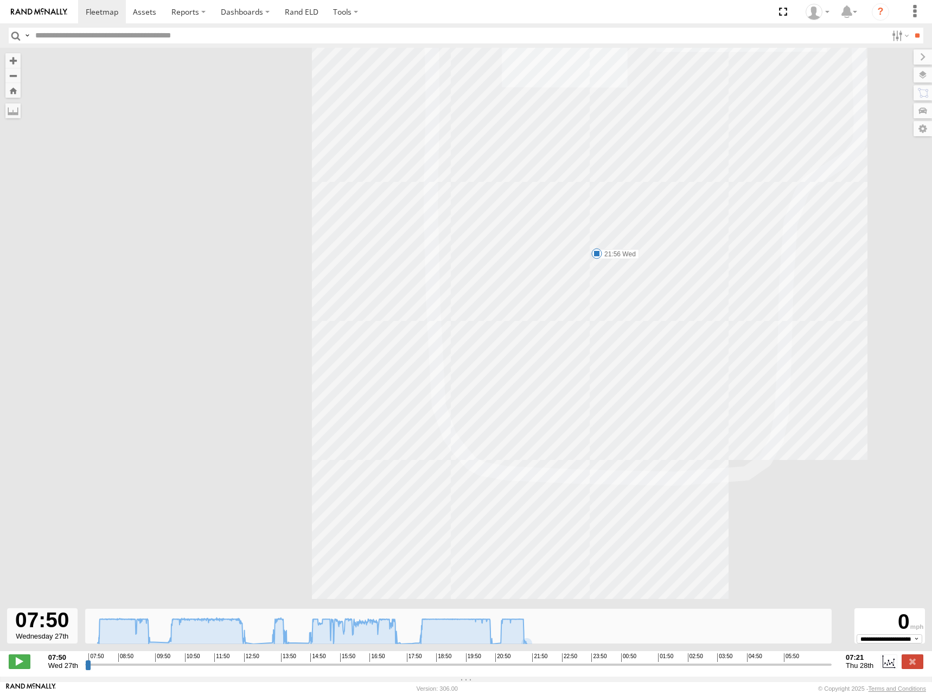
drag, startPoint x: 681, startPoint y: 95, endPoint x: 672, endPoint y: 125, distance: 31.8
click at [672, 125] on div "260 09:40 Wed 09:40 Wed 14:52 Wed 21:56 Wed" at bounding box center [466, 355] width 932 height 614
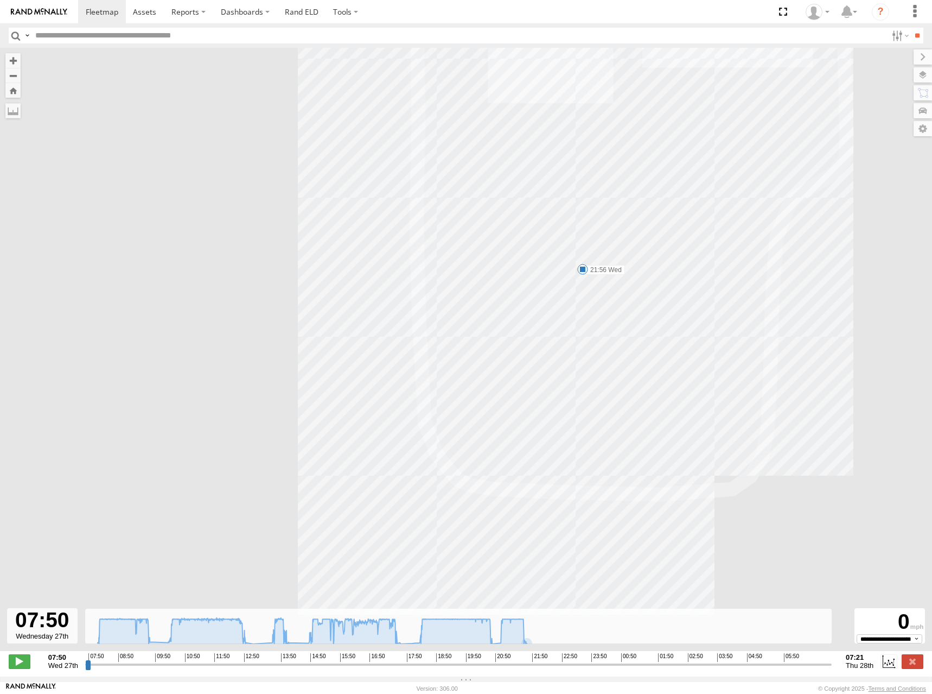
drag, startPoint x: 750, startPoint y: 114, endPoint x: 735, endPoint y: 129, distance: 20.7
click at [735, 129] on div "260 09:40 Wed 09:40 Wed 14:52 Wed 21:56 Wed" at bounding box center [466, 355] width 932 height 614
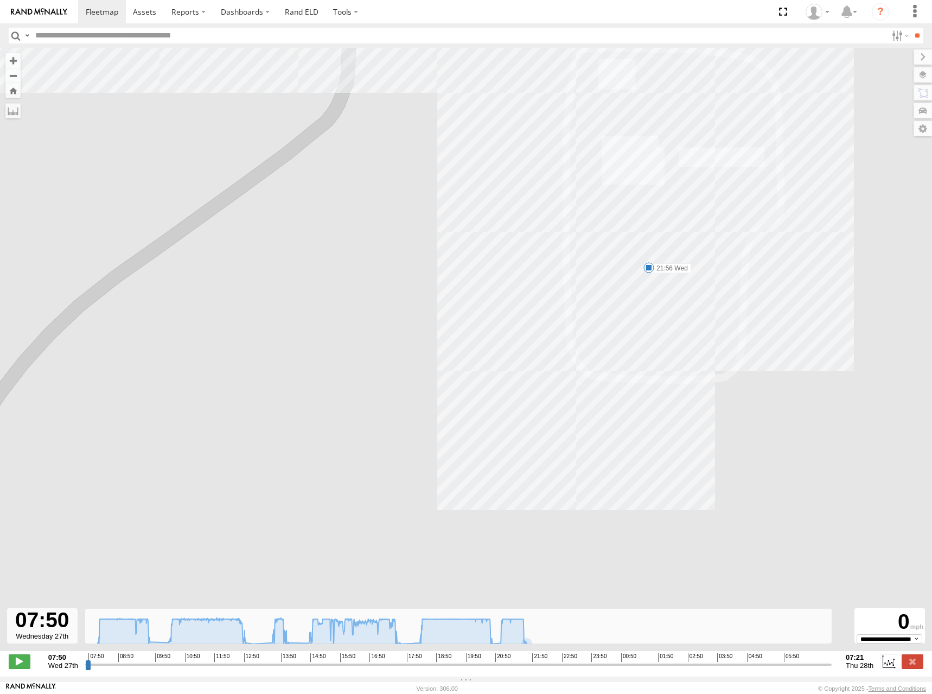
drag, startPoint x: 789, startPoint y: 143, endPoint x: 767, endPoint y: 188, distance: 50.7
click at [767, 188] on div "260 09:40 Wed 09:40 Wed 14:52 Wed 21:56 Wed" at bounding box center [466, 355] width 932 height 614
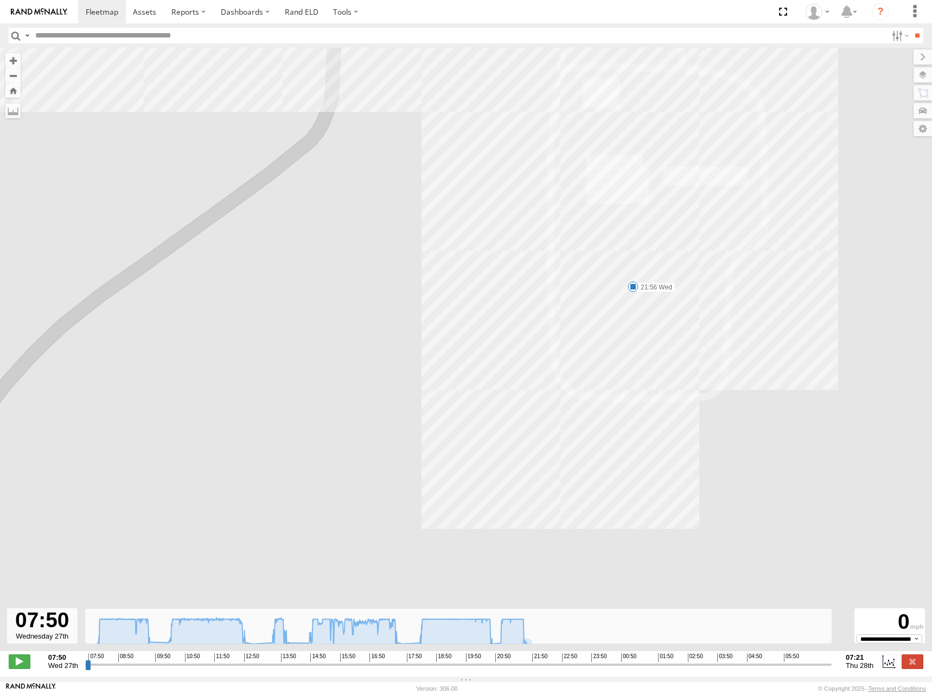
drag, startPoint x: 766, startPoint y: 176, endPoint x: 748, endPoint y: 197, distance: 27.4
click at [748, 197] on div "260 09:40 Wed 09:40 Wed 14:52 Wed 21:56 Wed" at bounding box center [466, 355] width 932 height 614
select select "**********"
drag, startPoint x: 777, startPoint y: 181, endPoint x: 770, endPoint y: 178, distance: 7.8
click at [770, 178] on div "260 09:40 Wed 09:40 Wed 14:52 Wed 21:56 Wed" at bounding box center [466, 355] width 932 height 614
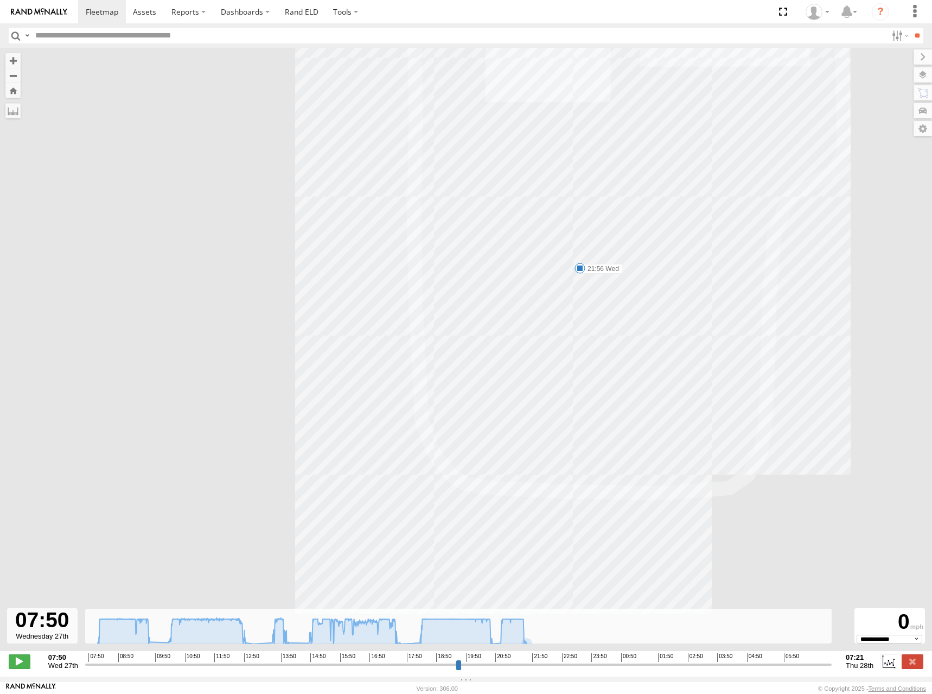
drag, startPoint x: 685, startPoint y: 291, endPoint x: 696, endPoint y: 292, distance: 11.4
click at [696, 292] on div "260 09:40 Wed 09:40 Wed 14:52 Wed 21:56 Wed" at bounding box center [466, 355] width 932 height 614
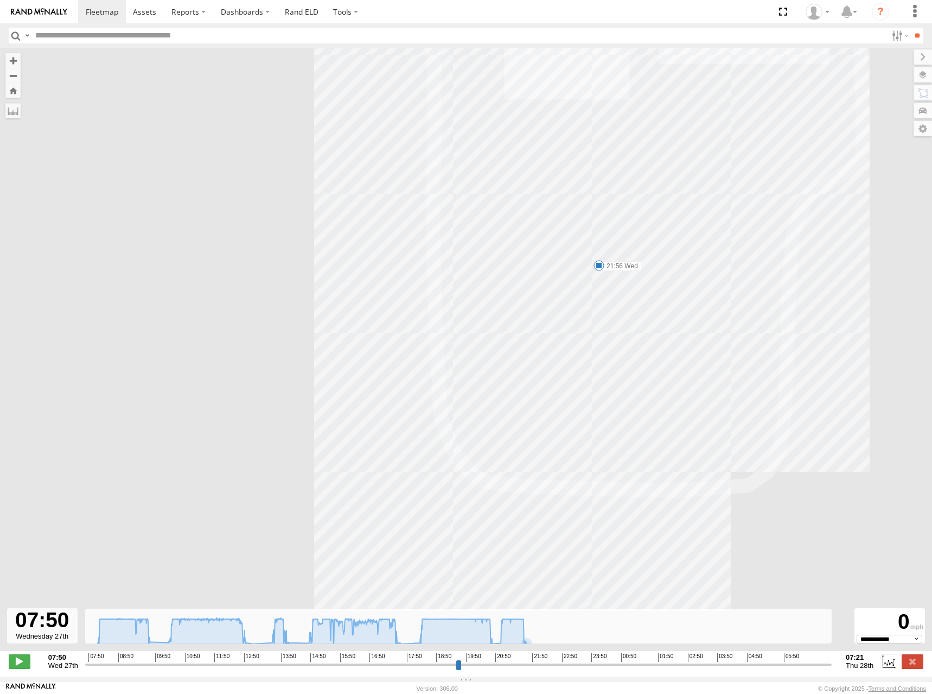
click at [654, 283] on div "260 09:40 Wed 09:40 Wed 14:52 Wed 21:56 Wed" at bounding box center [466, 355] width 932 height 614
click at [675, 276] on div "260 09:40 Wed 09:40 Wed 14:52 Wed 21:56 Wed" at bounding box center [466, 355] width 932 height 614
click at [104, 11] on span at bounding box center [102, 12] width 33 height 10
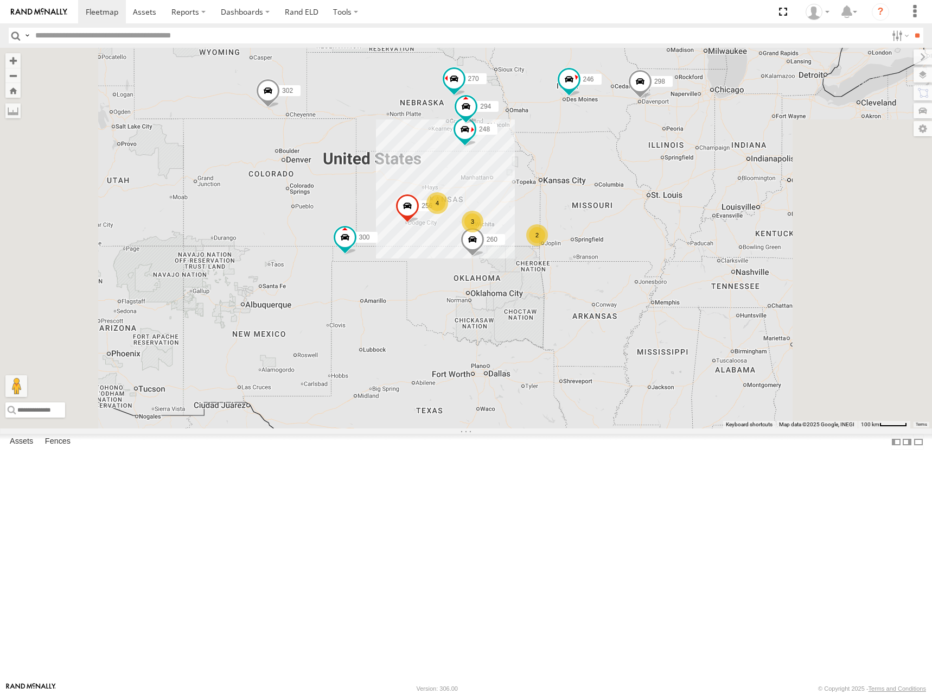
drag, startPoint x: 562, startPoint y: 271, endPoint x: 550, endPoint y: 207, distance: 65.8
click at [550, 207] on div "302 300 4 246 298 270 256 3 2 248 294 260" at bounding box center [466, 238] width 932 height 380
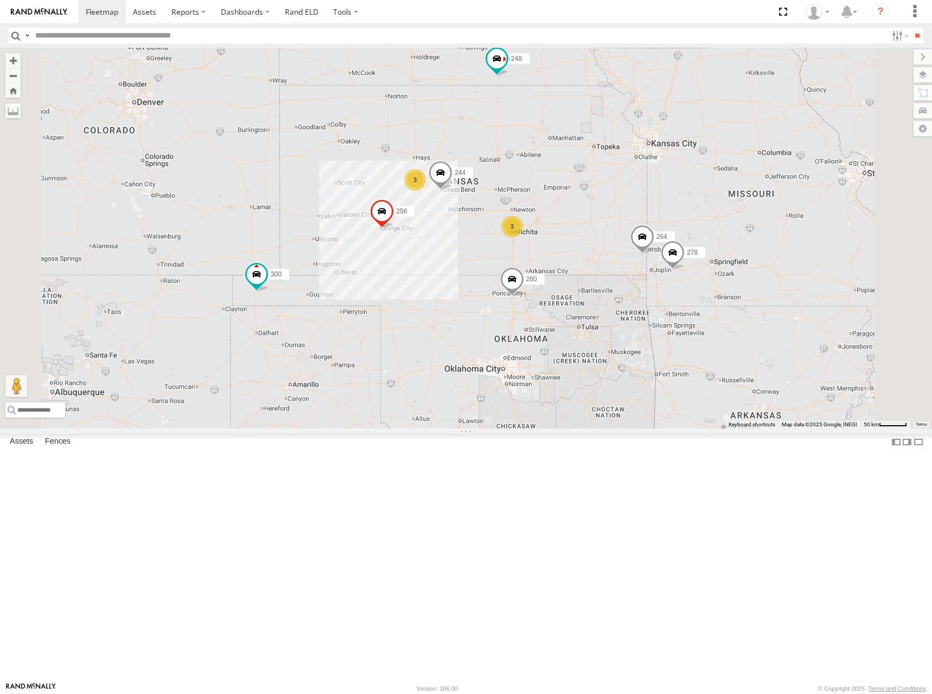
drag, startPoint x: 610, startPoint y: 291, endPoint x: 644, endPoint y: 282, distance: 35.9
click at [644, 282] on div "302 300 246 298 270 256 248 294 260 244 3 3 264 278" at bounding box center [466, 238] width 932 height 380
click at [510, 23] on span at bounding box center [500, 13] width 20 height 20
click at [515, 18] on label at bounding box center [503, 14] width 21 height 8
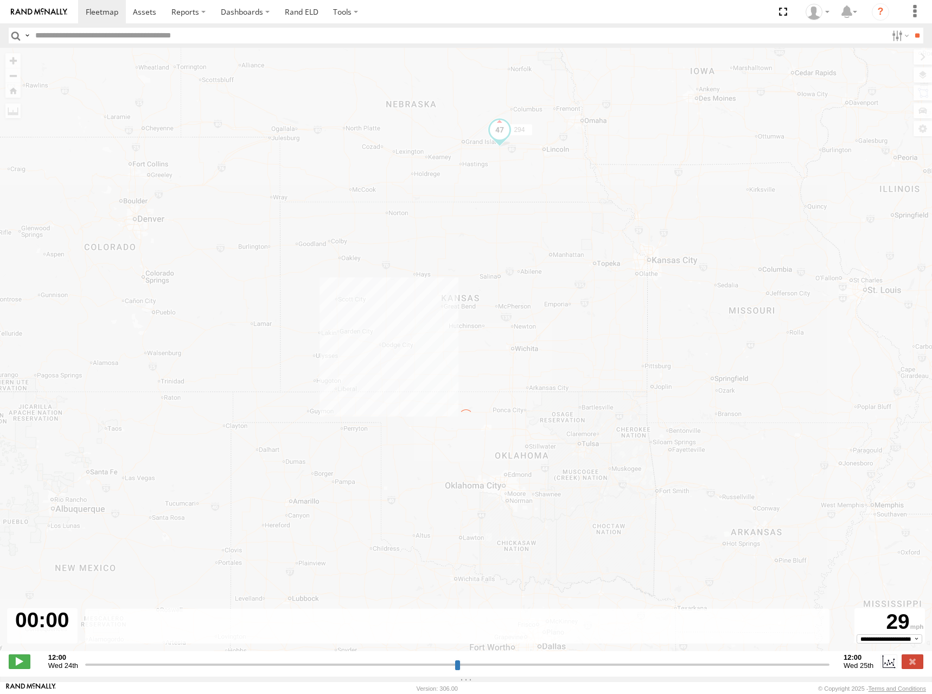
type input "**********"
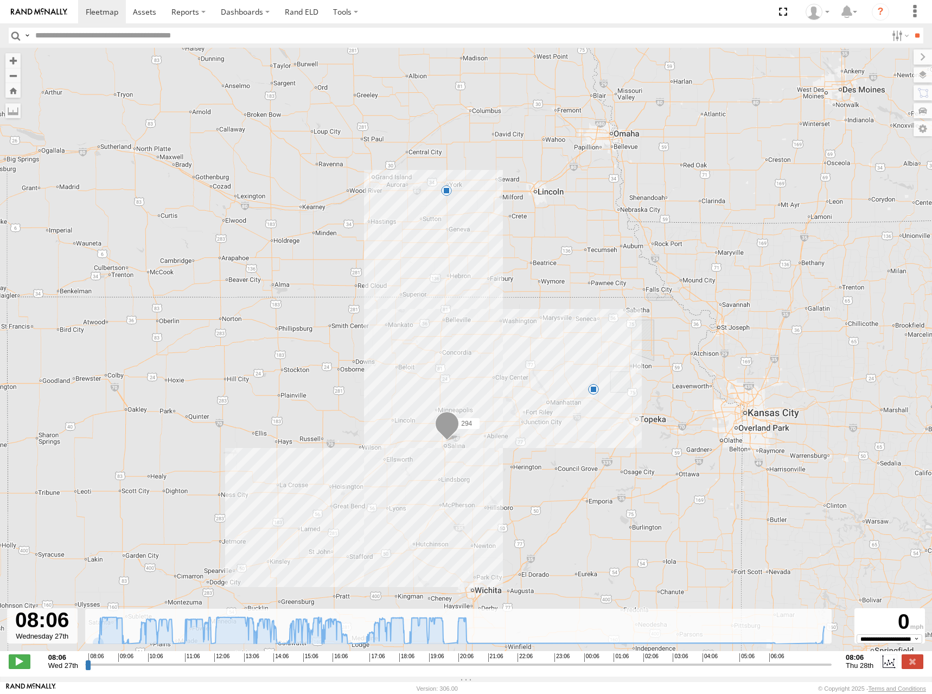
click at [41, 630] on div at bounding box center [42, 625] width 71 height 35
click at [39, 639] on div at bounding box center [42, 625] width 71 height 35
click at [66, 661] on strong "08:06" at bounding box center [63, 657] width 30 height 8
drag, startPoint x: 43, startPoint y: 681, endPoint x: 39, endPoint y: 687, distance: 7.0
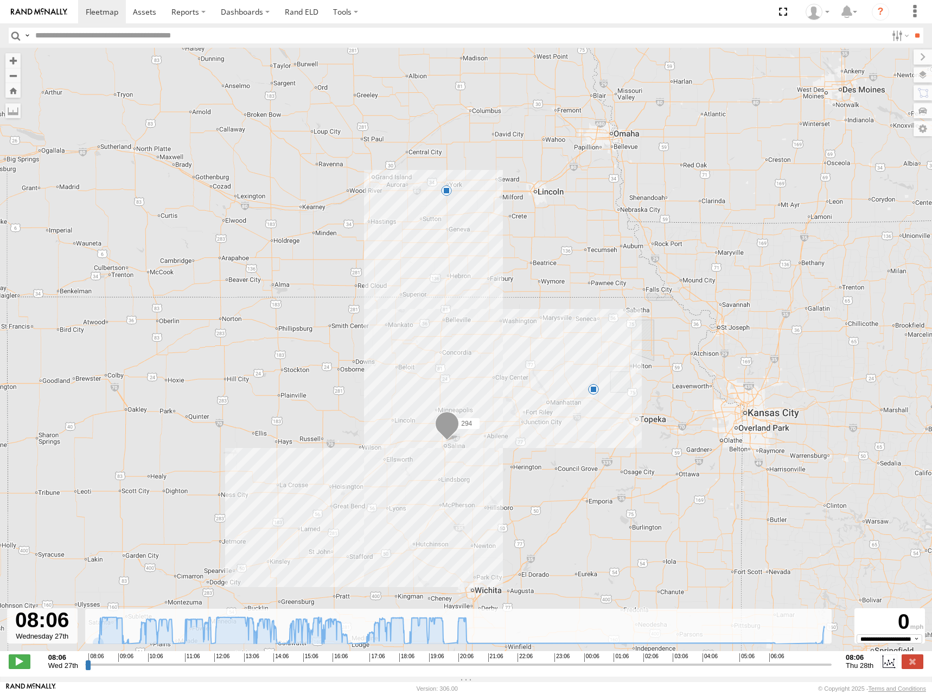
click at [42, 684] on body at bounding box center [466, 347] width 932 height 694
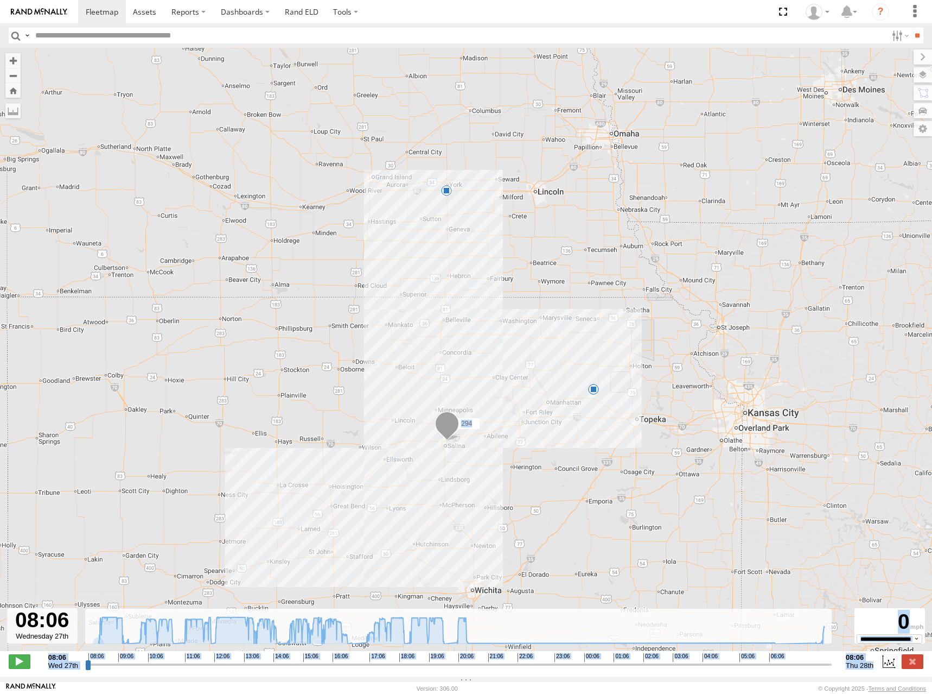
click at [39, 687] on link "[PERSON_NAME] [PERSON_NAME]" at bounding box center [31, 688] width 50 height 11
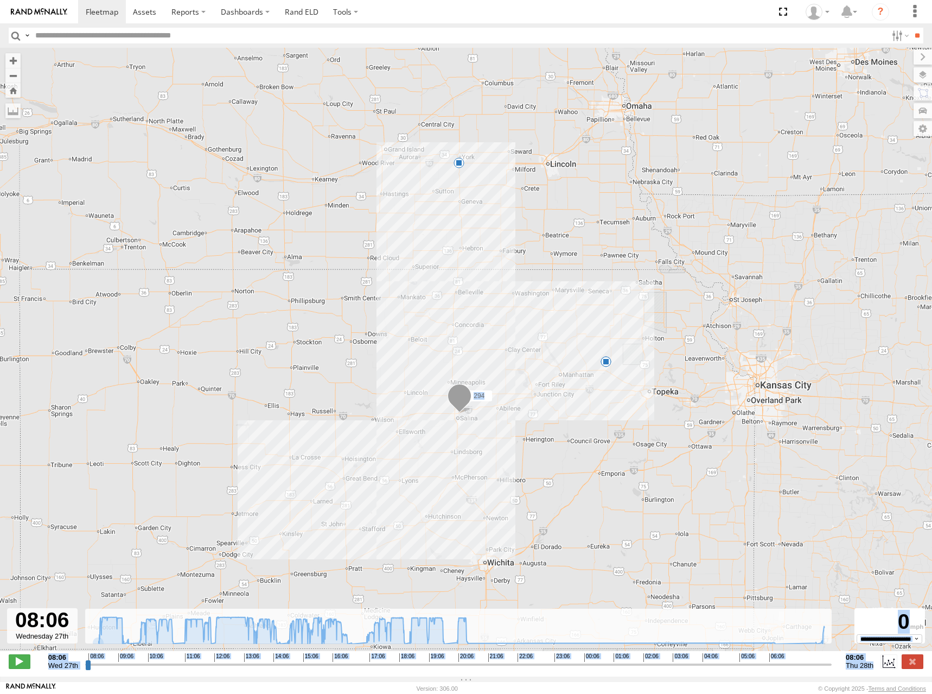
drag, startPoint x: 643, startPoint y: 282, endPoint x: 656, endPoint y: 253, distance: 31.9
click at [656, 253] on div "294 14:10 Wed 14:15 Wed 06:30 Thu" at bounding box center [466, 355] width 932 height 614
click at [98, 4] on link at bounding box center [102, 11] width 48 height 23
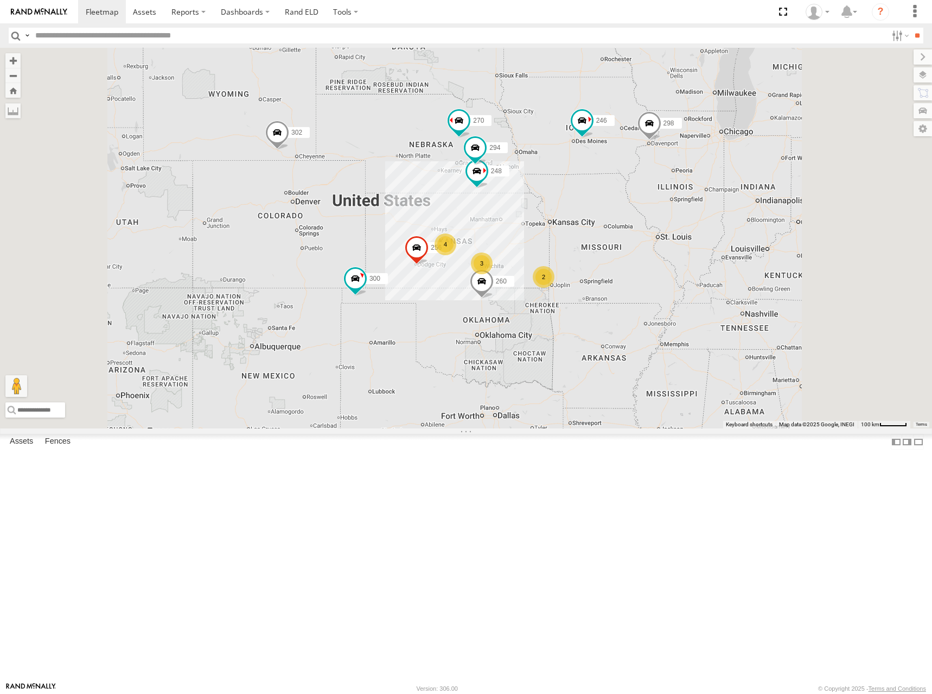
drag, startPoint x: 556, startPoint y: 304, endPoint x: 561, endPoint y: 276, distance: 28.6
click at [561, 276] on div "302 300 4 246 298 270 256 3 2 248 294 260" at bounding box center [466, 238] width 932 height 380
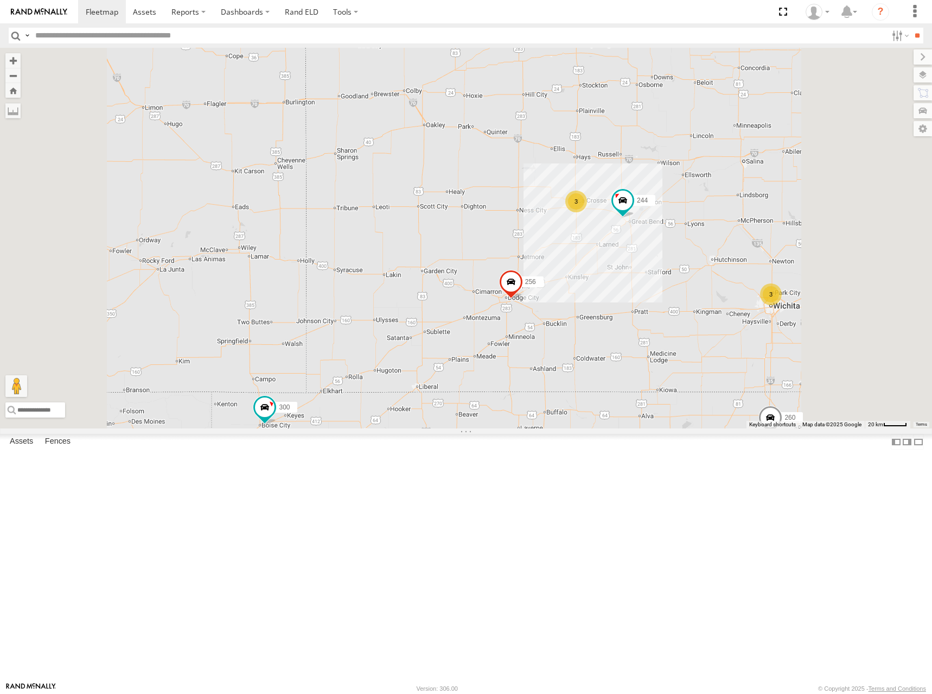
drag, startPoint x: 743, startPoint y: 250, endPoint x: 722, endPoint y: 252, distance: 21.3
click at [722, 252] on div "302 300 246 298 270 256 248 294 260 244 3 3" at bounding box center [466, 238] width 932 height 380
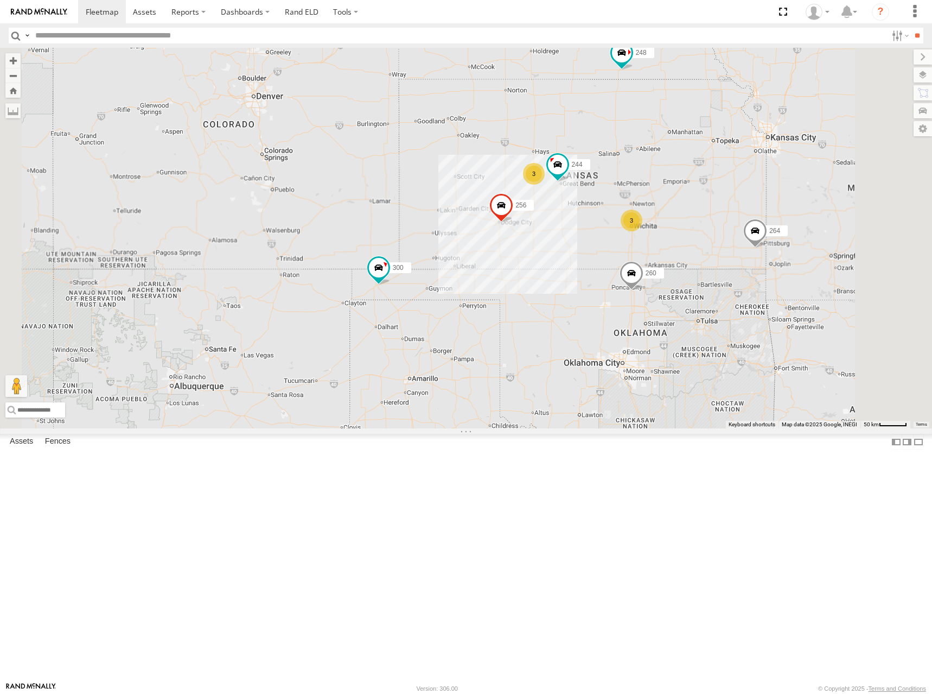
drag, startPoint x: 731, startPoint y: 219, endPoint x: 689, endPoint y: 228, distance: 42.7
click at [689, 228] on div "302 300 246 298 270 256 248 294 260 244 3 3 264" at bounding box center [466, 238] width 932 height 380
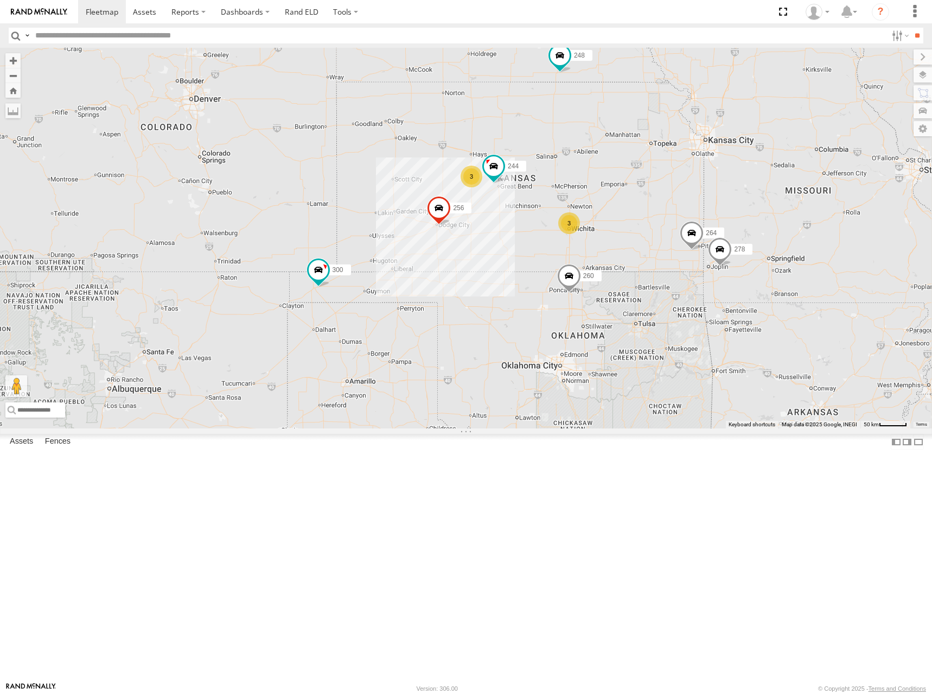
drag, startPoint x: 816, startPoint y: 221, endPoint x: 783, endPoint y: 223, distance: 32.6
click at [783, 223] on div "302 300 246 298 270 256 248 294 260 244 3 3 264 278" at bounding box center [466, 238] width 932 height 380
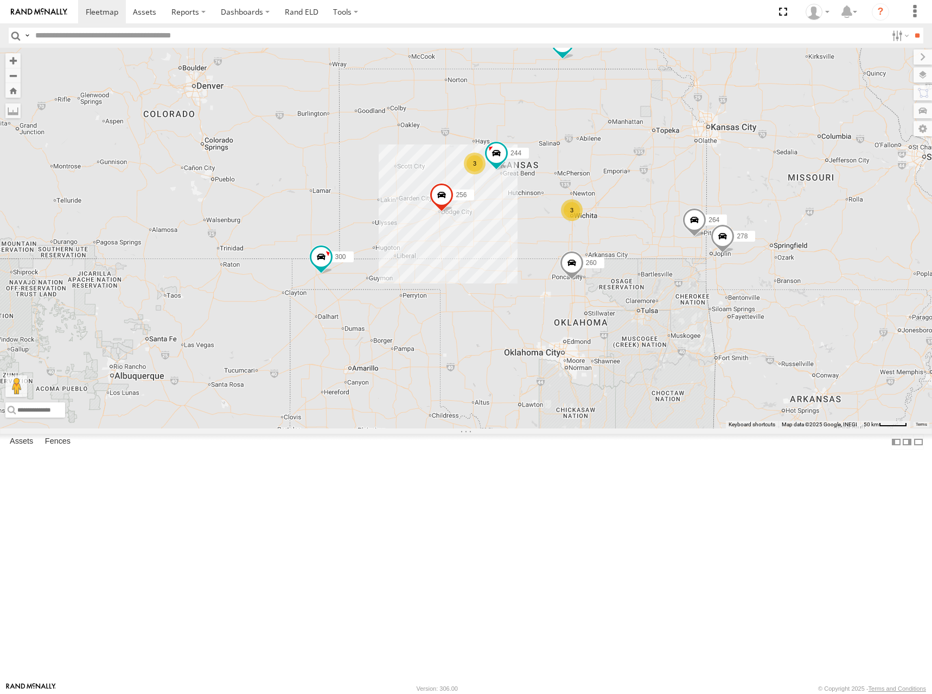
drag, startPoint x: 655, startPoint y: 240, endPoint x: 663, endPoint y: 223, distance: 19.2
click at [663, 223] on div "302 300 246 298 270 256 248 294 260 244 3 3 264 278" at bounding box center [466, 238] width 932 height 380
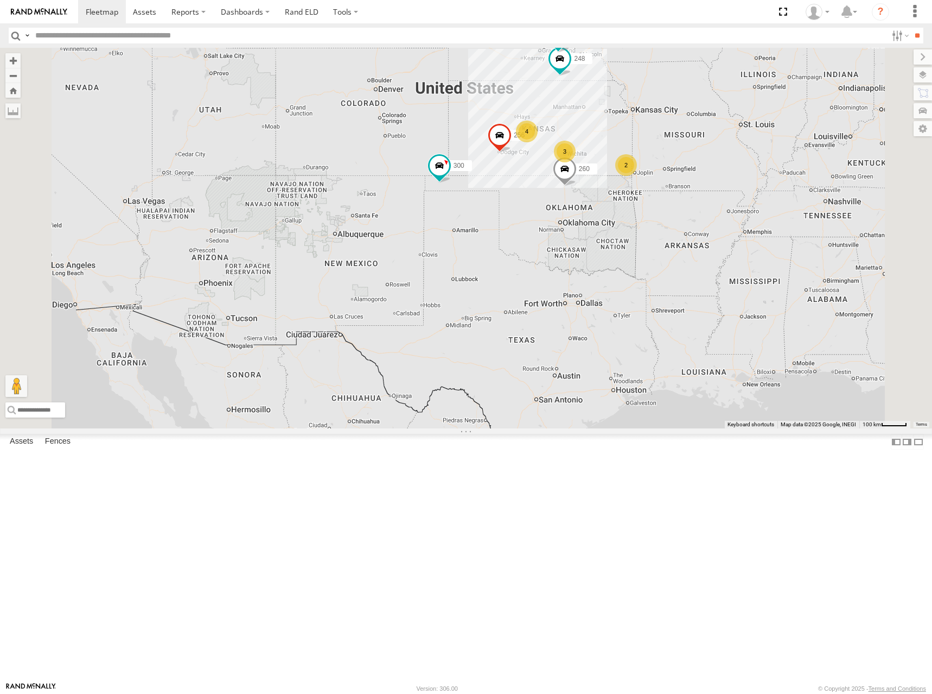
drag, startPoint x: 800, startPoint y: 188, endPoint x: 718, endPoint y: 206, distance: 83.2
click at [718, 206] on div "302 300 246 298 270 256 248 294 260 4 3 2" at bounding box center [466, 238] width 932 height 380
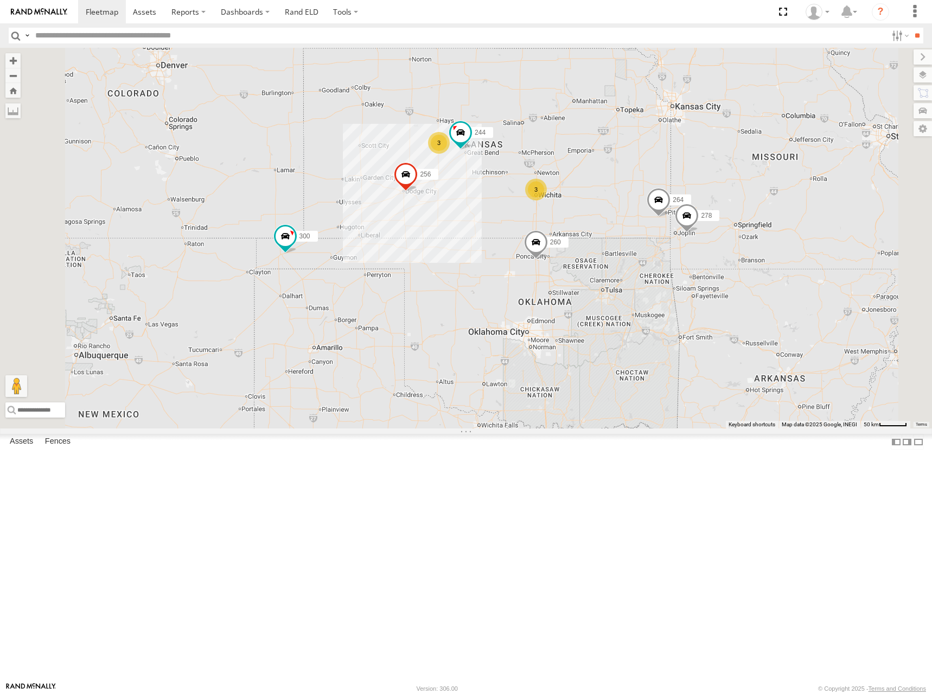
click at [694, 232] on div "302 300 246 298 270 256 248 294 260 244 3 3 264 278" at bounding box center [466, 238] width 932 height 380
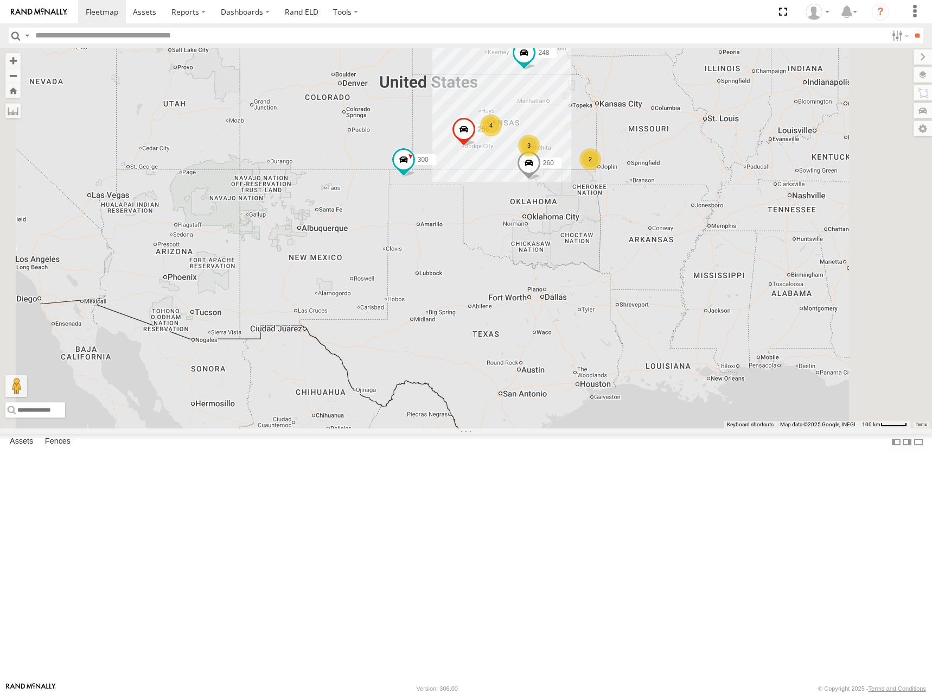
drag, startPoint x: 602, startPoint y: 164, endPoint x: 582, endPoint y: 158, distance: 21.1
click at [582, 158] on div "302 300 246 298 270 256 248 294 260 4 3 2" at bounding box center [466, 238] width 932 height 380
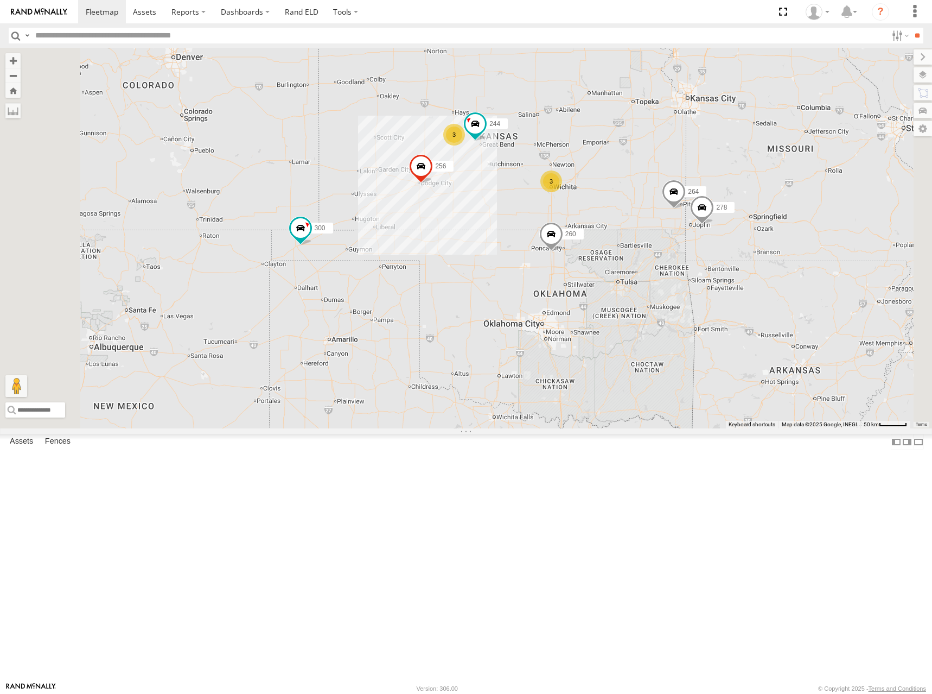
drag, startPoint x: 652, startPoint y: 217, endPoint x: 671, endPoint y: 215, distance: 19.0
click at [671, 215] on div "302 300 246 298 270 256 248 294 260 244 3 3 264 278" at bounding box center [466, 238] width 932 height 380
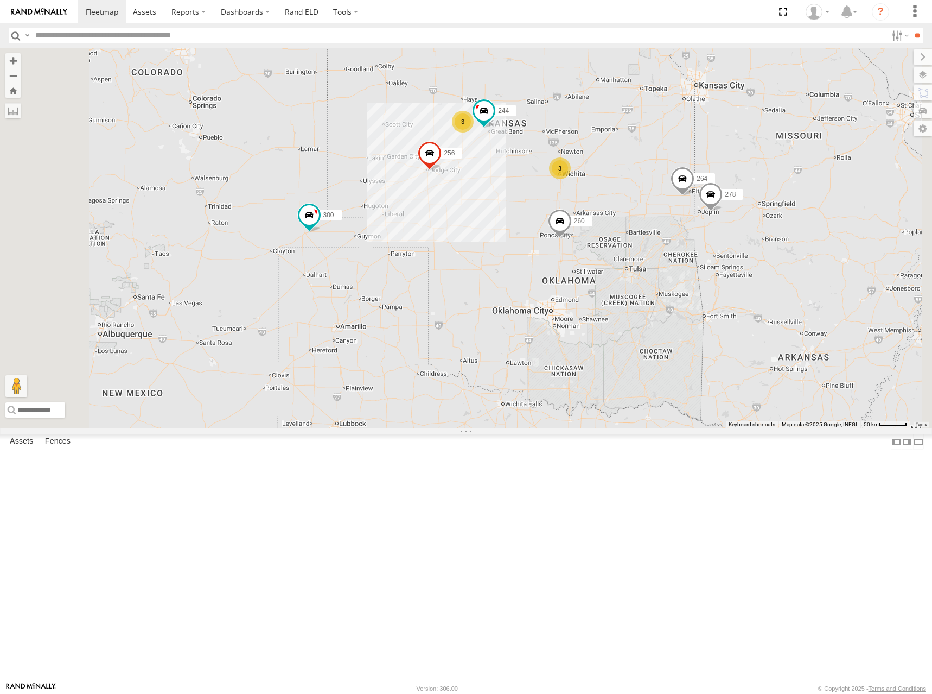
drag, startPoint x: 718, startPoint y: 204, endPoint x: 727, endPoint y: 191, distance: 16.7
click at [727, 191] on div "302 300 246 298 270 256 248 294 260 244 3 3 264 278" at bounding box center [466, 238] width 932 height 380
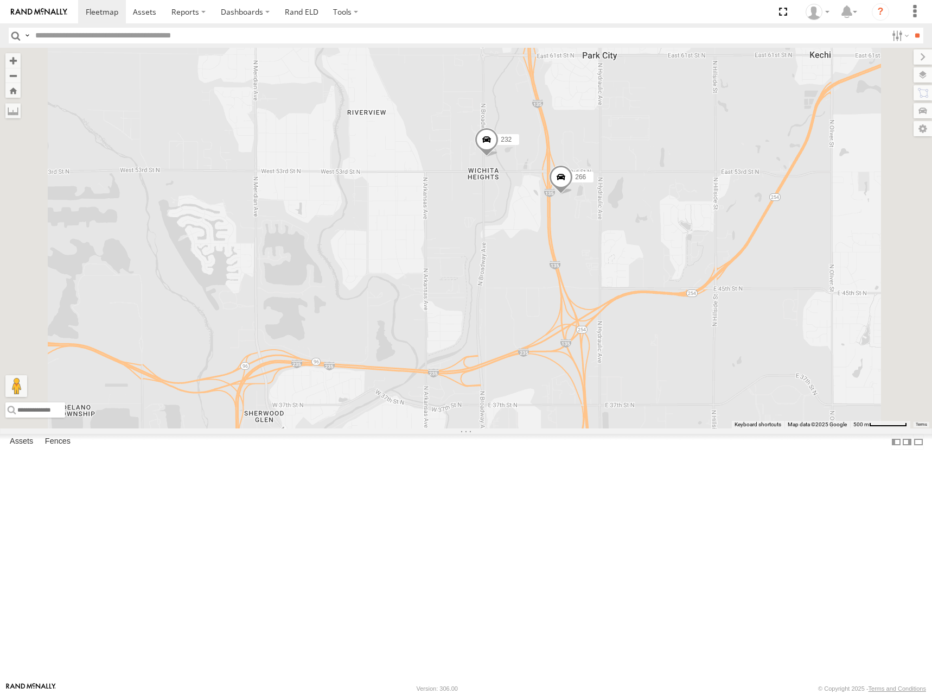
drag, startPoint x: 722, startPoint y: 269, endPoint x: 731, endPoint y: 261, distance: 11.9
click at [731, 261] on div "302 300 246 298 270 256 248 294 260 244 264 278 296 232 266" at bounding box center [466, 238] width 932 height 380
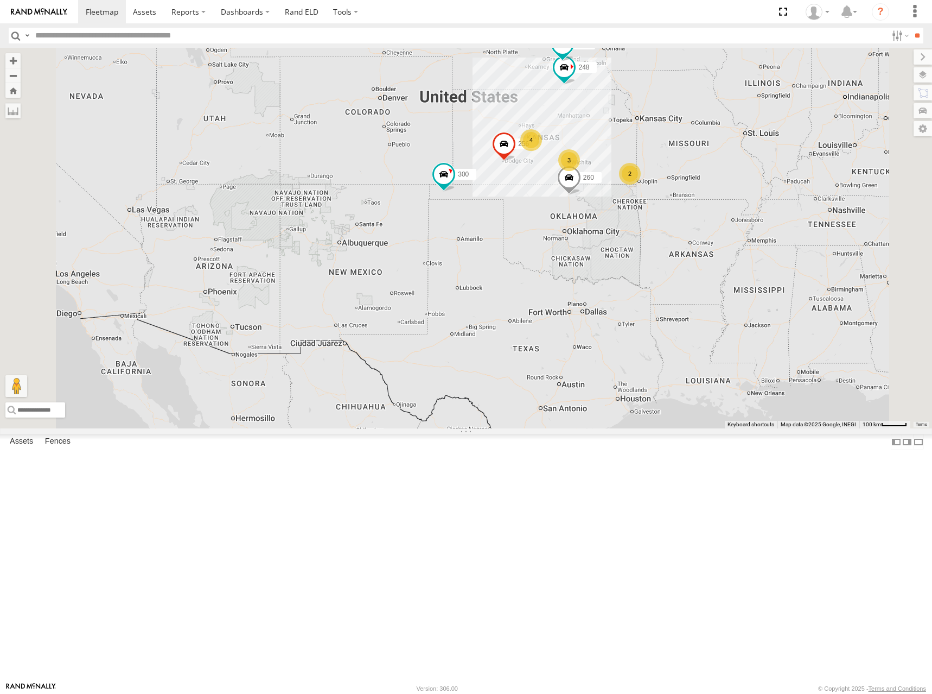
drag, startPoint x: 751, startPoint y: 202, endPoint x: 724, endPoint y: 230, distance: 39.2
click at [724, 230] on div "302 300 246 298 270 256 248 294 260 4 3 2" at bounding box center [466, 238] width 932 height 380
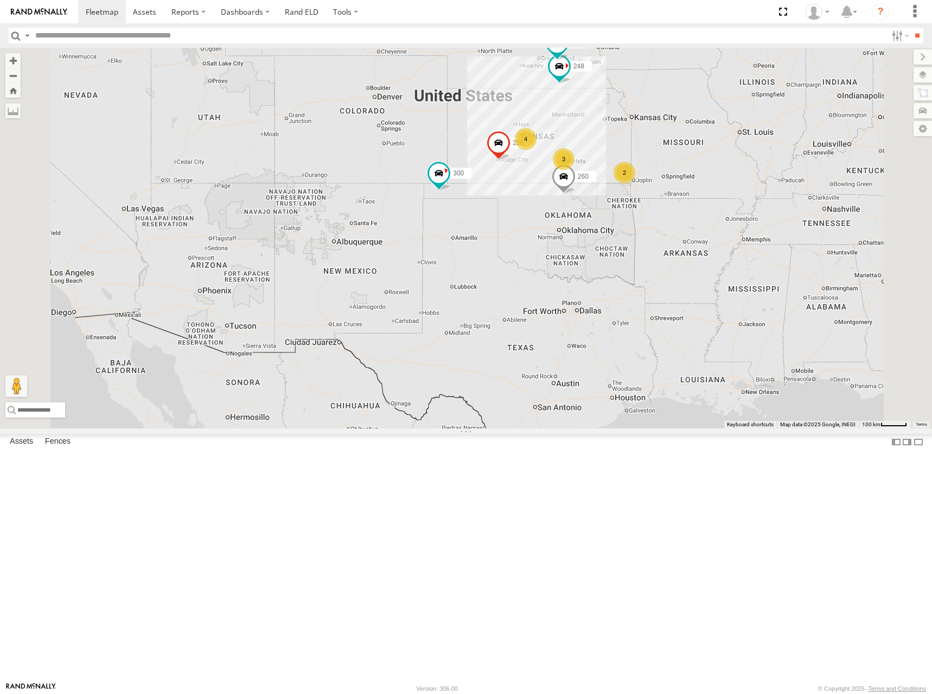
click at [759, 246] on div "302 300 246 298 270 256 248 294 260 4 3 2" at bounding box center [466, 238] width 932 height 380
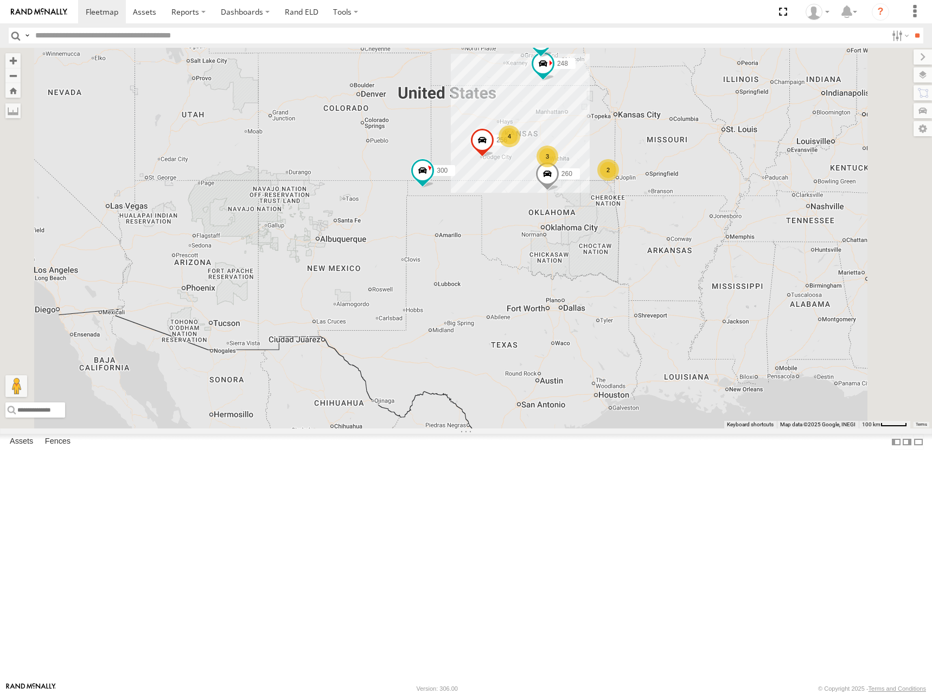
click at [771, 216] on div "302 300 246 298 270 256 248 294 260 4 3 2" at bounding box center [466, 238] width 932 height 380
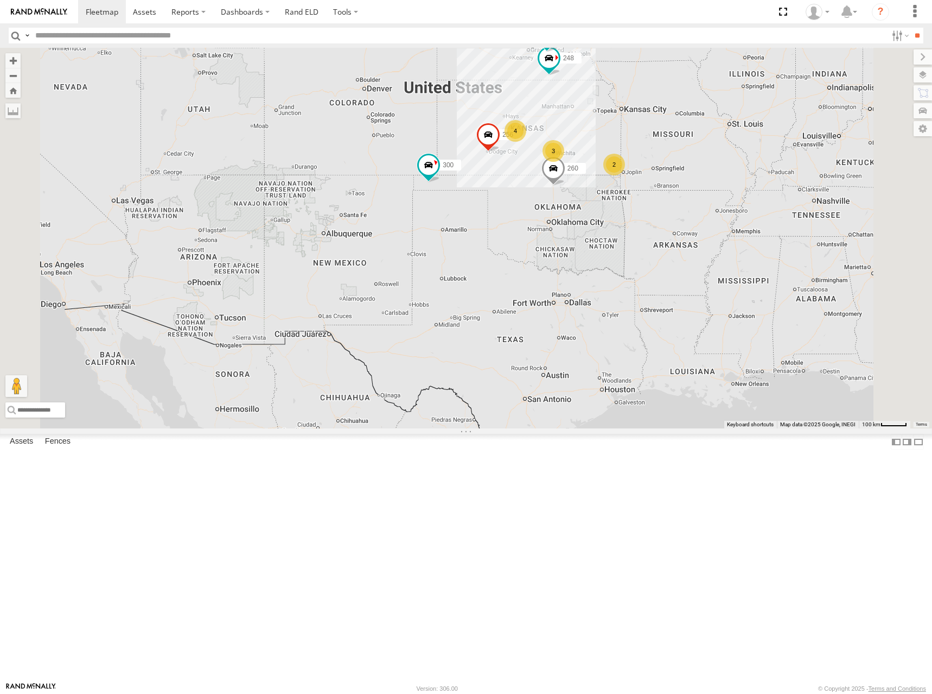
click at [626, 207] on div "302 300 246 298 270 256 248 294 260 4 3 2" at bounding box center [466, 238] width 932 height 380
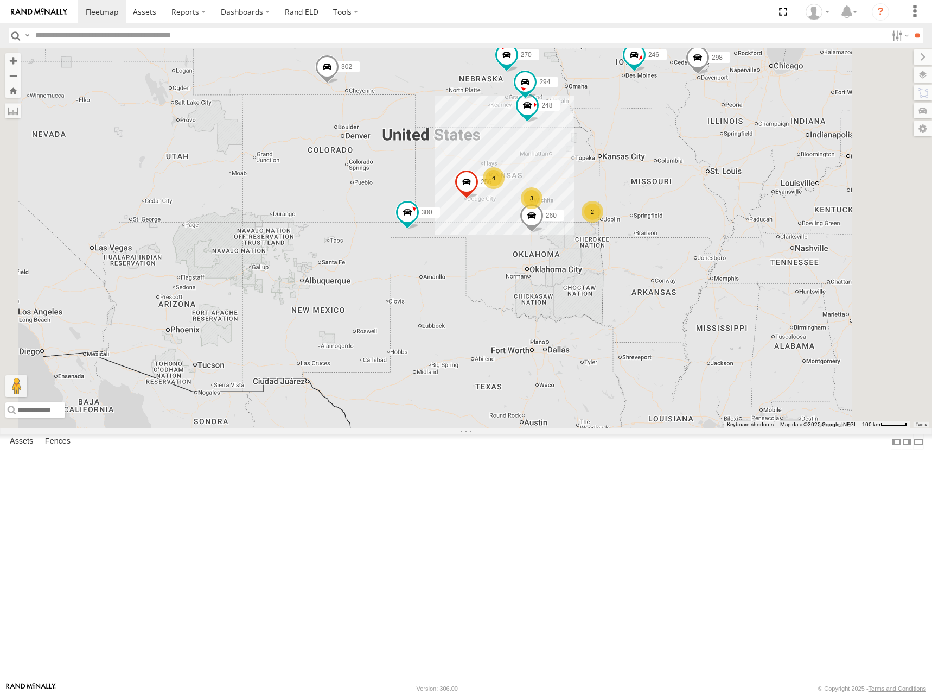
drag, startPoint x: 785, startPoint y: 191, endPoint x: 762, endPoint y: 241, distance: 55.8
click at [762, 241] on div "302 300 246 298 270 256 248 294 260 4 3 2" at bounding box center [466, 238] width 932 height 380
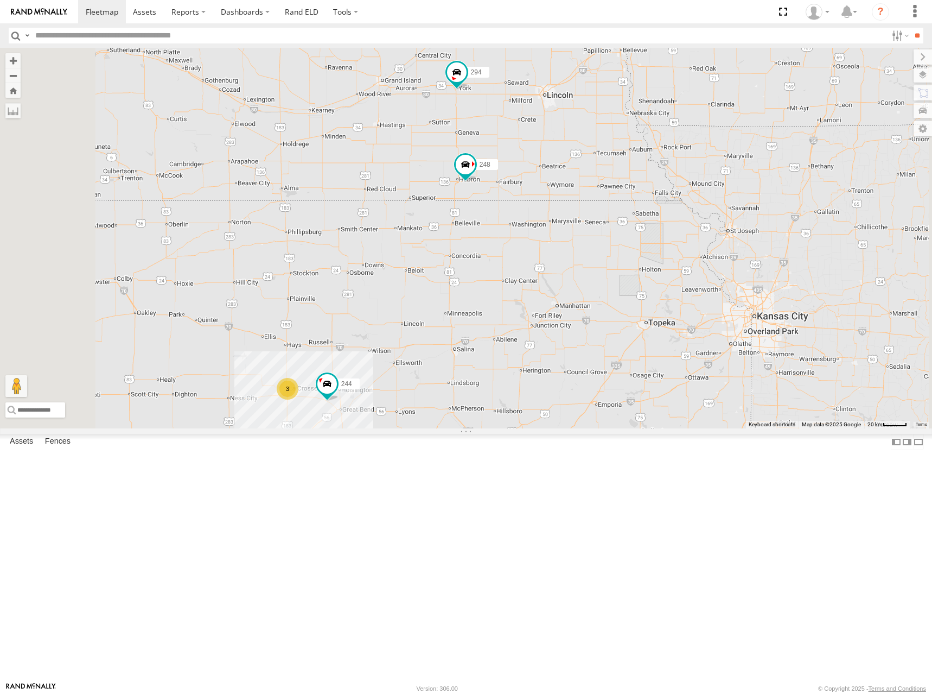
drag, startPoint x: 601, startPoint y: 225, endPoint x: 712, endPoint y: 200, distance: 113.5
click at [712, 201] on div "302 300 246 298 270 256 248 294 260 244 264 278 3 3" at bounding box center [466, 238] width 932 height 380
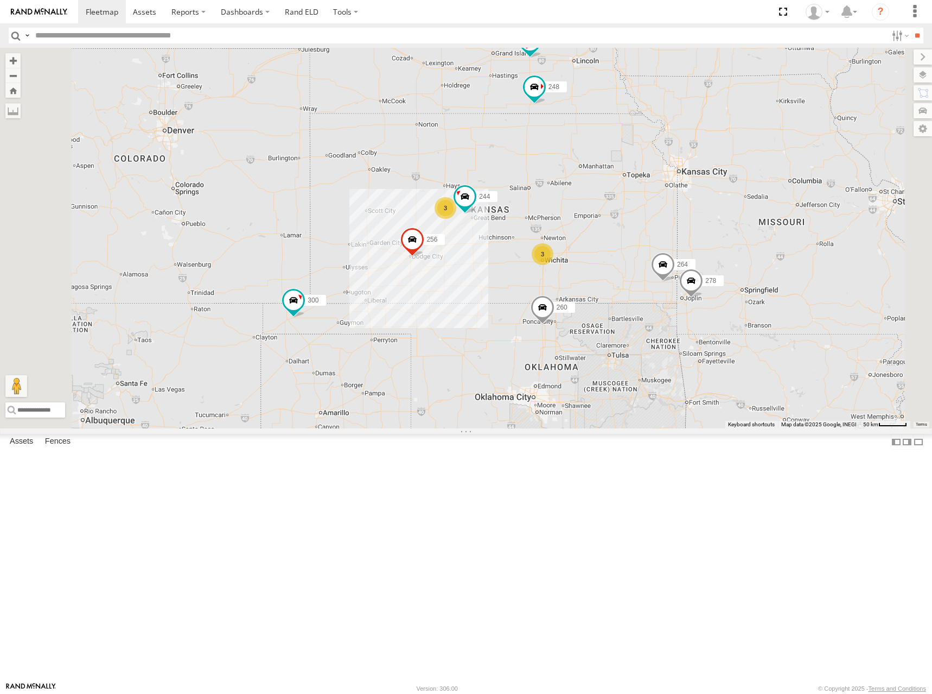
drag, startPoint x: 727, startPoint y: 282, endPoint x: 735, endPoint y: 274, distance: 11.5
click at [735, 274] on div "302 300 246 298 270 256 248 294 260 244 264 278 3 3" at bounding box center [466, 238] width 932 height 380
drag, startPoint x: 769, startPoint y: 236, endPoint x: 772, endPoint y: 251, distance: 16.0
click at [772, 251] on div "302 300 246 298 270 256 248 294 260 244 264 278 3 3" at bounding box center [466, 238] width 932 height 380
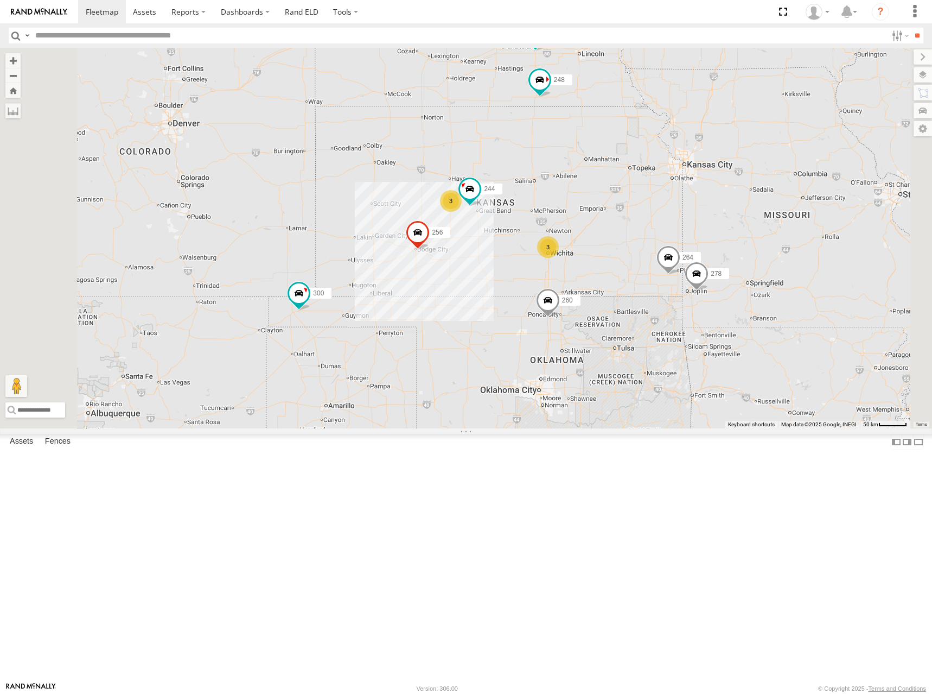
drag, startPoint x: 756, startPoint y: 319, endPoint x: 765, endPoint y: 236, distance: 83.6
click at [765, 236] on div "302 300 246 298 270 256 248 294 260 244 3 3 264 278" at bounding box center [466, 238] width 932 height 380
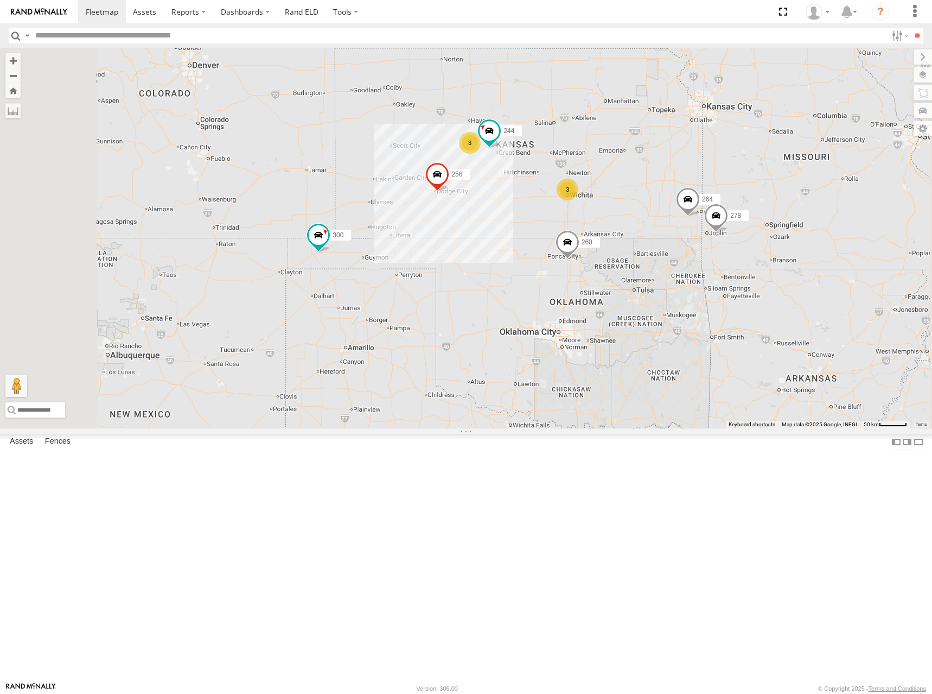
drag, startPoint x: 786, startPoint y: 186, endPoint x: 764, endPoint y: 202, distance: 28.3
click at [764, 202] on div "302 300 246 298 270 256 248 294 260 244 264 278 3 3" at bounding box center [466, 238] width 932 height 380
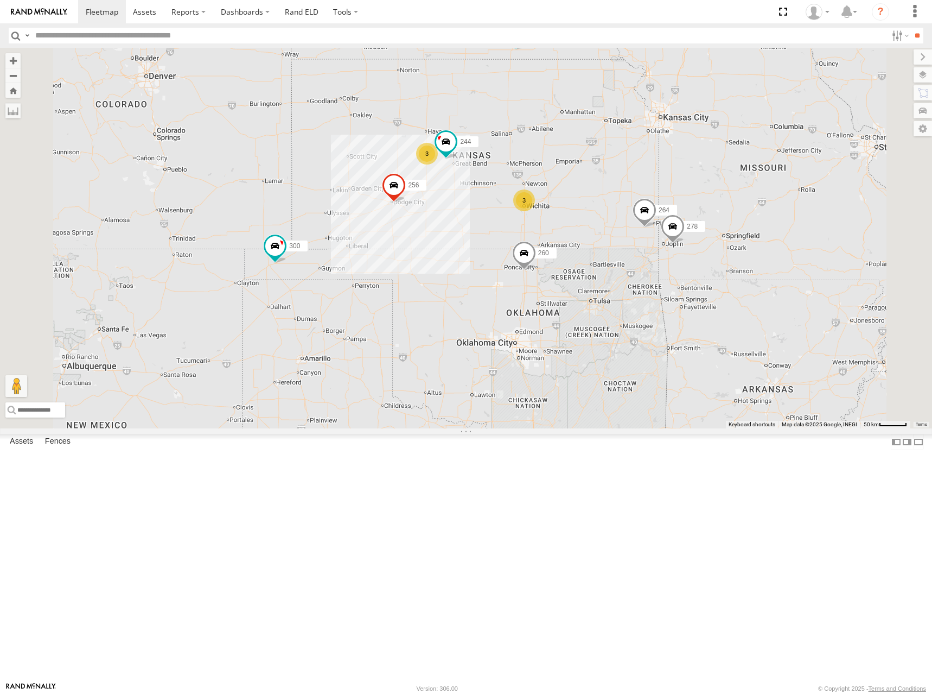
drag, startPoint x: 815, startPoint y: 210, endPoint x: 773, endPoint y: 217, distance: 43.0
click at [773, 217] on div "302 300 246 298 270 256 248 294 260 244 264 278 3 3" at bounding box center [466, 238] width 932 height 380
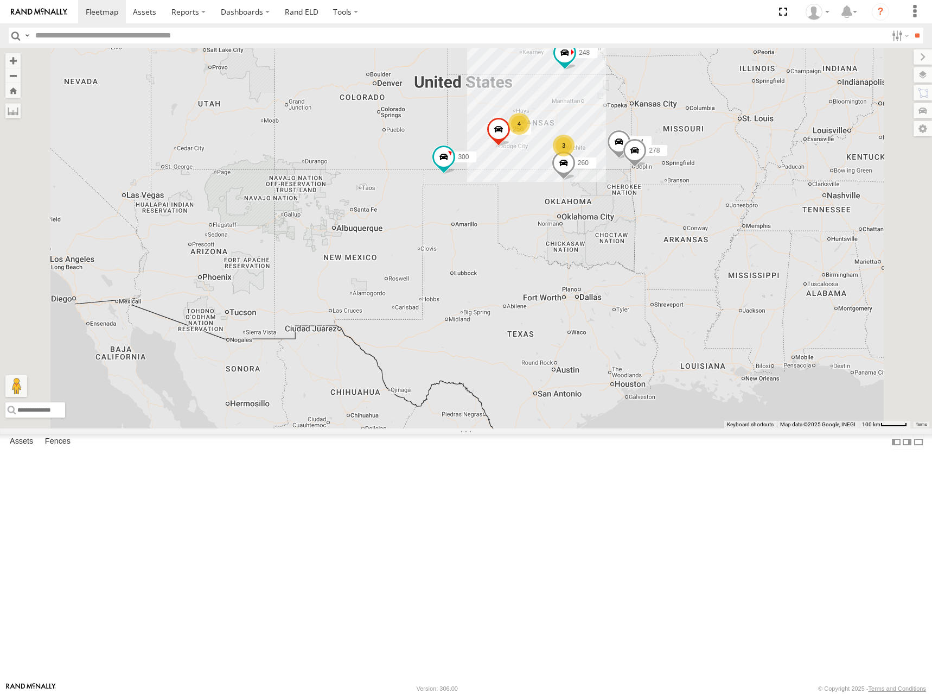
drag, startPoint x: 700, startPoint y: 239, endPoint x: 647, endPoint y: 239, distance: 53.2
click at [647, 239] on div "300 246 298 270 256 302 248 294 260 4 3 264 278" at bounding box center [466, 238] width 932 height 380
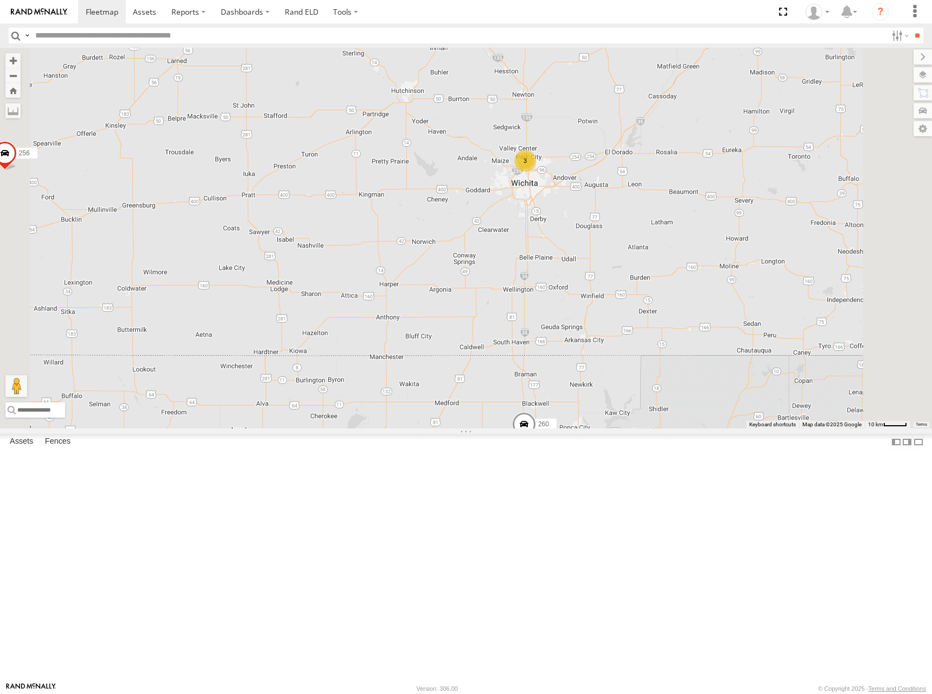
click at [679, 252] on div "300 246 298 270 256 302 248 294 260 264 278 244 3" at bounding box center [466, 238] width 932 height 380
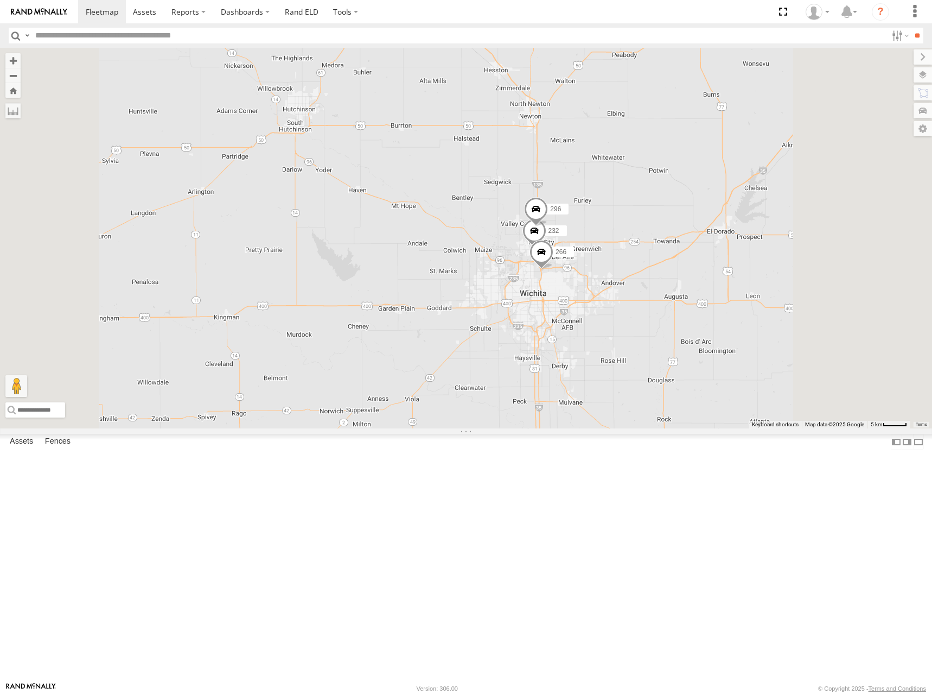
drag, startPoint x: 787, startPoint y: 234, endPoint x: 776, endPoint y: 245, distance: 15.4
click at [779, 250] on div "232 296 266" at bounding box center [466, 238] width 932 height 380
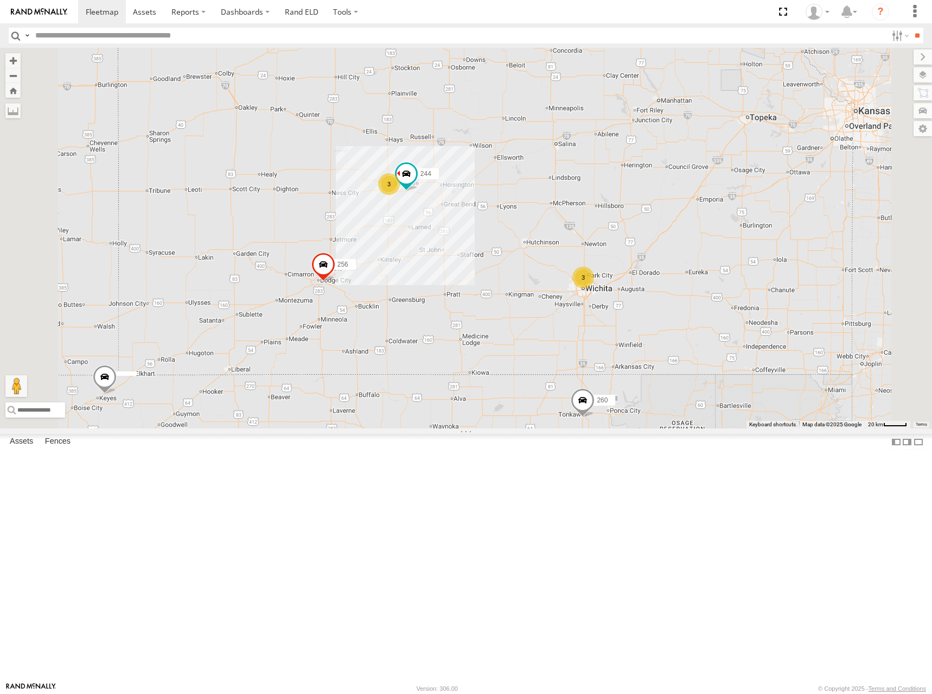
drag, startPoint x: 703, startPoint y: 182, endPoint x: 613, endPoint y: 318, distance: 162.9
click at [617, 323] on div "244 3 256 3 260" at bounding box center [466, 238] width 932 height 380
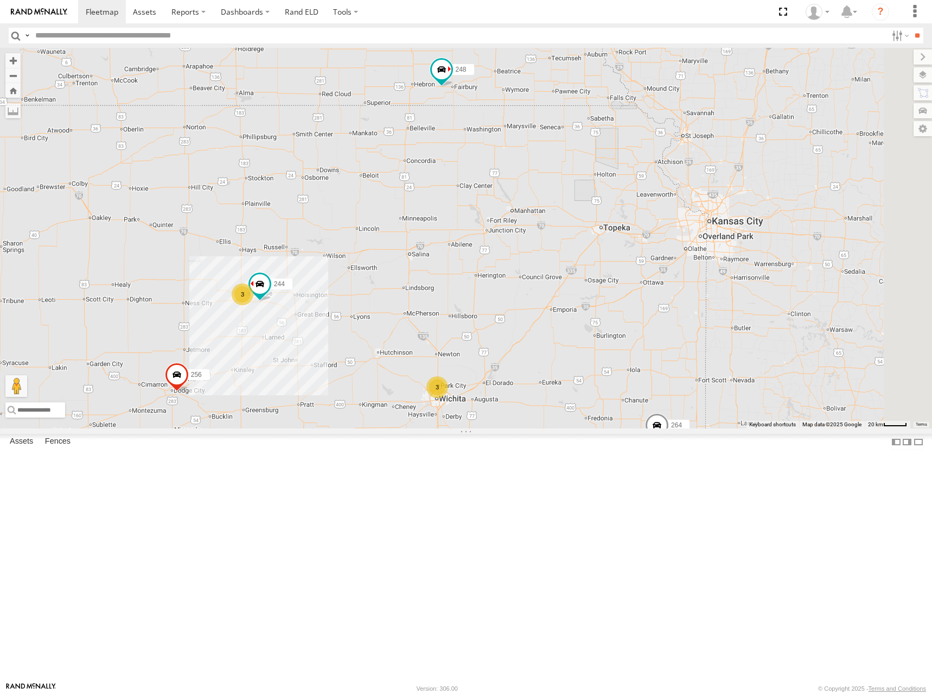
drag, startPoint x: 684, startPoint y: 232, endPoint x: 668, endPoint y: 285, distance: 55.6
click at [668, 285] on div "244 3 256 3 260 264 248 278 294" at bounding box center [466, 238] width 932 height 380
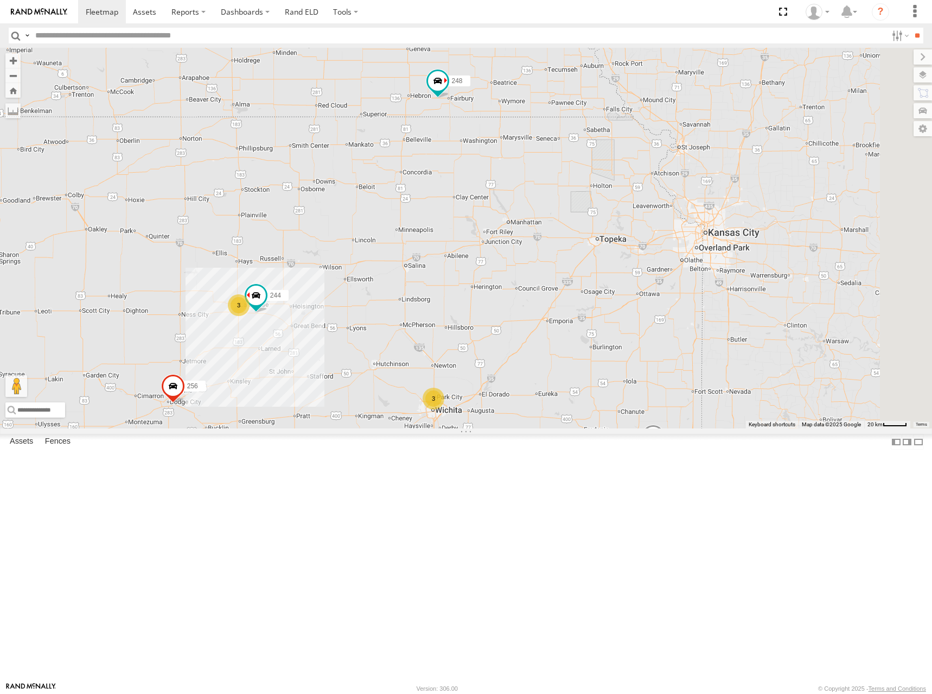
drag, startPoint x: 663, startPoint y: 304, endPoint x: 658, endPoint y: 319, distance: 15.4
click at [658, 319] on div "244 3 256 3 260 264 248 278 294" at bounding box center [466, 238] width 932 height 380
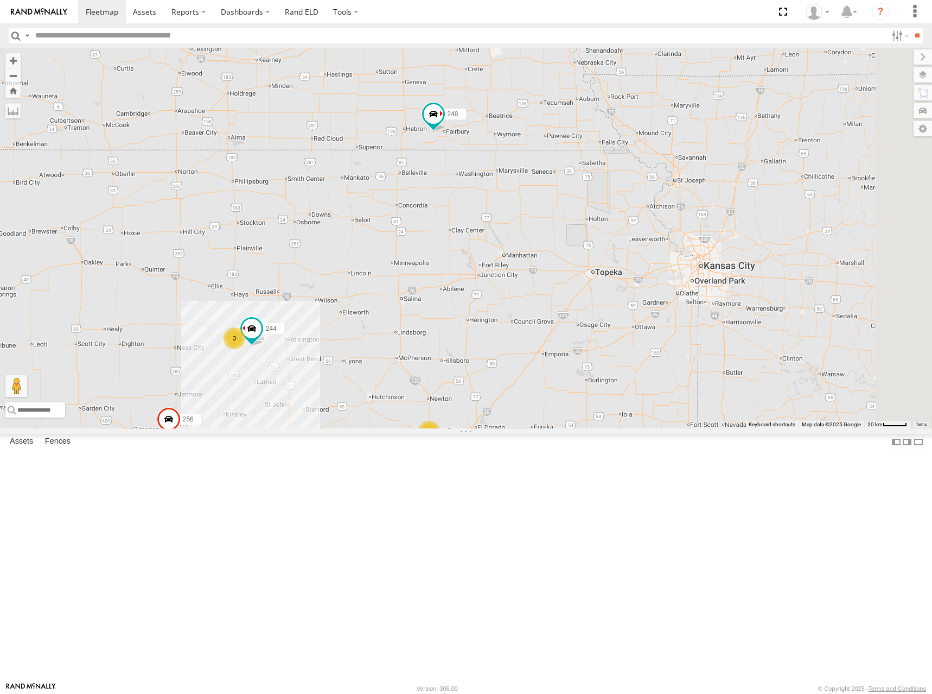
drag, startPoint x: 671, startPoint y: 287, endPoint x: 671, endPoint y: 295, distance: 7.6
click at [671, 295] on div "244 3 256 3 260 264 248 278 294 270" at bounding box center [466, 238] width 932 height 380
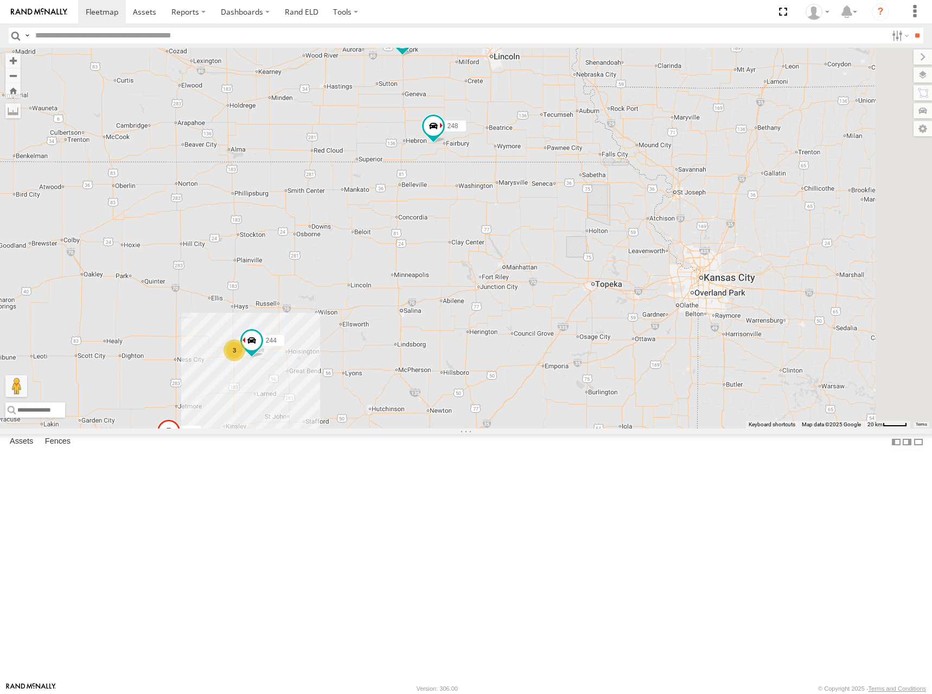
drag, startPoint x: 611, startPoint y: 276, endPoint x: 612, endPoint y: 296, distance: 20.1
click at [612, 296] on div "244 3 256 3 260 264 248 278 294 270" at bounding box center [466, 238] width 932 height 380
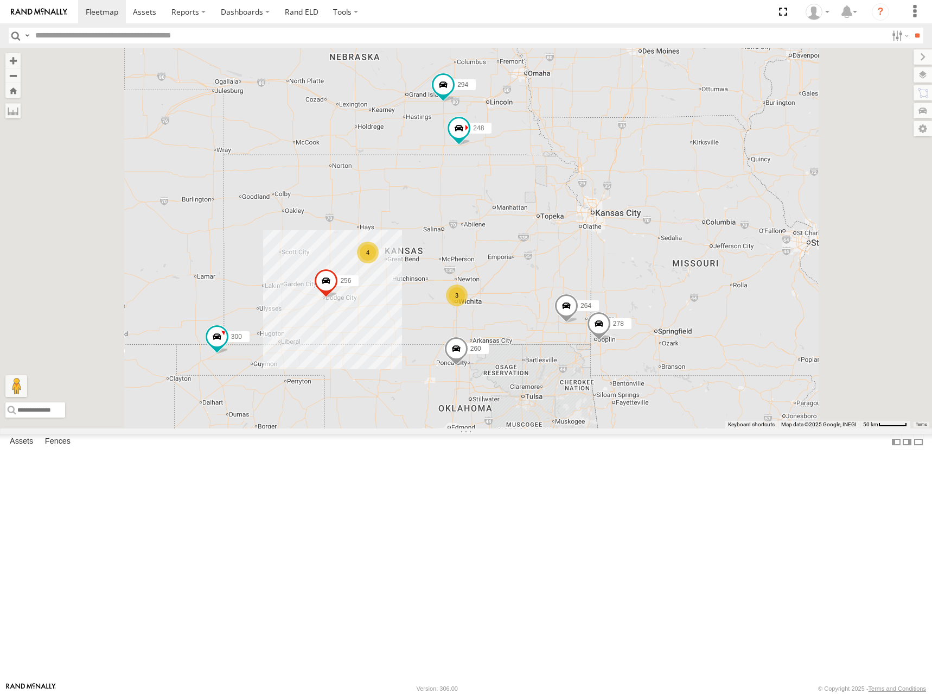
click at [626, 290] on div "300 256 260 264 248 278 294 270 4 246 298 3" at bounding box center [466, 238] width 932 height 380
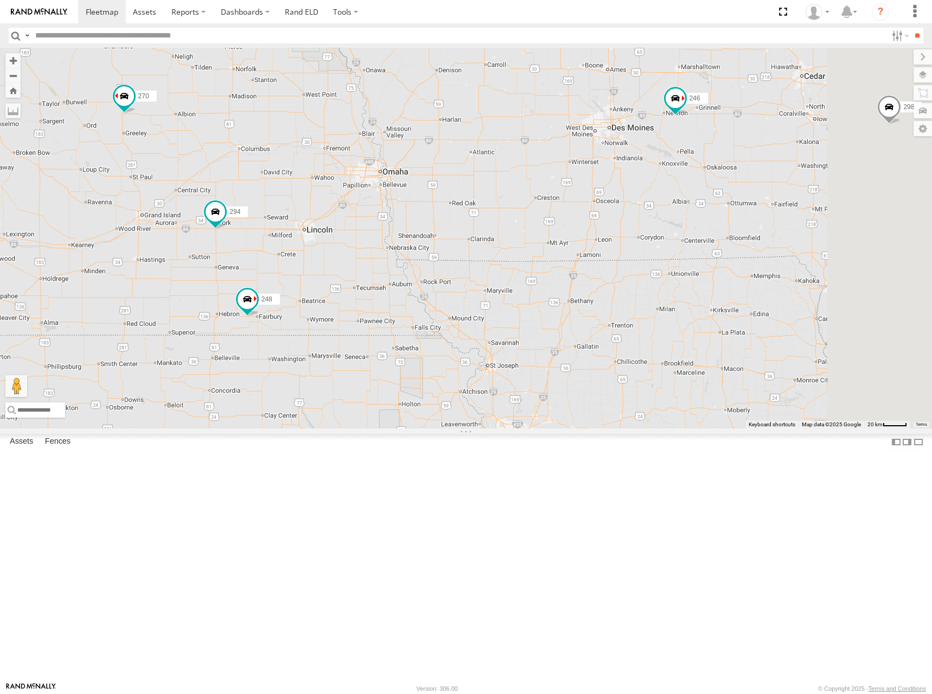
drag, startPoint x: 741, startPoint y: 181, endPoint x: 730, endPoint y: 205, distance: 26.5
click at [730, 205] on div "300 256 260 264 248 278 294 270 246 298 3" at bounding box center [466, 238] width 932 height 380
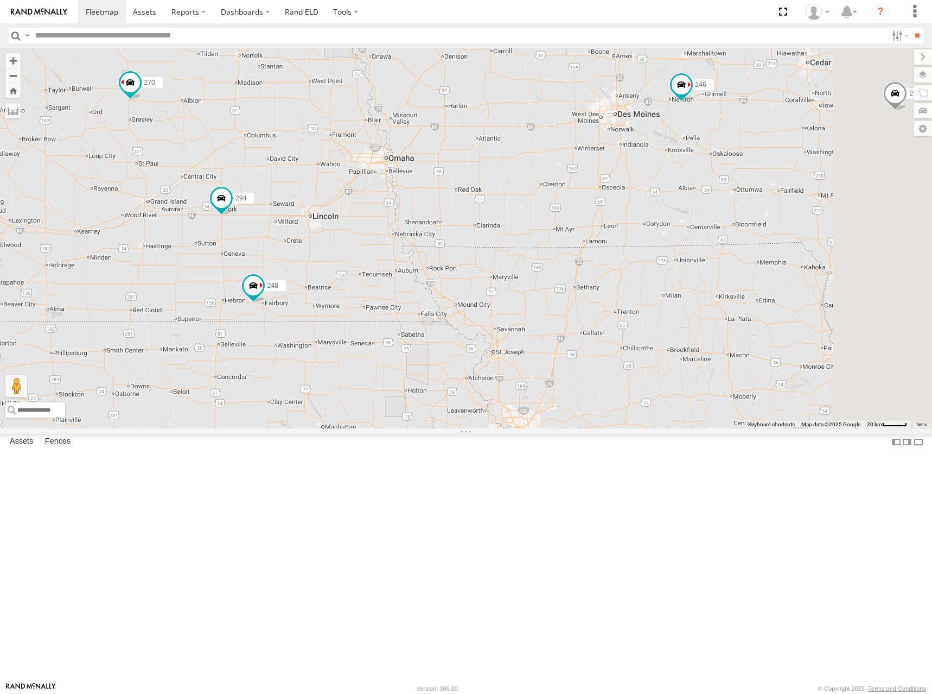
drag, startPoint x: 666, startPoint y: 252, endPoint x: 676, endPoint y: 227, distance: 27.0
click at [676, 227] on div "300 256 260 264 248 278 294 270 246 298 3" at bounding box center [466, 238] width 932 height 380
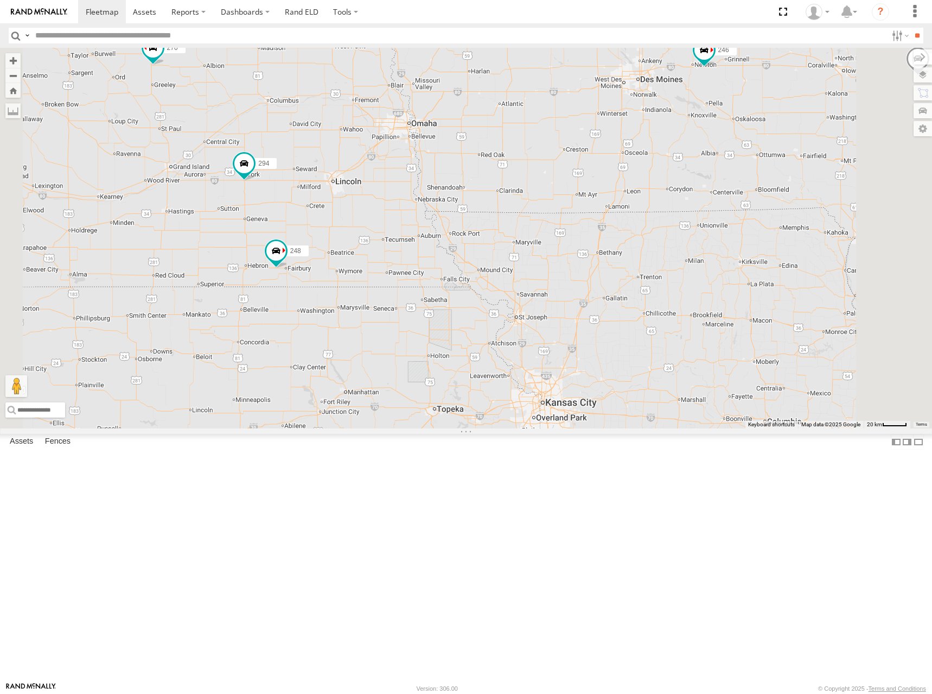
drag, startPoint x: 637, startPoint y: 249, endPoint x: 652, endPoint y: 237, distance: 19.7
click at [651, 233] on div "300 256 260 264 248 278 294 270 246 298 3" at bounding box center [466, 238] width 932 height 380
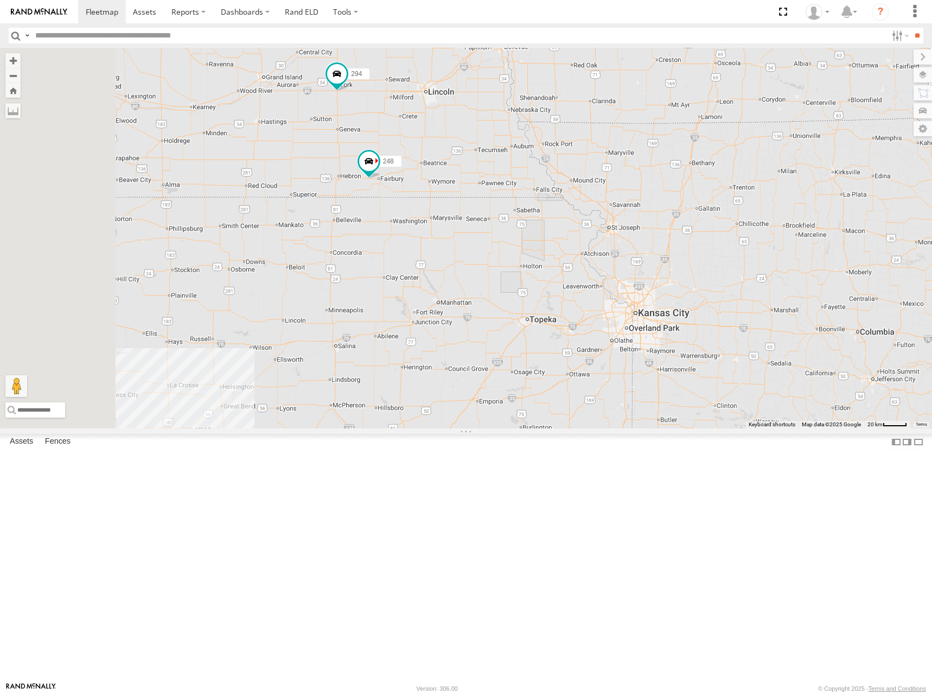
drag, startPoint x: 558, startPoint y: 344, endPoint x: 636, endPoint y: 271, distance: 106.8
click at [636, 271] on div "300 256 260 264 248 278 294 270 246 298 3" at bounding box center [466, 238] width 932 height 380
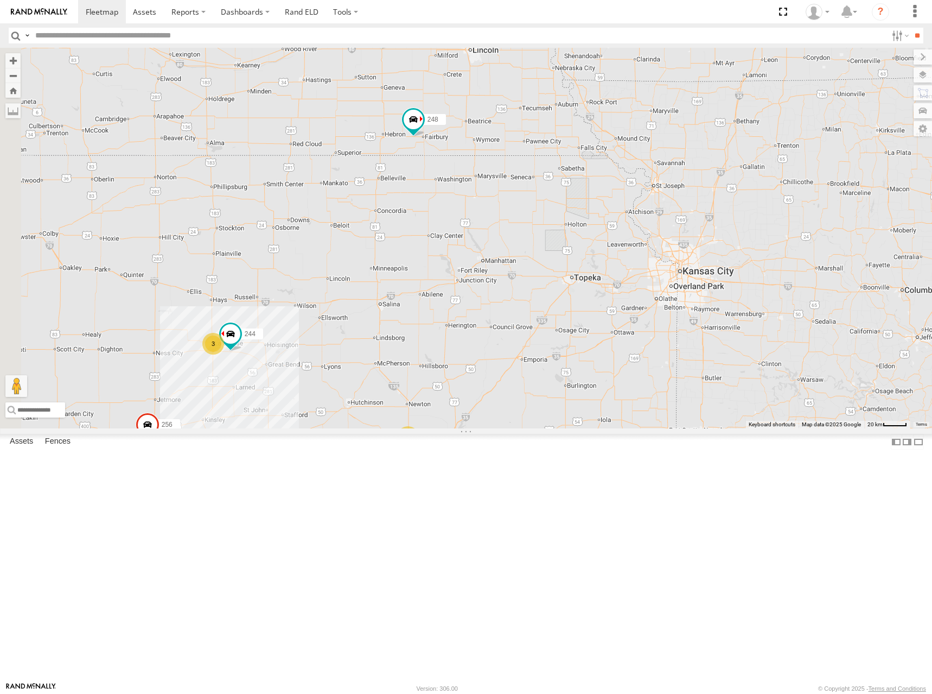
drag, startPoint x: 600, startPoint y: 244, endPoint x: 670, endPoint y: 259, distance: 71.8
click at [642, 203] on div "300 256 260 264 248 278 294 270 246 298 3 244 3" at bounding box center [466, 238] width 932 height 380
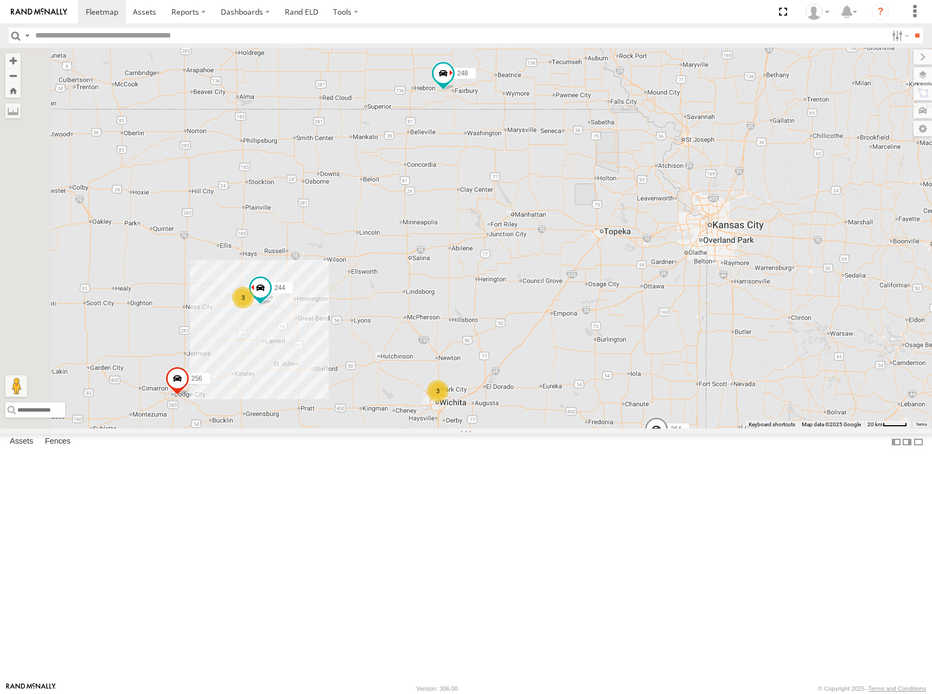
drag, startPoint x: 643, startPoint y: 347, endPoint x: 717, endPoint y: 253, distance: 119.4
click at [717, 253] on div "300 256 260 264 248 278 294 270 246 298 3 244 3" at bounding box center [466, 238] width 932 height 380
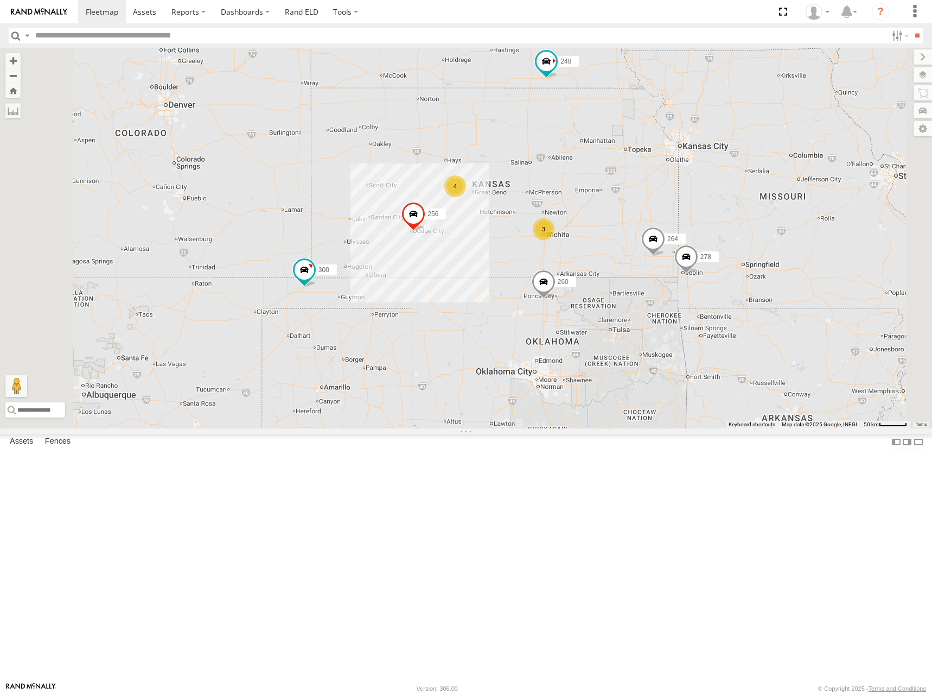
click at [705, 249] on div "300 256 260 264 248 278 294 270 246 298 4 3" at bounding box center [466, 238] width 932 height 380
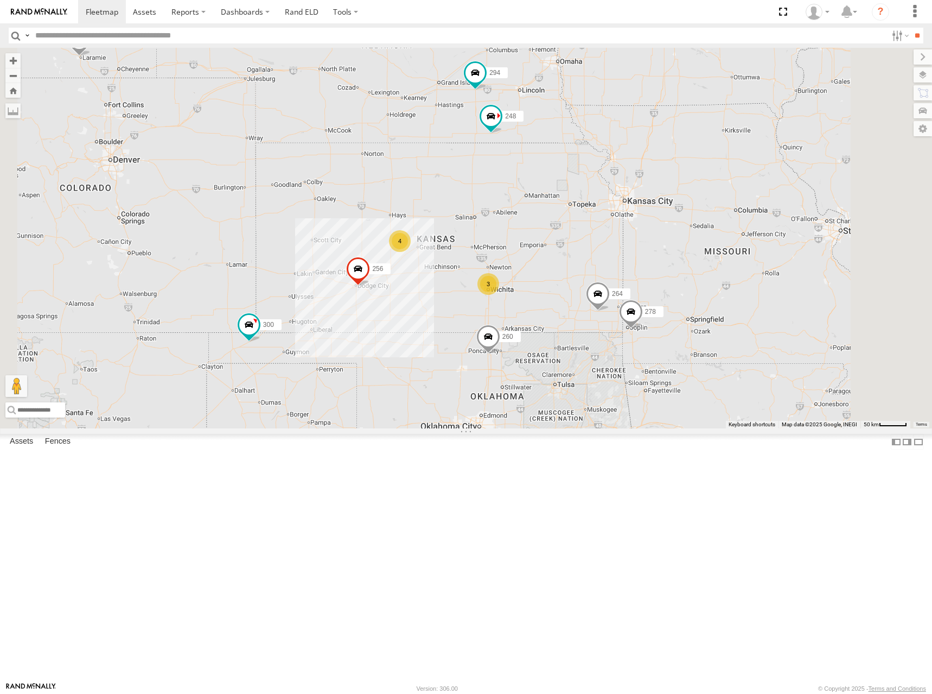
drag, startPoint x: 726, startPoint y: 237, endPoint x: 668, endPoint y: 295, distance: 82.1
click at [668, 295] on div "300 256 260 264 248 278 294 270 246 298 4 3" at bounding box center [466, 238] width 932 height 380
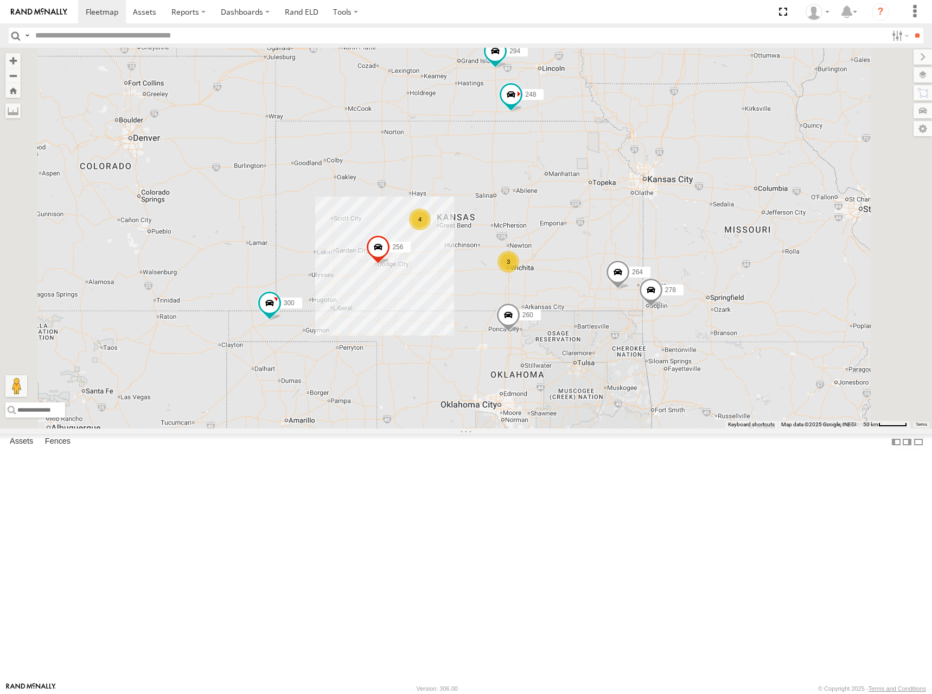
drag, startPoint x: 659, startPoint y: 302, endPoint x: 680, endPoint y: 280, distance: 29.6
click at [680, 280] on div "300 256 260 264 248 278 294 270 246 298 4 3" at bounding box center [466, 238] width 932 height 380
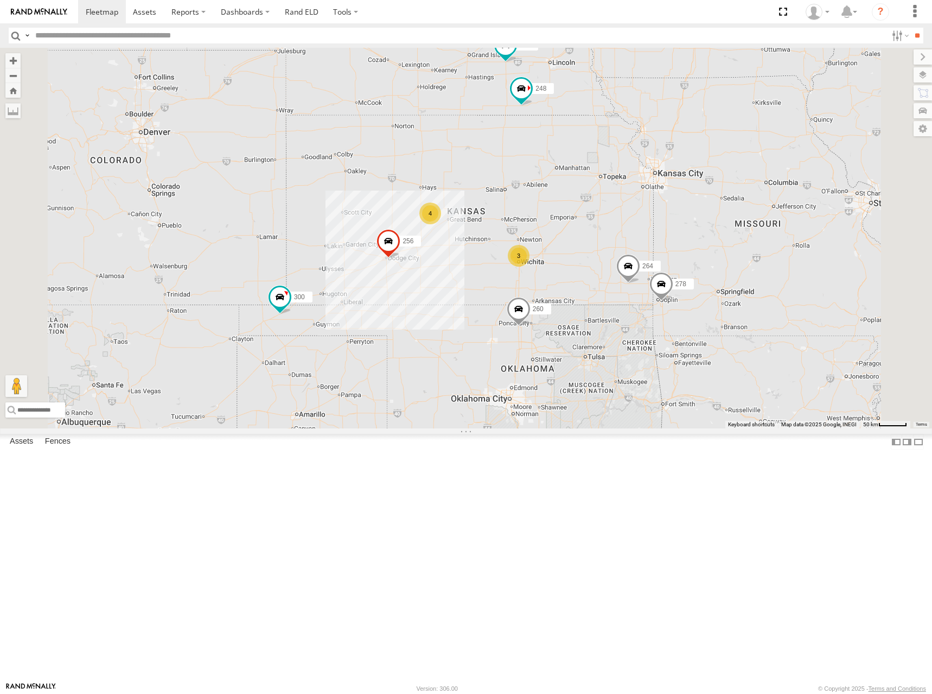
drag, startPoint x: 687, startPoint y: 277, endPoint x: 699, endPoint y: 269, distance: 14.2
click at [699, 269] on div "300 256 260 264 248 278 294 270 246 298 4 3" at bounding box center [466, 238] width 932 height 380
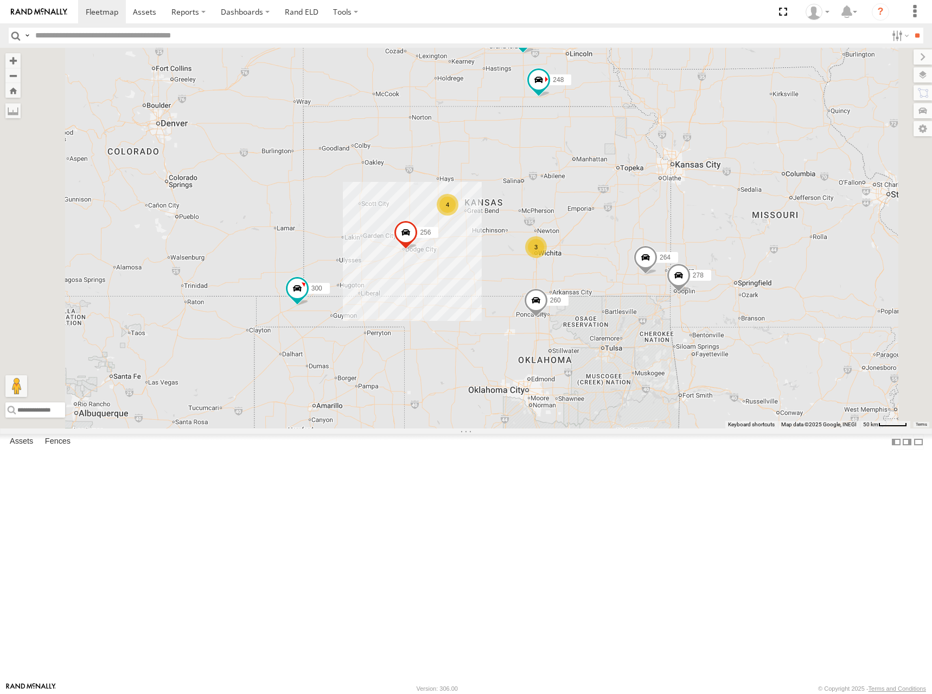
drag, startPoint x: 667, startPoint y: 282, endPoint x: 746, endPoint y: 263, distance: 81.0
click at [746, 263] on div "300 256 260 264 248 278 294 270 246 298 4 3" at bounding box center [466, 238] width 932 height 380
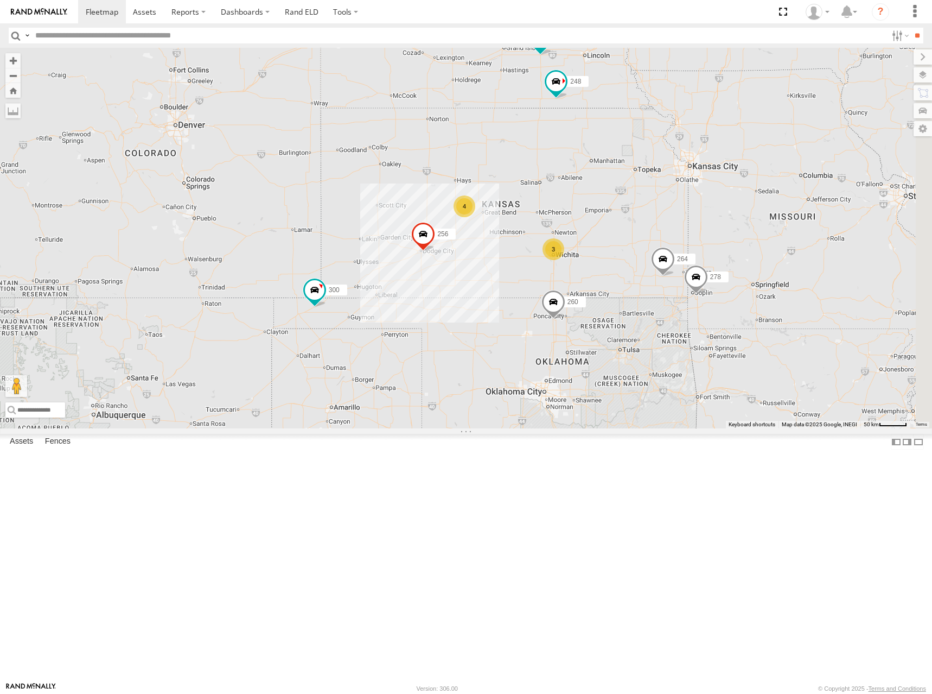
drag, startPoint x: 800, startPoint y: 246, endPoint x: 707, endPoint y: 273, distance: 96.6
click at [714, 273] on div "300 256 260 264 248 278 294 270 246 298 302 4 3" at bounding box center [466, 238] width 932 height 380
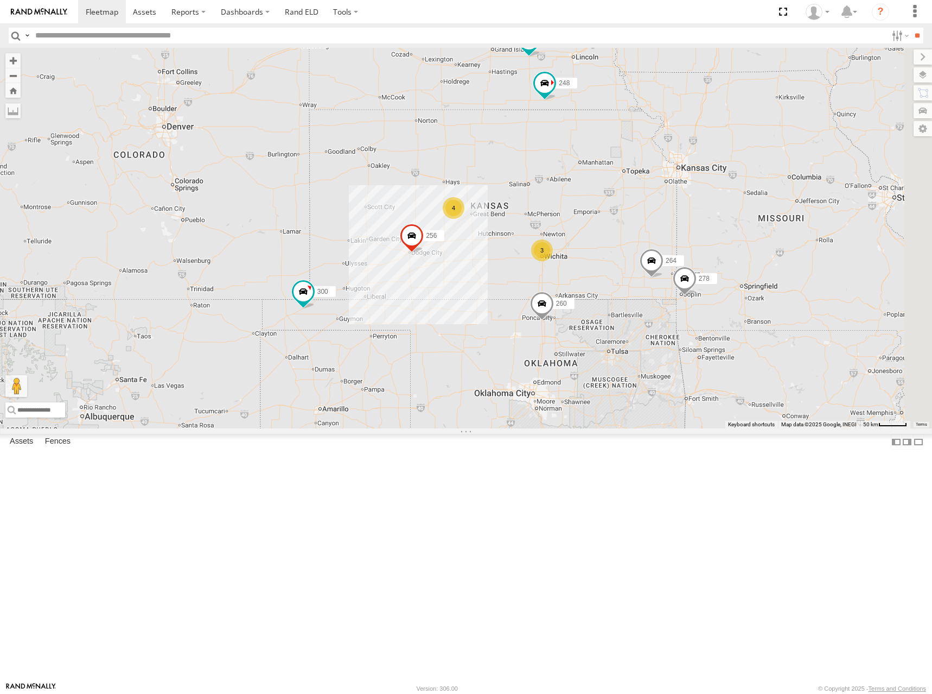
drag, startPoint x: 726, startPoint y: 265, endPoint x: 719, endPoint y: 252, distance: 14.6
click at [719, 252] on div "300 256 260 264 248 278 294 270 246 298 302 4 3" at bounding box center [466, 238] width 932 height 380
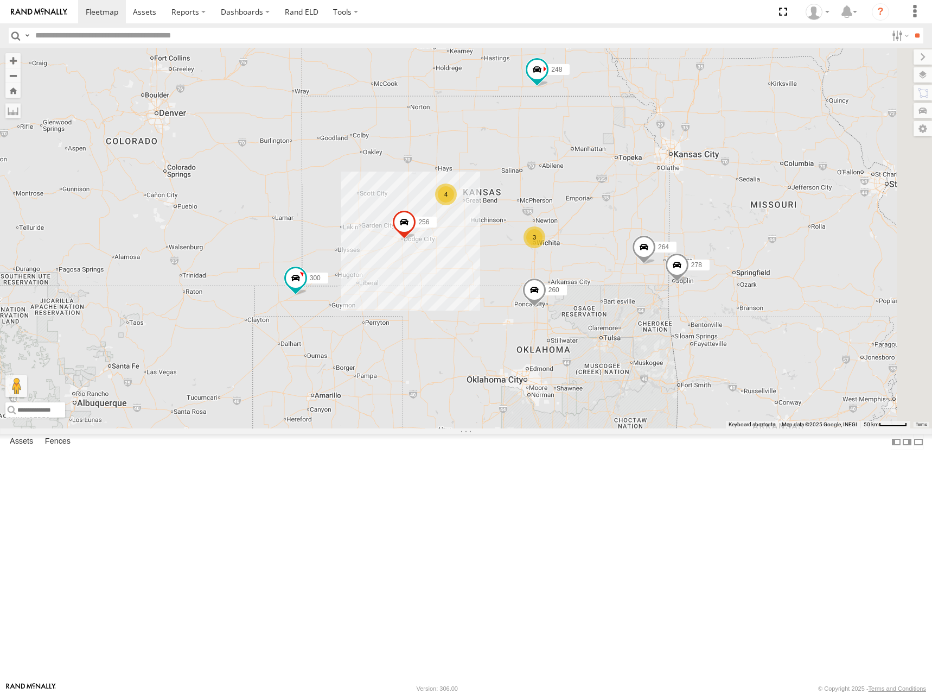
click at [747, 240] on div "300 256 260 264 248 278 294 270 246 298 302 4 3" at bounding box center [466, 238] width 932 height 380
drag, startPoint x: 794, startPoint y: 193, endPoint x: 787, endPoint y: 204, distance: 13.4
click at [787, 204] on div "300 256 260 264 248 278 294 270 246 298 302 4 3" at bounding box center [466, 238] width 932 height 380
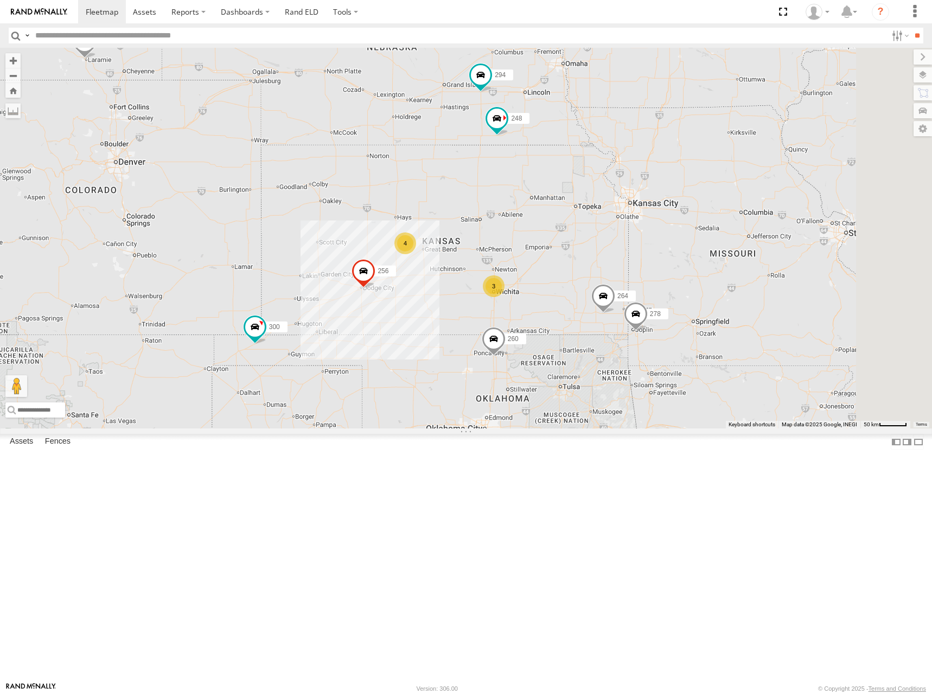
drag, startPoint x: 789, startPoint y: 204, endPoint x: 758, endPoint y: 236, distance: 44.1
click at [758, 236] on div "300 256 260 264 248 278 294 270 246 298 302 4 3" at bounding box center [466, 238] width 932 height 380
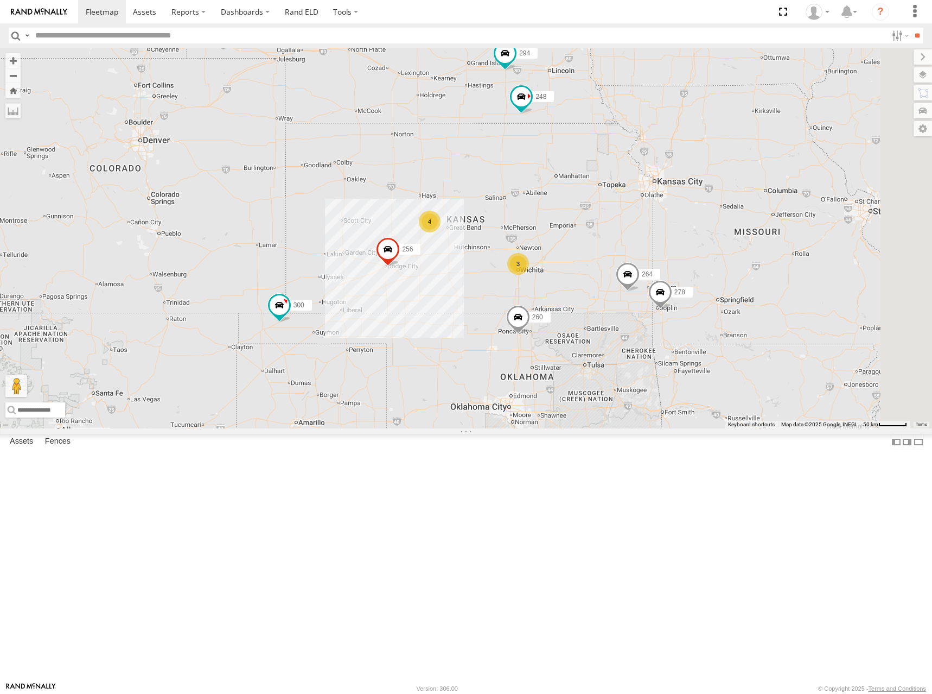
drag, startPoint x: 690, startPoint y: 284, endPoint x: 704, endPoint y: 272, distance: 18.8
click at [704, 272] on div "300 256 260 264 248 278 294 270 246 298 302 4 3" at bounding box center [466, 238] width 932 height 380
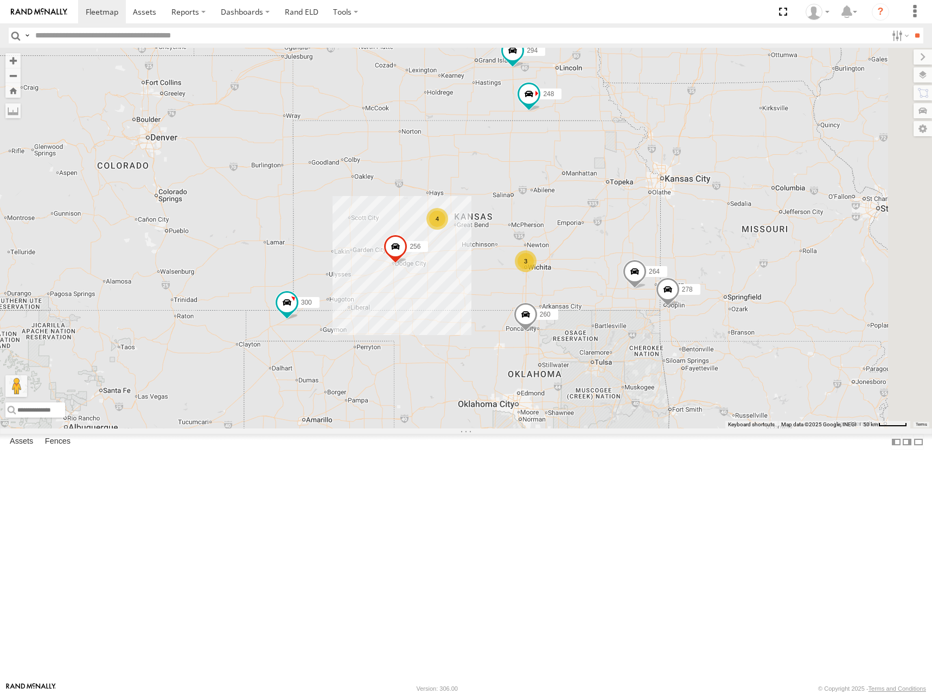
drag, startPoint x: 707, startPoint y: 274, endPoint x: 715, endPoint y: 271, distance: 8.4
click at [715, 271] on div "300 256 260 264 248 278 294 270 246 298 302 4 3" at bounding box center [466, 238] width 932 height 380
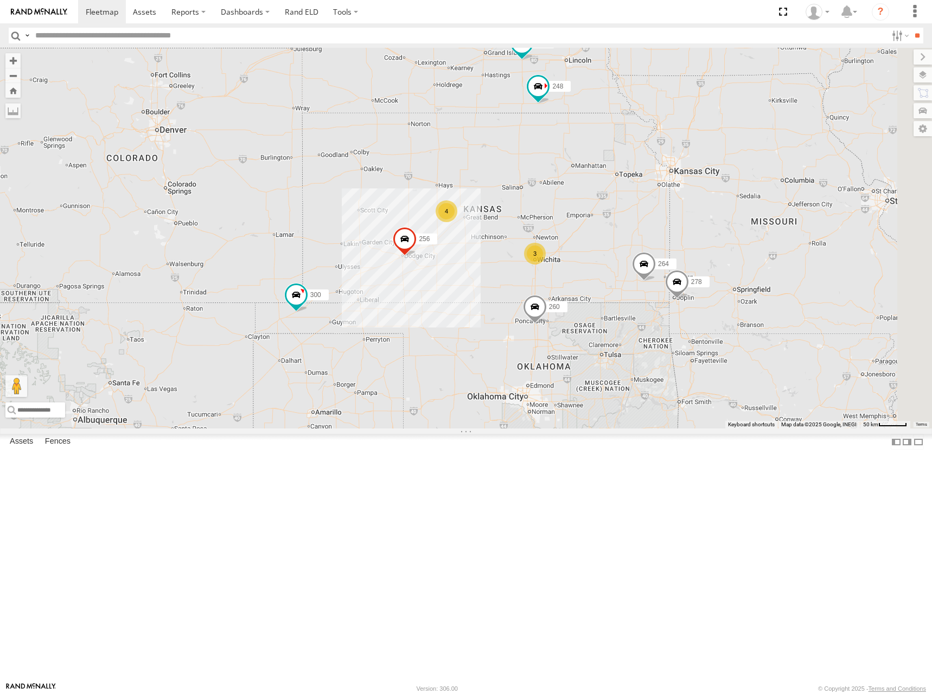
drag, startPoint x: 697, startPoint y: 302, endPoint x: 709, endPoint y: 292, distance: 15.4
click at [709, 292] on div "300 256 260 264 248 278 294 270 246 298 302 4 3" at bounding box center [466, 238] width 932 height 380
drag, startPoint x: 695, startPoint y: 301, endPoint x: 713, endPoint y: 302, distance: 17.9
click at [713, 302] on div "300 256 260 264 248 278 294 270 246 298 302 4 3" at bounding box center [466, 238] width 932 height 380
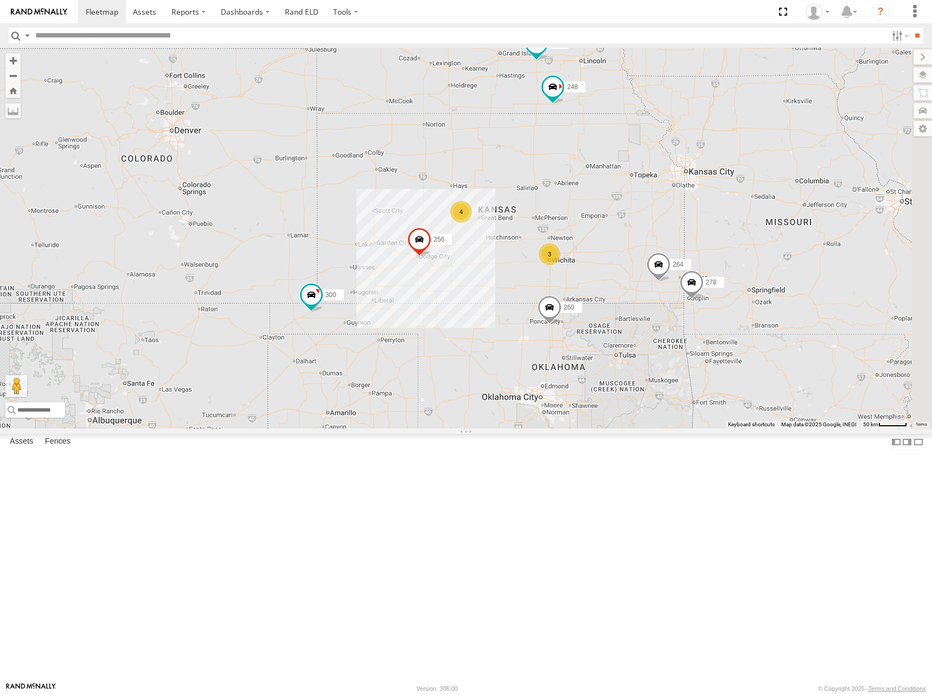
click at [724, 271] on div "300 256 260 264 248 278 294 270 246 298 302 4 3" at bounding box center [466, 238] width 932 height 380
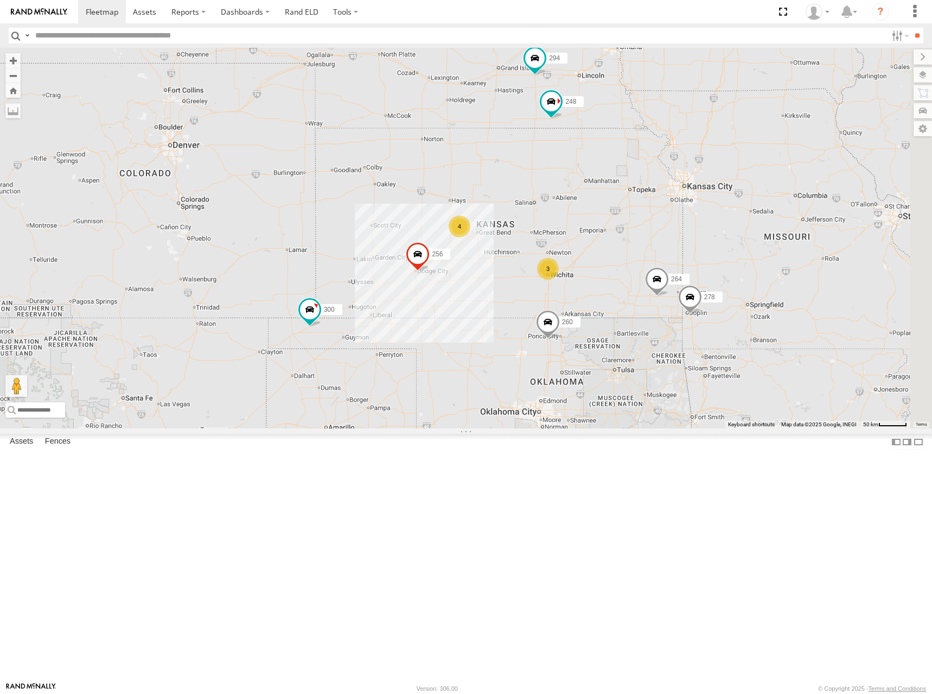
click at [751, 258] on div "300 256 260 264 248 278 294 270 246 298 302 4 3" at bounding box center [466, 238] width 932 height 380
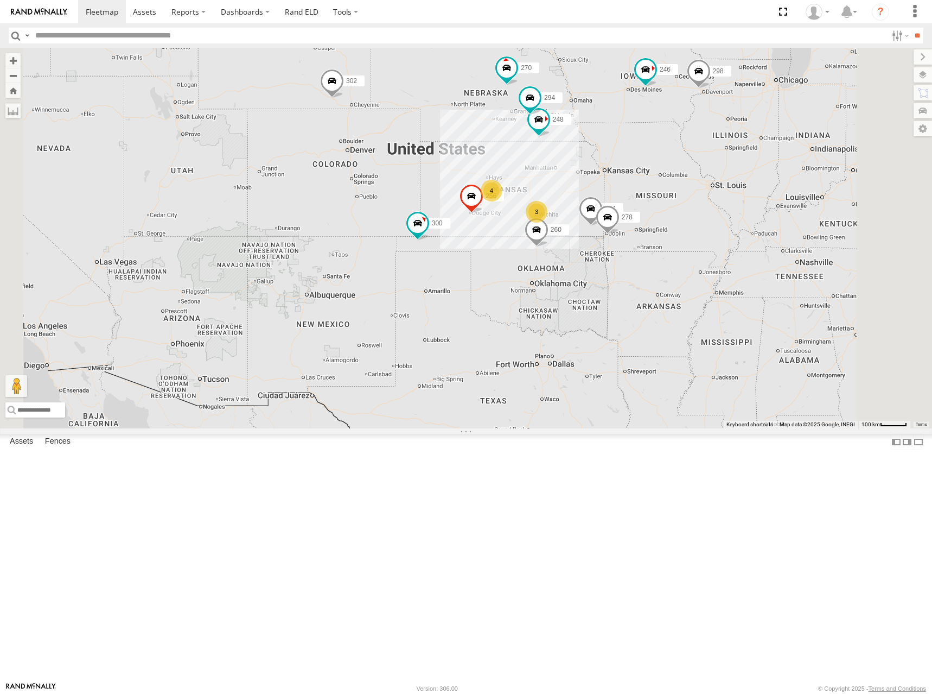
drag, startPoint x: 787, startPoint y: 303, endPoint x: 737, endPoint y: 263, distance: 64.5
click at [737, 263] on div "300 256 260 264 248 278 294 270 246 298 302 4 3" at bounding box center [466, 238] width 932 height 380
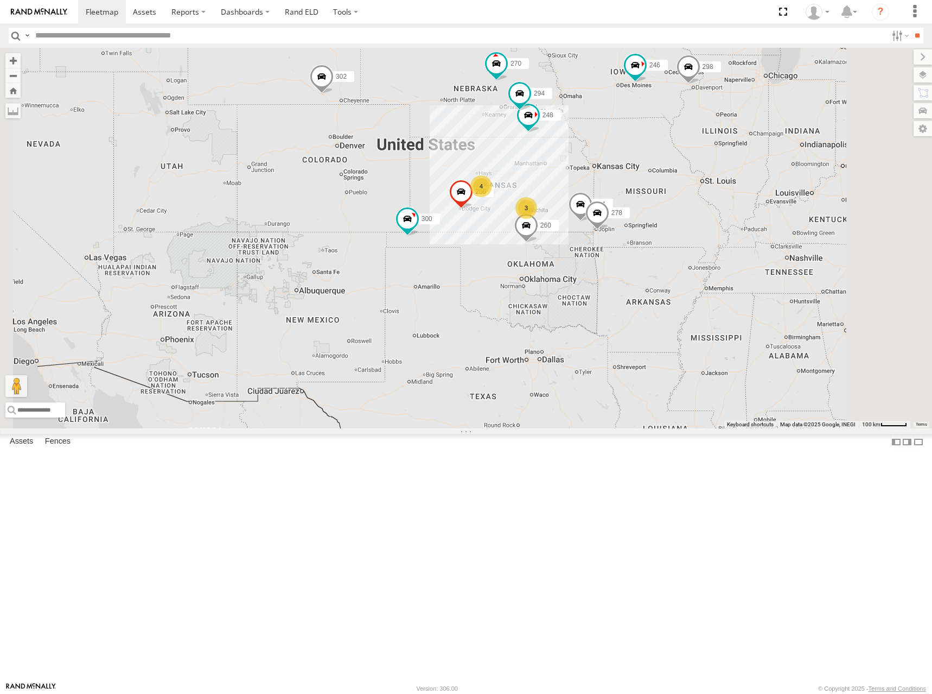
click at [735, 282] on div "300 256 260 264 248 278 294 270 246 298 302 4 3" at bounding box center [466, 238] width 932 height 380
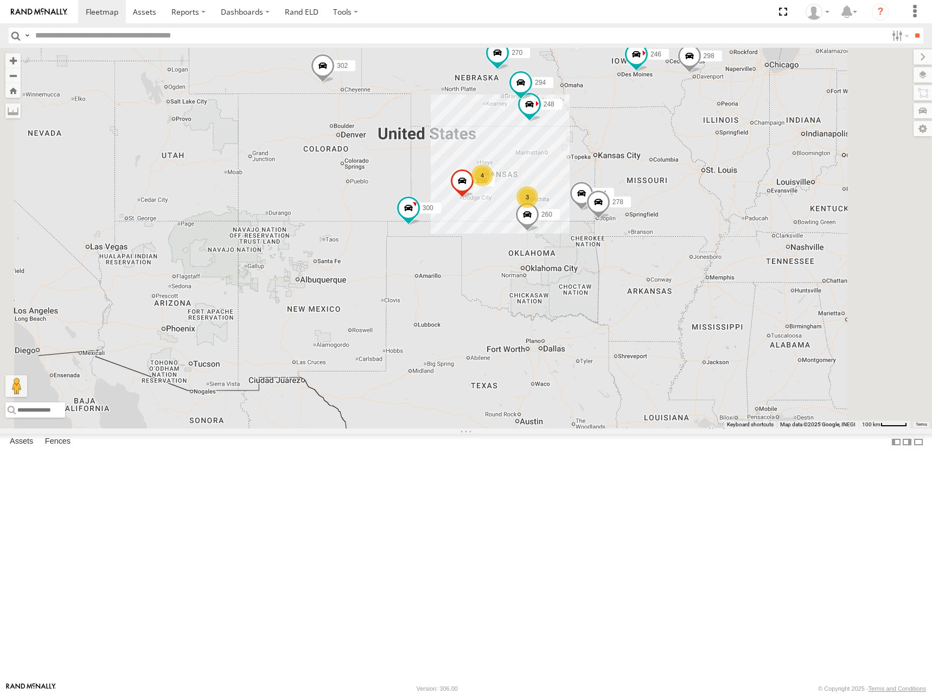
drag, startPoint x: 710, startPoint y: 258, endPoint x: 712, endPoint y: 244, distance: 13.7
click at [712, 244] on div "300 256 260 264 248 278 294 270 246 298 302 4 3" at bounding box center [466, 238] width 932 height 380
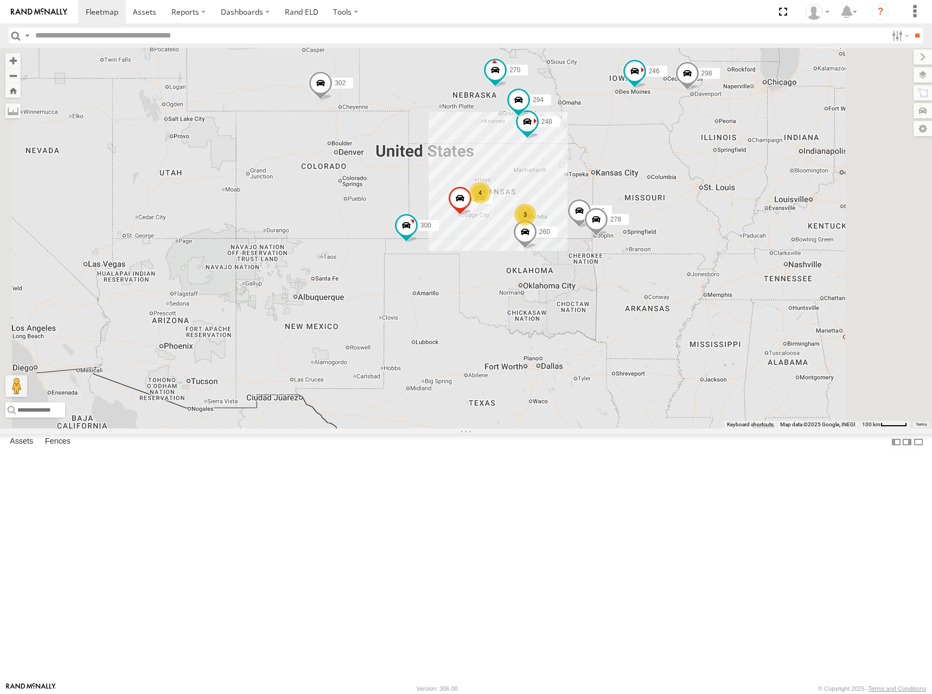
drag, startPoint x: 729, startPoint y: 233, endPoint x: 726, endPoint y: 251, distance: 17.6
click at [726, 251] on div "300 256 260 264 248 278 294 270 246 298 302 4 3" at bounding box center [466, 238] width 932 height 380
click at [766, 275] on div "300 256 260 264 248 278 294 270 246 298 302 4 3" at bounding box center [466, 238] width 932 height 380
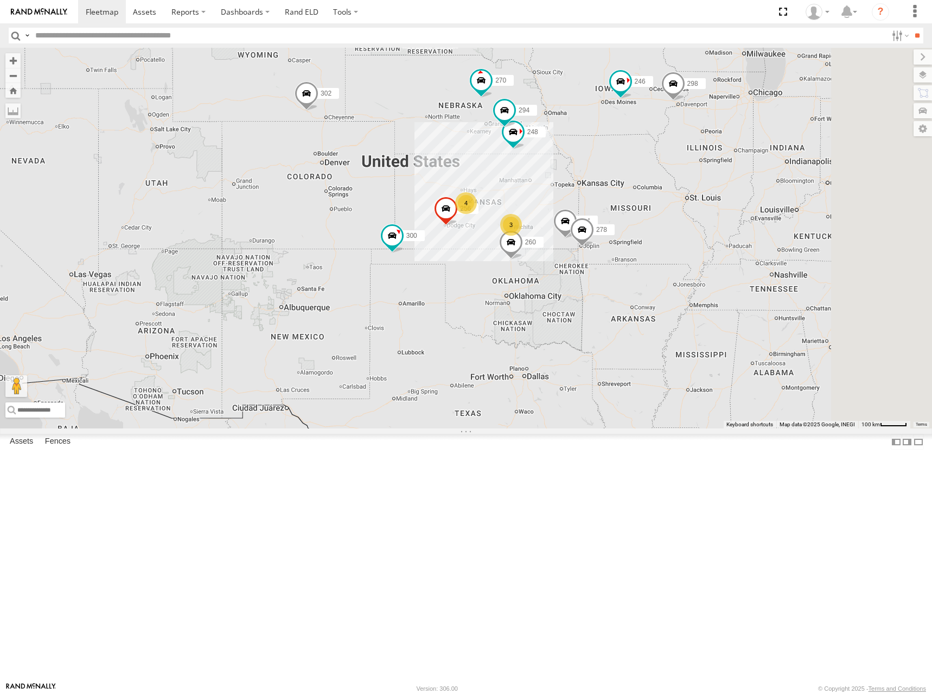
drag, startPoint x: 745, startPoint y: 278, endPoint x: 722, endPoint y: 282, distance: 23.0
click at [732, 288] on div "300 256 260 264 248 278 294 270 246 298 302 4 3" at bounding box center [466, 238] width 932 height 380
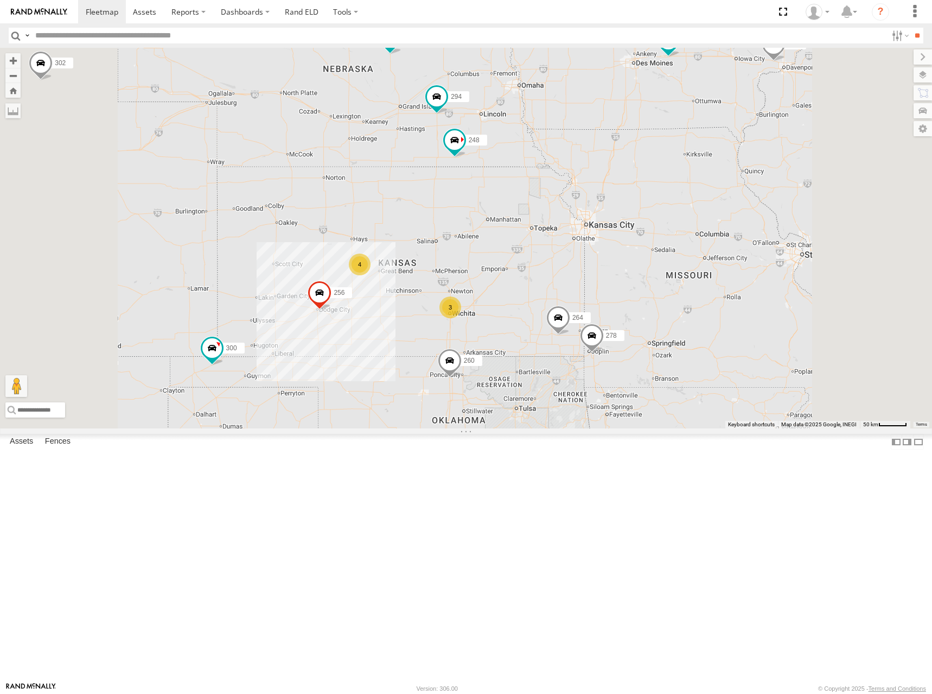
drag, startPoint x: 694, startPoint y: 277, endPoint x: 706, endPoint y: 269, distance: 14.8
click at [706, 269] on div "300 256 260 264 248 278 294 270 246 298 302 4 3" at bounding box center [466, 238] width 932 height 380
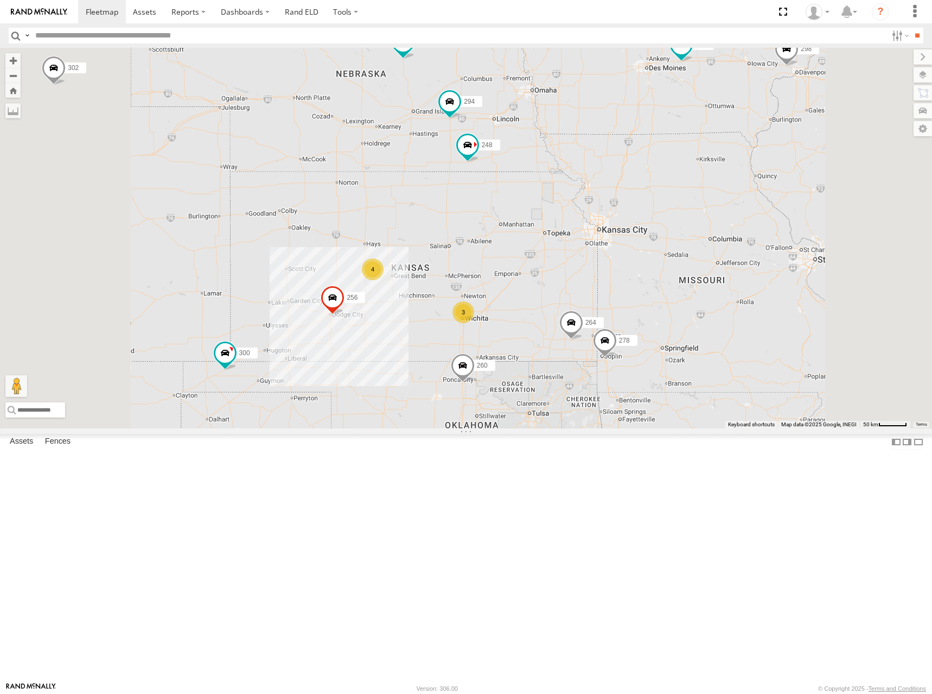
drag, startPoint x: 706, startPoint y: 263, endPoint x: 720, endPoint y: 268, distance: 14.9
click at [720, 268] on div "300 256 260 264 248 278 294 270 246 298 302 4 3" at bounding box center [466, 238] width 932 height 380
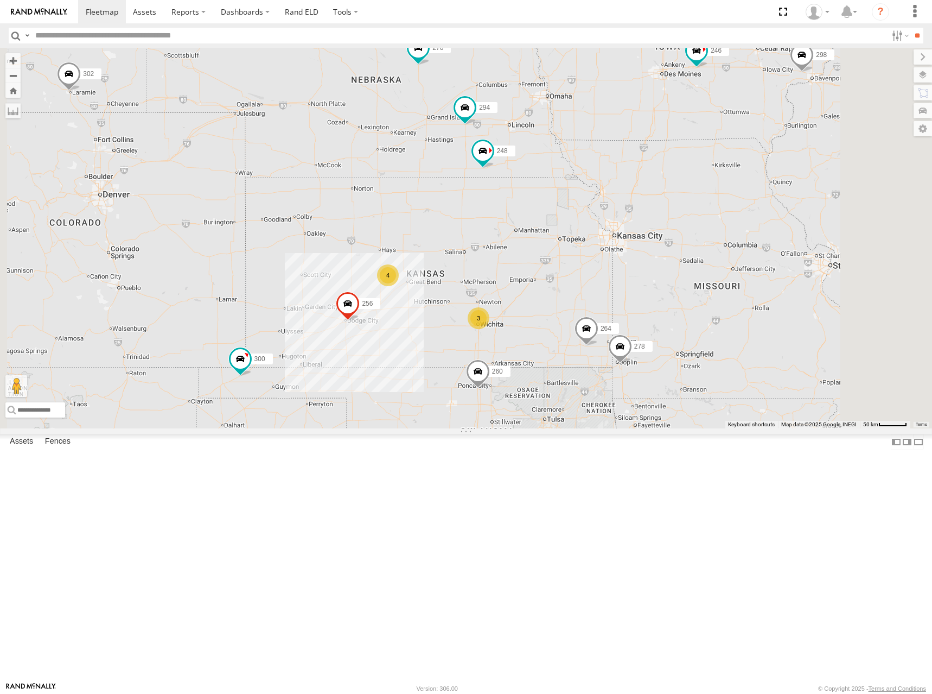
drag, startPoint x: 720, startPoint y: 268, endPoint x: 737, endPoint y: 275, distance: 18.2
click at [737, 275] on div "300 256 260 264 248 278 294 270 246 298 302 4 3" at bounding box center [466, 238] width 932 height 380
click at [740, 268] on div "300 256 260 264 248 278 294 270 246 298 302 4 3" at bounding box center [466, 238] width 932 height 380
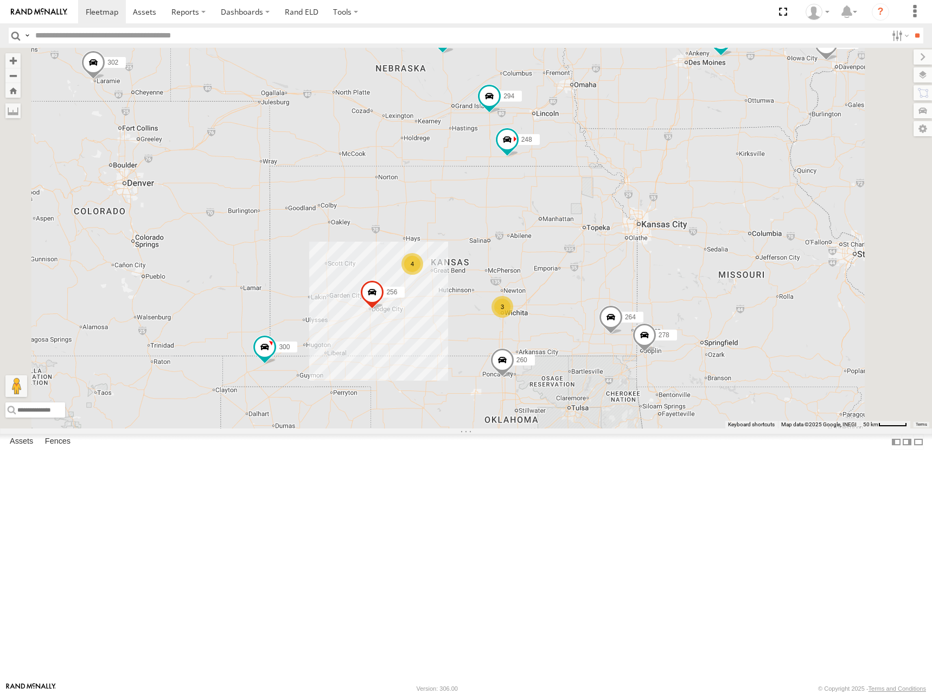
drag, startPoint x: 741, startPoint y: 250, endPoint x: 766, endPoint y: 238, distance: 28.4
click at [766, 238] on div "300 256 260 264 248 278 294 270 246 298 302 4 3" at bounding box center [466, 238] width 932 height 380
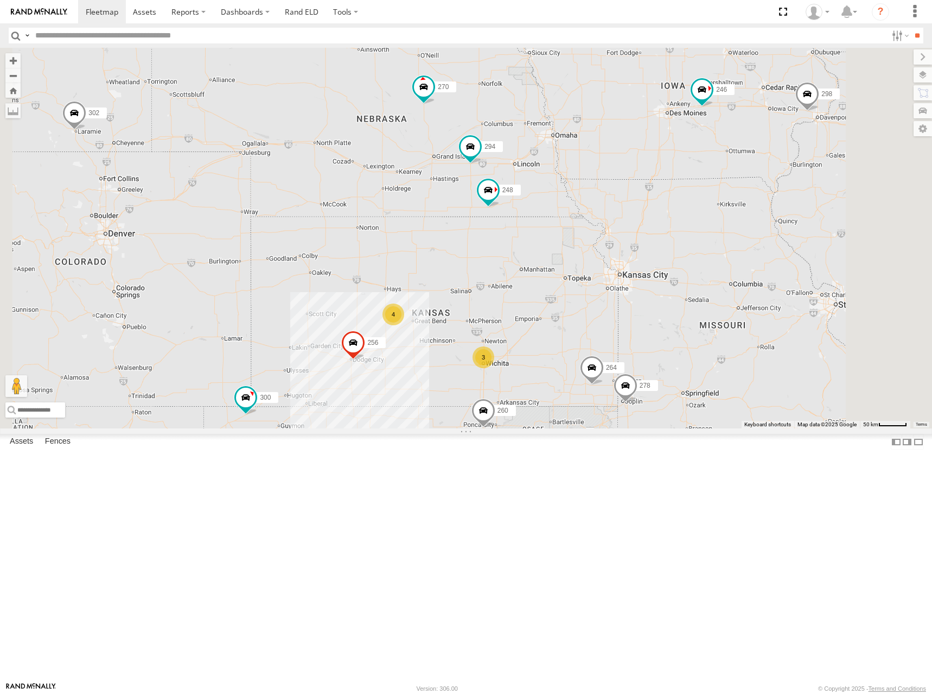
click at [789, 219] on div "300 256 260 264 248 278 294 270 246 298 302 4 3" at bounding box center [466, 238] width 932 height 380
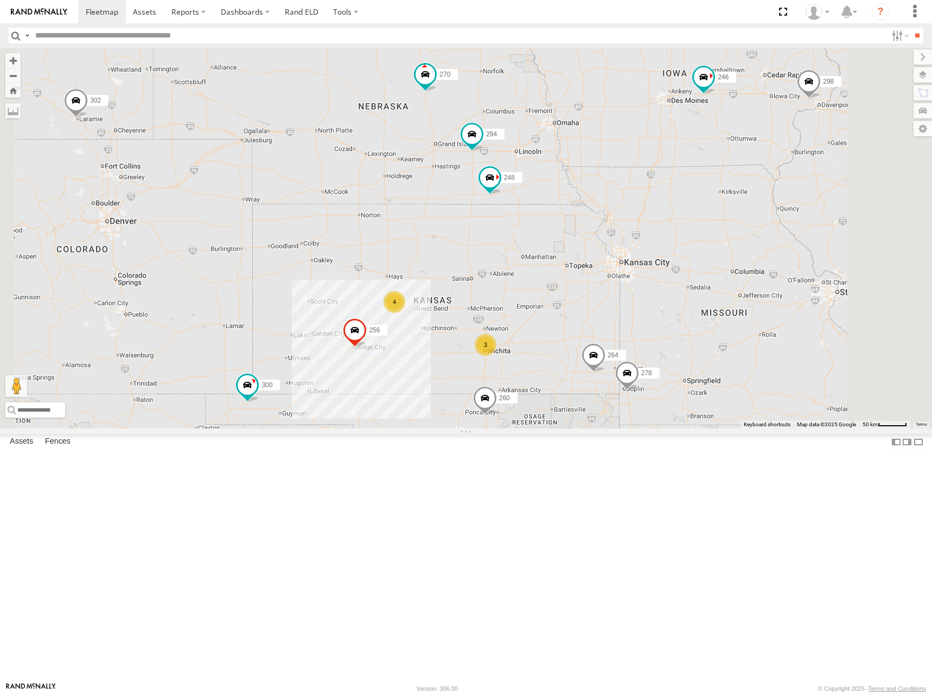
drag, startPoint x: 773, startPoint y: 211, endPoint x: 788, endPoint y: 179, distance: 35.9
click at [788, 179] on div "300 256 260 264 248 278 294 270 246 298 302 4 3" at bounding box center [466, 238] width 932 height 380
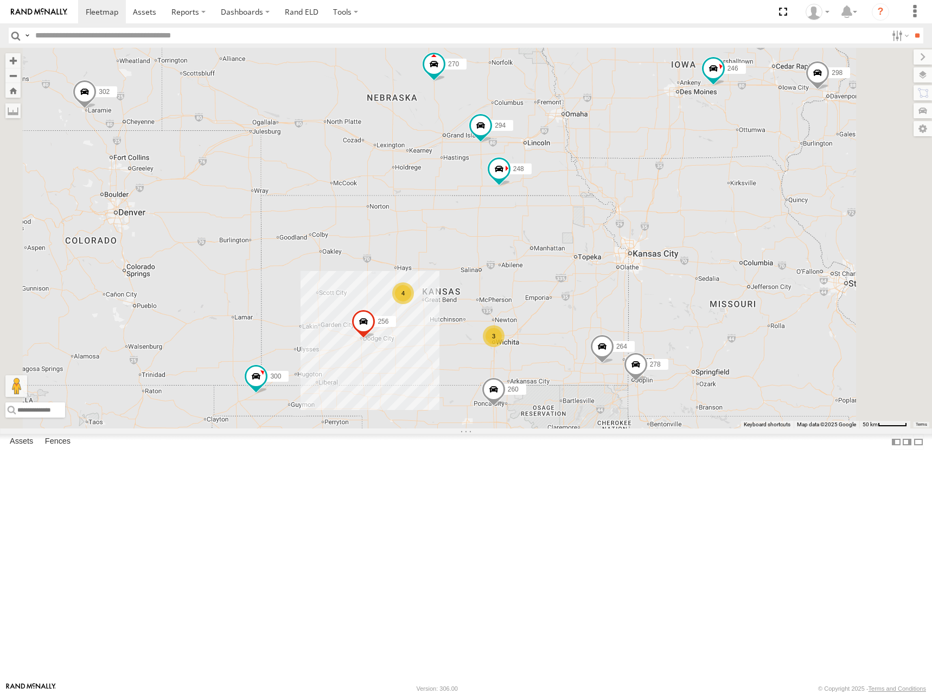
drag, startPoint x: 806, startPoint y: 320, endPoint x: 819, endPoint y: 308, distance: 16.9
click at [819, 308] on div "300 256 260 264 248 278 294 270 246 298 302 4 3" at bounding box center [466, 238] width 932 height 380
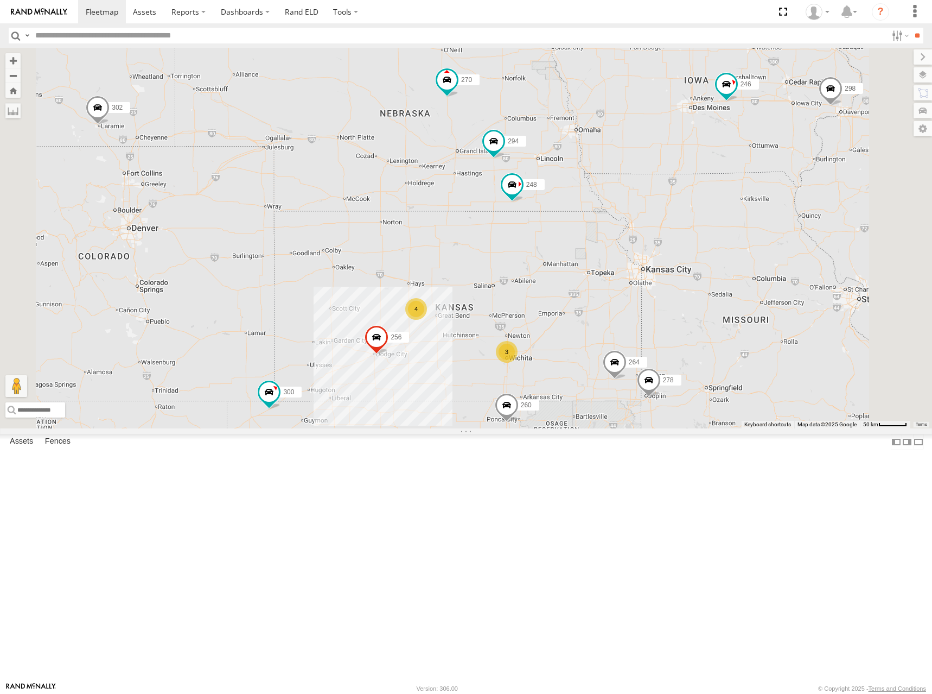
drag, startPoint x: 778, startPoint y: 256, endPoint x: 788, endPoint y: 280, distance: 25.6
click at [788, 280] on div "300 256 260 264 248 278 294 270 246 298 302 4 3" at bounding box center [466, 238] width 932 height 380
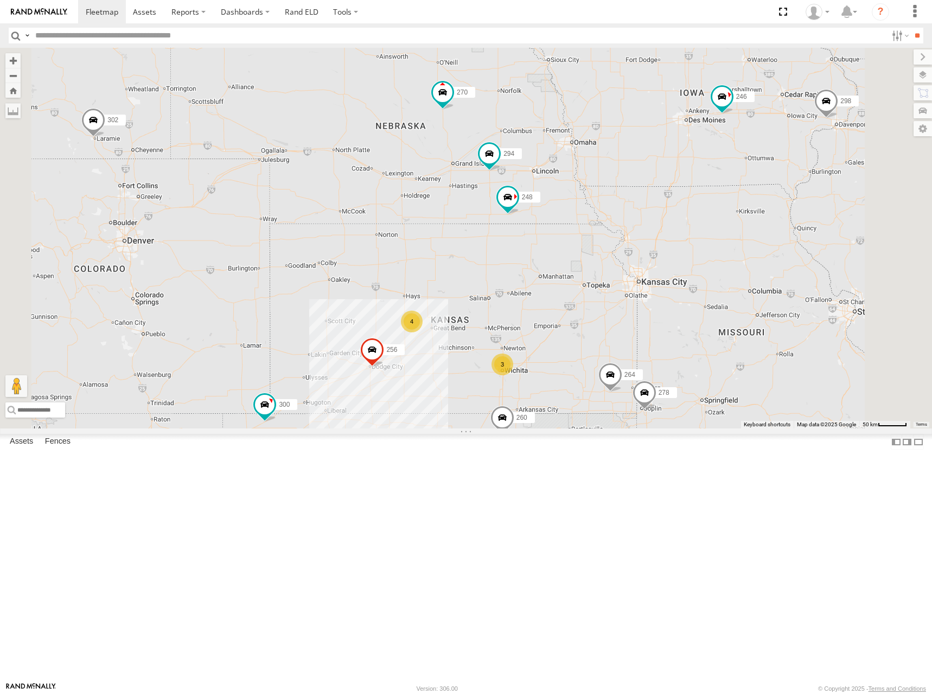
drag, startPoint x: 786, startPoint y: 276, endPoint x: 783, endPoint y: 287, distance: 11.3
click at [783, 287] on div "300 256 260 264 248 278 294 270 246 298 302 4 3" at bounding box center [466, 238] width 932 height 380
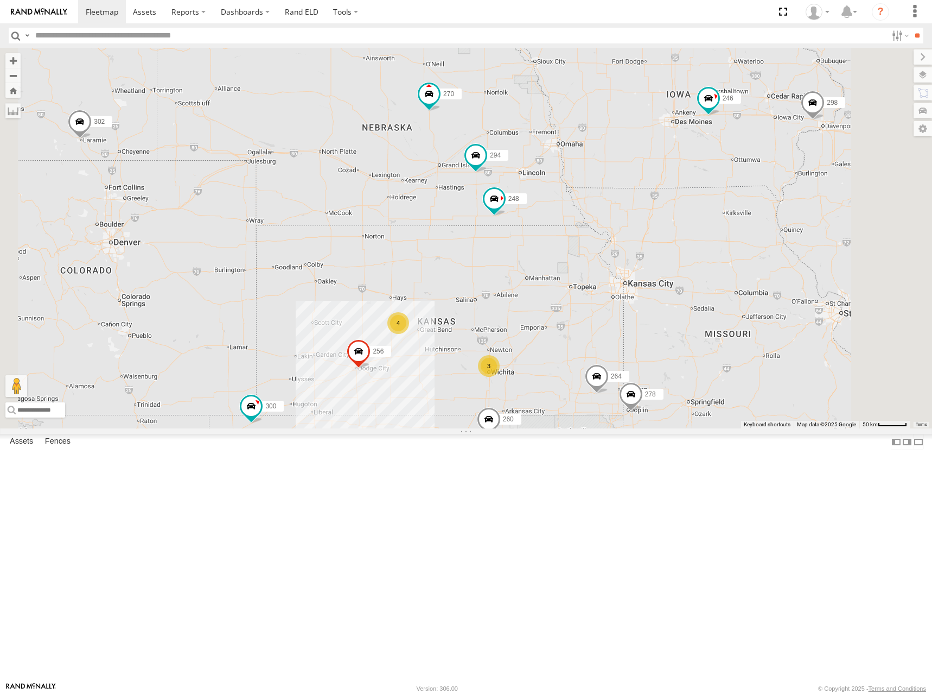
drag, startPoint x: 771, startPoint y: 248, endPoint x: 756, endPoint y: 248, distance: 14.7
click at [756, 248] on div "300 256 260 264 248 278 294 270 246 298 302 4 3" at bounding box center [466, 238] width 932 height 380
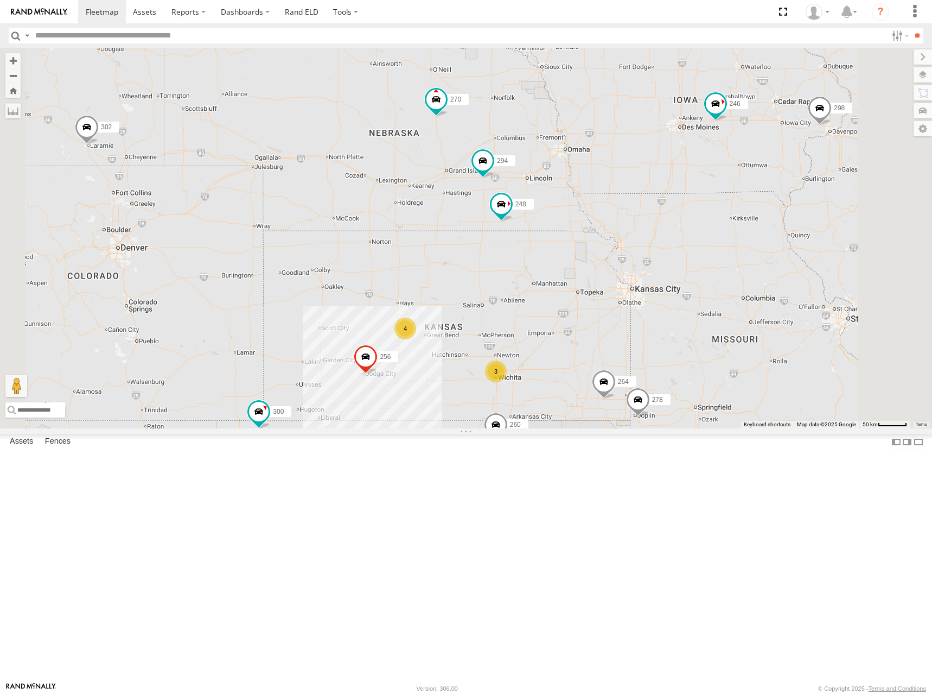
drag, startPoint x: 752, startPoint y: 245, endPoint x: 761, endPoint y: 252, distance: 11.2
click at [761, 252] on div "300 256 260 264 248 278 294 270 246 298 302 4 3" at bounding box center [466, 238] width 932 height 380
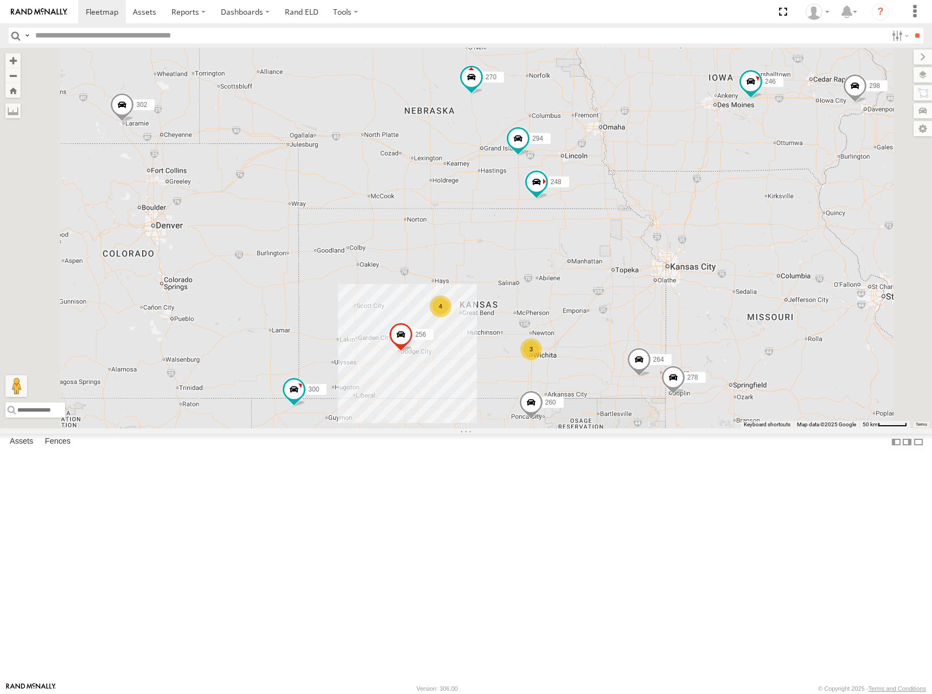
drag, startPoint x: 772, startPoint y: 250, endPoint x: 807, endPoint y: 227, distance: 42.0
click at [807, 227] on div "300 256 260 264 248 278 294 270 246 298 302 4 3" at bounding box center [466, 238] width 932 height 380
click at [808, 225] on div "300 256 260 264 248 278 294 270 246 298 302 4 3" at bounding box center [466, 238] width 932 height 380
drag, startPoint x: 798, startPoint y: 219, endPoint x: 792, endPoint y: 202, distance: 17.5
click at [794, 189] on div "300 256 260 264 248 278 294 270 246 298 302 4 3" at bounding box center [466, 238] width 932 height 380
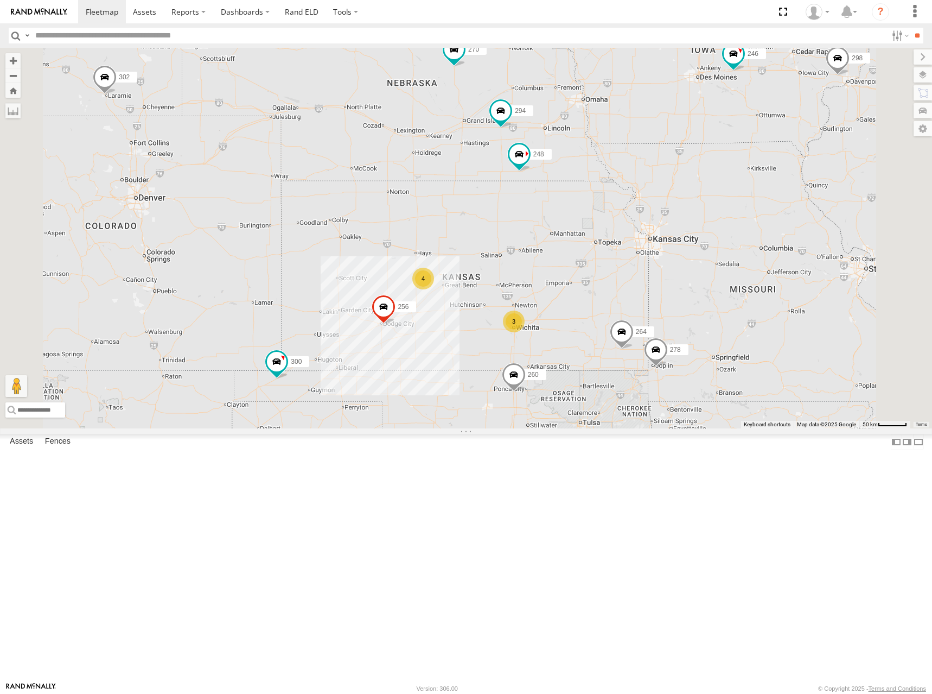
drag, startPoint x: 790, startPoint y: 209, endPoint x: 772, endPoint y: 181, distance: 32.7
click at [772, 181] on div "300 256 260 264 248 278 294 270 246 298 302 4 3" at bounding box center [466, 238] width 932 height 380
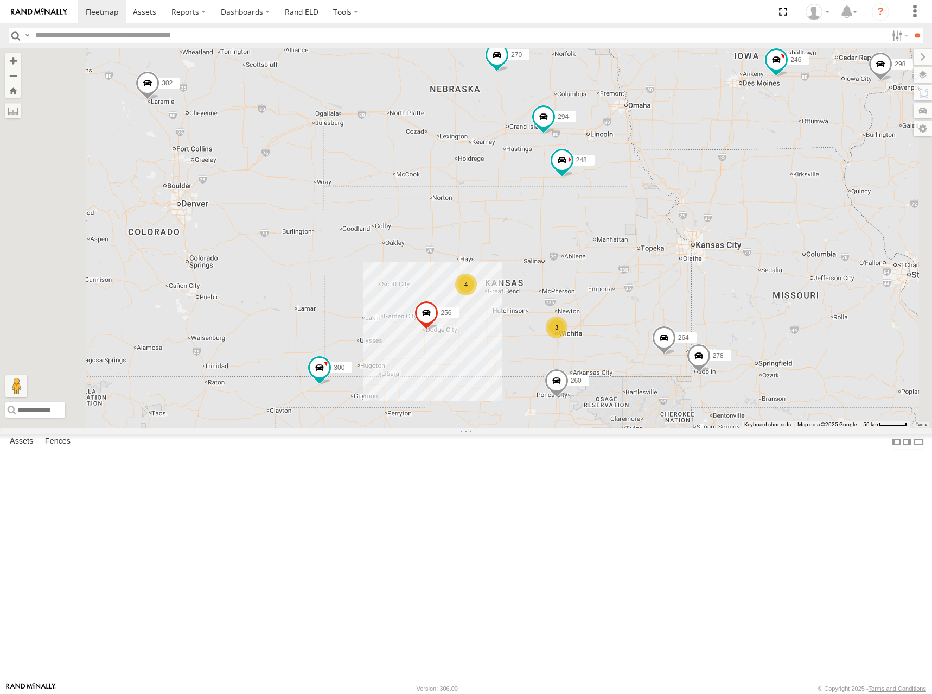
drag, startPoint x: 781, startPoint y: 284, endPoint x: 824, endPoint y: 290, distance: 44.4
click at [824, 290] on div "300 256 260 264 248 278 294 270 246 298 302 4 3" at bounding box center [466, 238] width 932 height 380
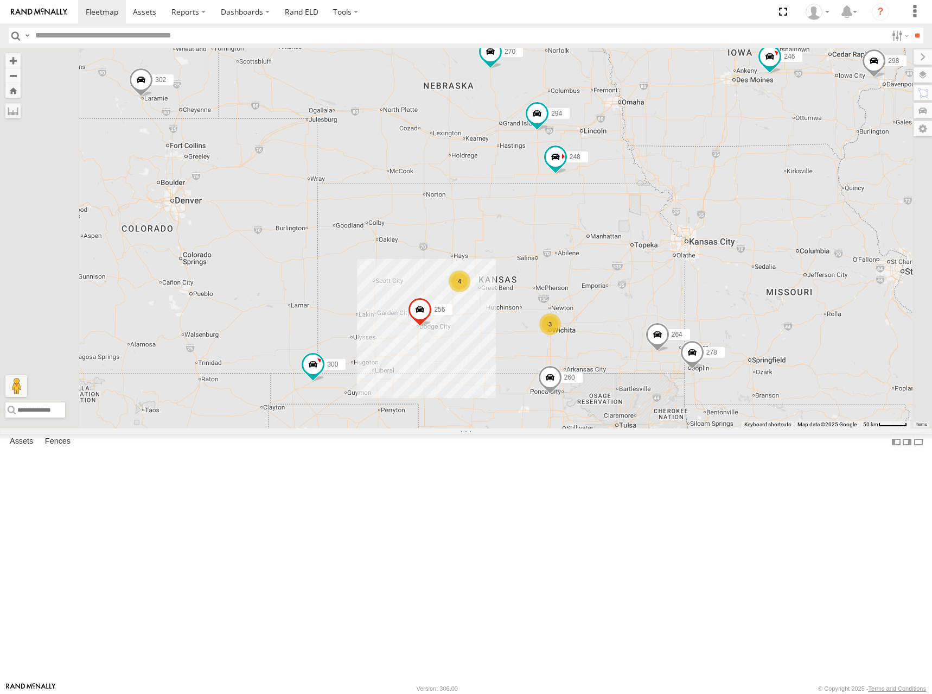
drag, startPoint x: 819, startPoint y: 290, endPoint x: 813, endPoint y: 288, distance: 7.1
click at [813, 288] on div "300 256 260 264 248 278 294 270 246 298 302 4 3" at bounding box center [466, 238] width 932 height 380
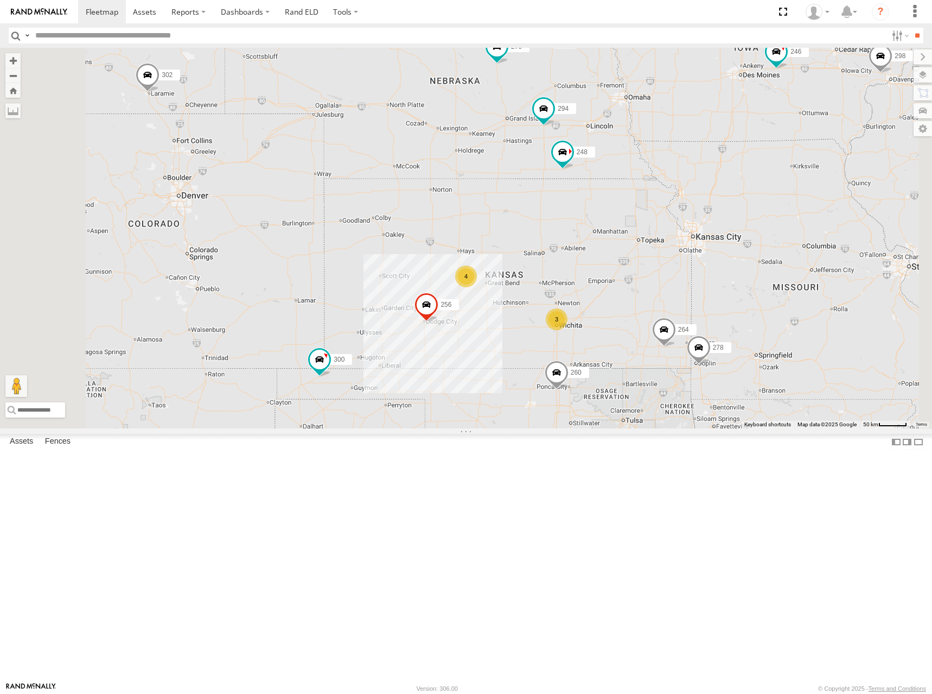
drag, startPoint x: 832, startPoint y: 258, endPoint x: 838, endPoint y: 251, distance: 8.8
click at [838, 251] on div "300 256 260 264 248 278 294 270 246 298 302 4 3" at bounding box center [466, 238] width 932 height 380
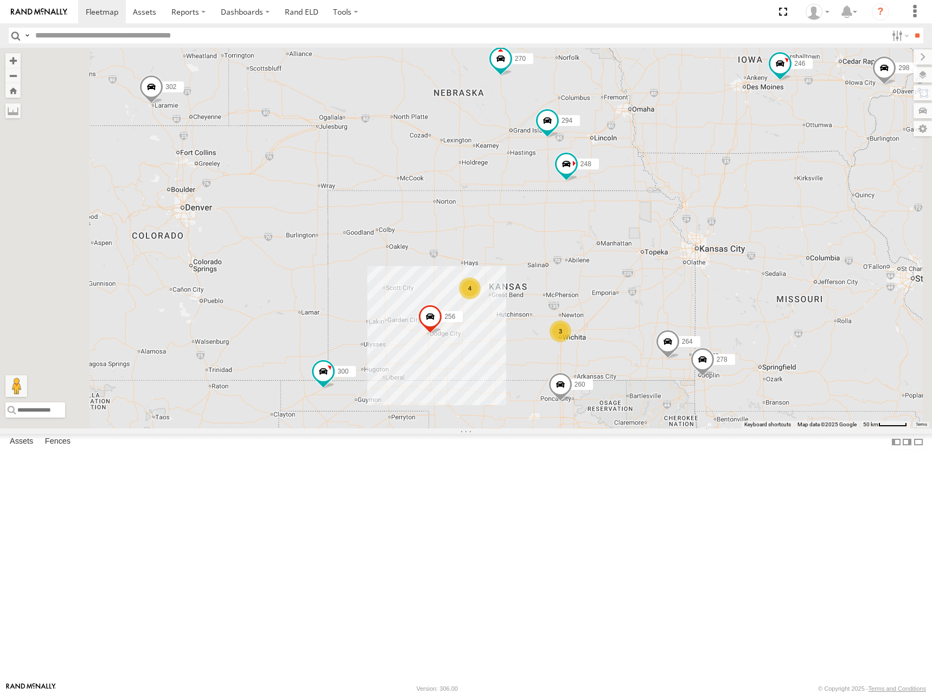
drag, startPoint x: 839, startPoint y: 249, endPoint x: 843, endPoint y: 258, distance: 10.5
click at [843, 258] on div "300 256 260 264 248 278 294 270 246 298 302 4 3" at bounding box center [466, 238] width 932 height 380
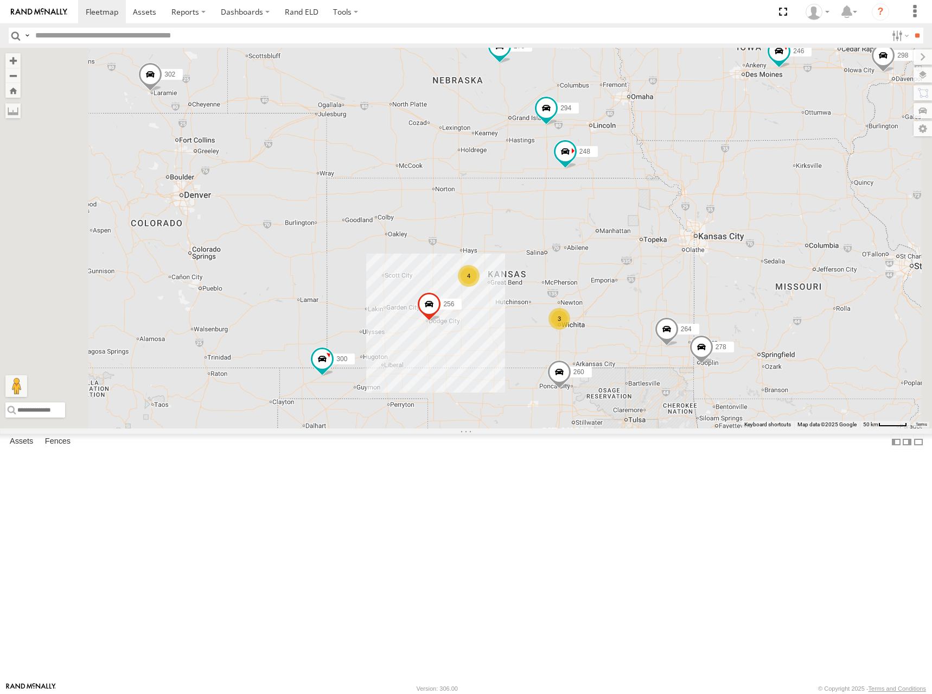
drag, startPoint x: 835, startPoint y: 248, endPoint x: 834, endPoint y: 234, distance: 13.6
click at [834, 234] on div "300 256 260 264 248 278 294 270 246 298 302 4 3" at bounding box center [466, 238] width 932 height 380
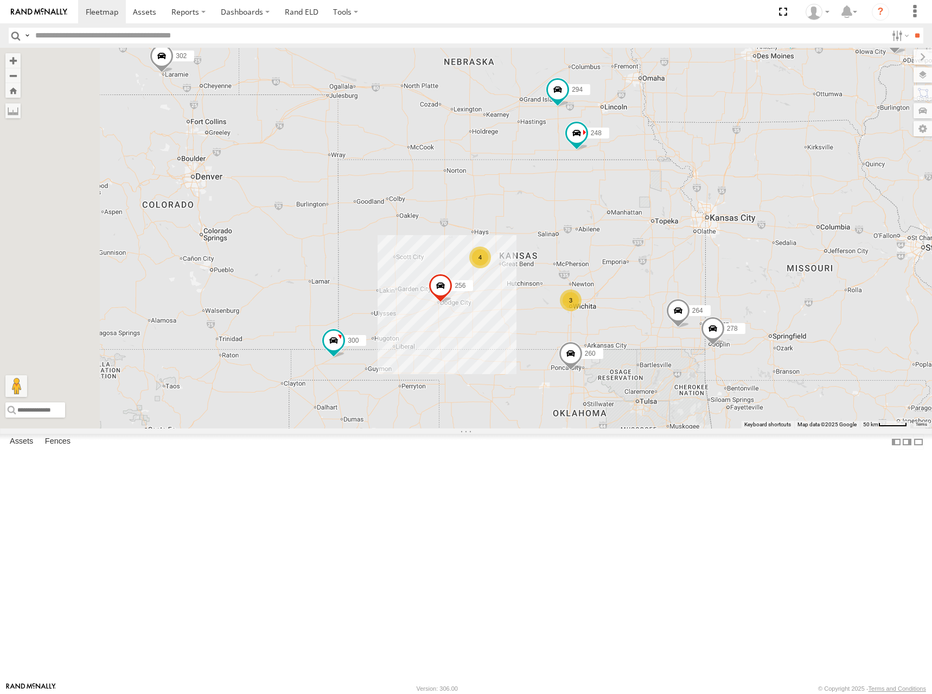
drag, startPoint x: 834, startPoint y: 236, endPoint x: 845, endPoint y: 218, distance: 21.4
click at [846, 218] on div "300 256 260 264 248 278 294 270 246 298 302 4 3" at bounding box center [466, 238] width 932 height 380
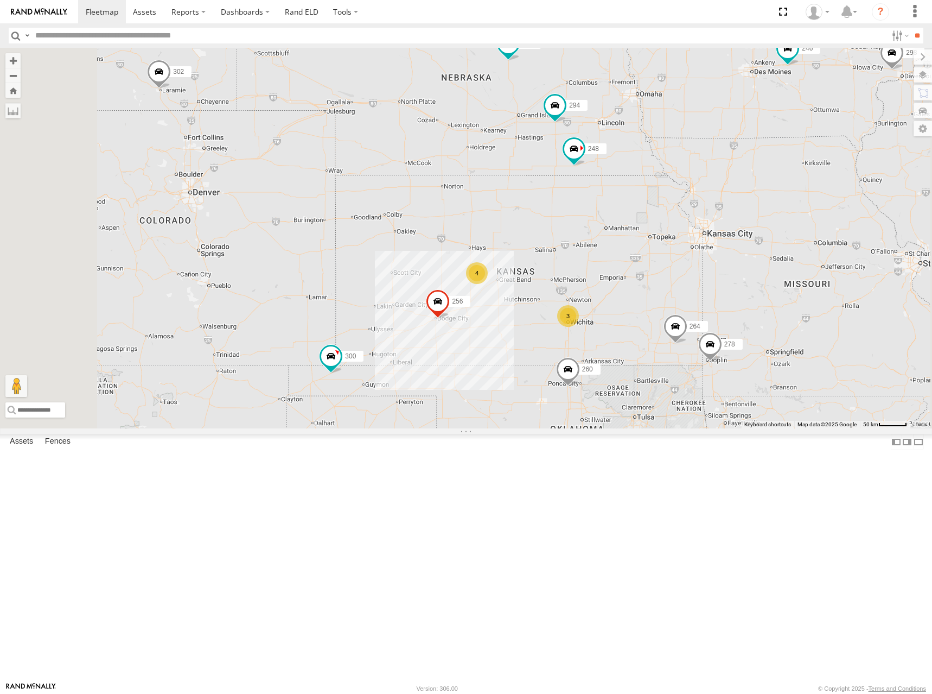
drag, startPoint x: 842, startPoint y: 219, endPoint x: 842, endPoint y: 233, distance: 13.6
click at [842, 233] on div "300 256 260 264 248 278 294 270 246 298 302 4 3" at bounding box center [466, 238] width 932 height 380
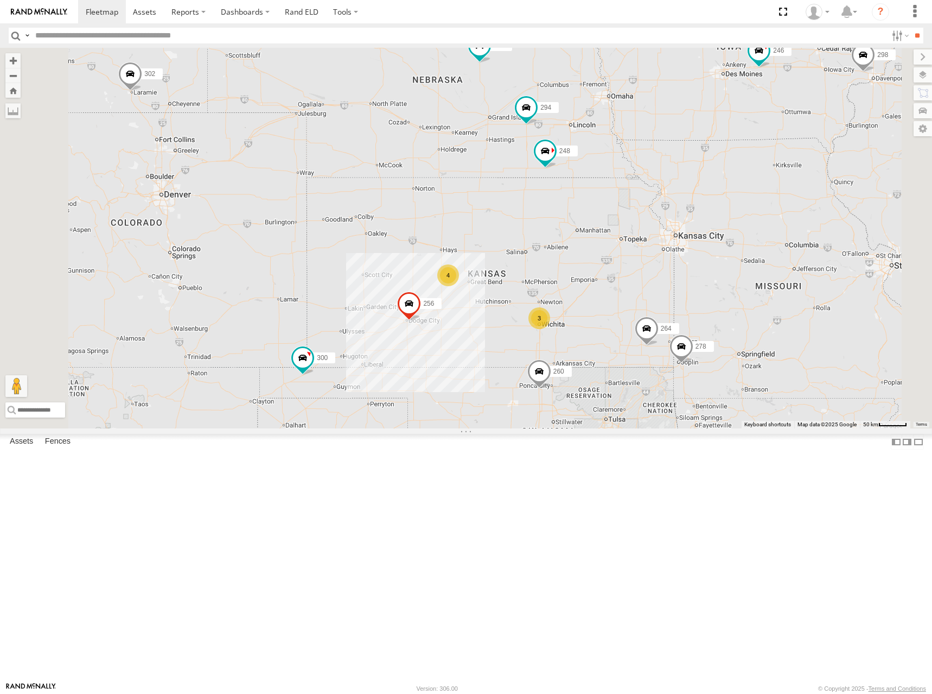
drag, startPoint x: 842, startPoint y: 231, endPoint x: 811, endPoint y: 232, distance: 31.5
click at [811, 232] on div "300 256 260 264 248 278 294 270 246 298 302 4 3" at bounding box center [466, 238] width 932 height 380
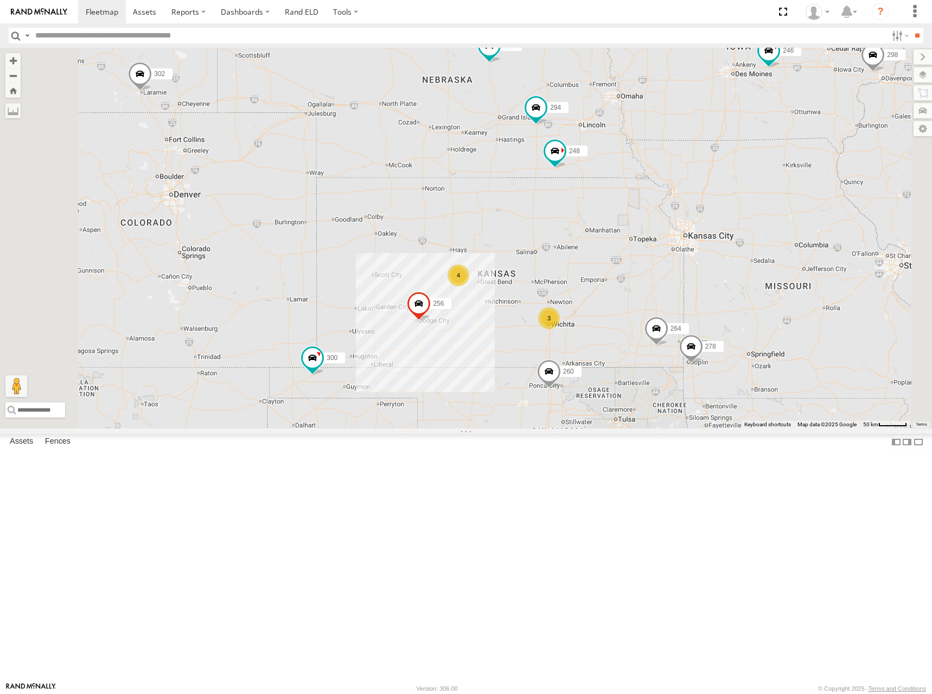
drag, startPoint x: 805, startPoint y: 230, endPoint x: 816, endPoint y: 230, distance: 11.4
click at [816, 230] on div "300 256 260 264 248 278 294 270 246 298 302 4 3" at bounding box center [466, 238] width 932 height 380
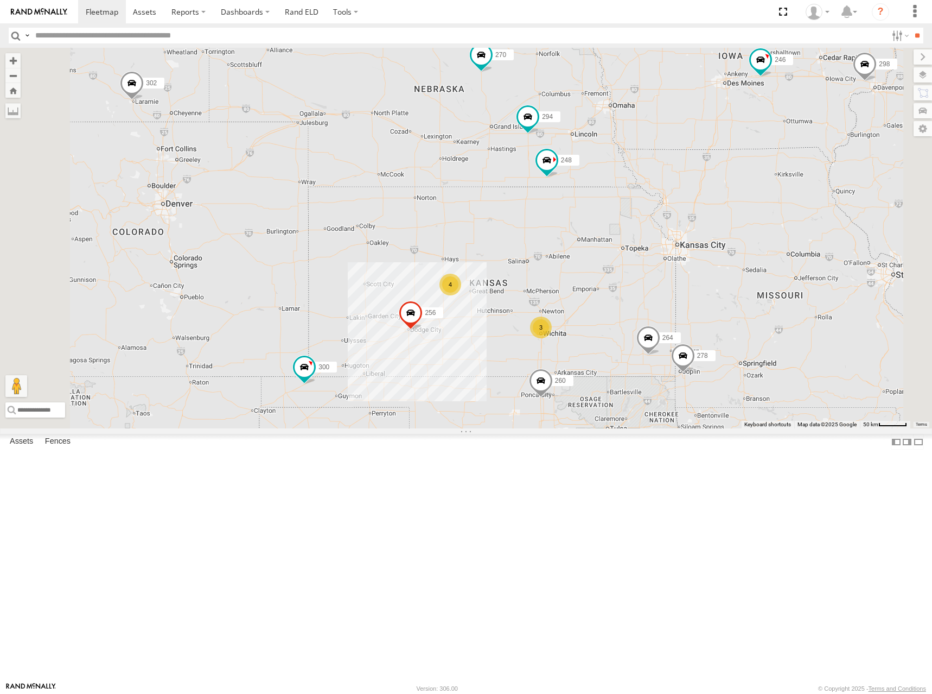
drag, startPoint x: 817, startPoint y: 227, endPoint x: 809, endPoint y: 238, distance: 13.6
click at [809, 238] on div "300 256 260 264 248 278 294 270 246 298 302 4 3" at bounding box center [466, 238] width 932 height 380
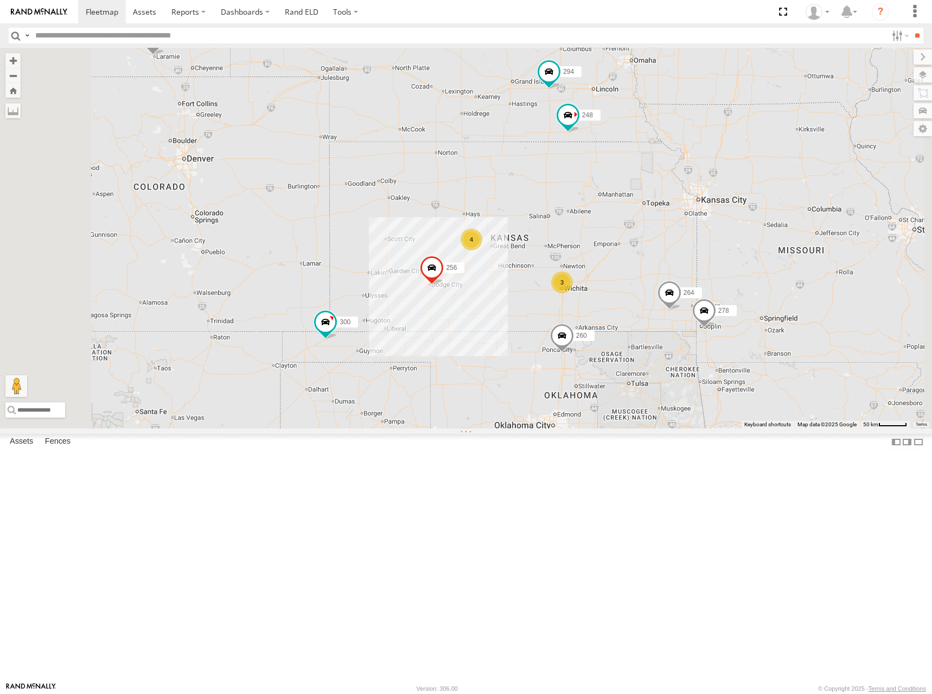
drag, startPoint x: 792, startPoint y: 265, endPoint x: 813, endPoint y: 219, distance: 50.3
click at [813, 219] on div "300 256 260 264 248 278 294 270 246 298 302 4 3" at bounding box center [466, 238] width 932 height 380
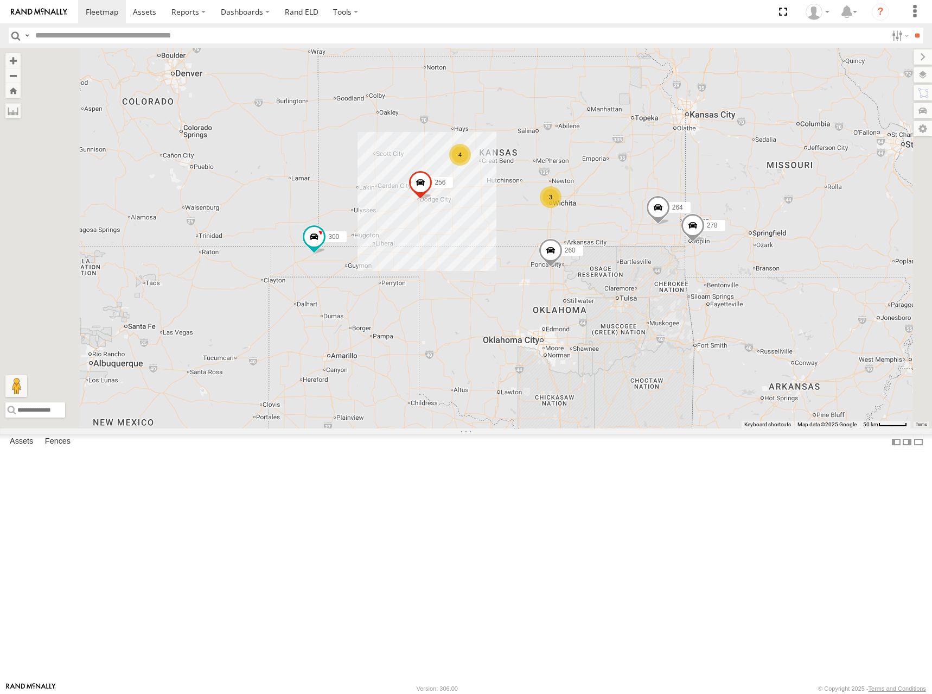
drag, startPoint x: 758, startPoint y: 340, endPoint x: 747, endPoint y: 274, distance: 67.1
click at [747, 274] on div "300 256 260 264 248 278 294 270 246 298 302 4 3" at bounding box center [466, 238] width 932 height 380
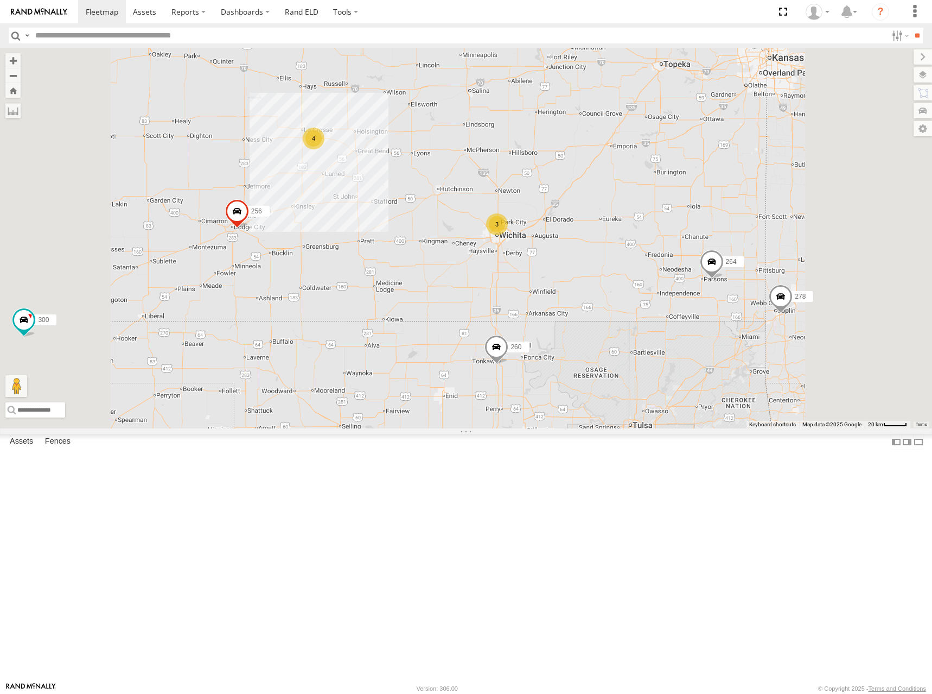
drag, startPoint x: 694, startPoint y: 226, endPoint x: 696, endPoint y: 236, distance: 10.1
click at [696, 236] on div "300 256 260 264 248 278 294 270 246 298 302 4 3" at bounding box center [466, 238] width 932 height 380
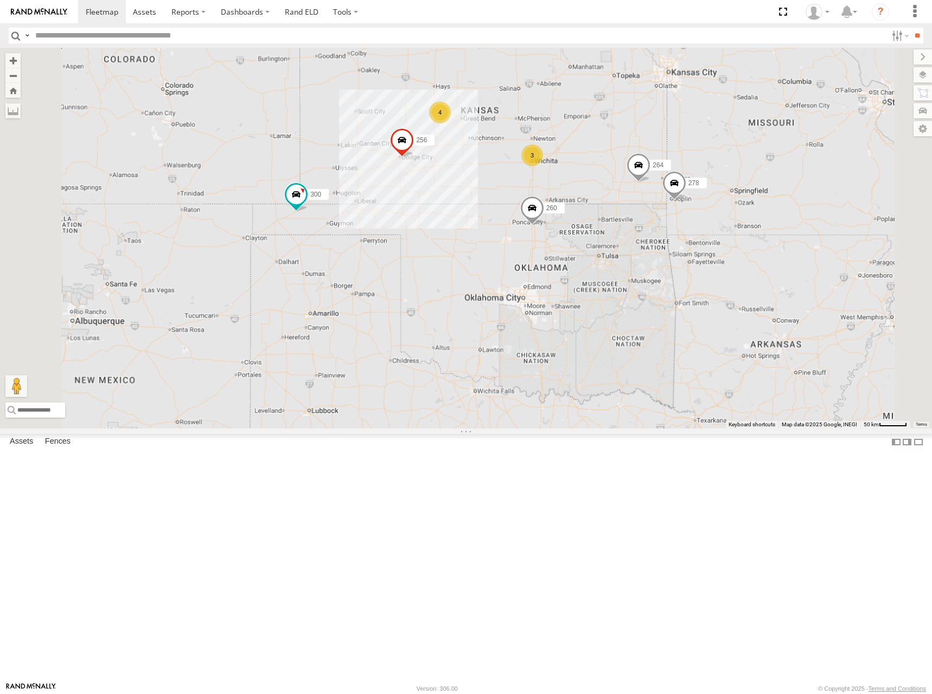
drag, startPoint x: 637, startPoint y: 158, endPoint x: 636, endPoint y: 168, distance: 9.2
click at [636, 168] on div "300 256 260 264 248 278 294 270 246 298 302 4 3" at bounding box center [466, 238] width 932 height 380
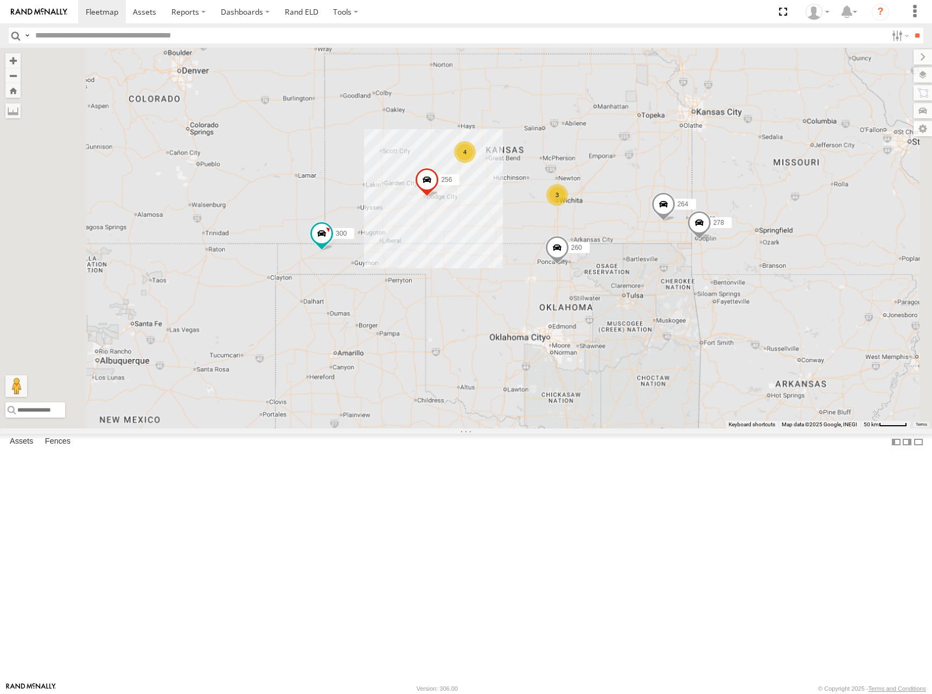
drag, startPoint x: 650, startPoint y: 179, endPoint x: 675, endPoint y: 214, distance: 43.2
click at [675, 214] on div "300 256 260 264 248 278 294 270 246 298 302 4 3" at bounding box center [466, 238] width 932 height 380
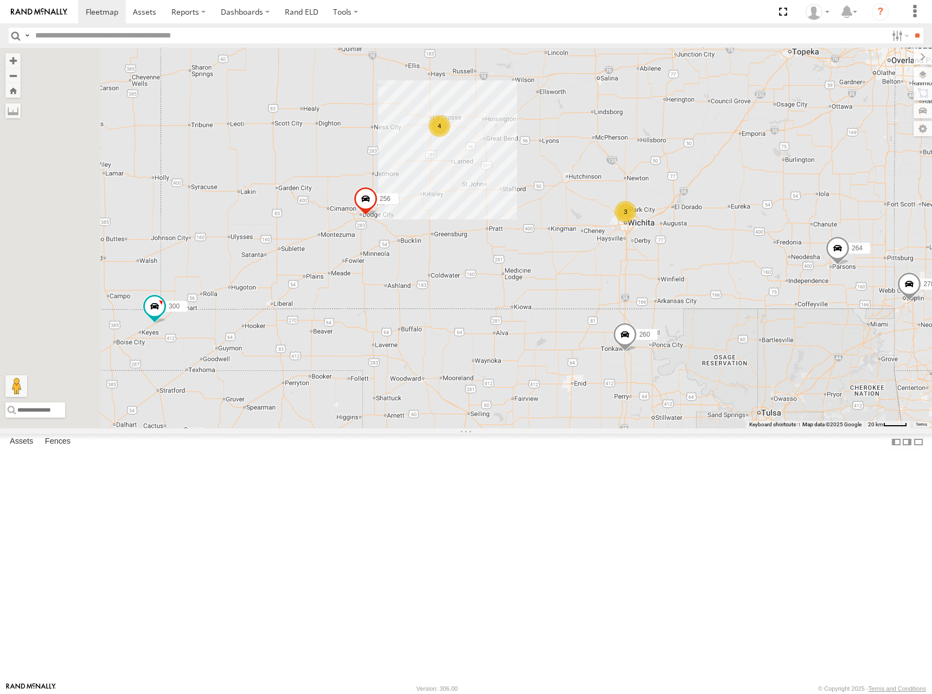
drag, startPoint x: 696, startPoint y: 245, endPoint x: 729, endPoint y: 301, distance: 65.0
click at [729, 301] on div "300 256 260 264 248 278 294 270 246 298 302 4 3" at bounding box center [466, 238] width 932 height 380
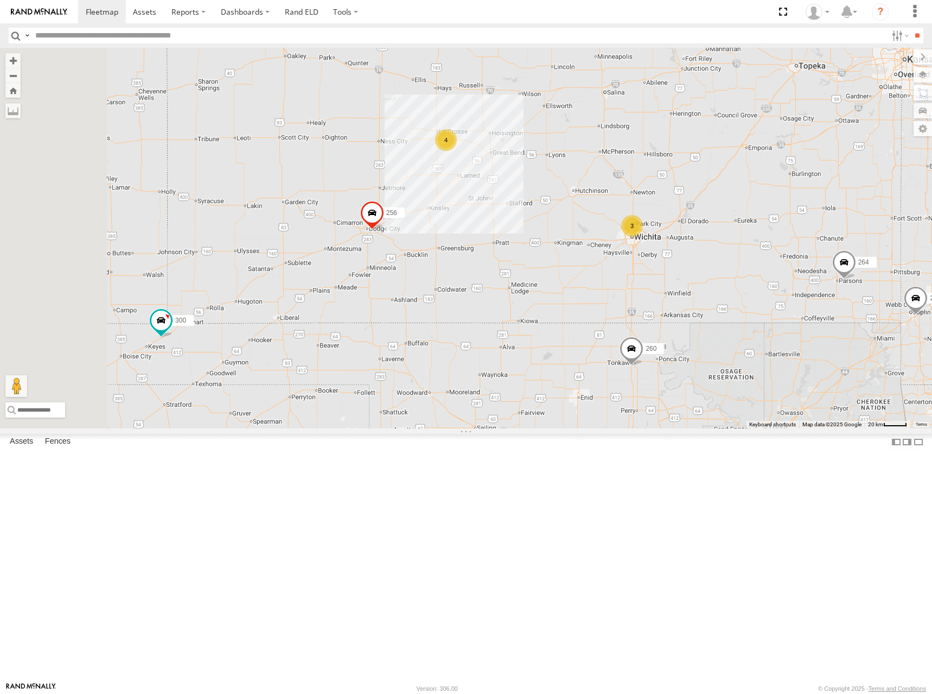
drag, startPoint x: 484, startPoint y: 168, endPoint x: 529, endPoint y: 167, distance: 45.6
click at [529, 167] on div "300 256 260 264 248 278 294 270 246 298 302 4 3" at bounding box center [466, 238] width 932 height 380
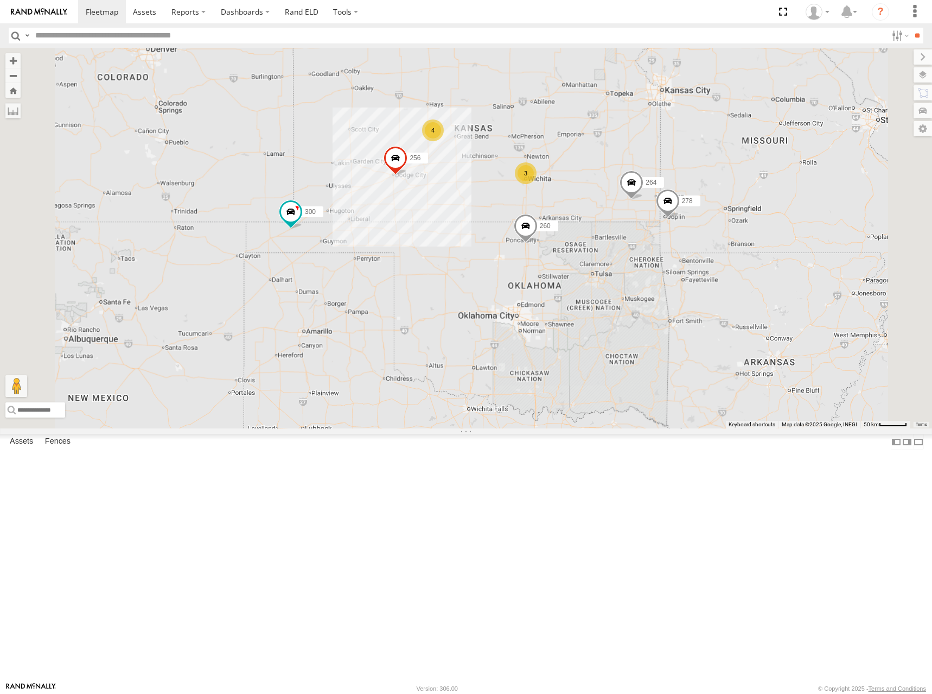
drag, startPoint x: 624, startPoint y: 154, endPoint x: 606, endPoint y: 196, distance: 46.0
click at [606, 196] on div "300 256 260 264 248 278 294 270 246 298 302 4 3" at bounding box center [466, 238] width 932 height 380
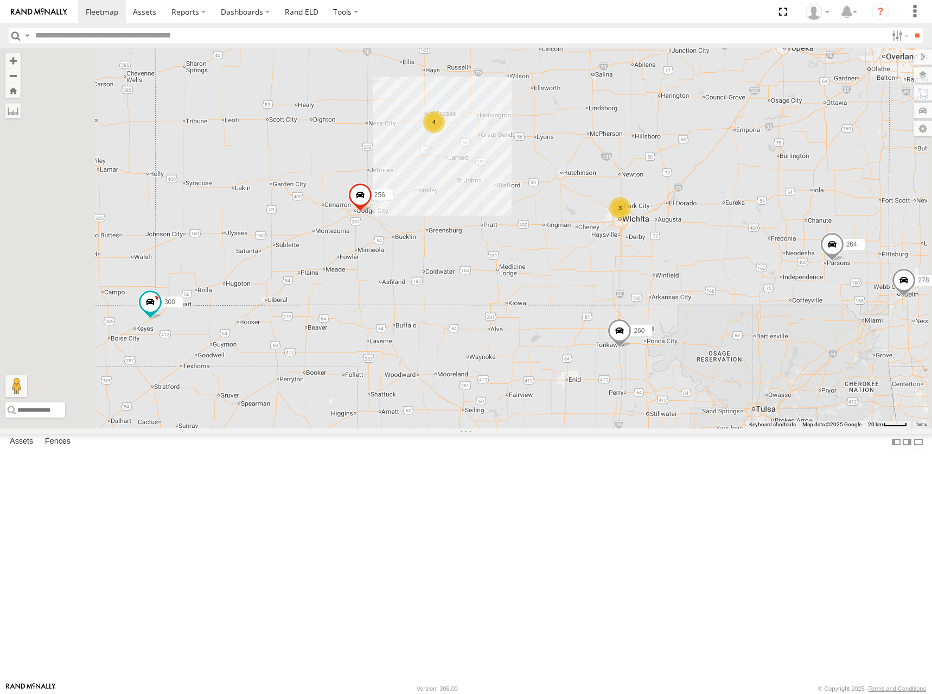
drag, startPoint x: 705, startPoint y: 188, endPoint x: 689, endPoint y: 207, distance: 24.7
click at [689, 207] on div "300 256 260 264 248 278 294 270 246 298 302 4 3" at bounding box center [466, 238] width 932 height 380
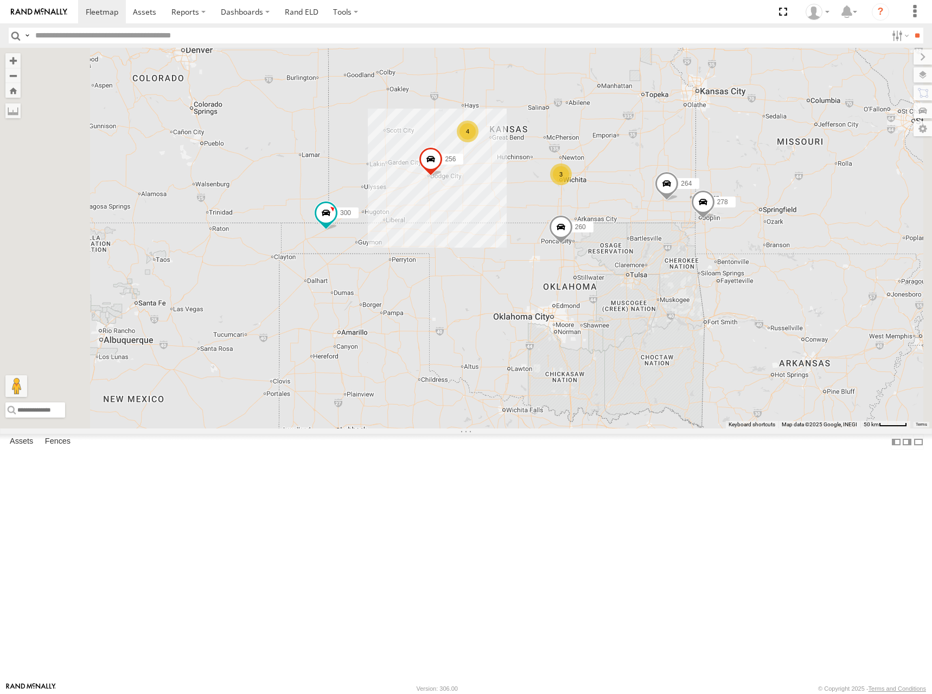
drag, startPoint x: 676, startPoint y: 186, endPoint x: 654, endPoint y: 212, distance: 34.7
click at [654, 212] on div "300 256 260 264 248 278 294 270 246 298 302 4 3" at bounding box center [466, 238] width 932 height 380
drag, startPoint x: 731, startPoint y: 190, endPoint x: 724, endPoint y: 198, distance: 10.4
click at [724, 198] on div "300 256 260 264 248 278 294 270 246 298 302 4 3" at bounding box center [466, 238] width 932 height 380
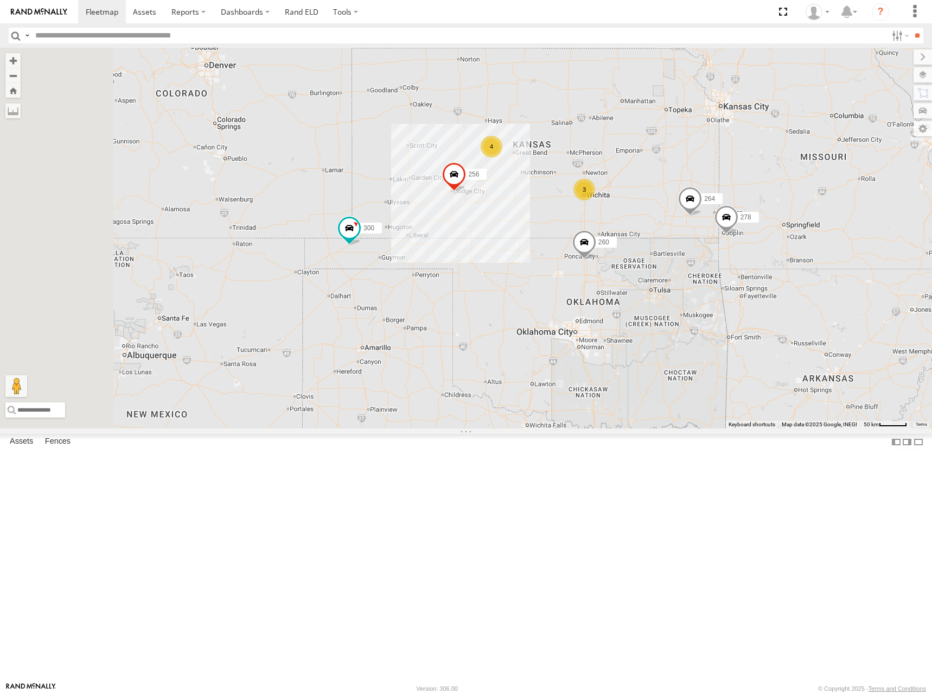
drag, startPoint x: 716, startPoint y: 189, endPoint x: 745, endPoint y: 199, distance: 30.7
click at [745, 199] on div "300 256 260 264 248 278 294 270 246 298 302 4 3" at bounding box center [466, 238] width 932 height 380
click at [744, 184] on div "300 256 260 264 248 278 294 270 246 298 302 4 3" at bounding box center [466, 238] width 932 height 380
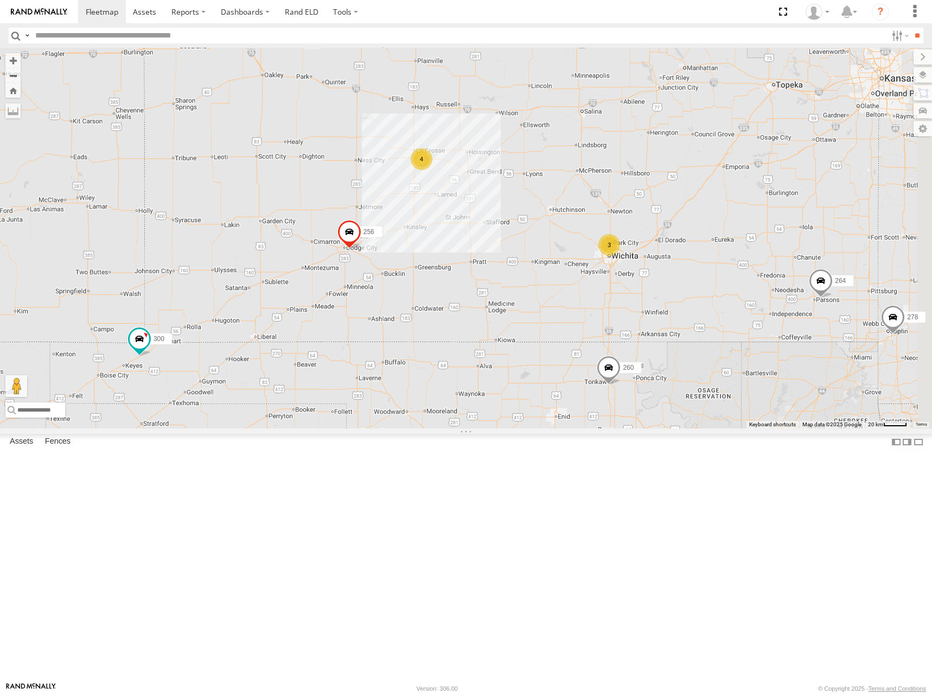
drag, startPoint x: 668, startPoint y: 218, endPoint x: 617, endPoint y: 221, distance: 50.6
click at [617, 221] on div "300 256 260 264 248 278 294 270 246 298 302 4 3" at bounding box center [466, 238] width 932 height 380
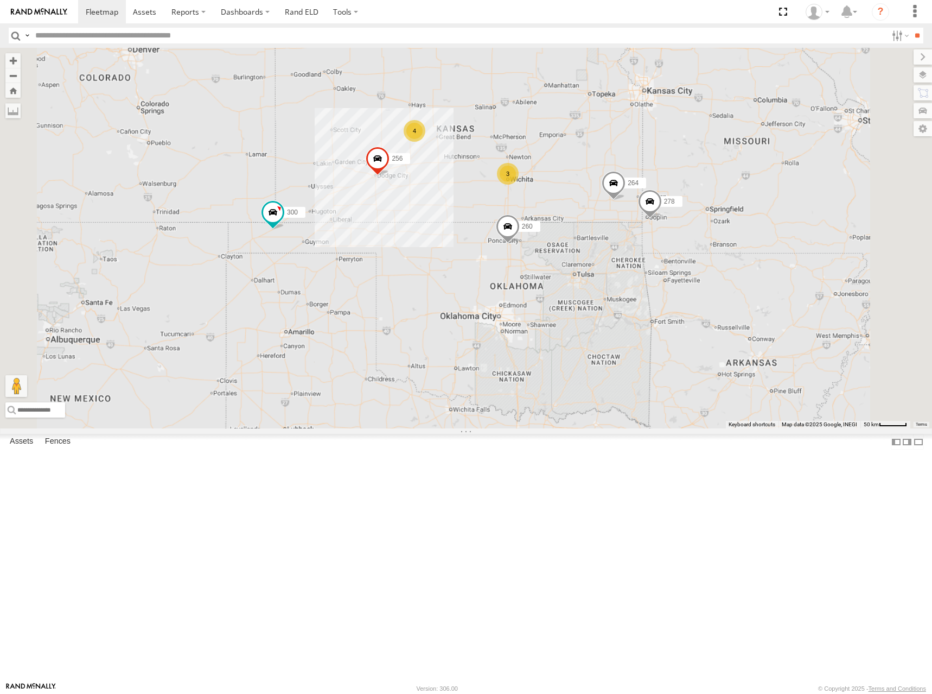
click at [610, 205] on div "300 256 260 264 248 278 294 270 246 298 302 4 3" at bounding box center [466, 238] width 932 height 380
drag, startPoint x: 722, startPoint y: 196, endPoint x: 738, endPoint y: 204, distance: 18.0
click at [738, 204] on div "300 246 256 264 248 278 294 260 4 3" at bounding box center [466, 238] width 932 height 380
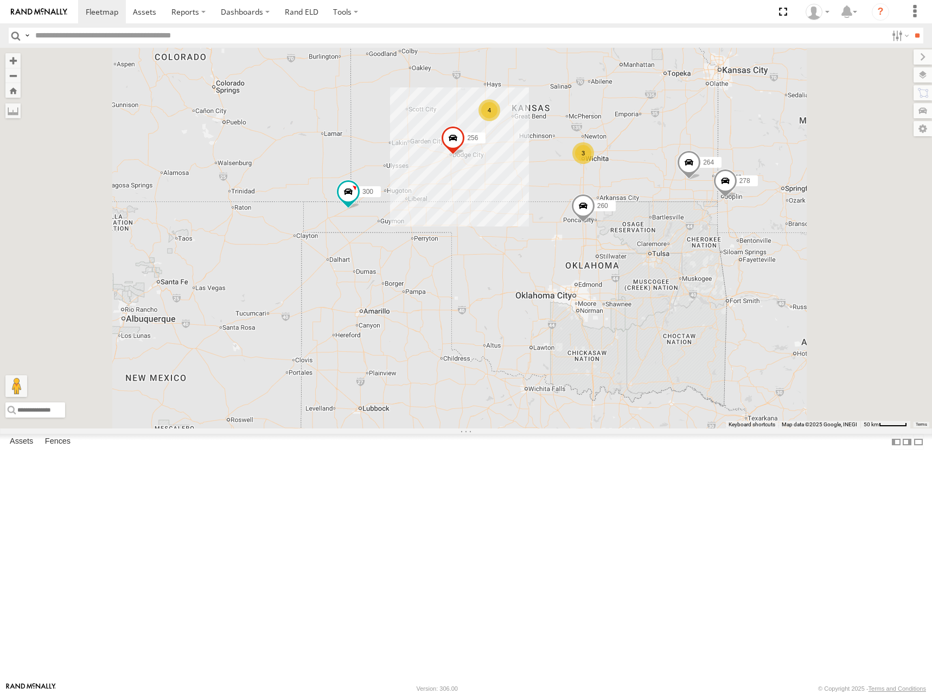
drag, startPoint x: 671, startPoint y: 202, endPoint x: 667, endPoint y: 209, distance: 8.6
click at [667, 209] on div "300 246 270 256 264 248 278 294 260 4 3 302" at bounding box center [466, 238] width 932 height 380
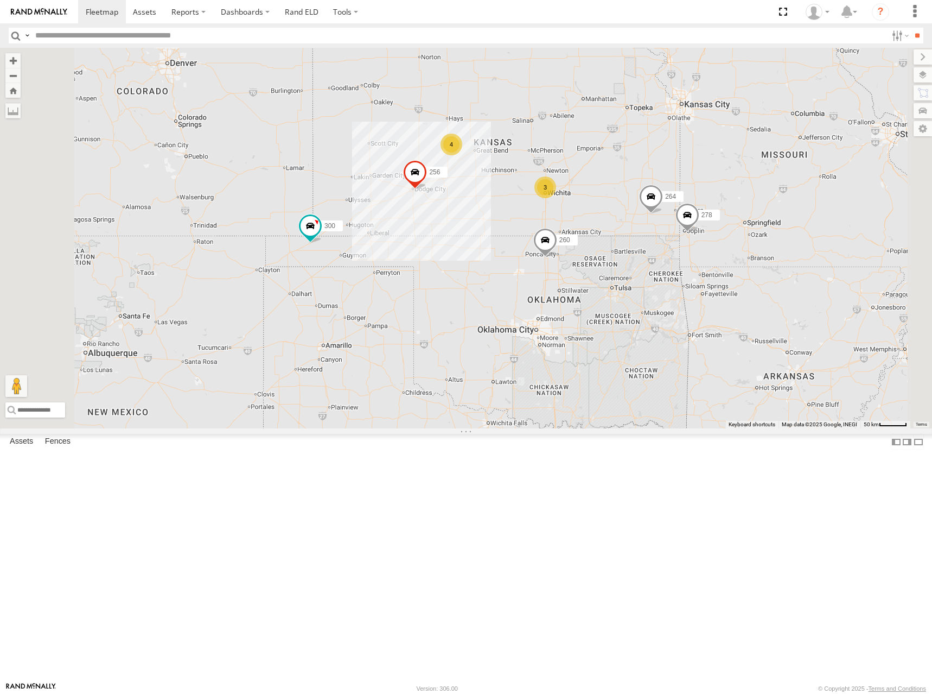
drag, startPoint x: 759, startPoint y: 179, endPoint x: 724, endPoint y: 211, distance: 47.3
click at [724, 211] on div "300 246 270 256 264 248 278 294 260 4 3 302" at bounding box center [466, 238] width 932 height 380
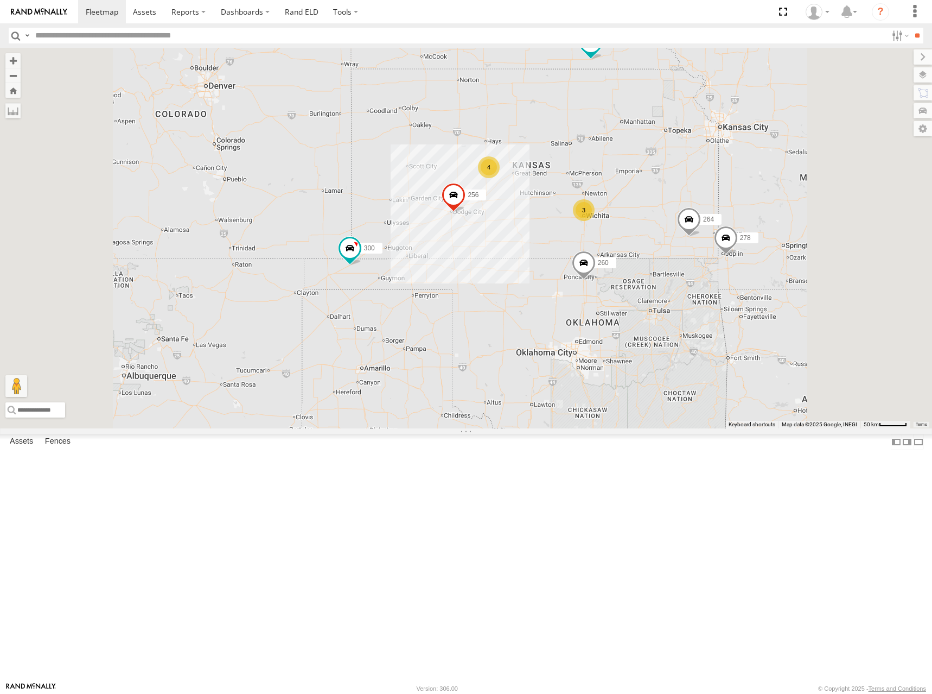
drag, startPoint x: 729, startPoint y: 255, endPoint x: 732, endPoint y: 243, distance: 12.2
click at [732, 243] on div "300 246 270 256 264 248 278 294 260 302 4 3" at bounding box center [466, 238] width 932 height 380
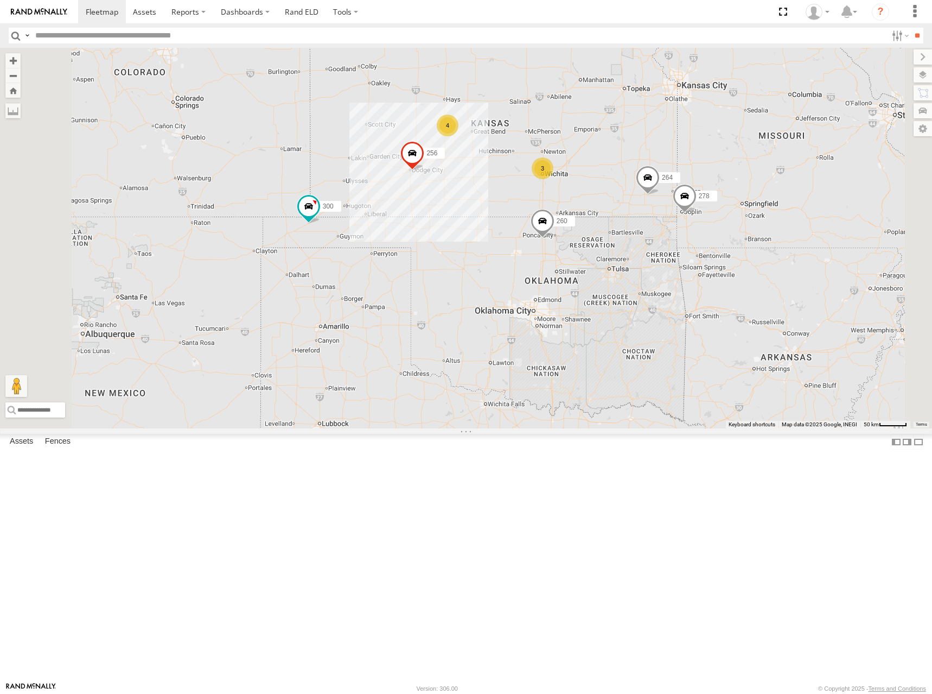
click at [735, 246] on div "300 246 270 256 264 248 278 294 260 302 4 3" at bounding box center [466, 238] width 932 height 380
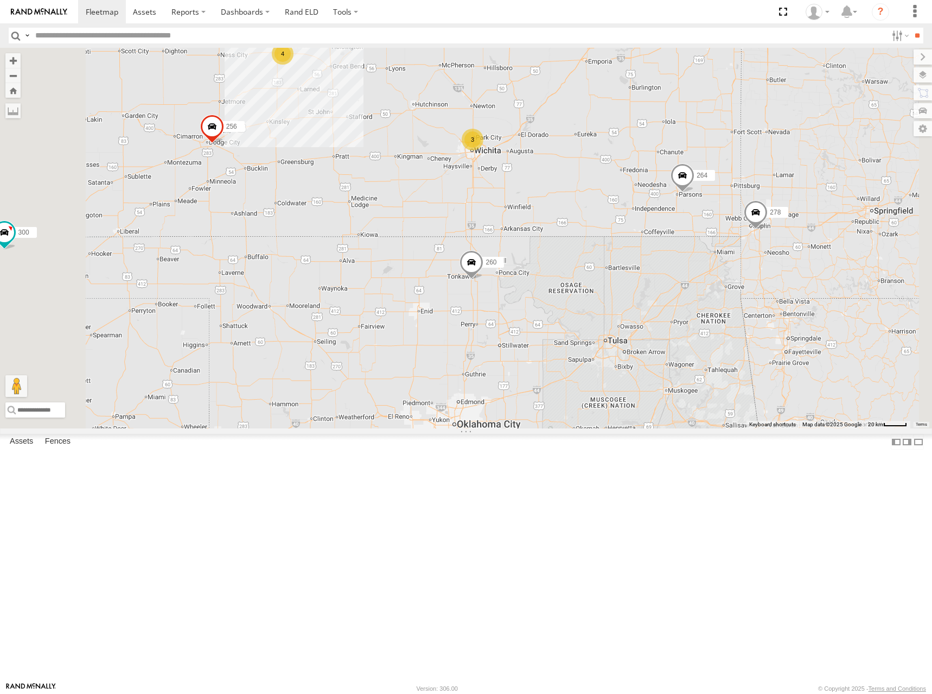
drag, startPoint x: 750, startPoint y: 287, endPoint x: 766, endPoint y: 309, distance: 28.0
click at [766, 309] on div "300 246 270 256 264 248 278 294 260 302 4 3" at bounding box center [466, 238] width 932 height 380
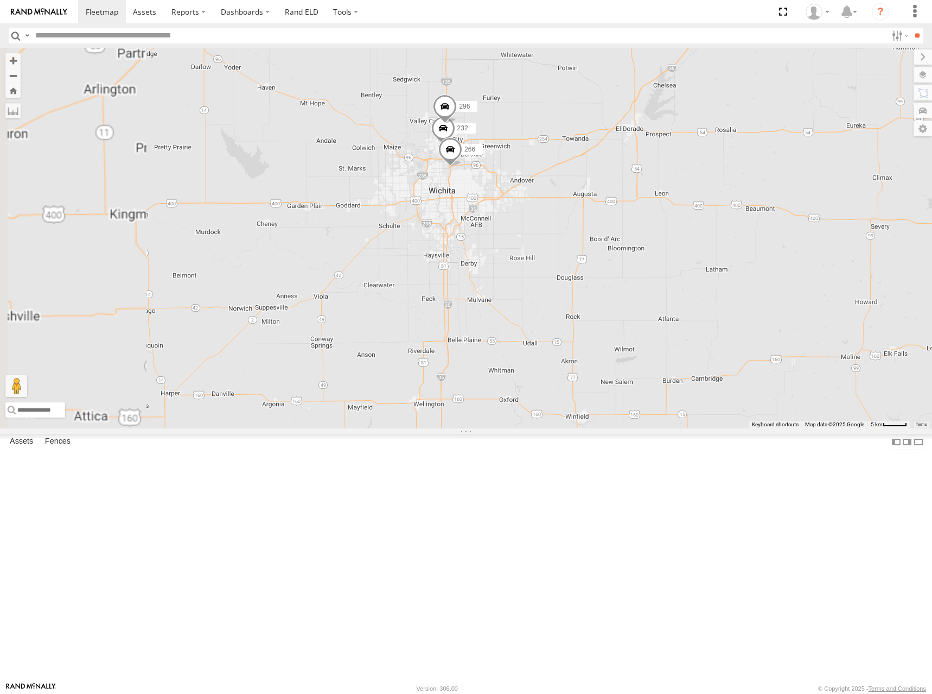
drag, startPoint x: 596, startPoint y: 291, endPoint x: 671, endPoint y: 327, distance: 83.5
click at [671, 327] on div "300 246 270 256 264 248 278 294 260 302 232 296 266" at bounding box center [466, 238] width 932 height 380
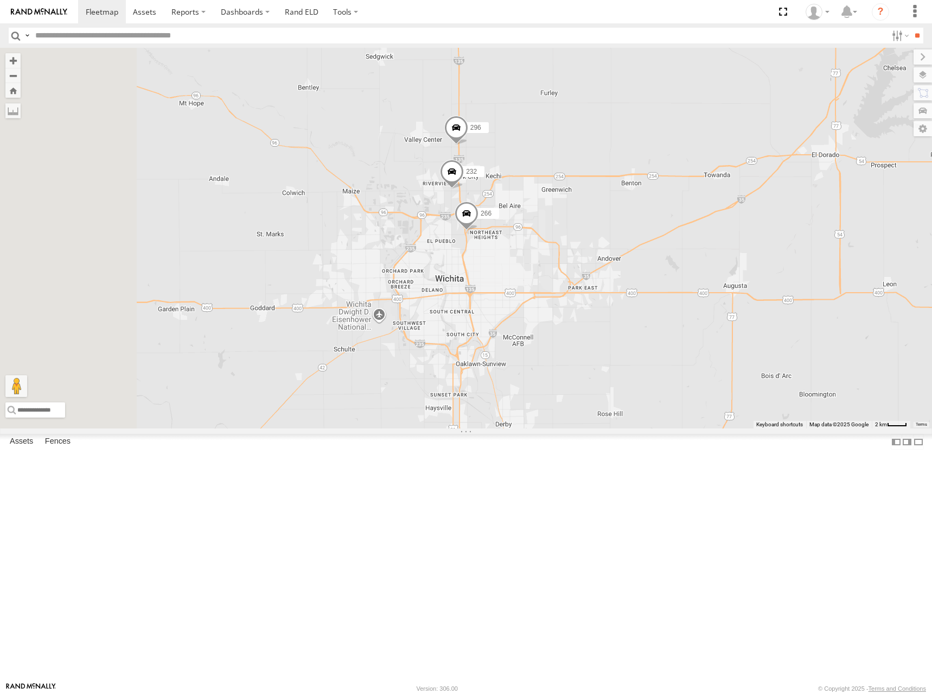
drag, startPoint x: 674, startPoint y: 277, endPoint x: 719, endPoint y: 275, distance: 45.1
click at [719, 275] on div "300 246 270 256 264 248 278 294 260 302 232 296 266" at bounding box center [466, 238] width 932 height 380
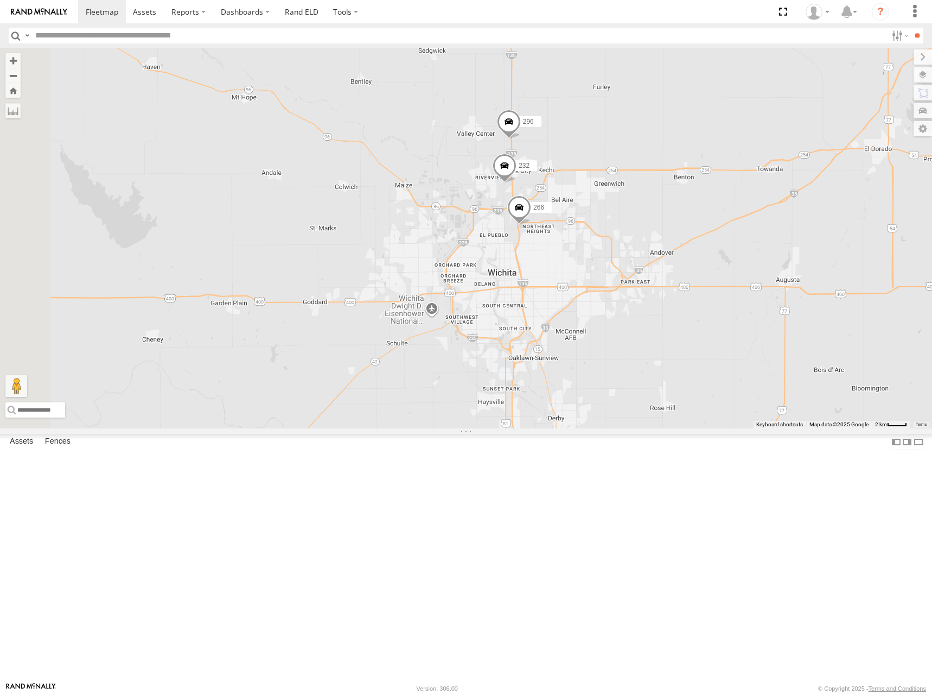
drag, startPoint x: 715, startPoint y: 287, endPoint x: 727, endPoint y: 286, distance: 12.0
click at [727, 286] on div "300 246 270 256 264 248 278 294 260 302 232 296 266" at bounding box center [466, 238] width 932 height 380
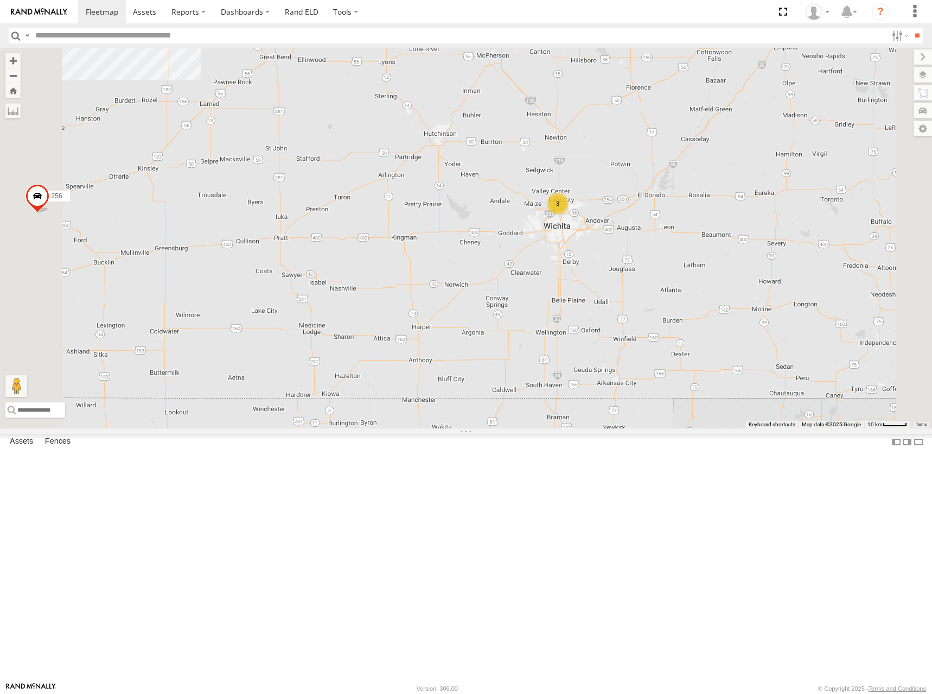
drag, startPoint x: 821, startPoint y: 237, endPoint x: 792, endPoint y: 295, distance: 64.3
click at [792, 295] on div "300 246 270 256 264 248 278 294 260 302 4 3" at bounding box center [466, 238] width 932 height 380
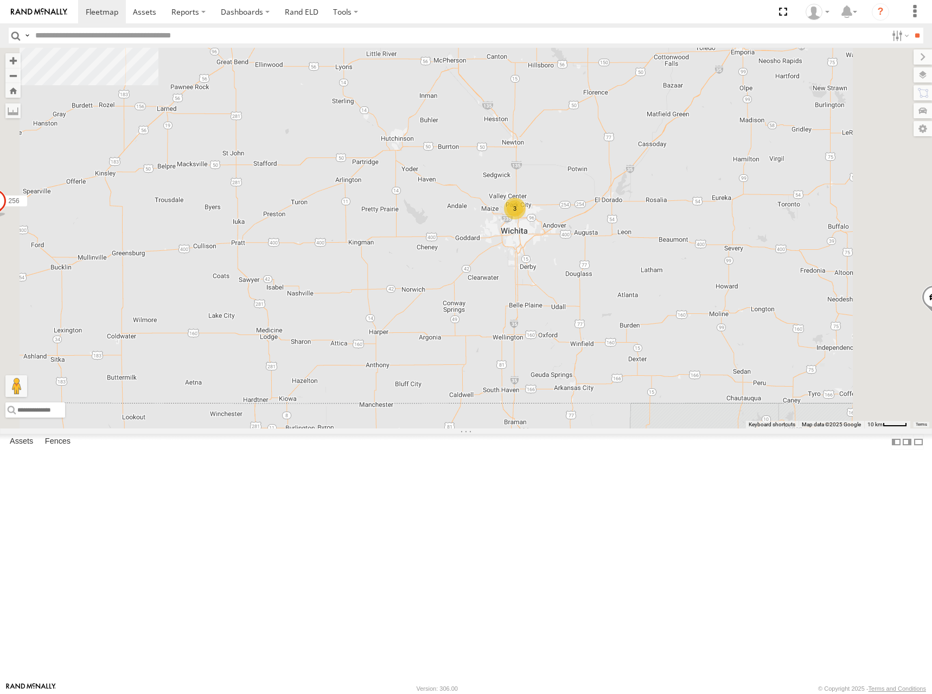
drag, startPoint x: 759, startPoint y: 288, endPoint x: 724, endPoint y: 290, distance: 34.8
click at [724, 290] on div "300 246 270 256 264 248 278 294 260 302 4 3" at bounding box center [466, 238] width 932 height 380
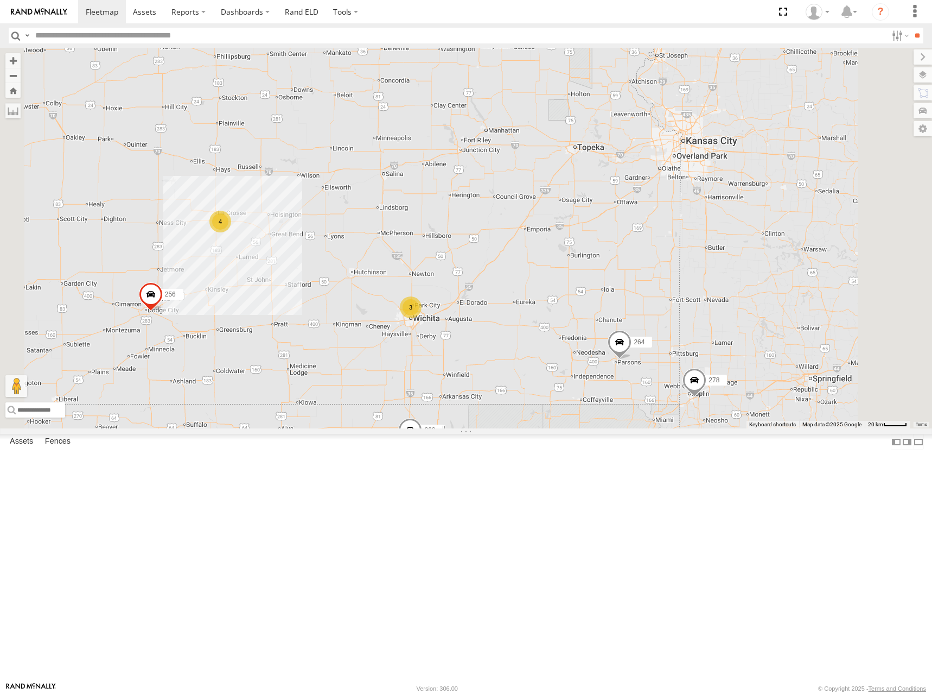
drag, startPoint x: 640, startPoint y: 154, endPoint x: 530, endPoint y: 255, distance: 149.5
click at [530, 255] on div "300 246 270 256 264 248 278 294 260 302 4 3" at bounding box center [466, 238] width 932 height 380
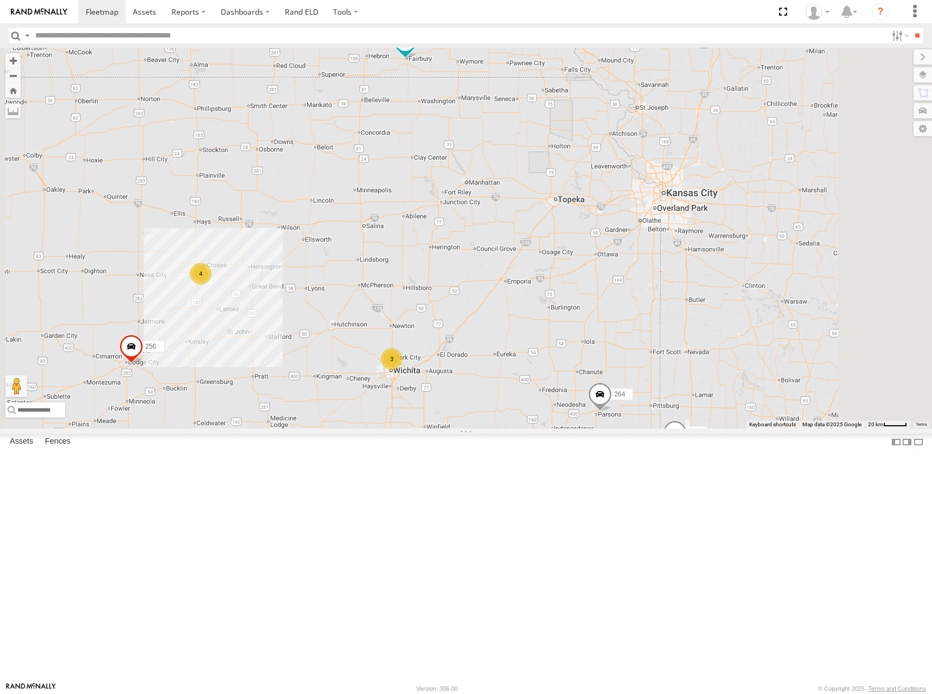
drag, startPoint x: 656, startPoint y: 198, endPoint x: 617, endPoint y: 276, distance: 87.6
click at [617, 276] on div "300 246 270 256 264 248 278 294 260 302 4 3" at bounding box center [466, 238] width 932 height 380
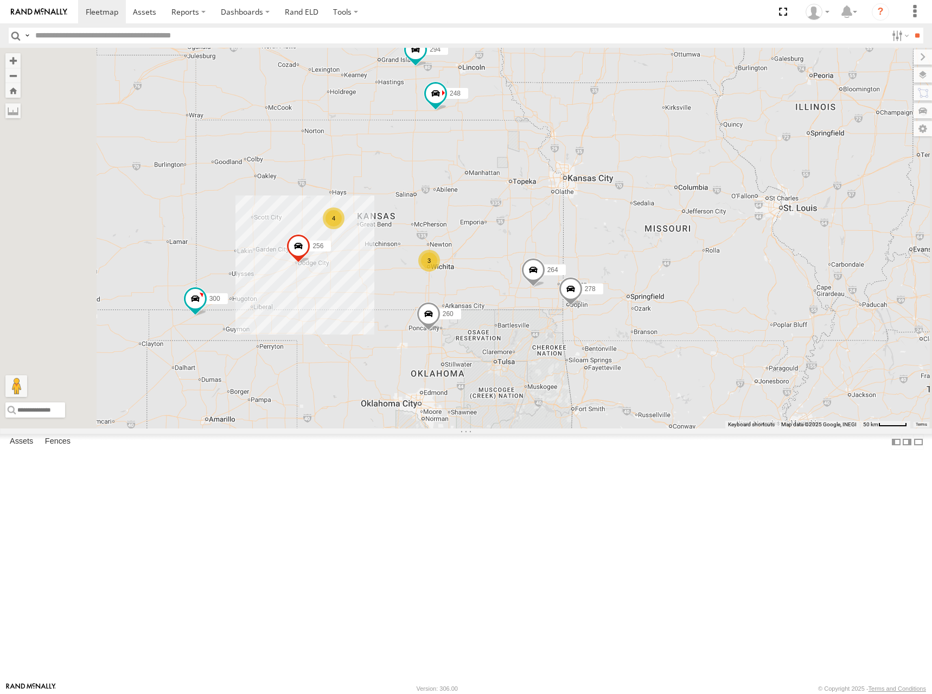
drag, startPoint x: 616, startPoint y: 271, endPoint x: 620, endPoint y: 263, distance: 9.7
click at [620, 263] on div "300 246 270 256 264 248 278 294 260 302 4 298 3" at bounding box center [466, 238] width 932 height 380
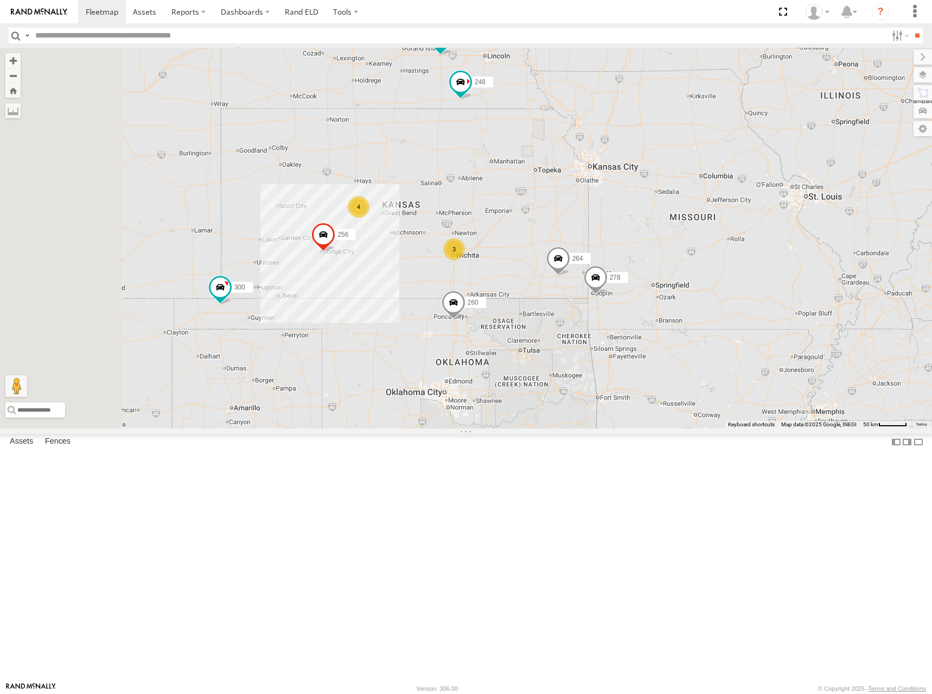
drag, startPoint x: 620, startPoint y: 263, endPoint x: 647, endPoint y: 251, distance: 29.2
click at [647, 251] on div "300 246 270 256 264 248 278 294 260 302 4 298 3" at bounding box center [466, 238] width 932 height 380
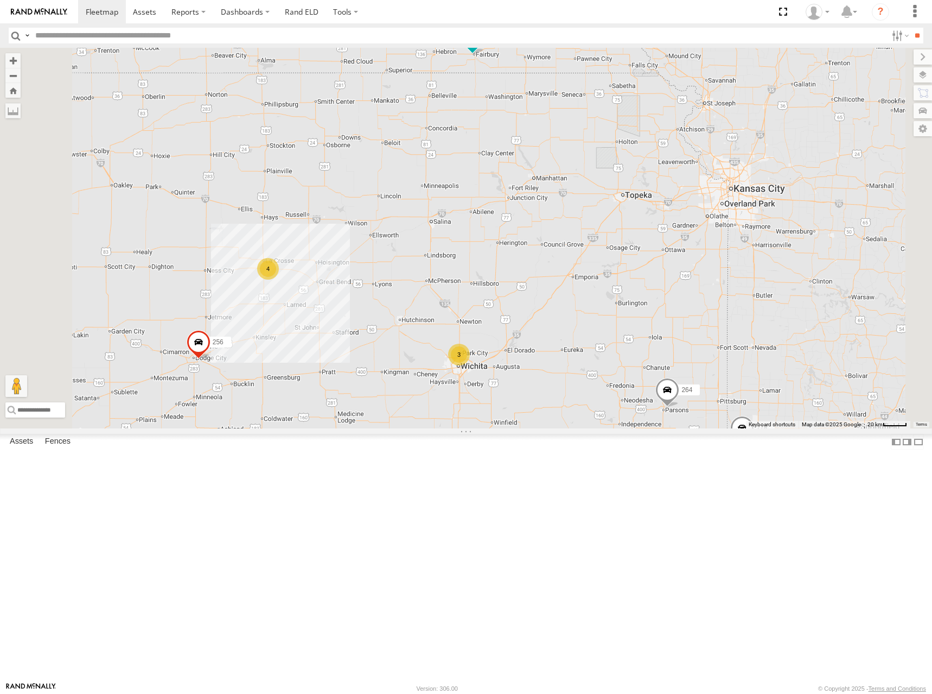
drag, startPoint x: 600, startPoint y: 290, endPoint x: 629, endPoint y: 262, distance: 39.9
click at [629, 262] on div "300 246 270 256 264 248 278 294 260 302 298 4 3" at bounding box center [466, 238] width 932 height 380
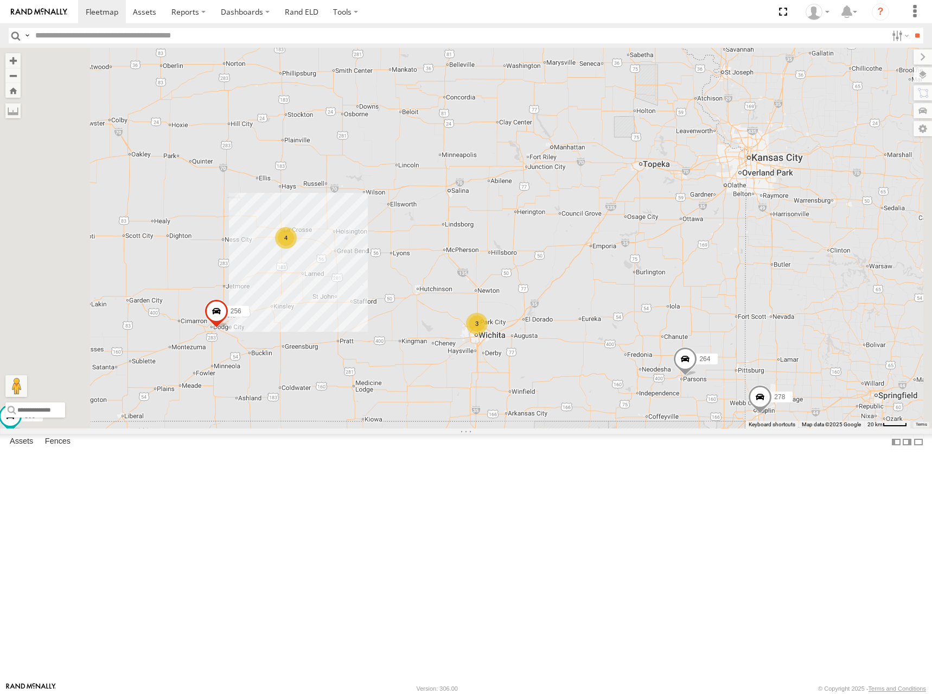
drag, startPoint x: 637, startPoint y: 271, endPoint x: 656, endPoint y: 238, distance: 37.7
click at [656, 238] on div "300 246 270 256 264 248 278 294 260 302 298 4 3" at bounding box center [466, 238] width 932 height 380
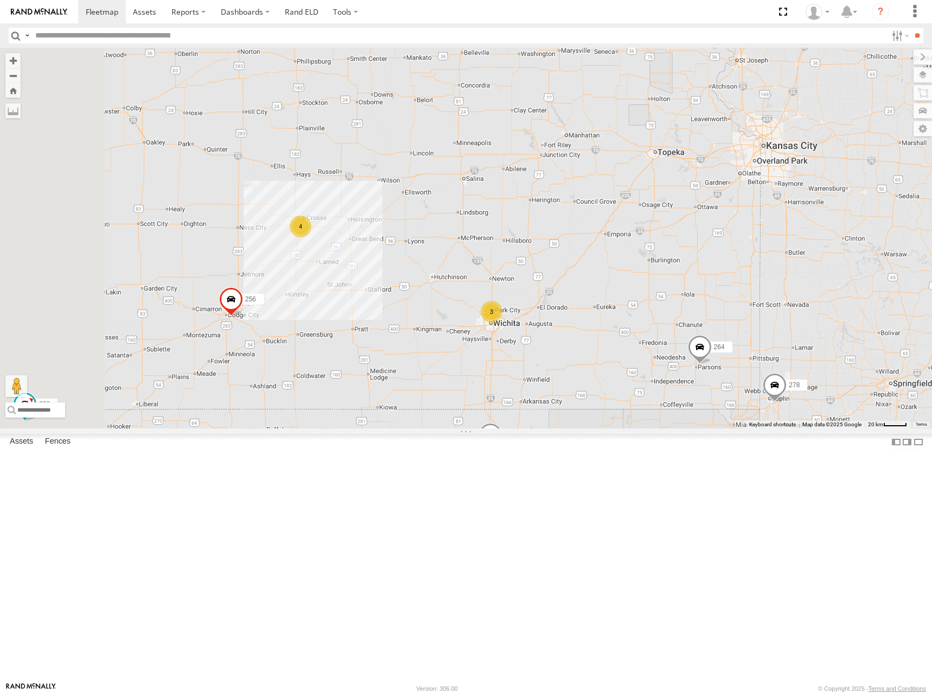
drag, startPoint x: 646, startPoint y: 245, endPoint x: 666, endPoint y: 228, distance: 25.8
click at [665, 229] on div "300 246 270 256 264 248 278 294 260 302 298 4 3" at bounding box center [466, 238] width 932 height 380
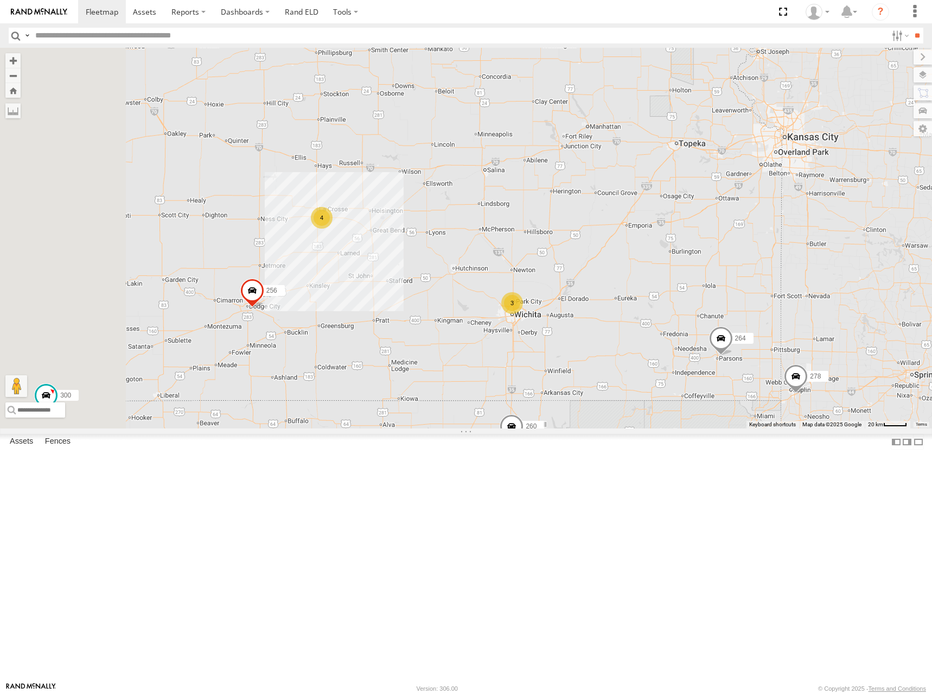
drag, startPoint x: 684, startPoint y: 225, endPoint x: 707, endPoint y: 217, distance: 24.2
click at [707, 217] on div "300 246 270 256 264 248 278 294 260 302 298 4 3" at bounding box center [466, 238] width 932 height 380
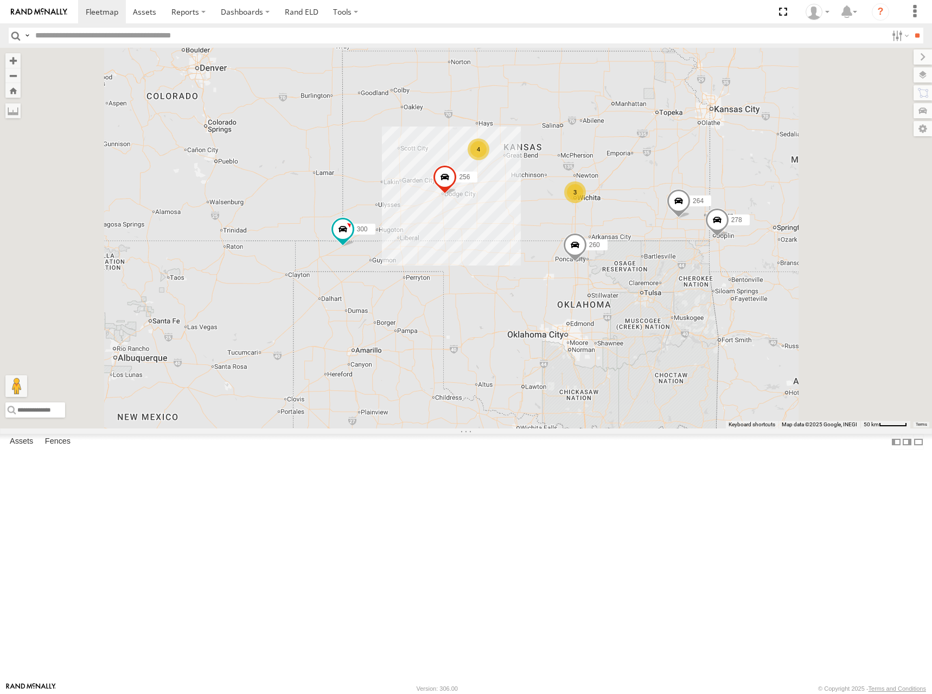
drag, startPoint x: 792, startPoint y: 204, endPoint x: 794, endPoint y: 223, distance: 19.1
click at [794, 223] on div "300 246 270 256 264 248 278 294 260 302 298 4 3" at bounding box center [466, 238] width 932 height 380
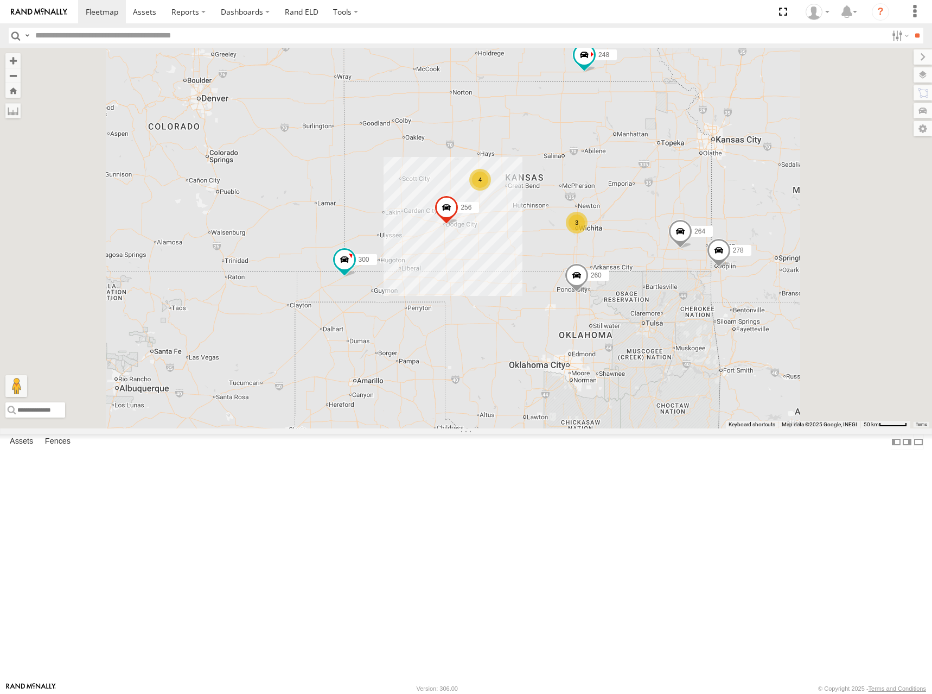
drag, startPoint x: 792, startPoint y: 225, endPoint x: 791, endPoint y: 238, distance: 13.0
click at [791, 238] on div "300 246 270 256 264 248 278 294 260 302 298 4 3" at bounding box center [466, 238] width 932 height 380
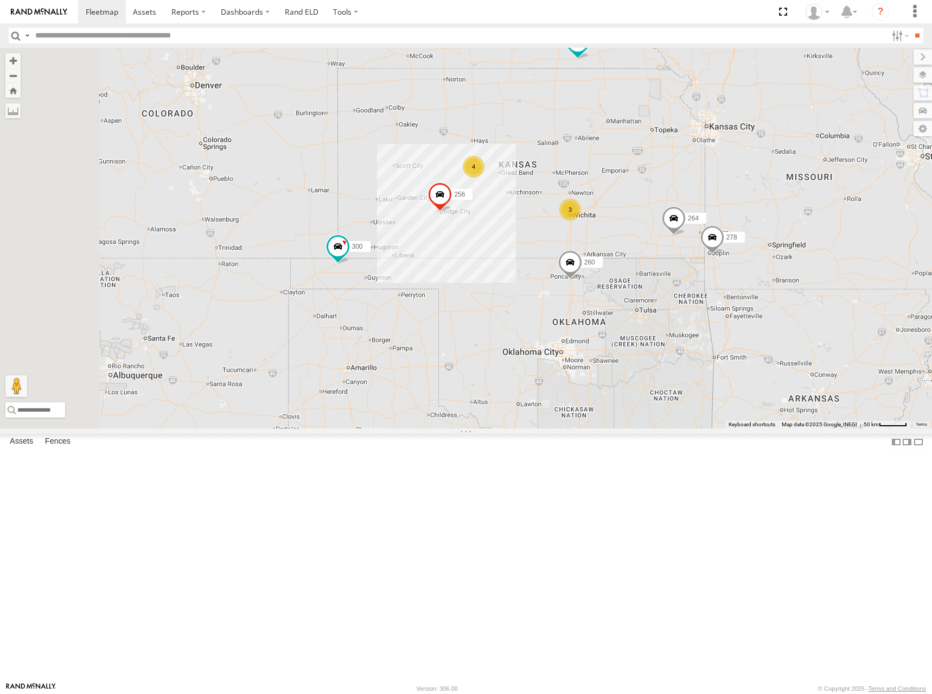
drag, startPoint x: 776, startPoint y: 243, endPoint x: 769, endPoint y: 229, distance: 15.5
click at [769, 229] on div "300 246 270 256 264 248 278 294 260 302 298 4 3" at bounding box center [466, 238] width 932 height 380
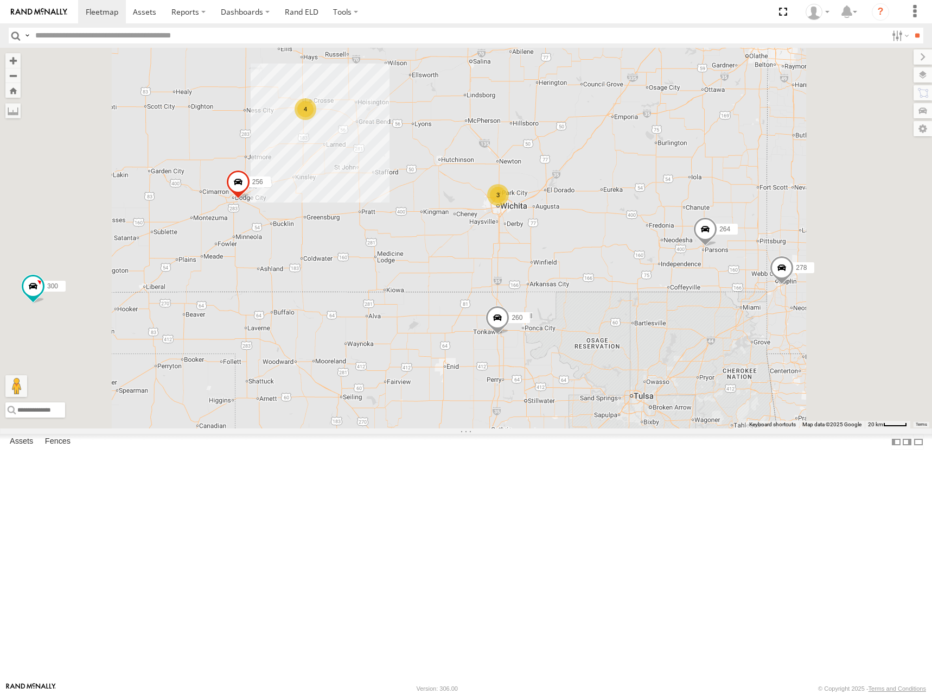
click at [762, 320] on div "300 246 270 256 264 248 278 294 260 302 298 4 3" at bounding box center [466, 238] width 932 height 380
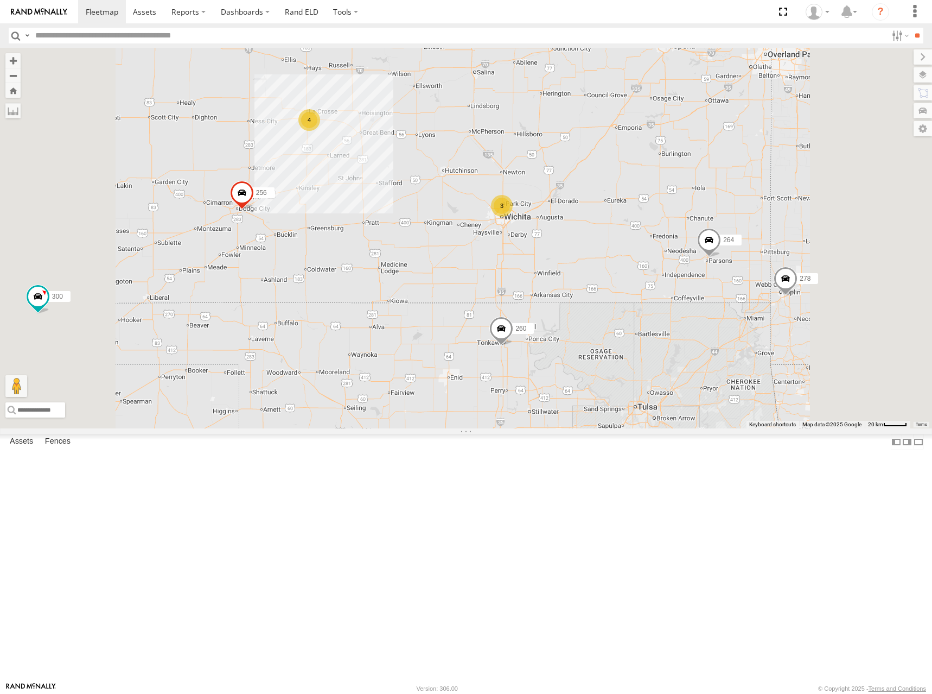
drag, startPoint x: 703, startPoint y: 272, endPoint x: 708, endPoint y: 284, distance: 12.7
click at [708, 284] on div "300 246 270 256 264 248 278 294 260 302 298 4 3" at bounding box center [466, 238] width 932 height 380
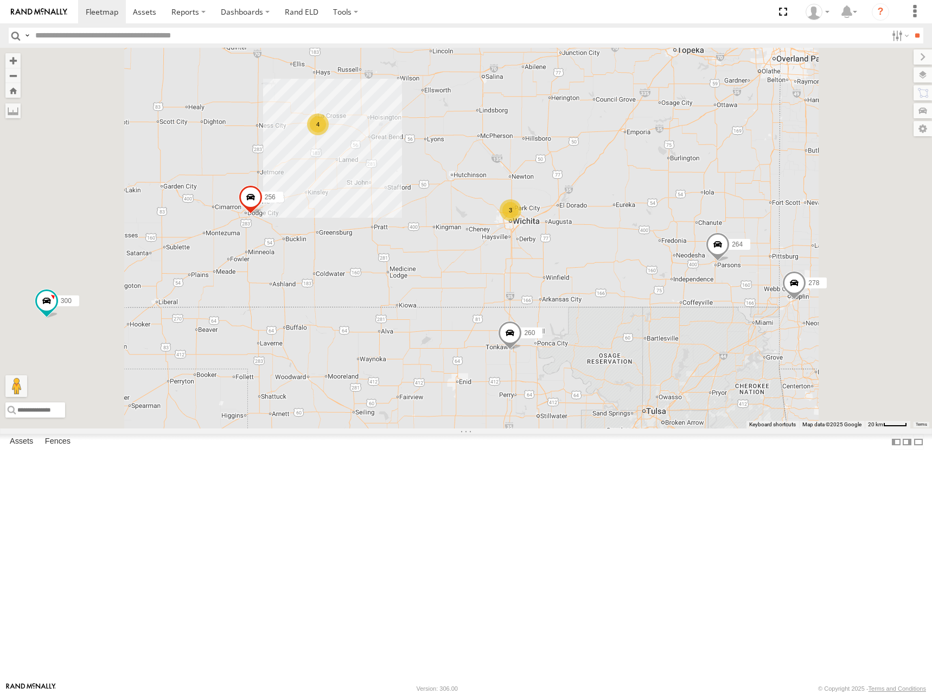
drag, startPoint x: 715, startPoint y: 269, endPoint x: 726, endPoint y: 275, distance: 13.1
click at [726, 275] on div "300 246 270 256 264 248 278 294 260 302 298 4 3" at bounding box center [466, 238] width 932 height 380
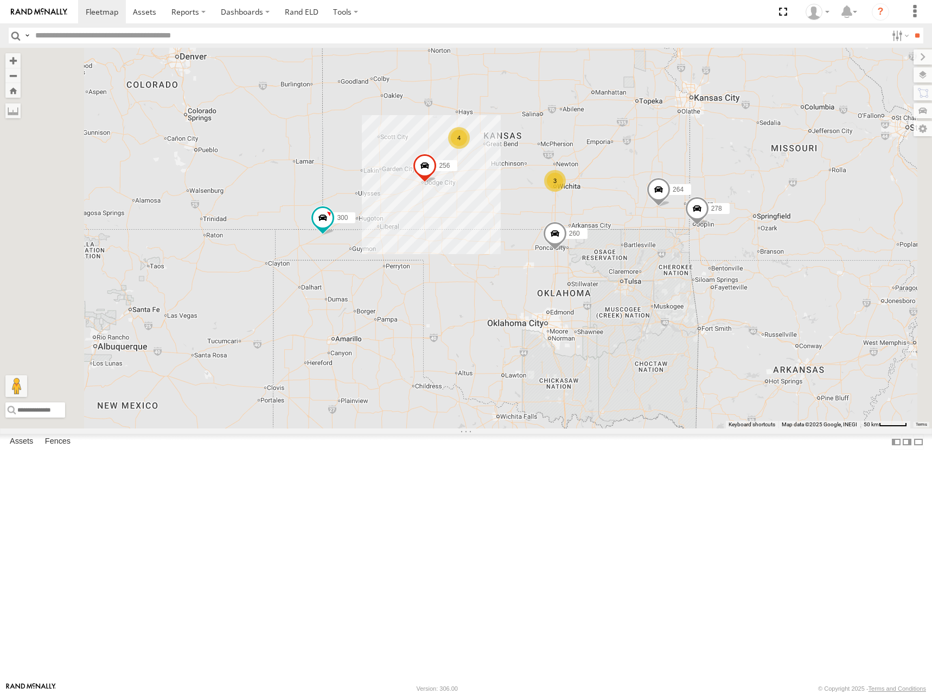
click at [729, 249] on div "300 246 270 256 264 248 278 294 260 302 298 4 3" at bounding box center [466, 238] width 932 height 380
click at [751, 249] on div "300 246 270 256 264 248 278 294 260 302 298 4 3" at bounding box center [466, 238] width 932 height 380
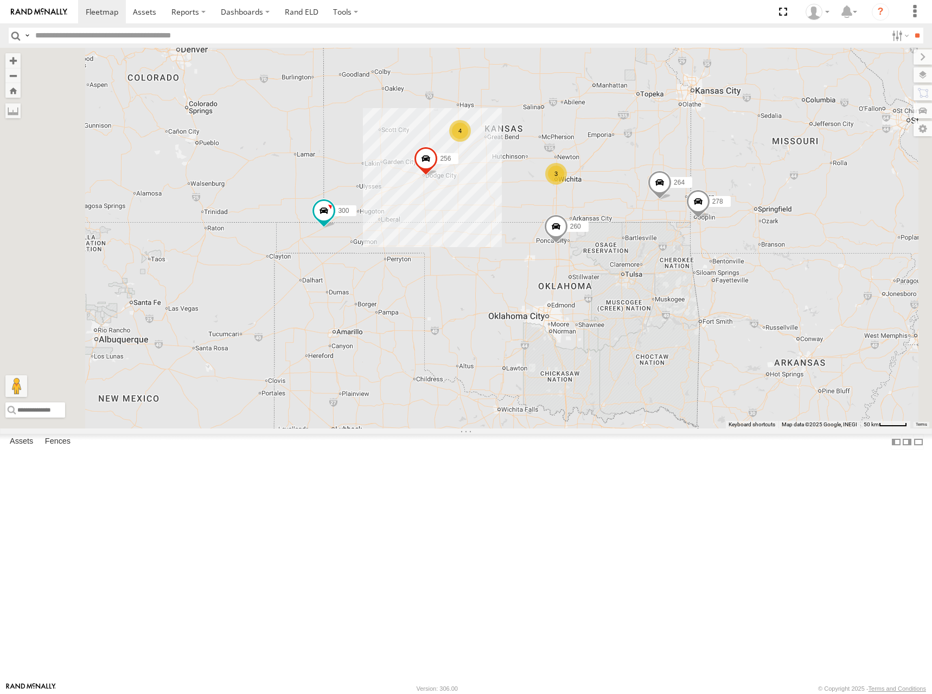
drag, startPoint x: 752, startPoint y: 209, endPoint x: 753, endPoint y: 200, distance: 8.8
click at [753, 200] on div "300 246 270 256 264 248 278 294 260 302 298 4 3" at bounding box center [466, 238] width 932 height 380
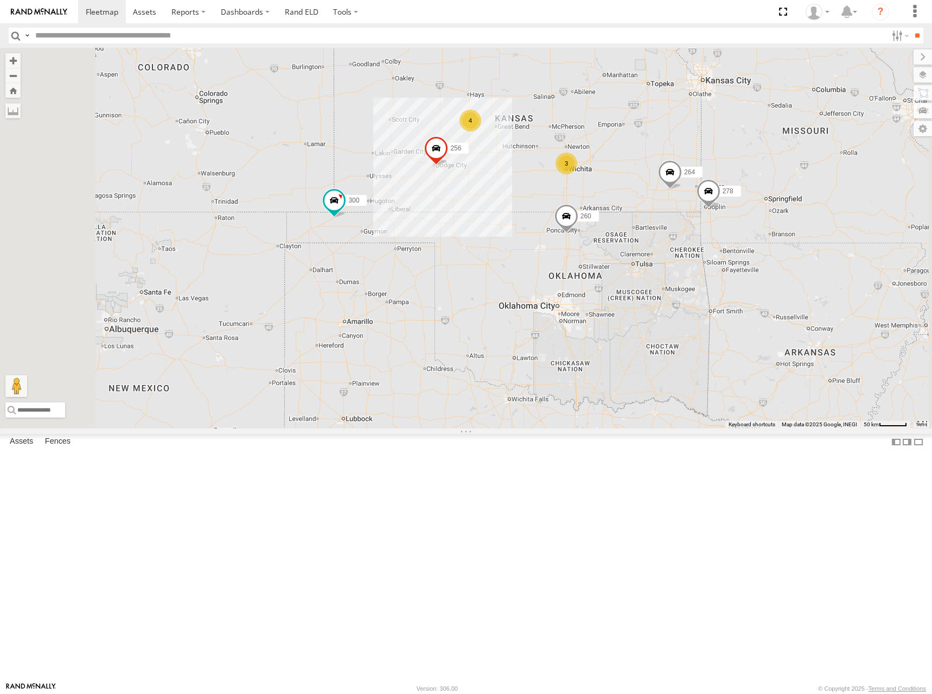
click at [774, 257] on div "300 246 270 256 264 248 278 294 260 302 298 4 3" at bounding box center [466, 238] width 932 height 380
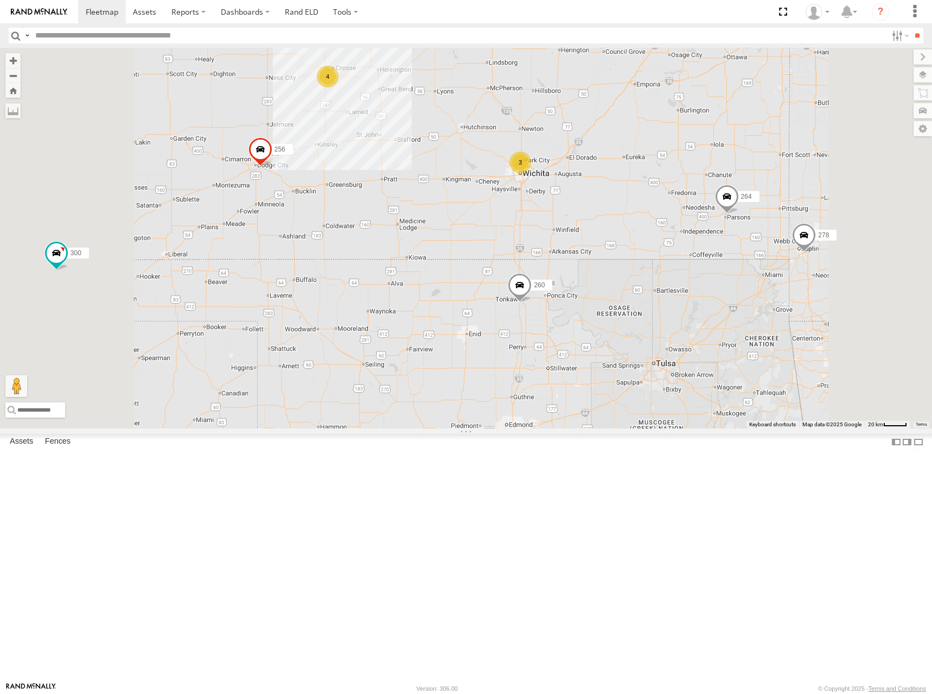
drag, startPoint x: 643, startPoint y: 196, endPoint x: 678, endPoint y: 222, distance: 43.5
click at [678, 222] on div "300 246 270 256 264 248 278 294 260 302 298 4 3" at bounding box center [466, 238] width 932 height 380
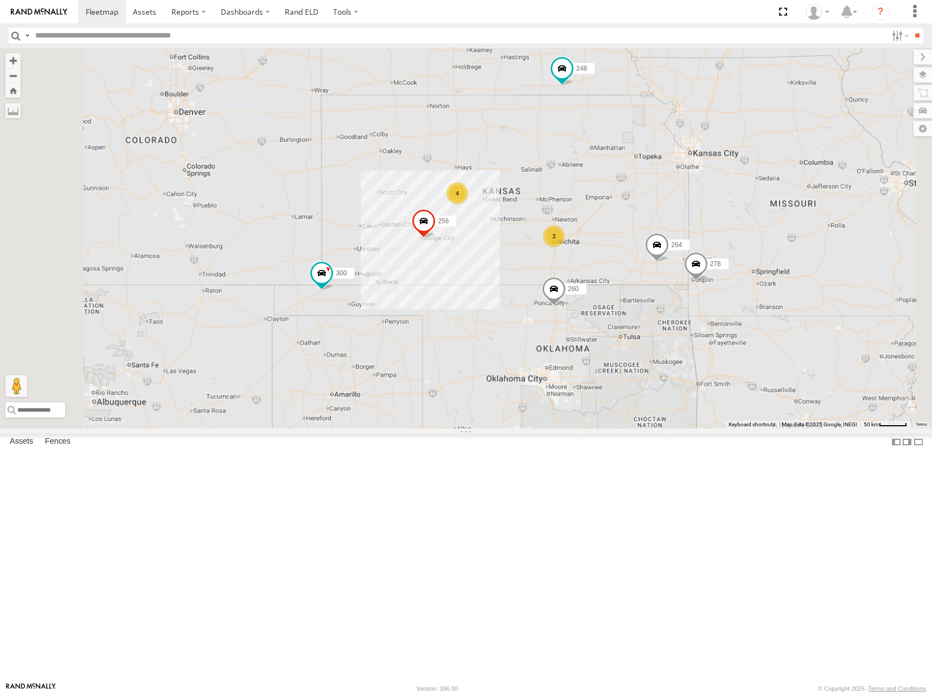
drag, startPoint x: 668, startPoint y: 125, endPoint x: 685, endPoint y: 227, distance: 102.9
click at [685, 227] on div "300 246 270 256 264 248 278 294 260 302 298 4 3" at bounding box center [466, 238] width 932 height 380
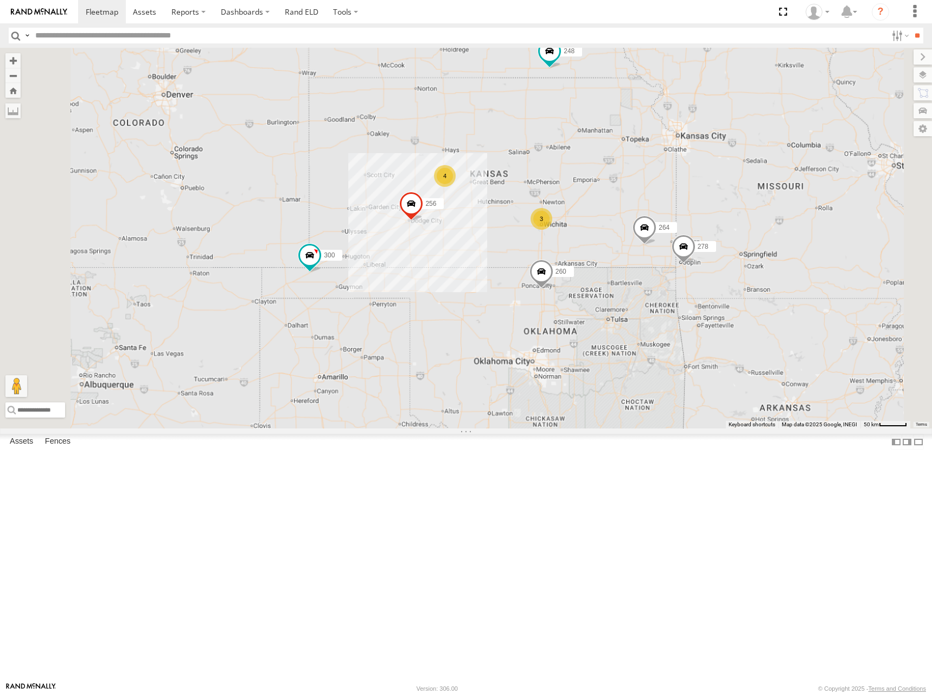
drag, startPoint x: 738, startPoint y: 307, endPoint x: 723, endPoint y: 286, distance: 25.3
click at [723, 286] on div "300 246 270 256 264 248 278 294 260 302 298 4 3" at bounding box center [466, 238] width 932 height 380
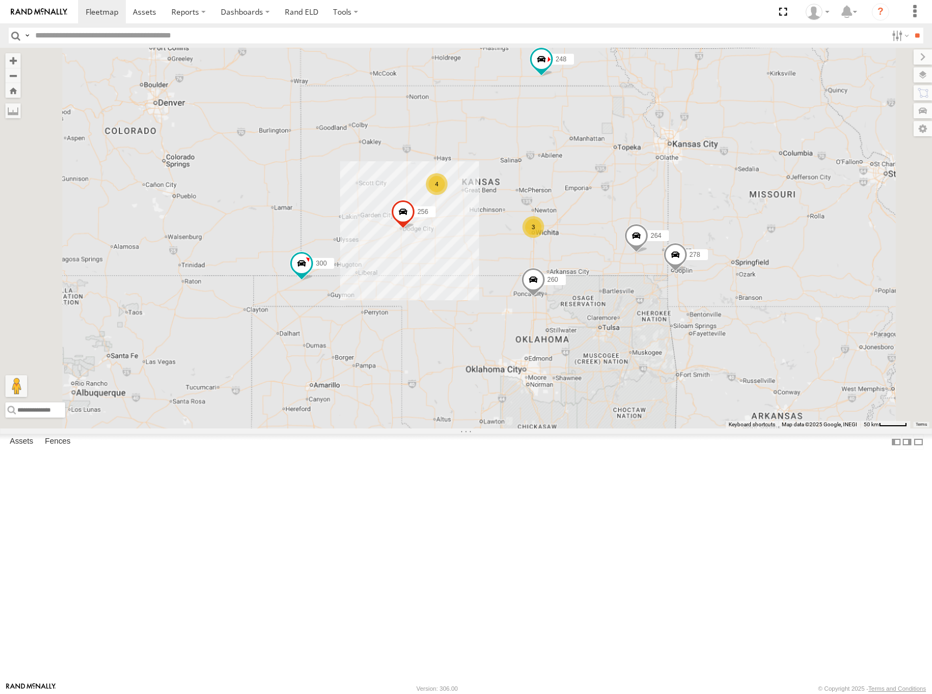
drag, startPoint x: 723, startPoint y: 226, endPoint x: 717, endPoint y: 232, distance: 8.8
click at [717, 232] on div "300 246 270 256 264 248 278 294 260 302 298 4 3" at bounding box center [466, 238] width 932 height 380
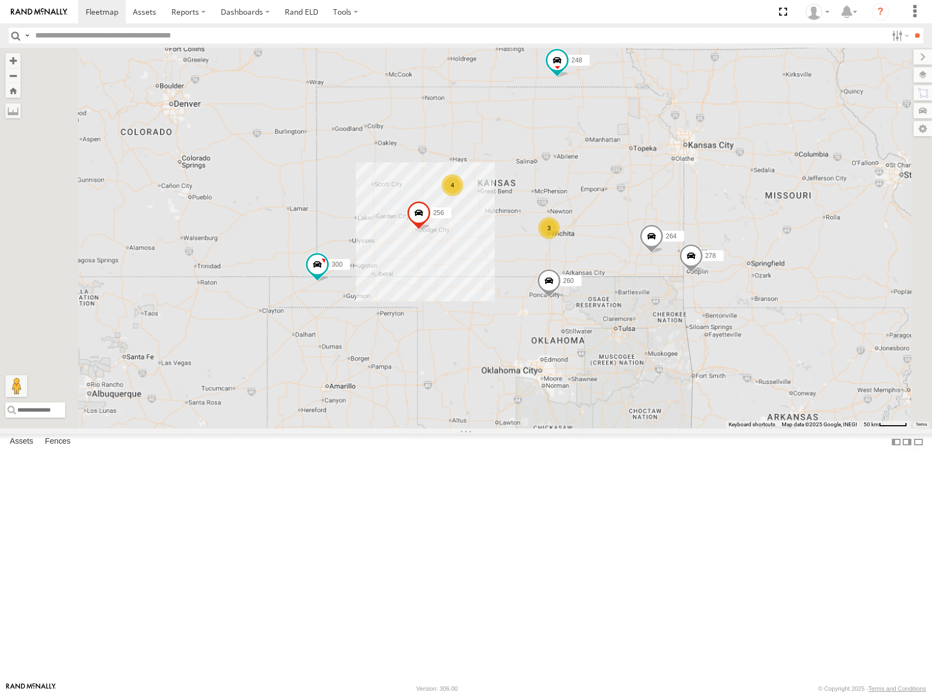
drag, startPoint x: 737, startPoint y: 247, endPoint x: 752, endPoint y: 247, distance: 15.7
click at [752, 247] on div "300 246 270 256 264 248 278 294 260 302 298 4 3" at bounding box center [466, 238] width 932 height 380
click at [673, 255] on div "300 246 270 256 264 248 278 294 260 302 298 4 3" at bounding box center [466, 238] width 932 height 380
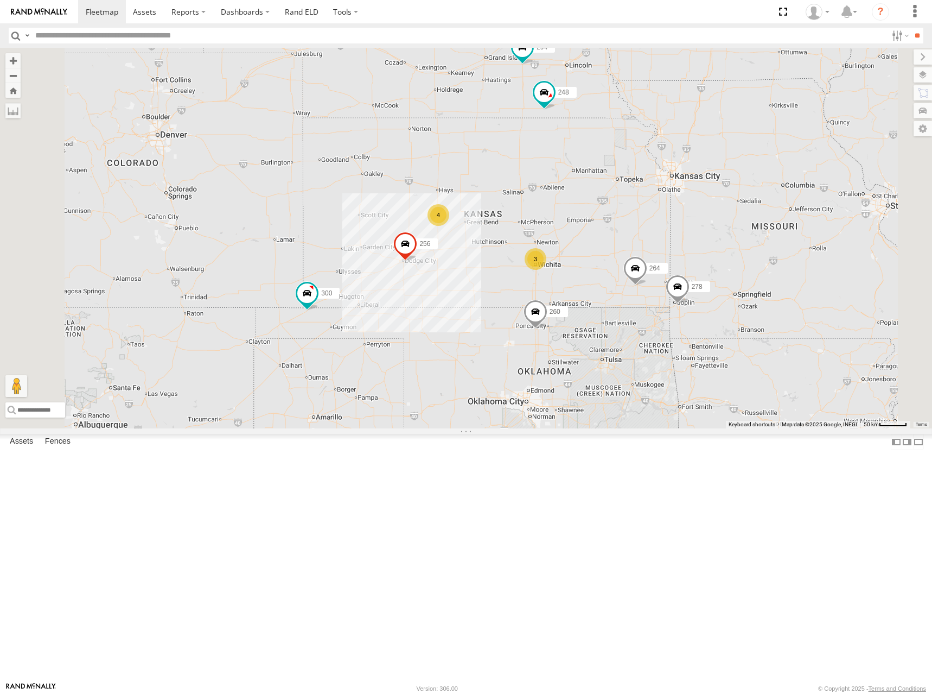
drag, startPoint x: 635, startPoint y: 245, endPoint x: 667, endPoint y: 291, distance: 55.9
click at [667, 291] on div "300 246 270 256 264 302 248 278 294 260 4 3" at bounding box center [466, 238] width 932 height 380
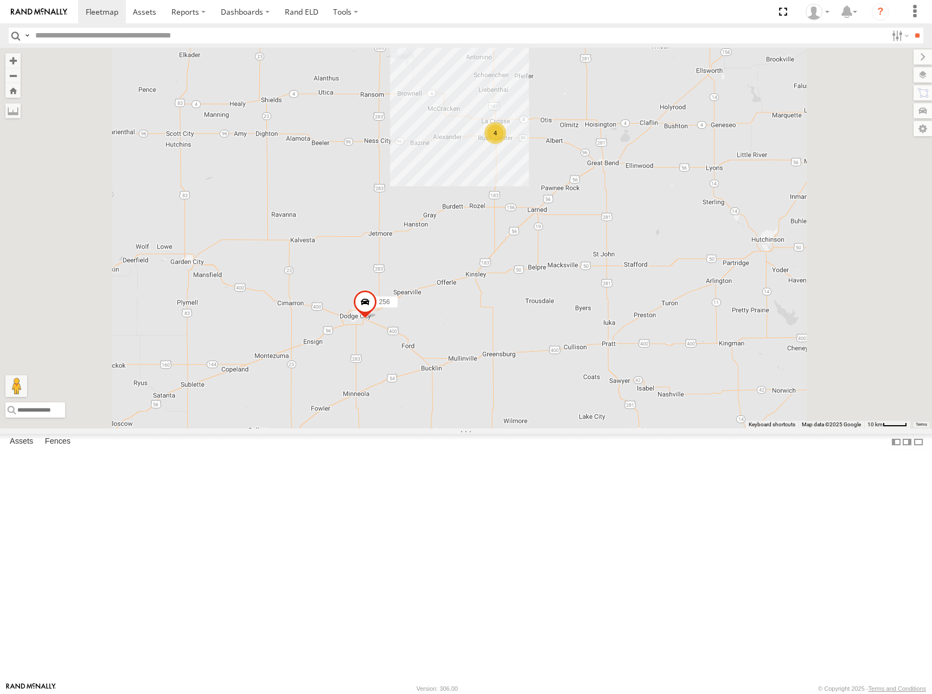
drag, startPoint x: 678, startPoint y: 303, endPoint x: 675, endPoint y: 345, distance: 41.9
click at [675, 345] on div "300 246 270 256 264 302 248 278 294 260 4" at bounding box center [466, 238] width 932 height 380
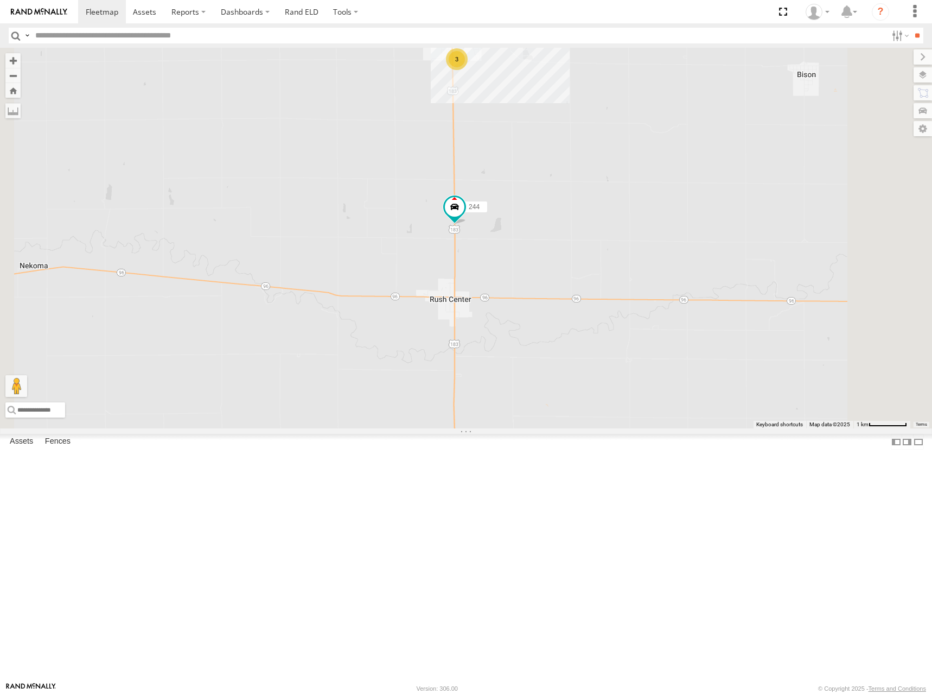
drag, startPoint x: 630, startPoint y: 234, endPoint x: 633, endPoint y: 276, distance: 42.5
click at [633, 276] on div "300 246 270 256 264 302 248 278 294 260 244 3" at bounding box center [466, 238] width 932 height 380
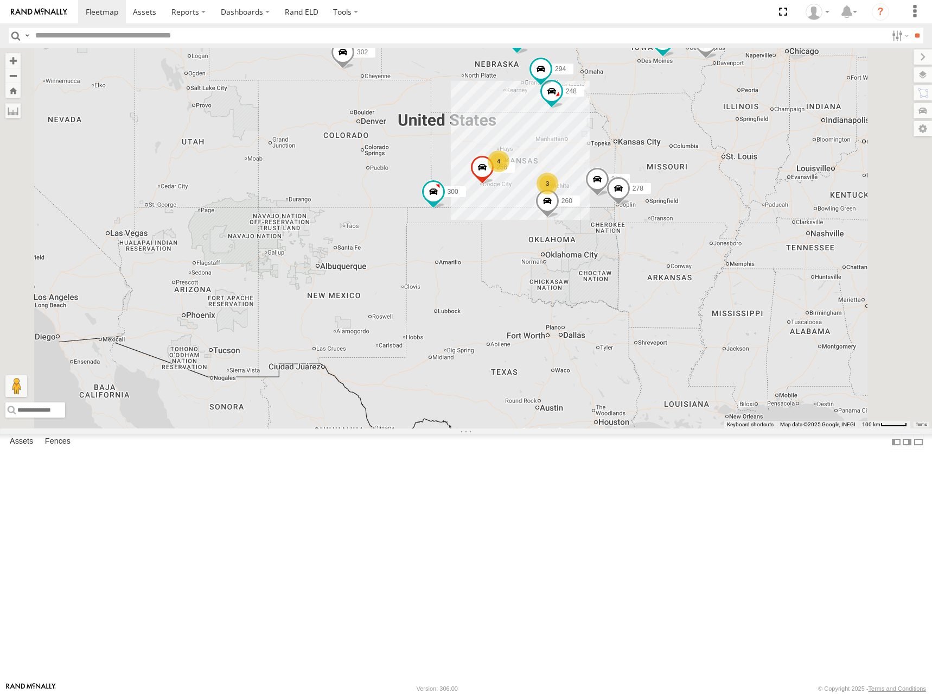
drag, startPoint x: 735, startPoint y: 258, endPoint x: 733, endPoint y: 266, distance: 8.4
click at [733, 266] on div "300 246 270 256 264 302 248 278 294 260 4 298 3" at bounding box center [466, 238] width 932 height 380
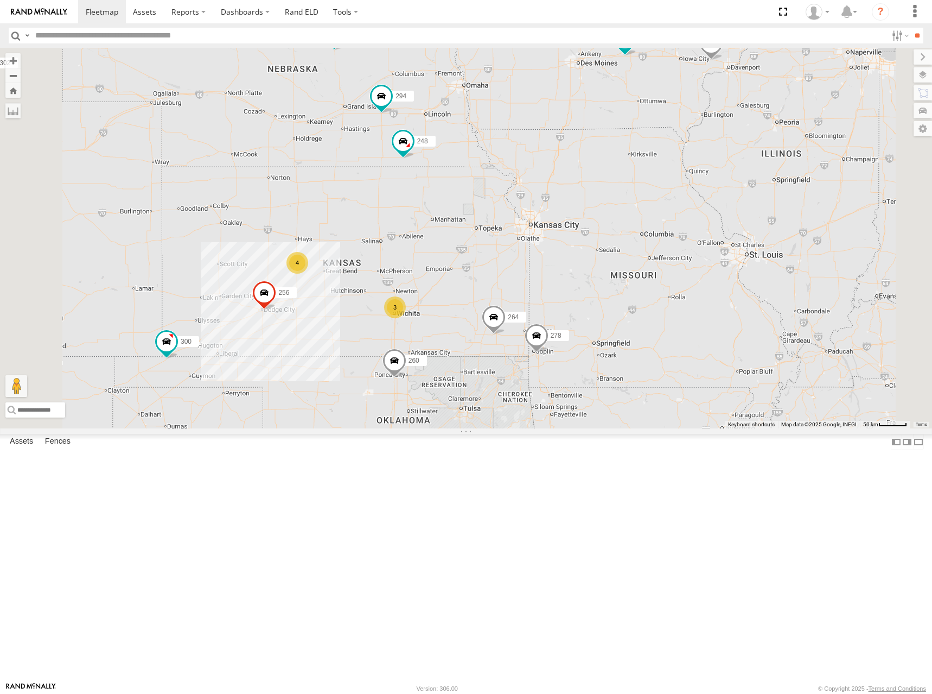
click at [824, 206] on div "300 246 270 256 264 302 248 278 294 260 298 4 3" at bounding box center [466, 238] width 932 height 380
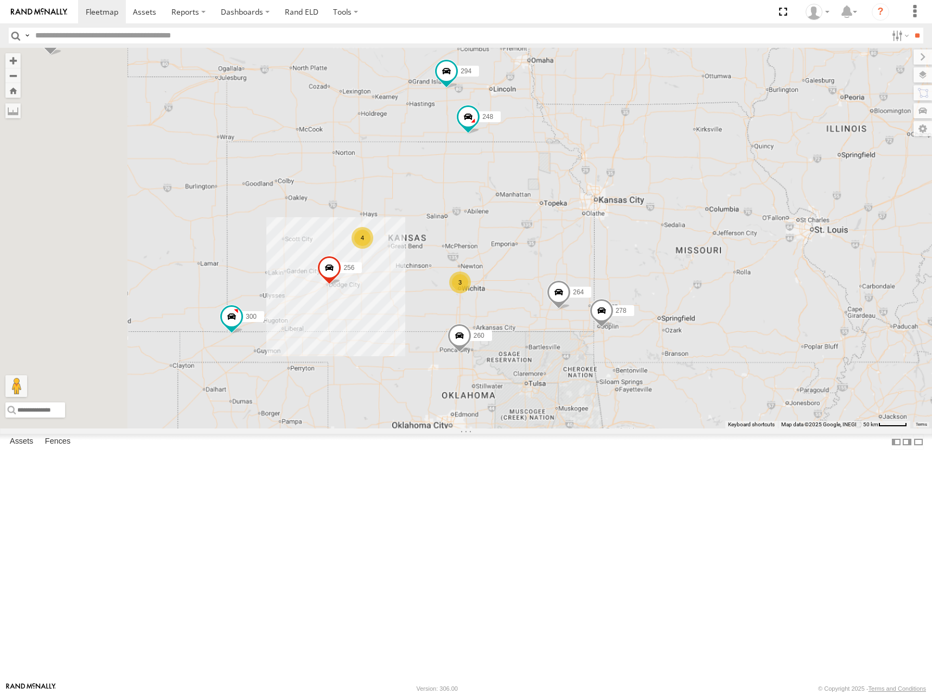
drag, startPoint x: 682, startPoint y: 269, endPoint x: 760, endPoint y: 238, distance: 84.3
click at [760, 238] on div "300 246 270 256 264 302 248 278 294 260 298 4 3" at bounding box center [466, 238] width 932 height 380
drag, startPoint x: 708, startPoint y: 269, endPoint x: 762, endPoint y: 227, distance: 68.0
click at [762, 227] on div "300 246 270 256 264 302 248 278 294 260 298 4 3" at bounding box center [466, 238] width 932 height 380
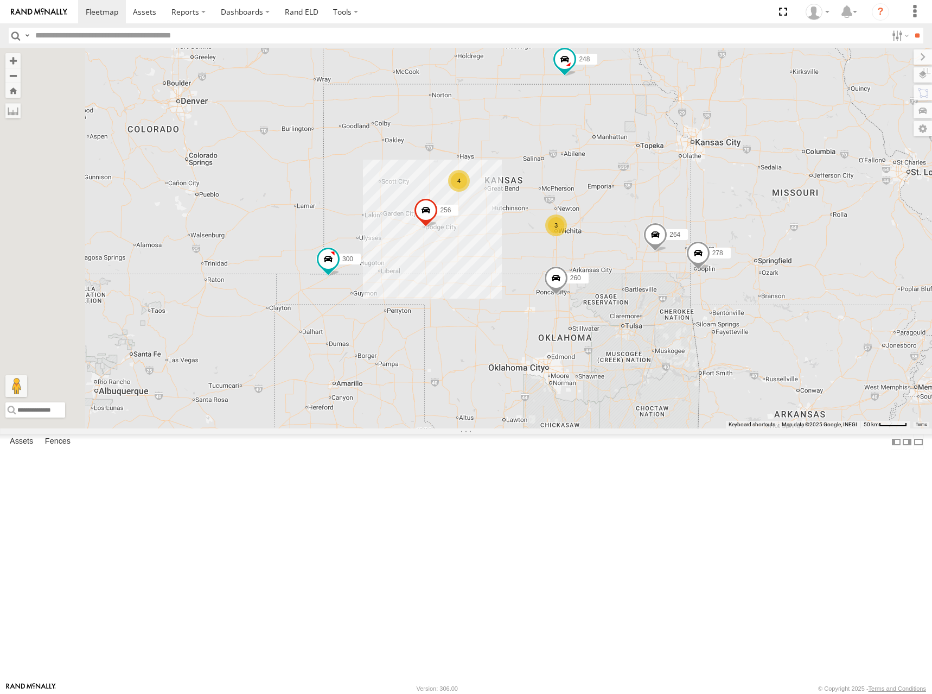
drag, startPoint x: 707, startPoint y: 237, endPoint x: 726, endPoint y: 235, distance: 19.6
click at [726, 235] on div "300 246 270 256 264 302 248 278 294 260 298 4 3" at bounding box center [466, 238] width 932 height 380
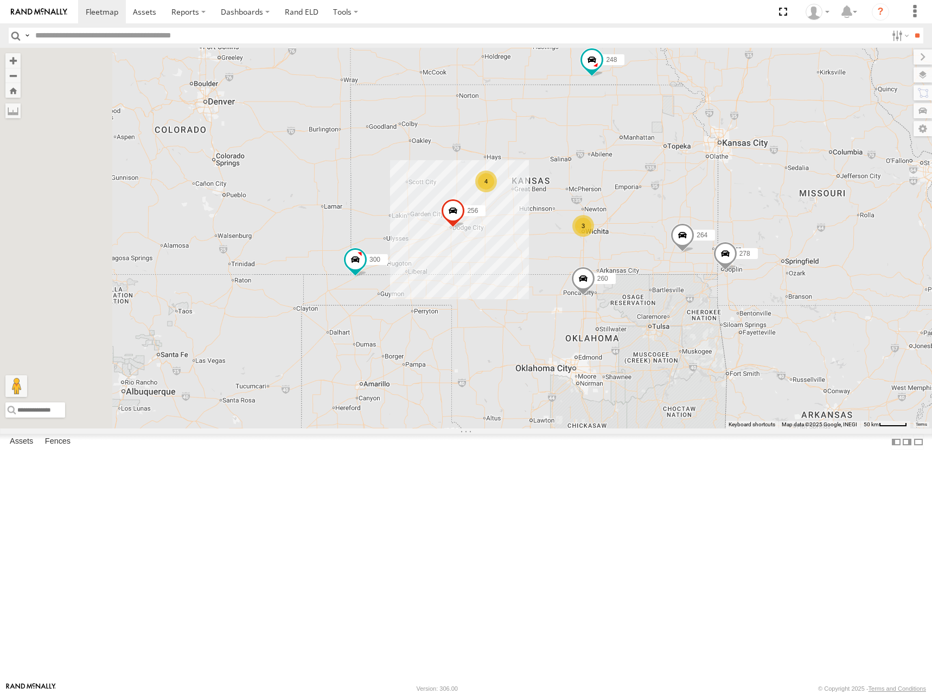
drag, startPoint x: 750, startPoint y: 242, endPoint x: 782, endPoint y: 243, distance: 31.5
click at [782, 243] on div "300 246 270 256 264 302 248 278 294 260 298 4 3" at bounding box center [466, 238] width 932 height 380
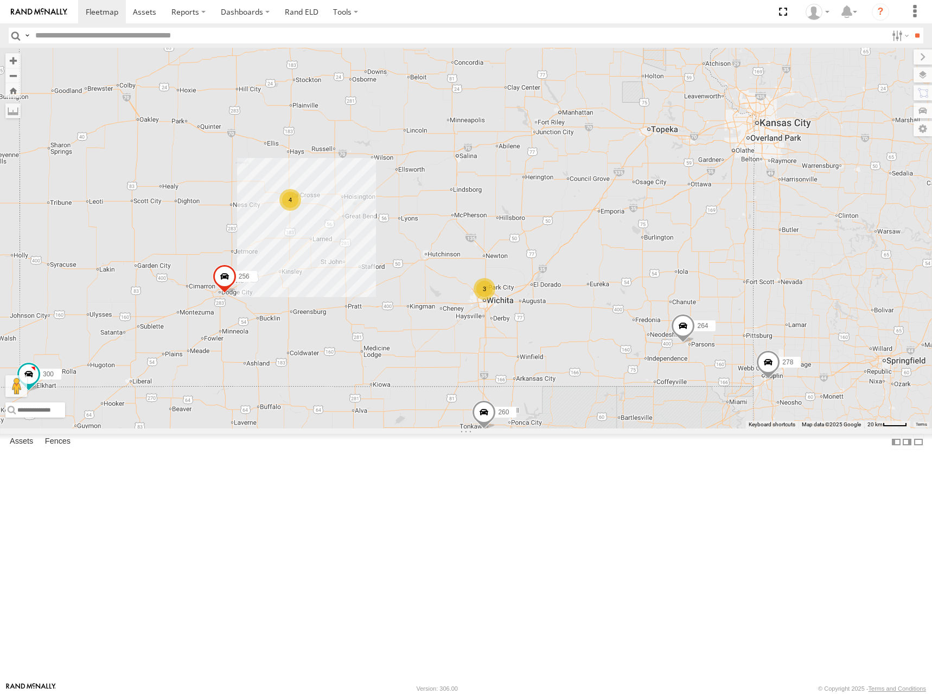
drag, startPoint x: 767, startPoint y: 269, endPoint x: 687, endPoint y: 189, distance: 113.2
click at [687, 189] on div "300 246 270 256 264 302 248 278 294 260 298 4 3" at bounding box center [466, 238] width 932 height 380
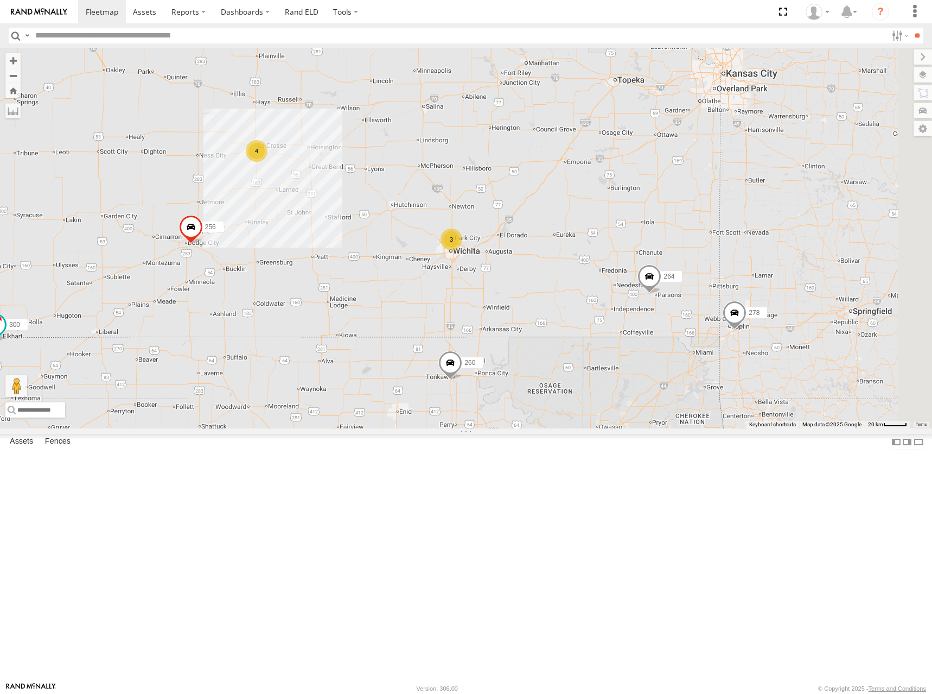
drag, startPoint x: 788, startPoint y: 375, endPoint x: 764, endPoint y: 336, distance: 45.6
click at [764, 336] on div "300 246 270 256 264 302 248 278 294 260 298 4 3" at bounding box center [466, 238] width 932 height 380
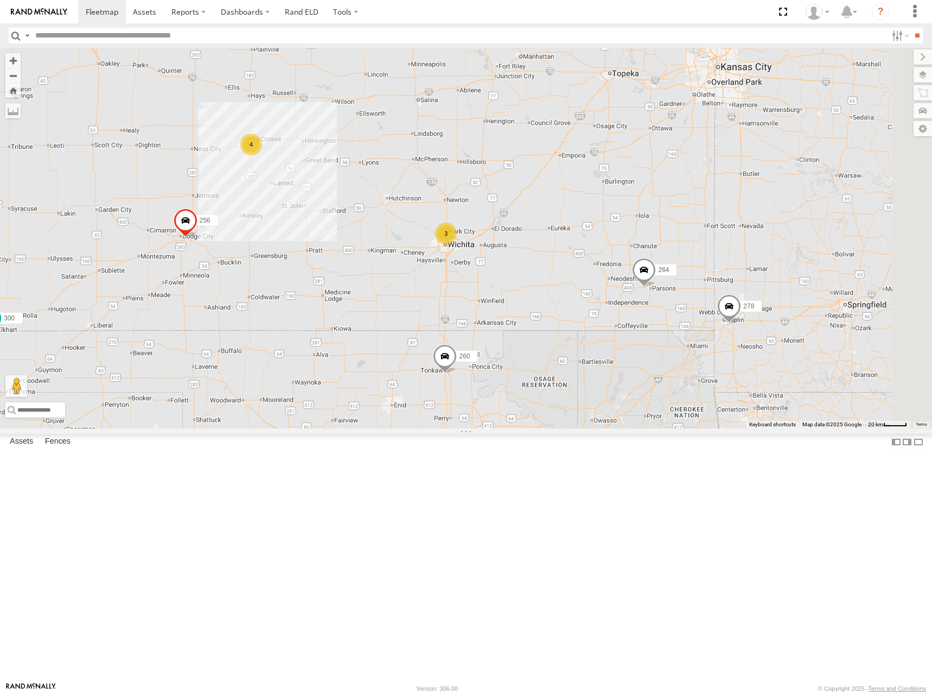
drag, startPoint x: 807, startPoint y: 341, endPoint x: 801, endPoint y: 332, distance: 10.2
click at [801, 332] on div "300 246 270 256 264 302 248 278 294 260 298 4 3" at bounding box center [466, 238] width 932 height 380
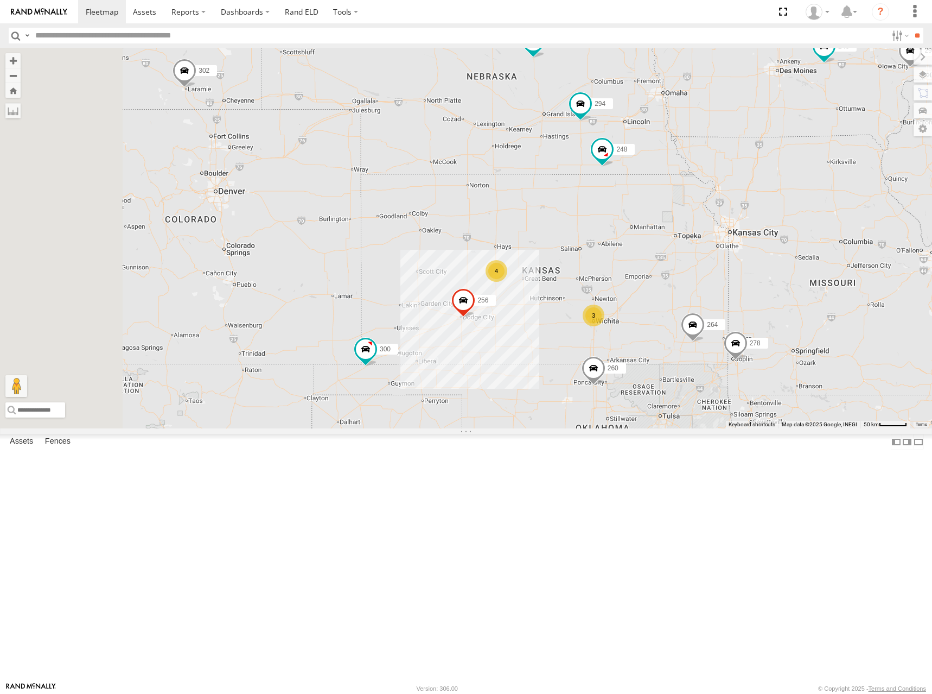
drag, startPoint x: 726, startPoint y: 224, endPoint x: 765, endPoint y: 322, distance: 105.2
click at [765, 322] on div "300 246 270 256 264 302 248 278 294 260 298 4 3" at bounding box center [466, 238] width 932 height 380
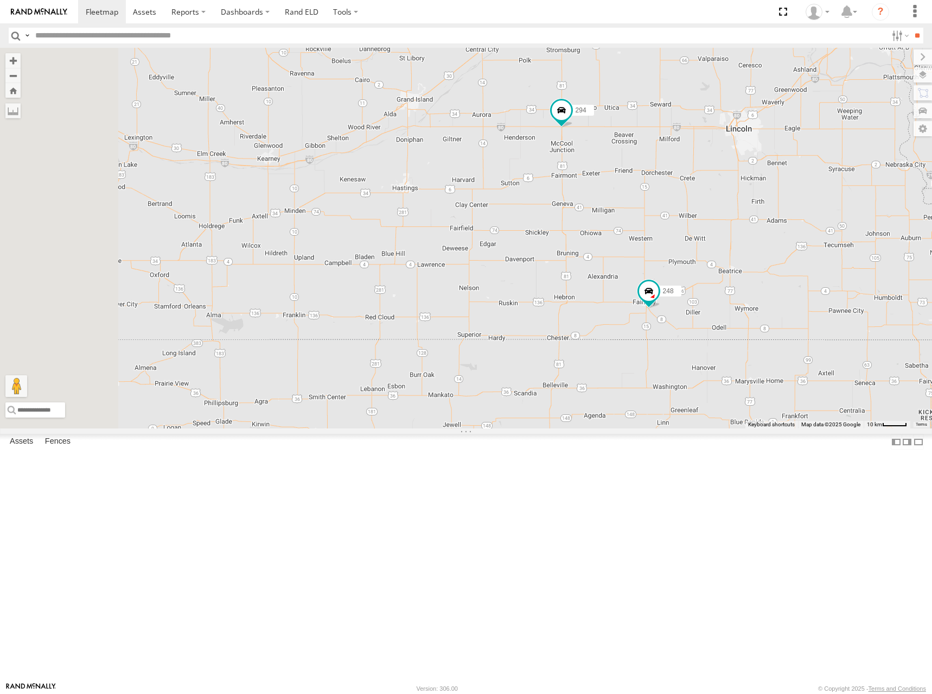
drag, startPoint x: 678, startPoint y: 191, endPoint x: 727, endPoint y: 354, distance: 170.0
click at [727, 354] on div "300 246 270 256 264 302 248 278 294 260 298 4" at bounding box center [466, 238] width 932 height 380
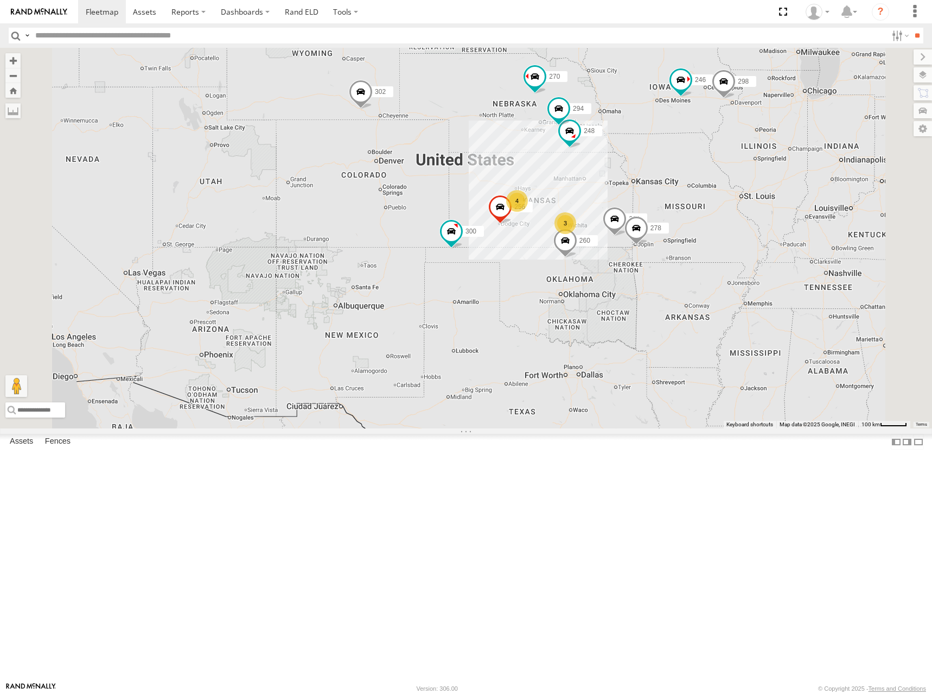
drag, startPoint x: 624, startPoint y: 300, endPoint x: 678, endPoint y: 300, distance: 54.3
click at [678, 300] on div "300 246 270 256 264 302 248 278 294 260 298 4 3" at bounding box center [466, 238] width 932 height 380
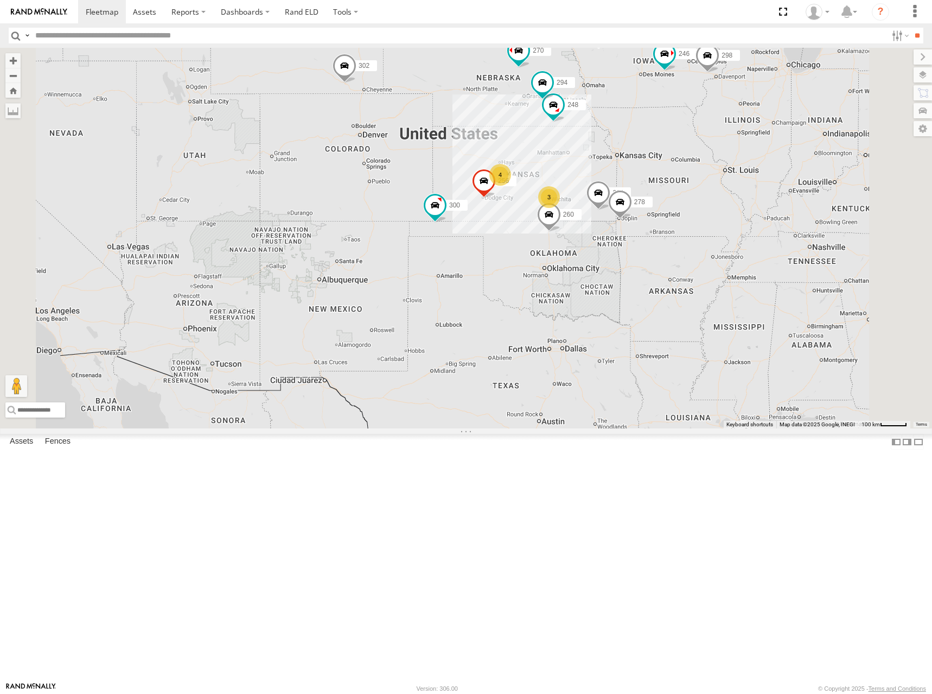
drag, startPoint x: 680, startPoint y: 281, endPoint x: 663, endPoint y: 253, distance: 31.6
click at [663, 253] on div "300 246 270 256 264 302 248 278 294 260 298 4 3" at bounding box center [466, 238] width 932 height 380
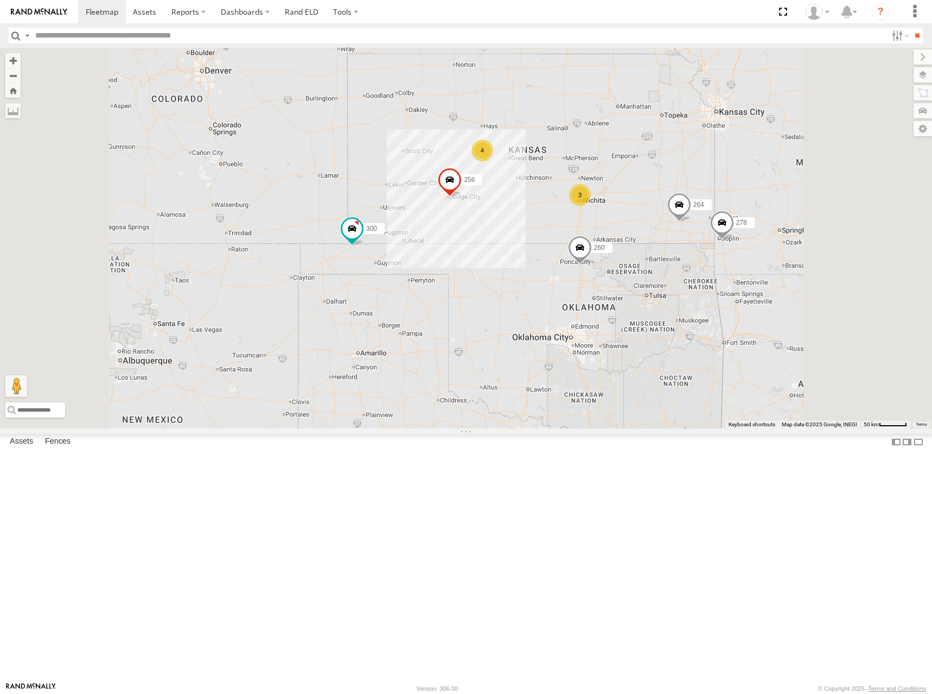
drag, startPoint x: 753, startPoint y: 237, endPoint x: 731, endPoint y: 253, distance: 26.8
click at [731, 253] on div "300 246 270 256 264 302 248 278 294 260 298 4 3" at bounding box center [466, 238] width 932 height 380
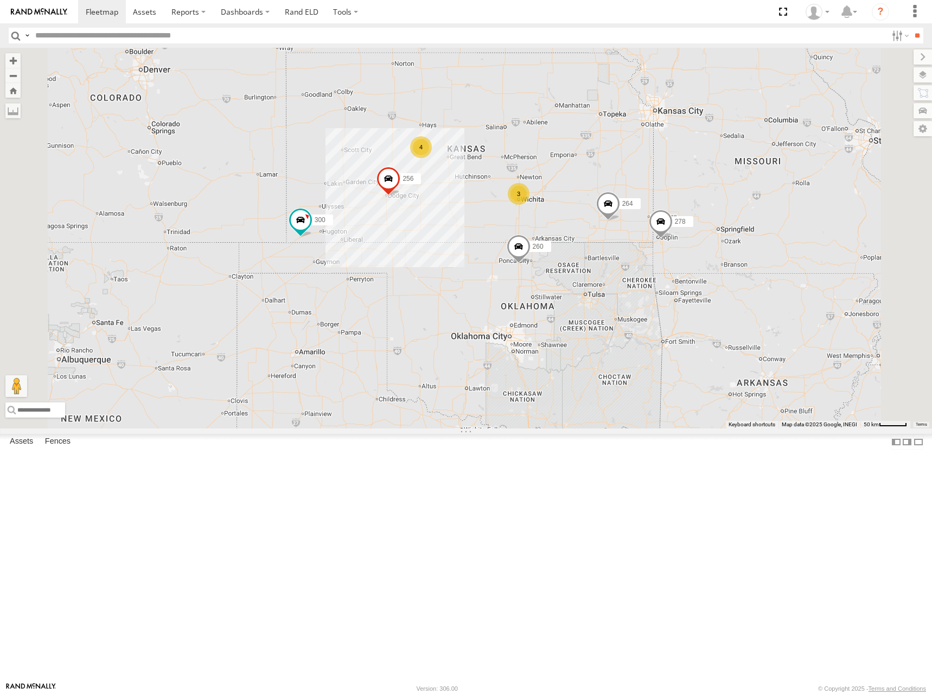
drag, startPoint x: 613, startPoint y: 408, endPoint x: 600, endPoint y: 408, distance: 12.5
click at [600, 408] on div "300 270 256 264 302 248 278 294 260 4 3" at bounding box center [466, 238] width 932 height 380
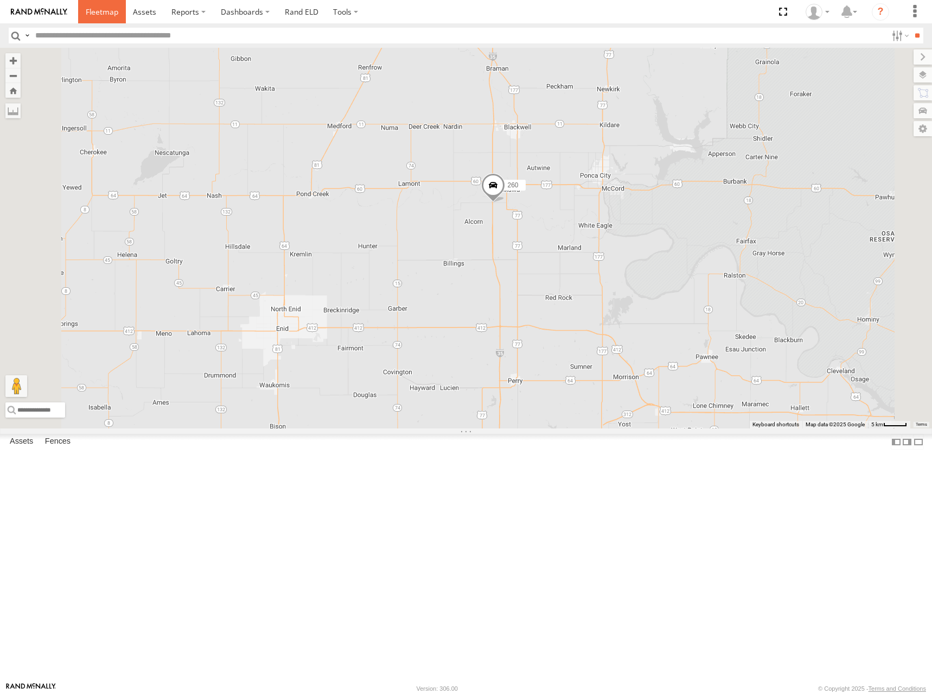
click at [109, 14] on span at bounding box center [102, 12] width 33 height 10
